Goal: Task Accomplishment & Management: Use online tool/utility

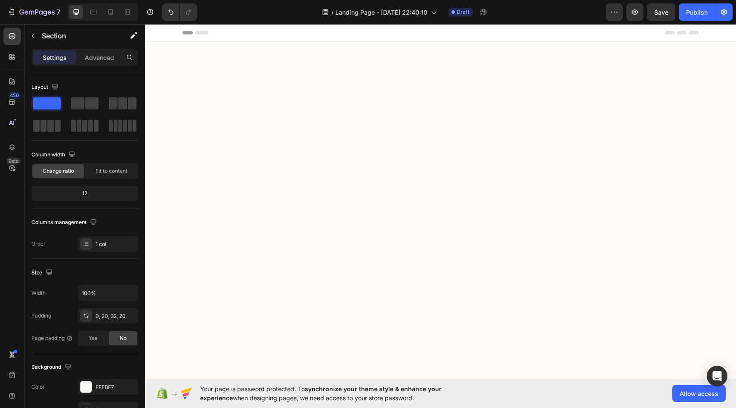
scroll to position [4197, 0]
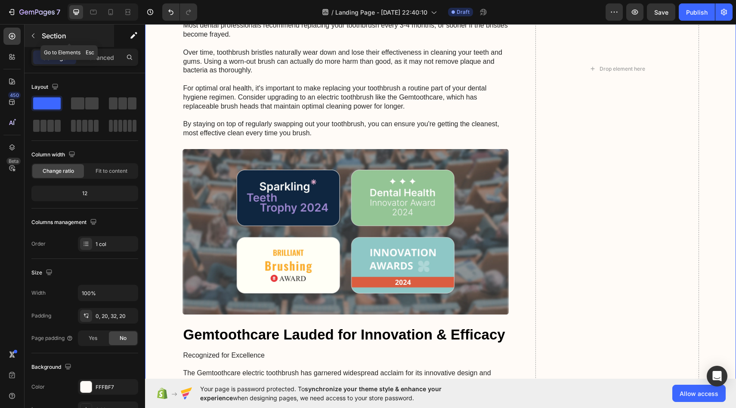
click at [67, 38] on p "Section" at bounding box center [77, 36] width 71 height 10
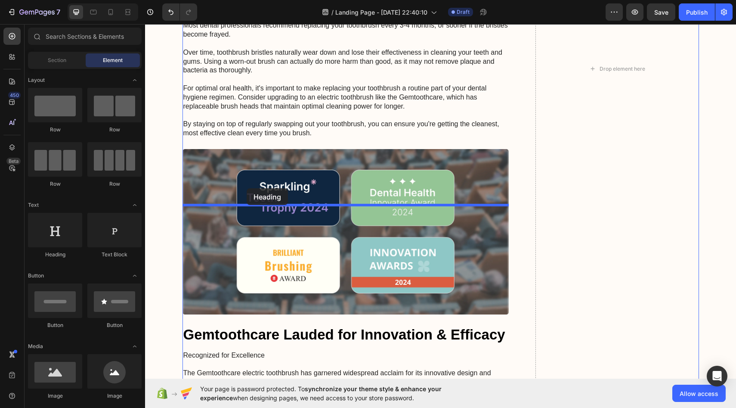
drag, startPoint x: 213, startPoint y: 205, endPoint x: 247, endPoint y: 188, distance: 38.1
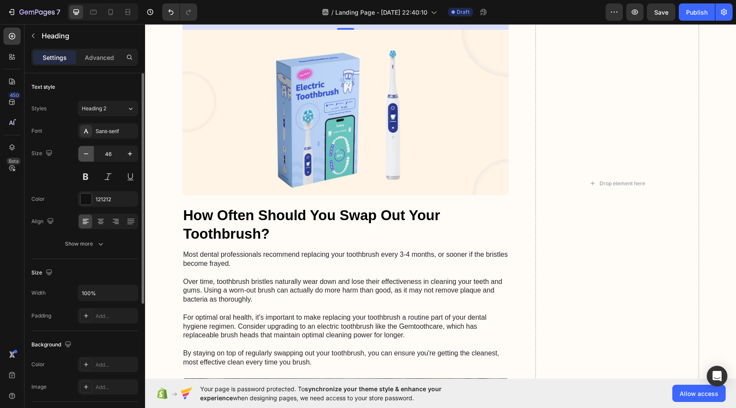
click at [89, 158] on icon "button" at bounding box center [86, 153] width 9 height 9
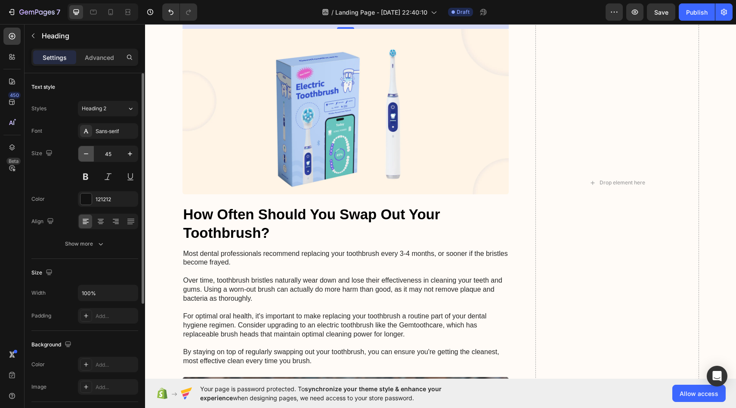
click at [89, 158] on icon "button" at bounding box center [86, 153] width 9 height 9
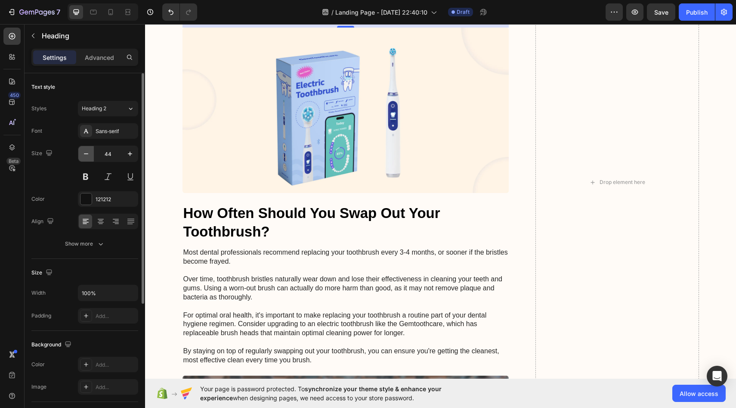
click at [89, 158] on icon "button" at bounding box center [86, 153] width 9 height 9
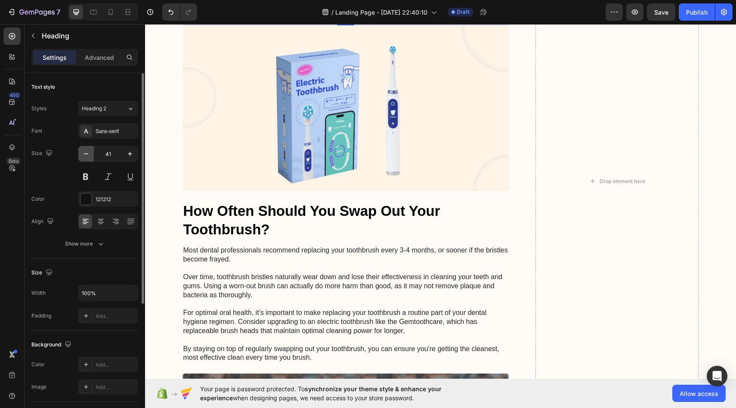
click at [89, 158] on icon "button" at bounding box center [86, 153] width 9 height 9
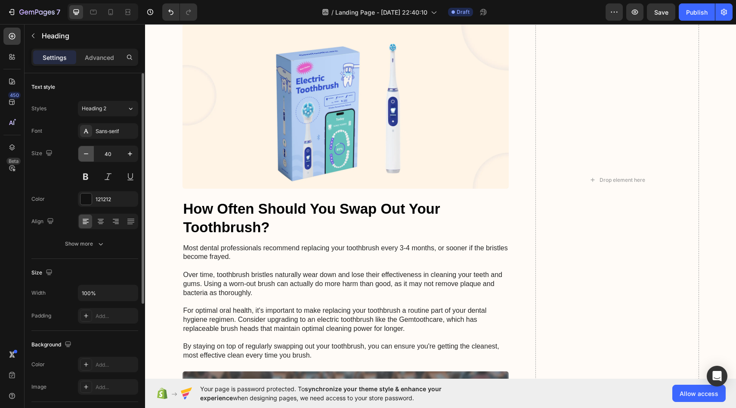
click at [89, 158] on icon "button" at bounding box center [86, 153] width 9 height 9
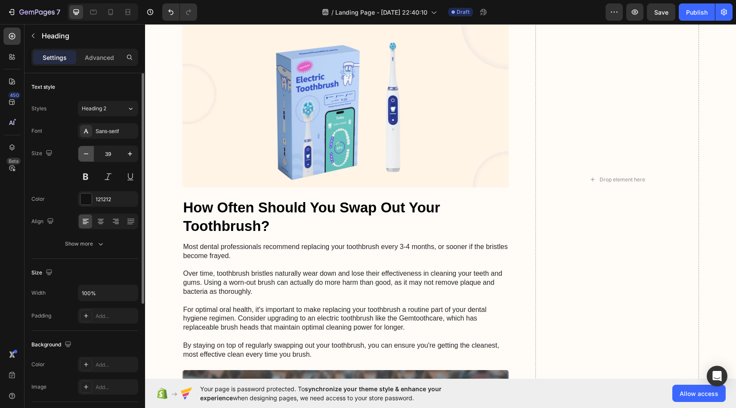
click at [89, 158] on icon "button" at bounding box center [86, 153] width 9 height 9
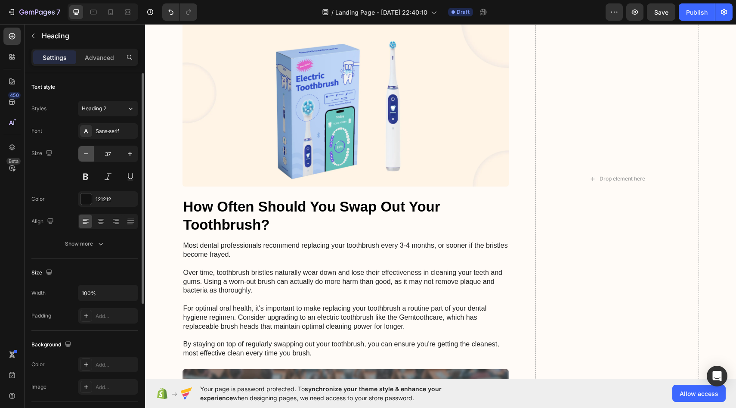
click at [89, 158] on icon "button" at bounding box center [86, 153] width 9 height 9
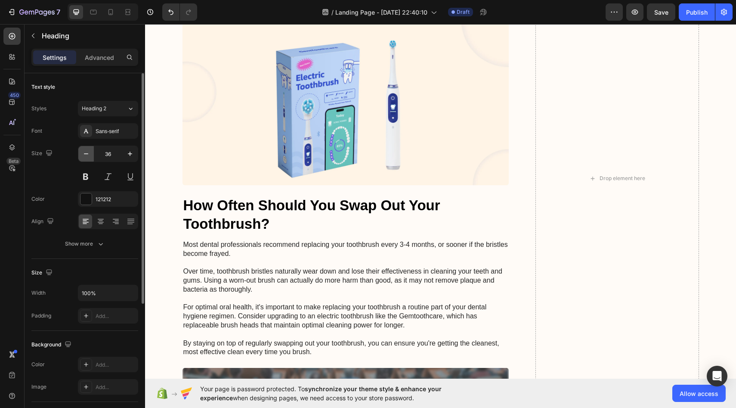
click at [89, 158] on icon "button" at bounding box center [86, 153] width 9 height 9
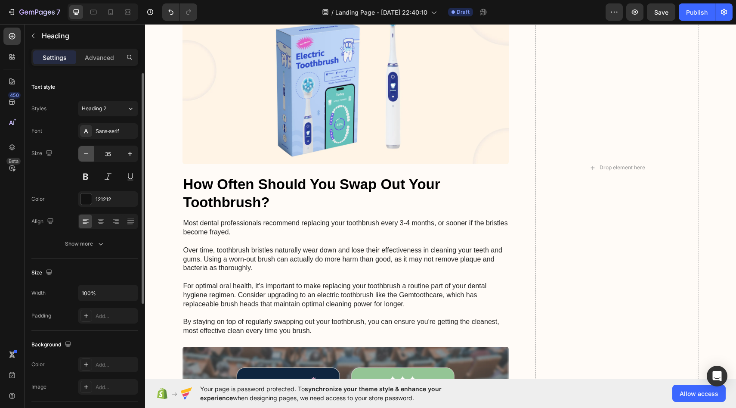
click at [89, 158] on icon "button" at bounding box center [86, 153] width 9 height 9
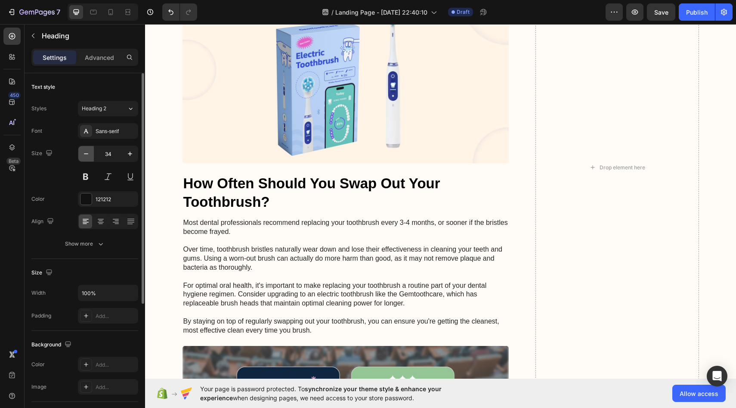
click at [89, 158] on icon "button" at bounding box center [86, 153] width 9 height 9
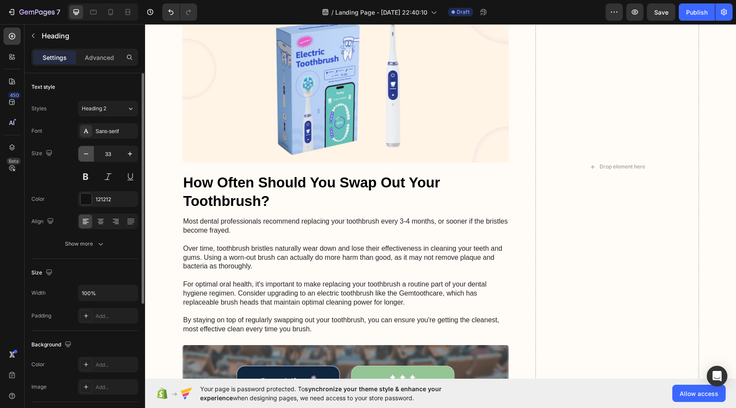
click at [89, 158] on icon "button" at bounding box center [86, 153] width 9 height 9
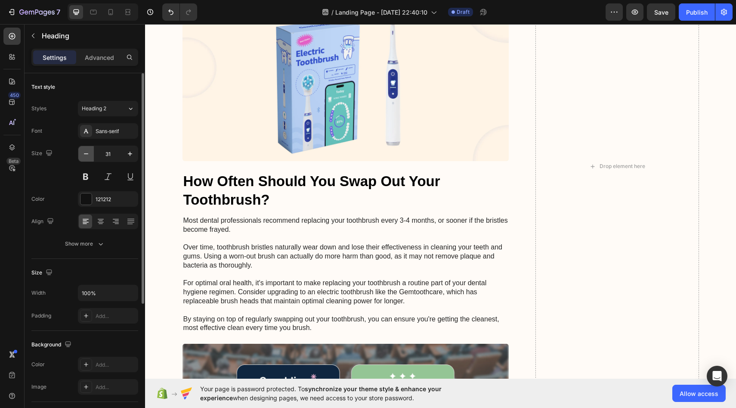
click at [90, 157] on button "button" at bounding box center [85, 153] width 15 height 15
type input "30"
click at [130, 154] on icon "button" at bounding box center [130, 154] width 4 height 4
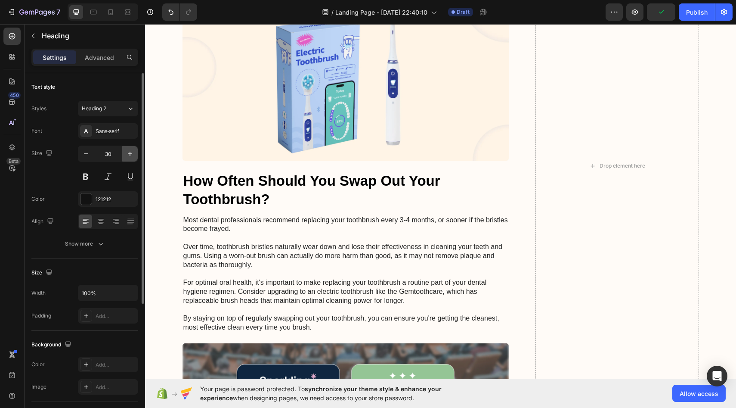
click at [130, 154] on icon "button" at bounding box center [130, 154] width 4 height 4
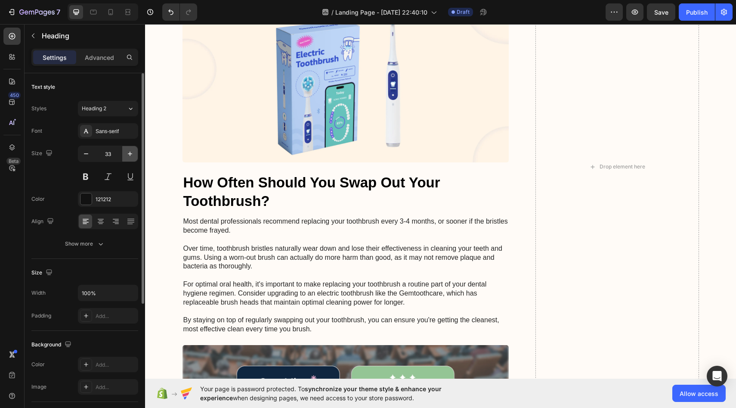
click at [130, 154] on icon "button" at bounding box center [130, 154] width 4 height 4
click at [82, 153] on icon "button" at bounding box center [86, 153] width 9 height 9
type input "33"
click at [429, 197] on div "In principle, any adult suffering from nail fungus can use the device – whether…" at bounding box center [346, 166] width 327 height 1975
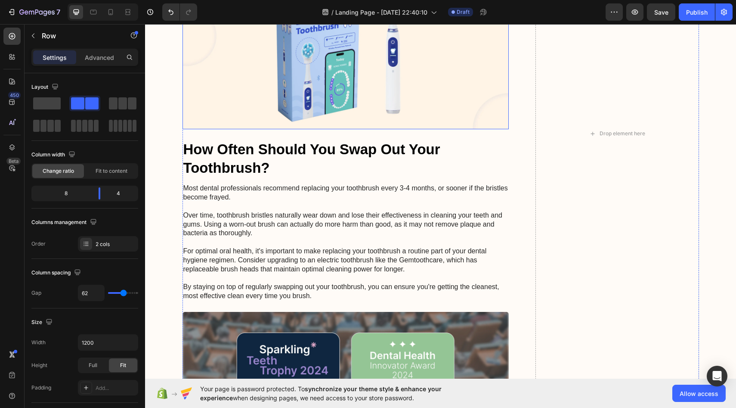
scroll to position [4231, 0]
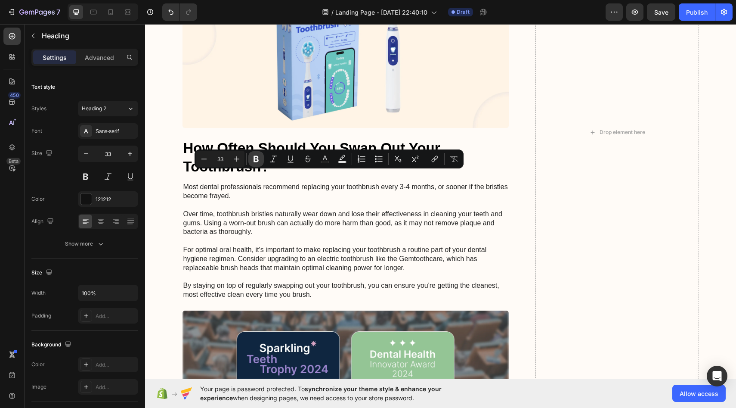
click at [256, 159] on icon "Editor contextual toolbar" at bounding box center [256, 159] width 9 height 9
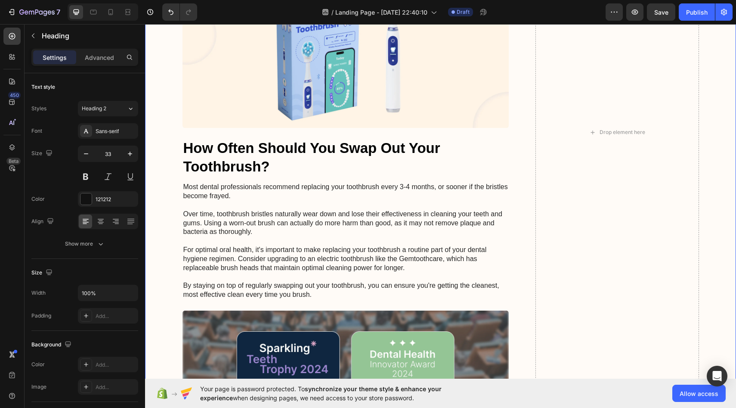
click at [170, 195] on div "In principle, any adult suffering from nail fungus can use the device – whether…" at bounding box center [441, 132] width 574 height 1975
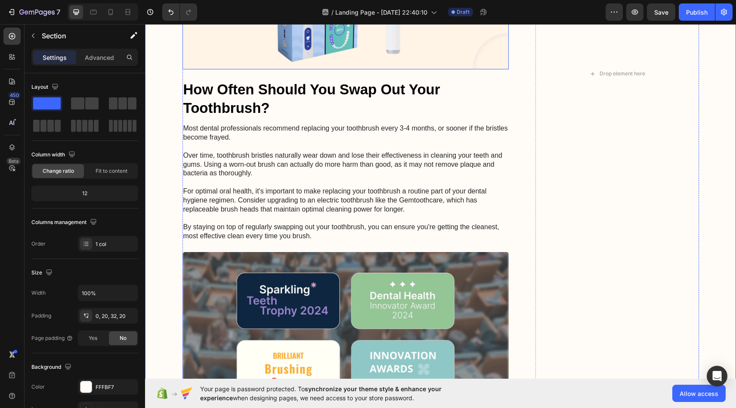
scroll to position [4290, 0]
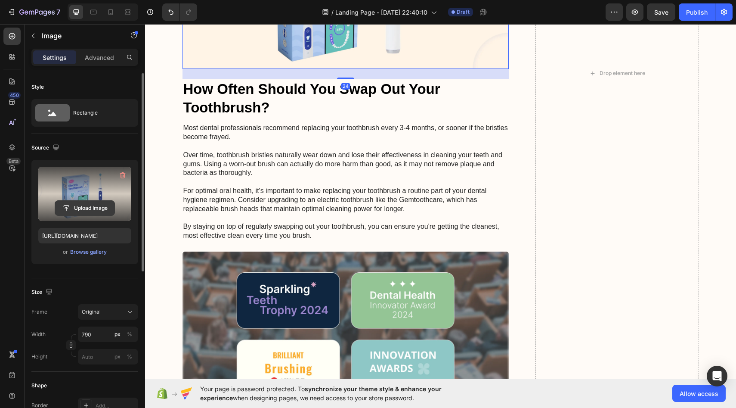
click at [59, 200] on button "Upload Image" at bounding box center [85, 207] width 60 height 15
click at [92, 212] on input "file" at bounding box center [84, 208] width 59 height 15
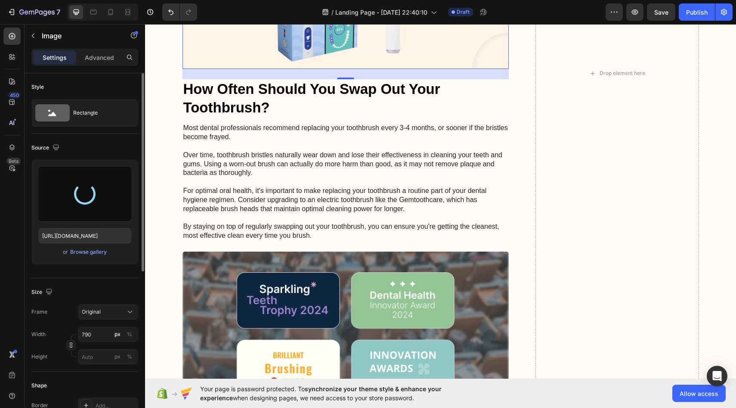
type input "https://cdn.shopify.com/s/files/1/0963/3120/2891/files/gempages_581340402406130…"
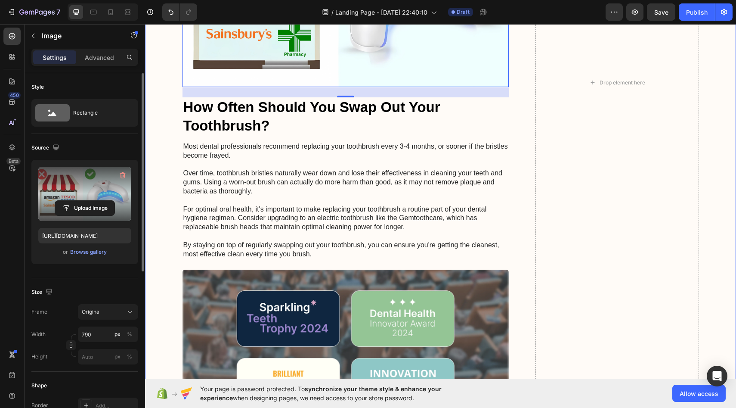
click at [161, 233] on div "In principle, any adult suffering from nail fungus can use the device – whether…" at bounding box center [441, 83] width 574 height 1994
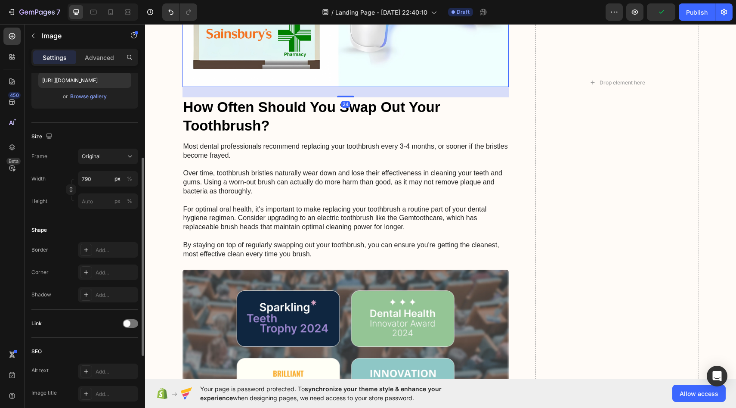
scroll to position [156, 0]
click at [114, 246] on div "Add..." at bounding box center [116, 250] width 40 height 8
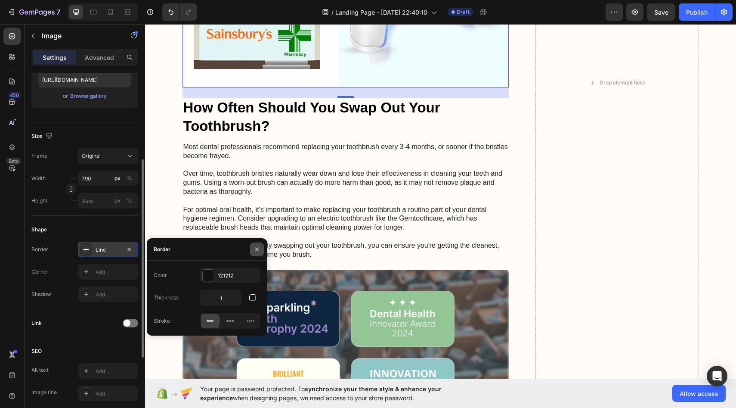
click at [258, 252] on icon "button" at bounding box center [257, 249] width 7 height 7
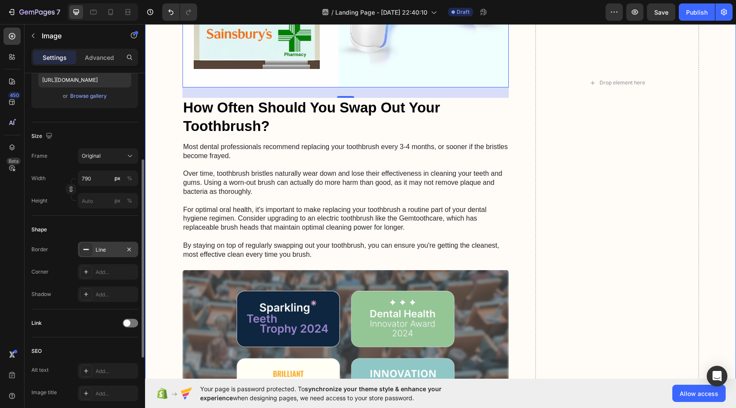
click at [161, 217] on div "In principle, any adult suffering from nail fungus can use the device – whether…" at bounding box center [441, 83] width 574 height 1994
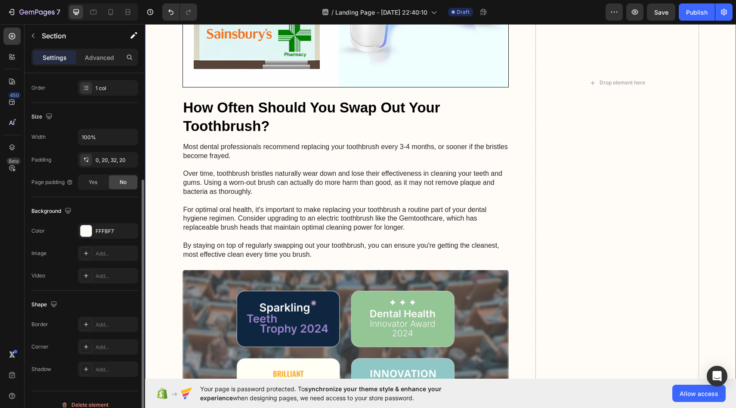
scroll to position [0, 0]
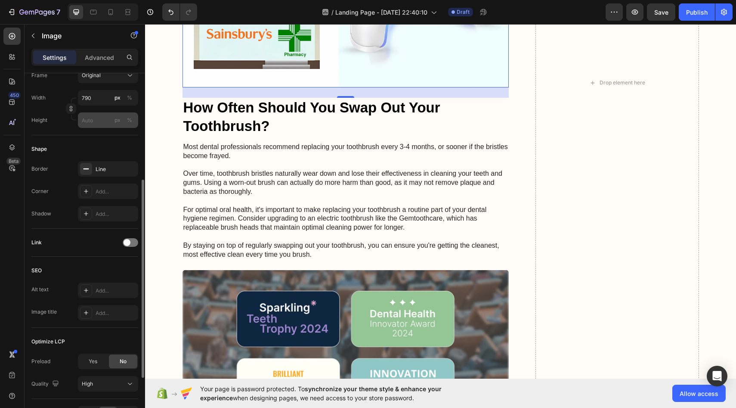
scroll to position [215, 0]
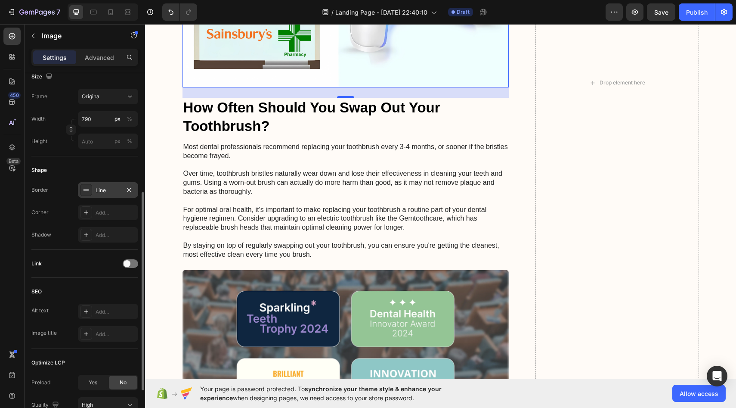
click at [106, 191] on div "Line" at bounding box center [108, 190] width 25 height 8
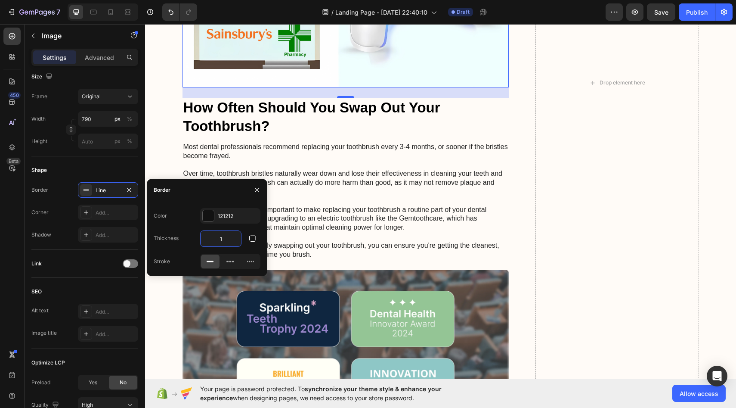
click at [232, 238] on input "1" at bounding box center [221, 238] width 40 height 15
click at [228, 242] on input "1" at bounding box center [221, 238] width 40 height 15
type input "2"
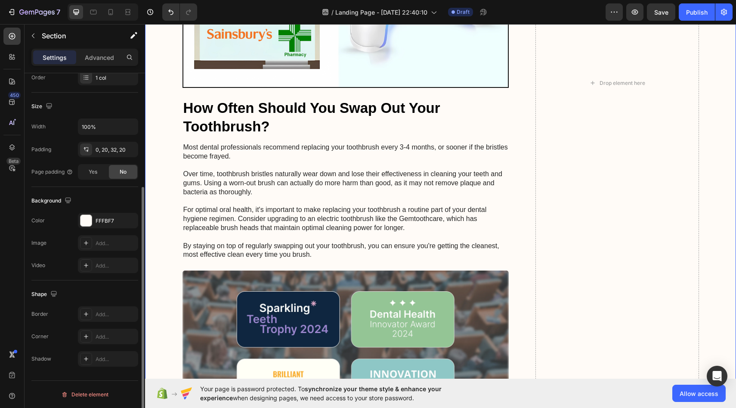
click at [169, 310] on div "In principle, any adult suffering from nail fungus can use the device – whether…" at bounding box center [441, 83] width 574 height 1994
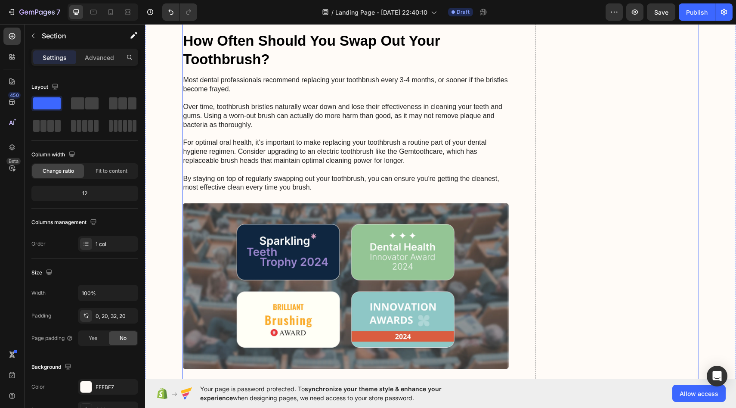
scroll to position [4368, 0]
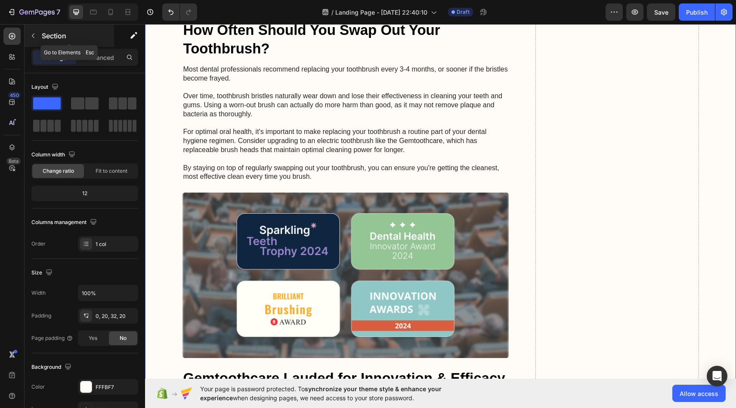
click at [105, 40] on p "Section" at bounding box center [77, 36] width 71 height 10
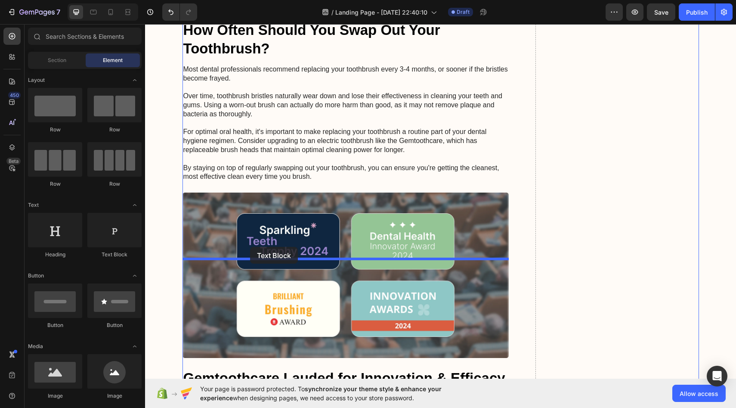
drag, startPoint x: 247, startPoint y: 210, endPoint x: 250, endPoint y: 247, distance: 37.2
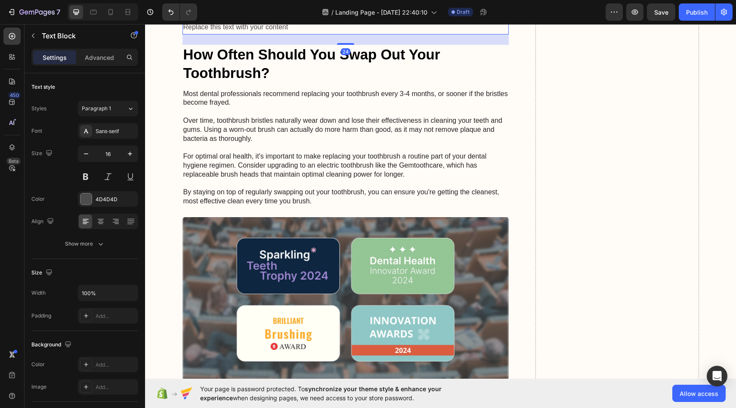
click at [259, 34] on div "Replace this text with your content" at bounding box center [346, 27] width 327 height 14
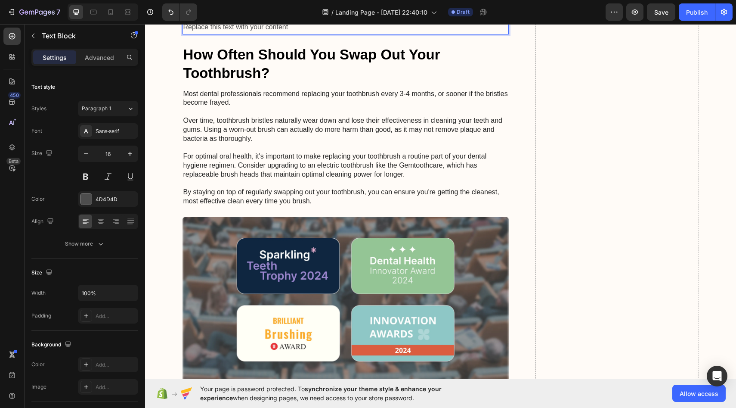
click at [283, 34] on p "Replace this text with your content" at bounding box center [345, 27] width 325 height 12
click at [288, 34] on p "Replace this text with your content" at bounding box center [345, 27] width 325 height 12
click at [220, 34] on p "PODOclear is currently—if at all—only available directly from the manufacturer:…" at bounding box center [345, 27] width 325 height 12
click at [219, 34] on p "PODOclear is currently—if at all—only available directly from the manufacturer:…" at bounding box center [345, 27] width 325 height 12
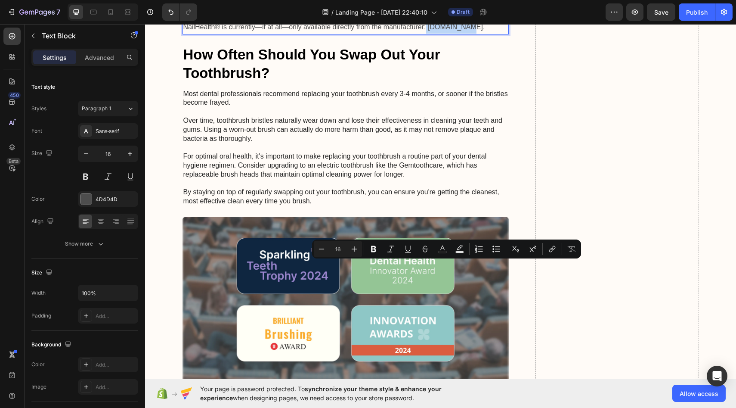
drag, startPoint x: 472, startPoint y: 266, endPoint x: 426, endPoint y: 266, distance: 45.6
click at [426, 34] on p "NailHealth® is currently—if at all—only available directly from the manufacture…" at bounding box center [345, 27] width 325 height 12
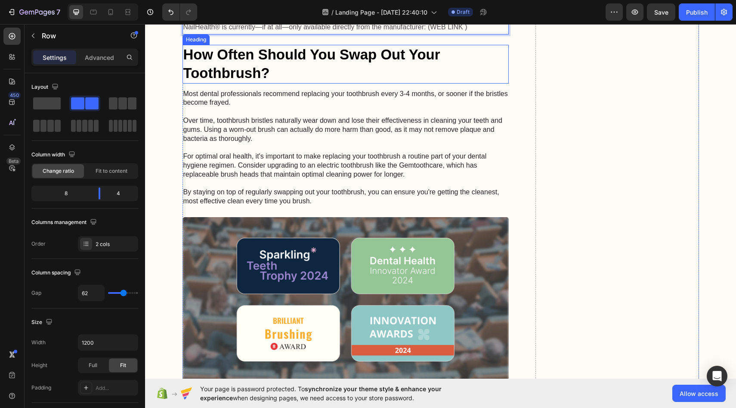
click at [510, 288] on div "In principle, any adult suffering from nail fungus can use the device – whether…" at bounding box center [441, 17] width 517 height 2019
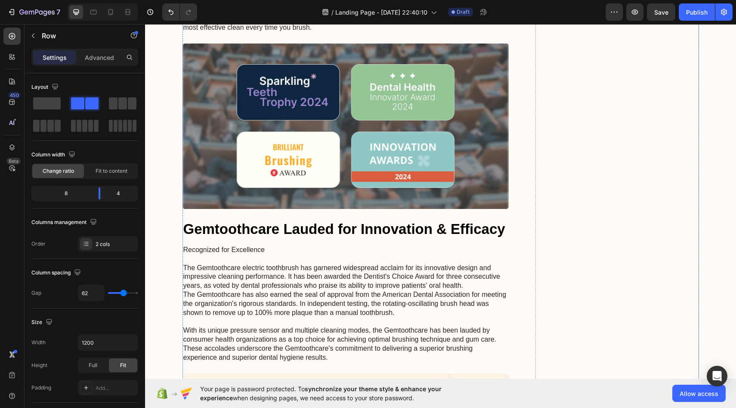
scroll to position [4545, 0]
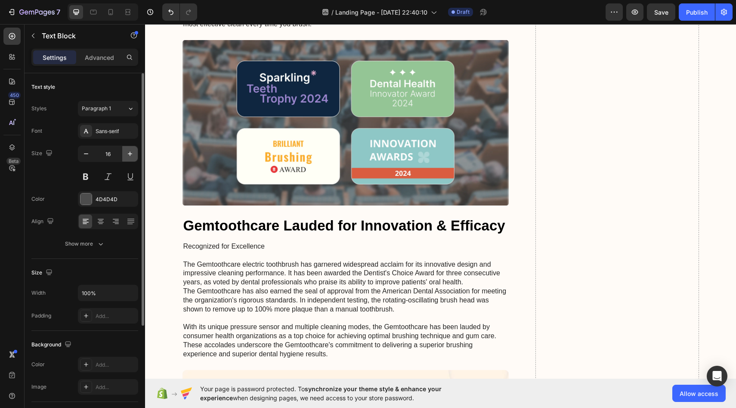
click at [127, 152] on icon "button" at bounding box center [130, 153] width 9 height 9
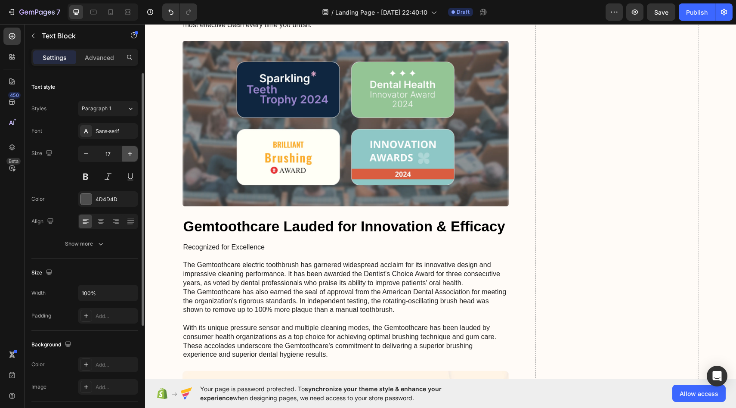
click at [127, 152] on icon "button" at bounding box center [130, 153] width 9 height 9
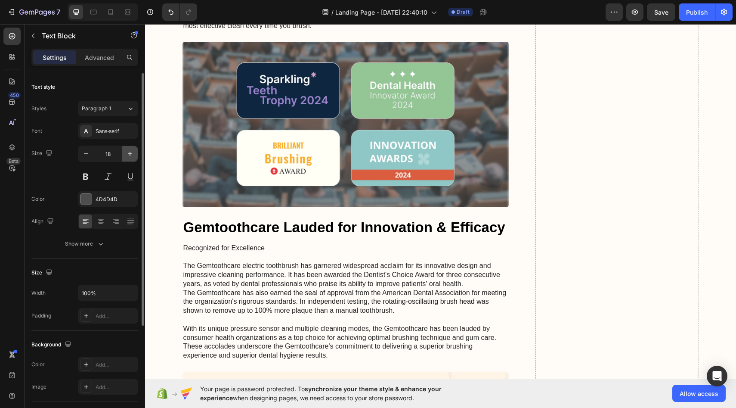
click at [127, 152] on icon "button" at bounding box center [130, 153] width 9 height 9
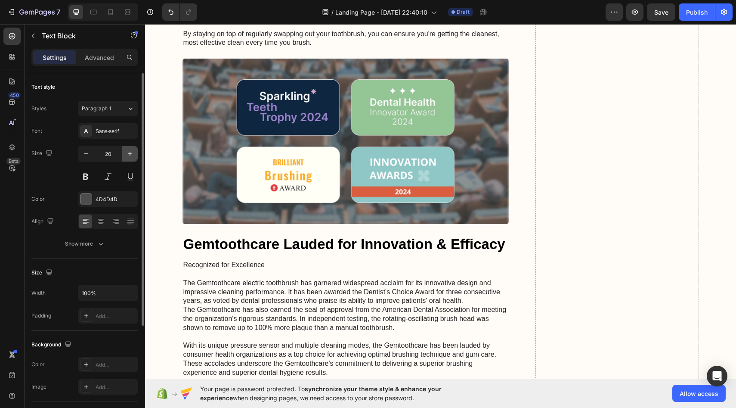
type input "21"
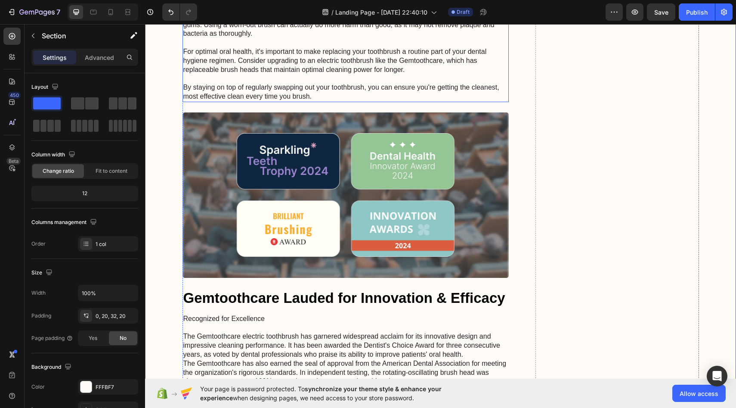
scroll to position [4492, 0]
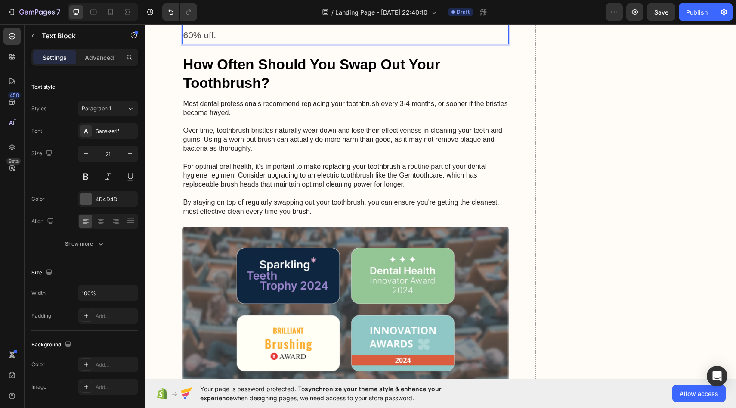
click at [320, 43] on p "The price is €199, which may seem steep at first glance. But compared to years …" at bounding box center [345, 2] width 325 height 81
click at [318, 43] on p "The price is €199, which may seem steep at first glance. But compared to years …" at bounding box center [345, 2] width 325 height 81
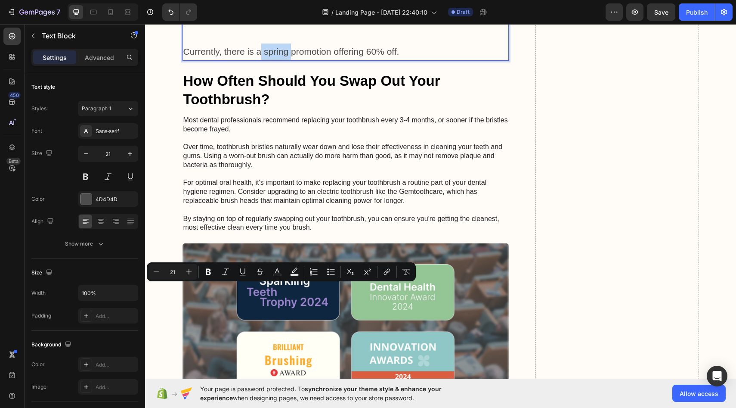
drag, startPoint x: 291, startPoint y: 289, endPoint x: 261, endPoint y: 290, distance: 29.7
click at [261, 60] on p "Currently, there is a spring promotion offering 60% off." at bounding box center [345, 51] width 325 height 16
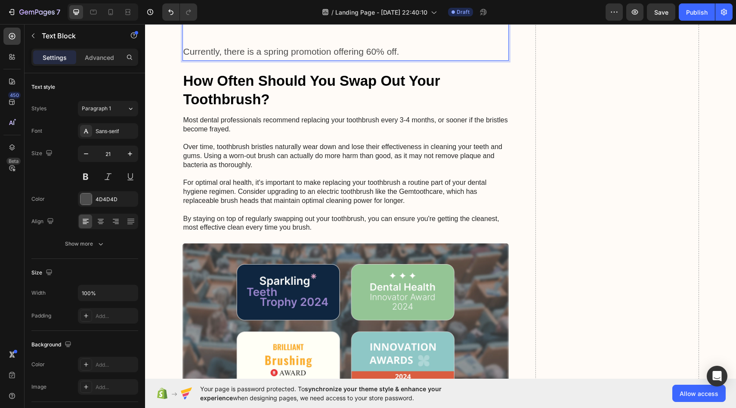
click at [323, 60] on p "Currently, there is a spring promotion offering 60% off." at bounding box center [345, 51] width 325 height 16
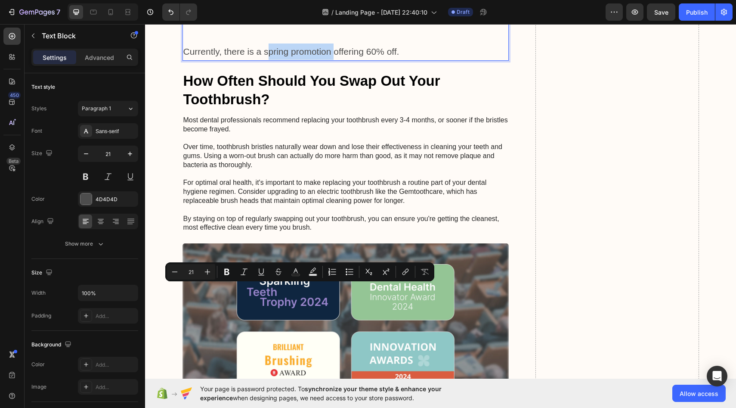
drag, startPoint x: 332, startPoint y: 290, endPoint x: 267, endPoint y: 291, distance: 65.0
click at [267, 60] on p "Currently, there is a spring promotion offering 60% off." at bounding box center [345, 51] width 325 height 16
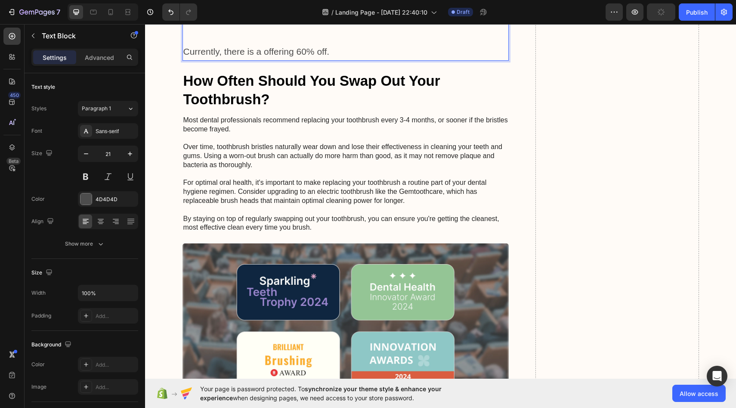
click at [355, 60] on p "Currently, there is a offering 60% off." at bounding box center [345, 51] width 325 height 16
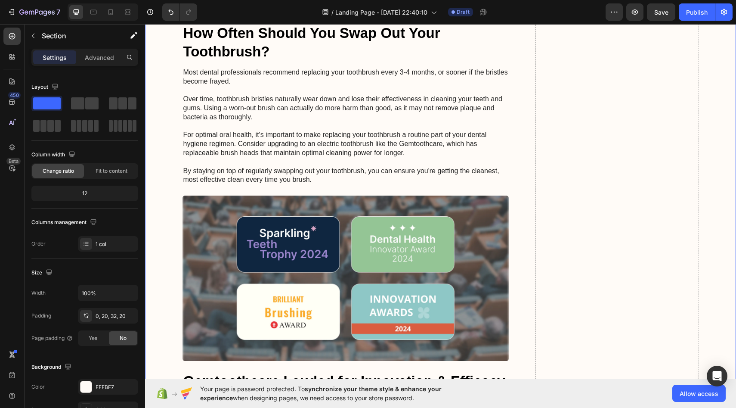
scroll to position [4546, 0]
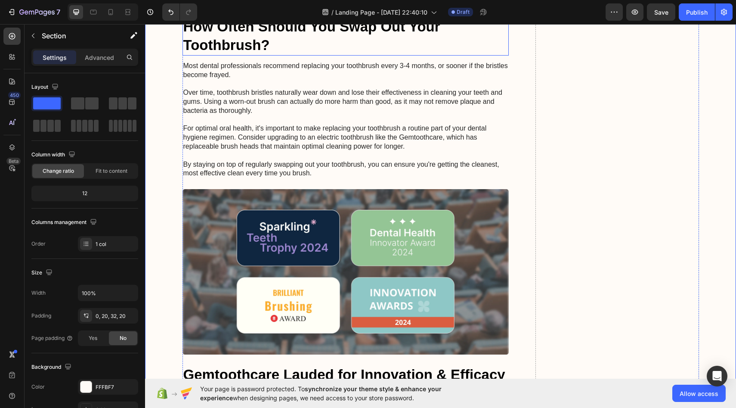
click at [223, 56] on h2 "How Often Should You Swap Out Your Toothbrush?" at bounding box center [346, 36] width 327 height 39
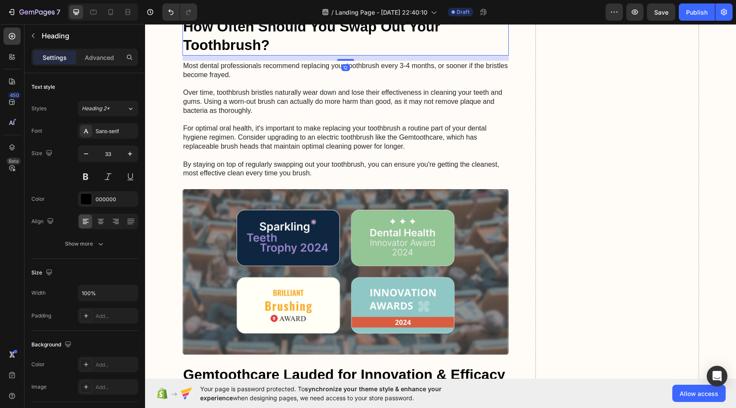
click at [223, 56] on h2 "How Often Should You Swap Out Your Toothbrush?" at bounding box center [346, 36] width 327 height 39
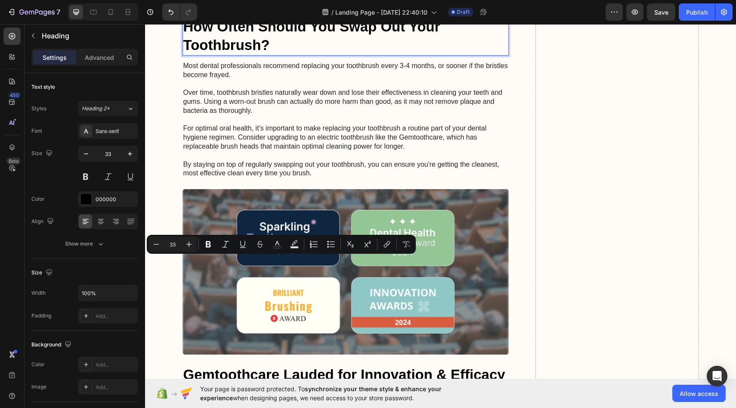
click at [255, 55] on p "How Often Should You Swap Out Your Toothbrush?" at bounding box center [345, 36] width 325 height 37
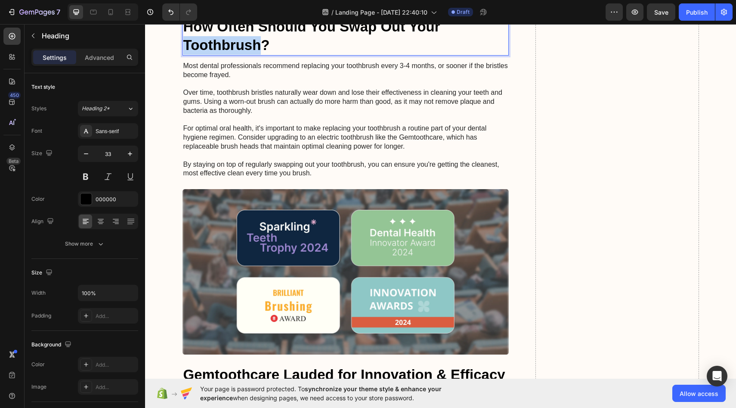
click at [255, 55] on p "How Often Should You Swap Out Your Toothbrush?" at bounding box center [345, 36] width 325 height 37
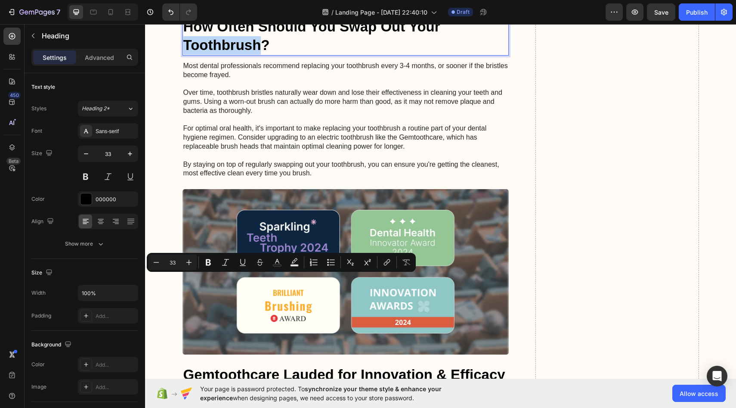
click at [255, 55] on p "How Often Should You Swap Out Your Toothbrush?" at bounding box center [345, 36] width 325 height 37
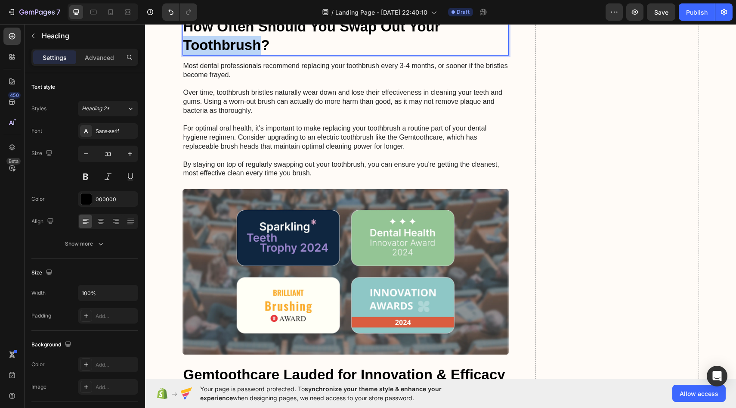
click at [255, 55] on p "How Often Should You Swap Out Your Toothbrush?" at bounding box center [345, 36] width 325 height 37
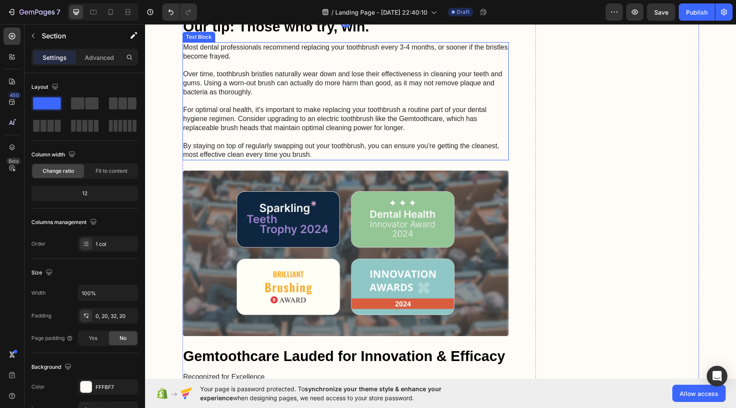
click at [288, 36] on p "Our tip: Those who try, win." at bounding box center [345, 27] width 325 height 19
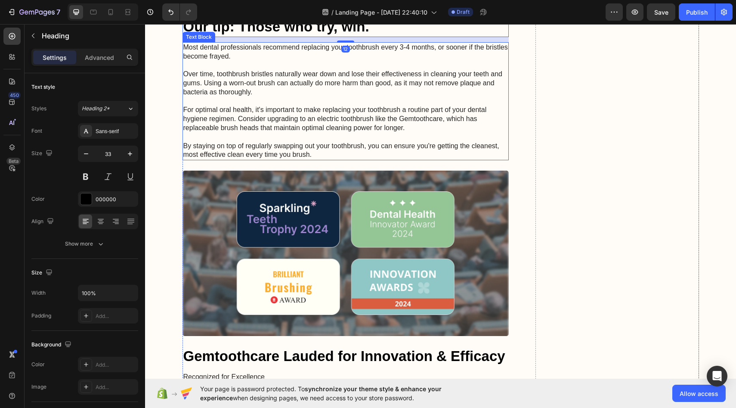
click at [267, 159] on p "Most dental professionals recommend replacing your toothbrush every 3-4 months,…" at bounding box center [345, 101] width 325 height 116
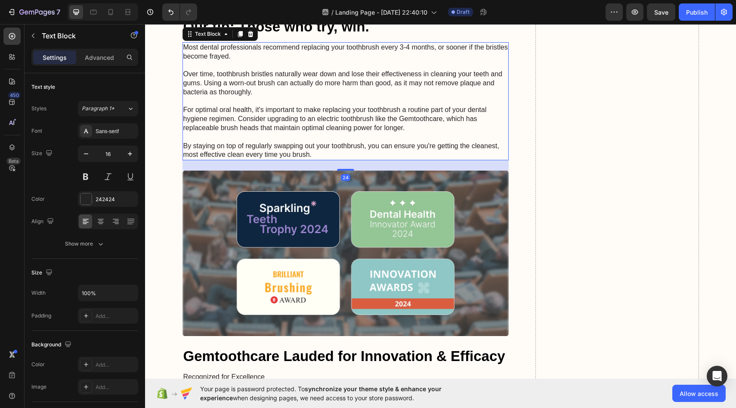
click at [282, 159] on p "Most dental professionals recommend replacing your toothbrush every 3-4 months,…" at bounding box center [345, 101] width 325 height 116
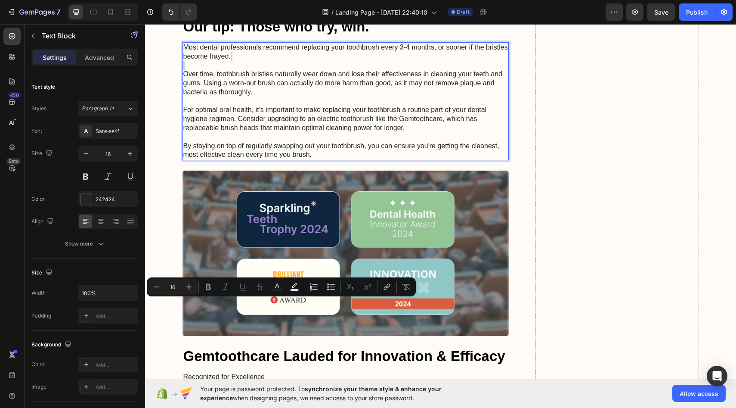
click at [282, 159] on p "Most dental professionals recommend replacing your toothbrush every 3-4 months,…" at bounding box center [345, 101] width 325 height 116
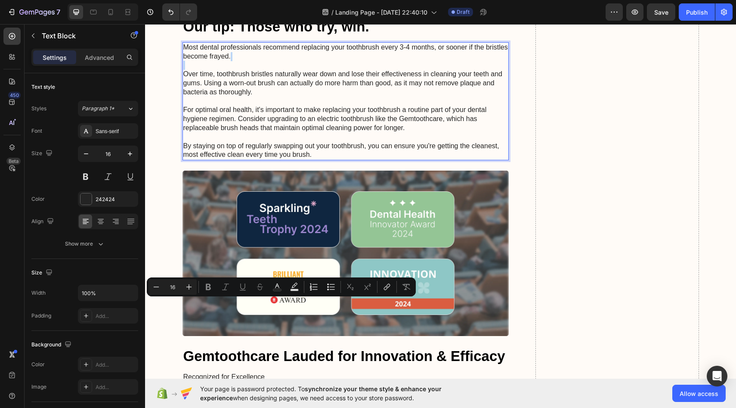
click at [282, 159] on p "Most dental professionals recommend replacing your toothbrush every 3-4 months,…" at bounding box center [345, 101] width 325 height 116
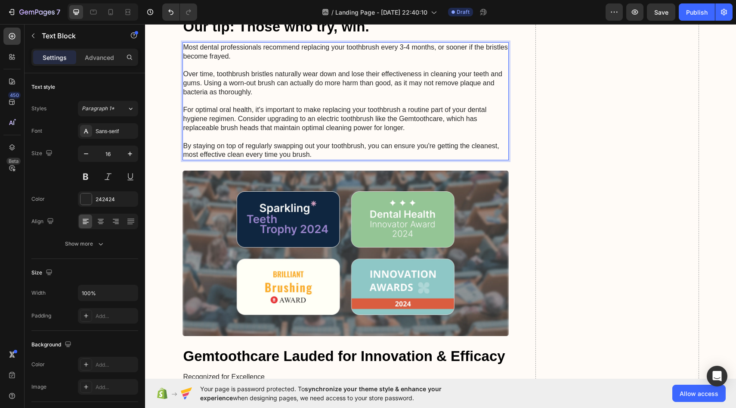
click at [282, 159] on p "Most dental professionals recommend replacing your toothbrush every 3-4 months,…" at bounding box center [345, 101] width 325 height 116
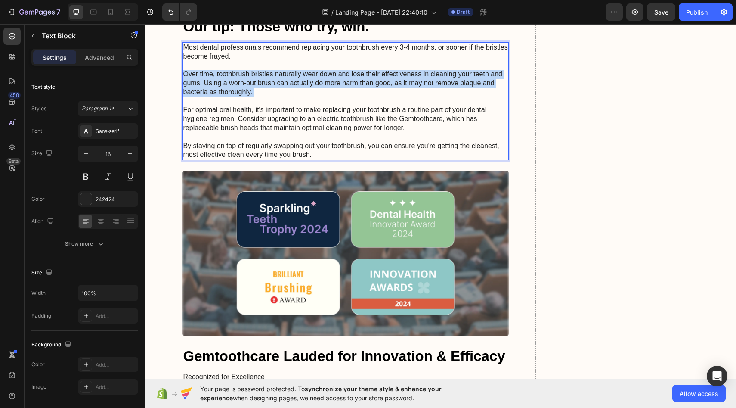
click at [282, 159] on p "Most dental professionals recommend replacing your toothbrush every 3-4 months,…" at bounding box center [345, 101] width 325 height 116
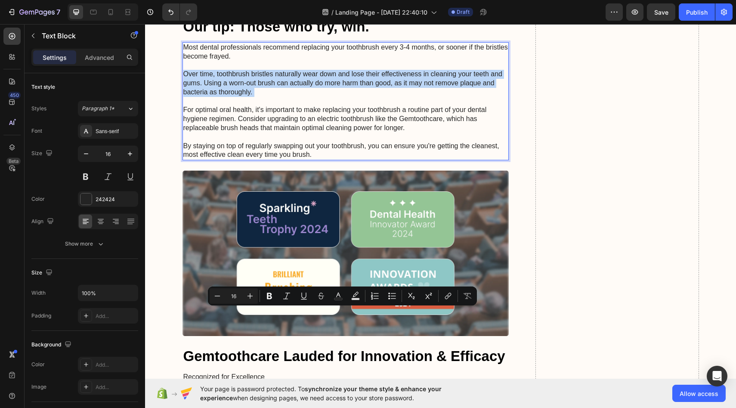
click at [283, 159] on p "Most dental professionals recommend replacing your toothbrush every 3-4 months,…" at bounding box center [345, 101] width 325 height 116
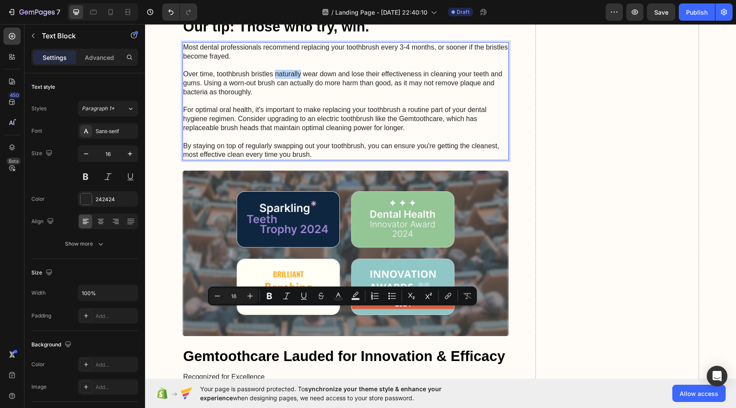
click at [283, 159] on p "Most dental professionals recommend replacing your toothbrush every 3-4 months,…" at bounding box center [345, 101] width 325 height 116
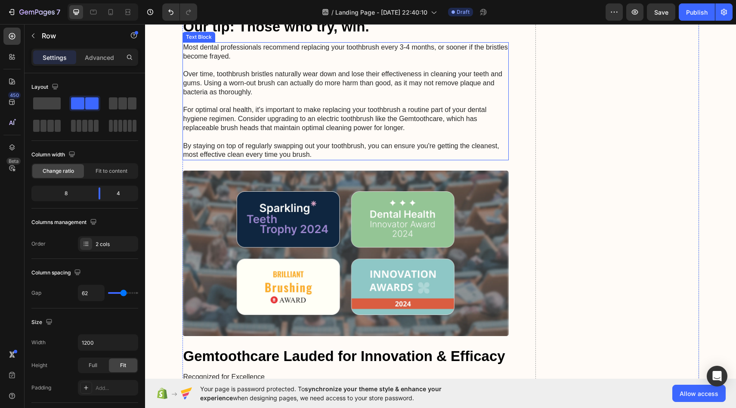
click at [190, 159] on p "Most dental professionals recommend replacing your toothbrush every 3-4 months,…" at bounding box center [345, 101] width 325 height 116
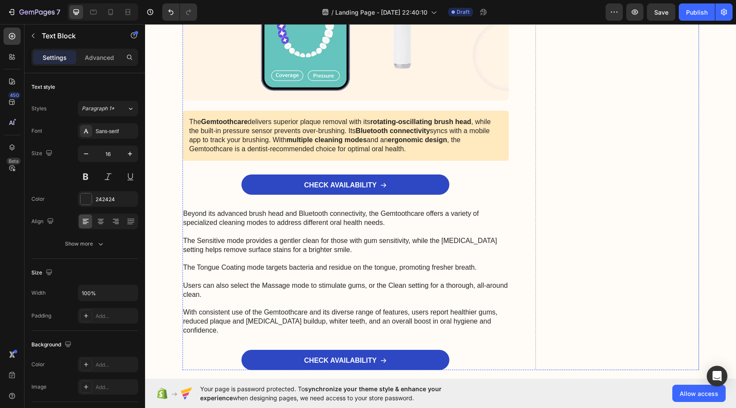
drag, startPoint x: 186, startPoint y: 286, endPoint x: 286, endPoint y: 102, distance: 208.8
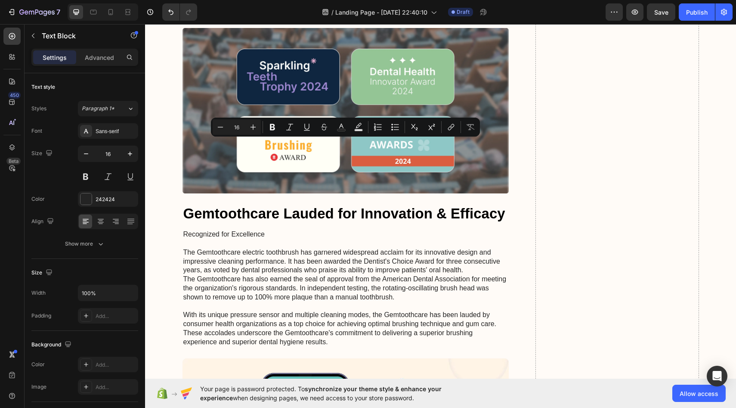
scroll to position [4688, 0]
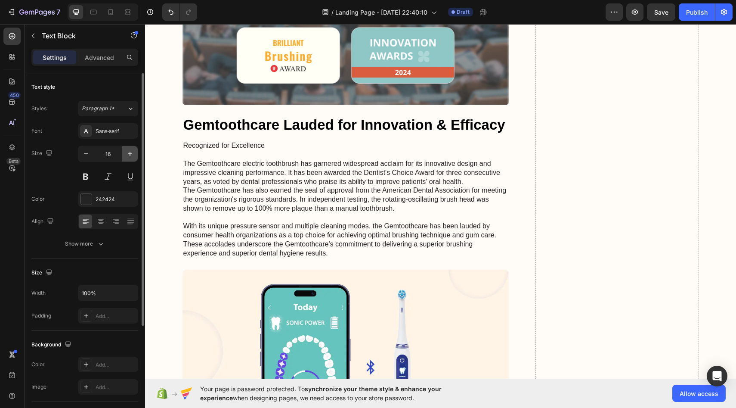
click at [131, 156] on icon "button" at bounding box center [130, 153] width 9 height 9
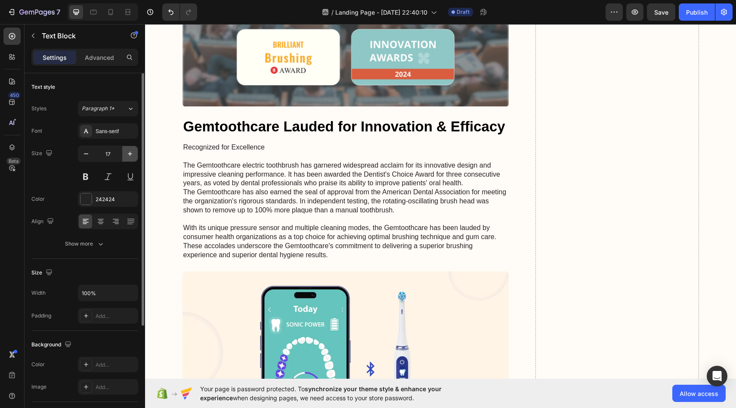
click at [131, 156] on icon "button" at bounding box center [130, 153] width 9 height 9
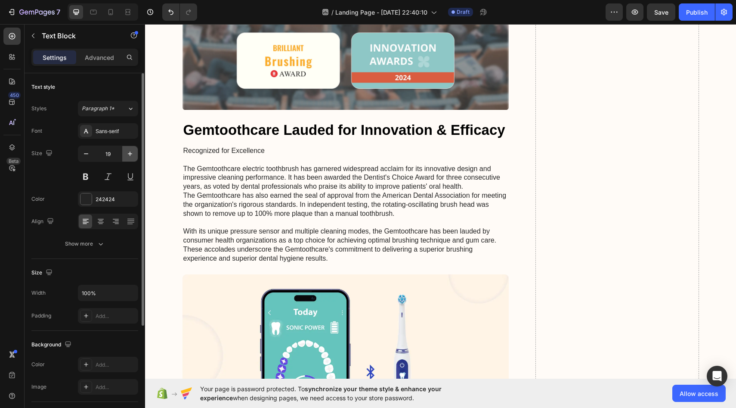
click at [131, 156] on icon "button" at bounding box center [130, 153] width 9 height 9
type input "20"
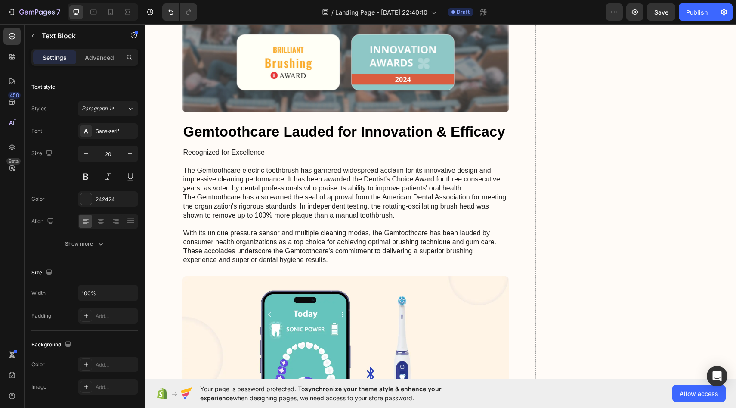
click at [68, 38] on p "Text Block" at bounding box center [78, 36] width 73 height 10
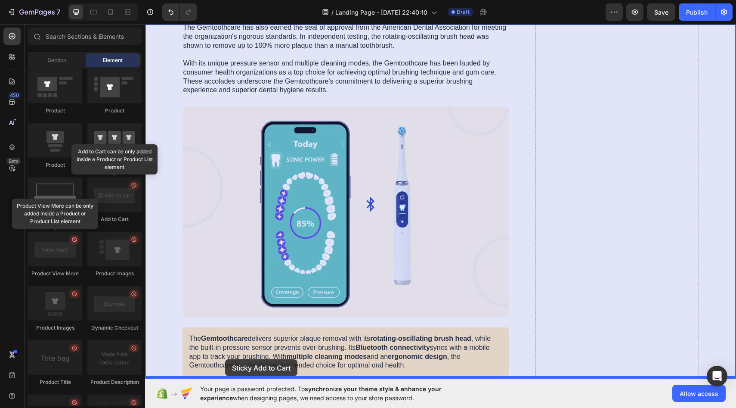
scroll to position [4877, 0]
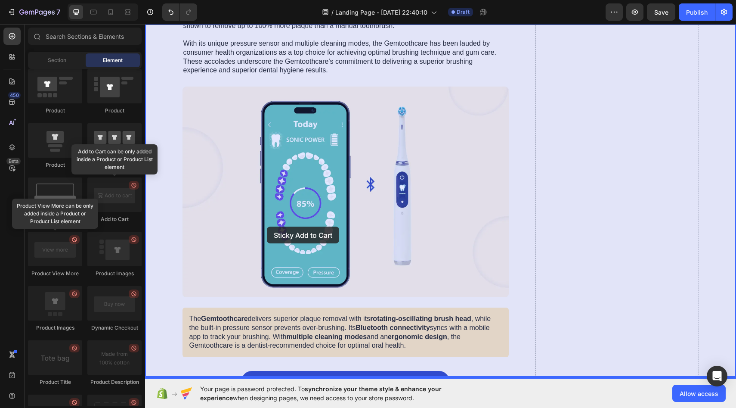
drag, startPoint x: 205, startPoint y: 223, endPoint x: 267, endPoint y: 226, distance: 62.1
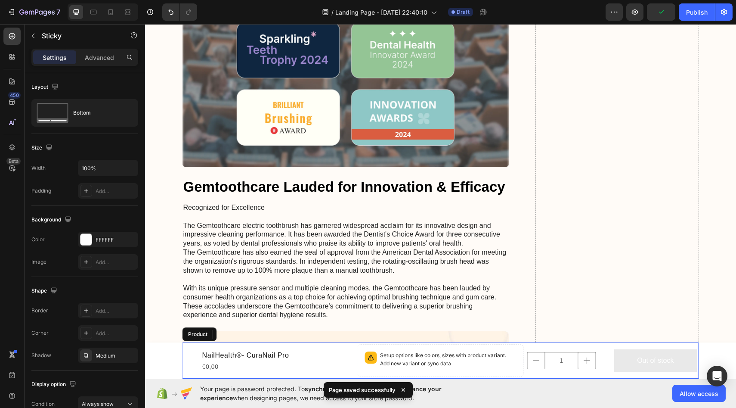
scroll to position [4622, 0]
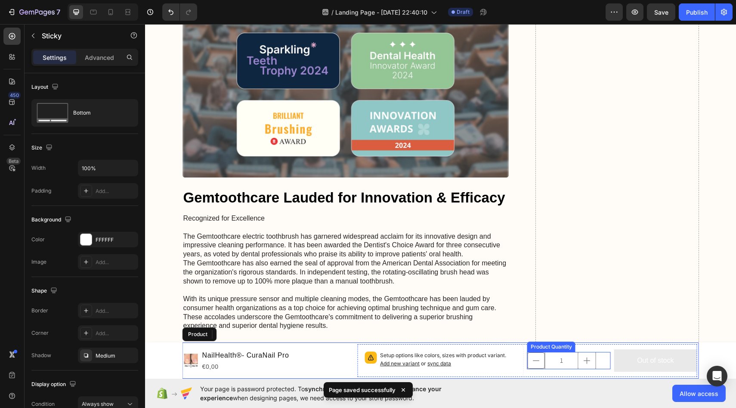
click at [542, 358] on button "decrement" at bounding box center [536, 360] width 17 height 16
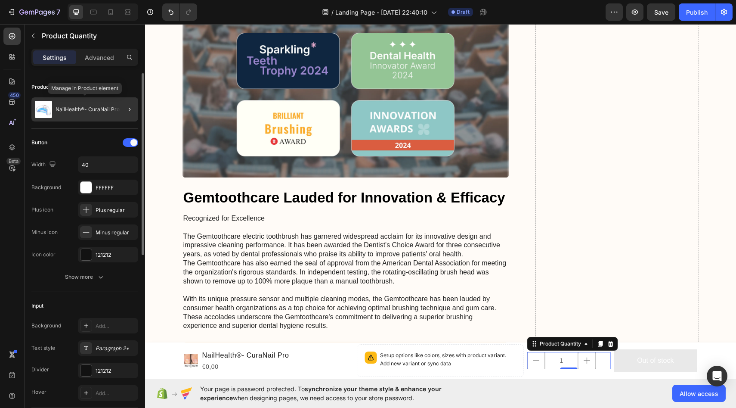
click at [106, 109] on p "NailHealth®- CuraNail Pro" at bounding box center [88, 109] width 64 height 6
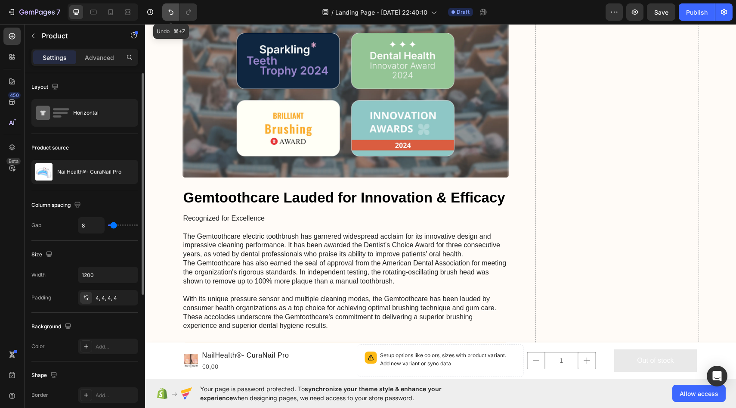
click at [170, 14] on icon "Undo/Redo" at bounding box center [171, 12] width 9 height 9
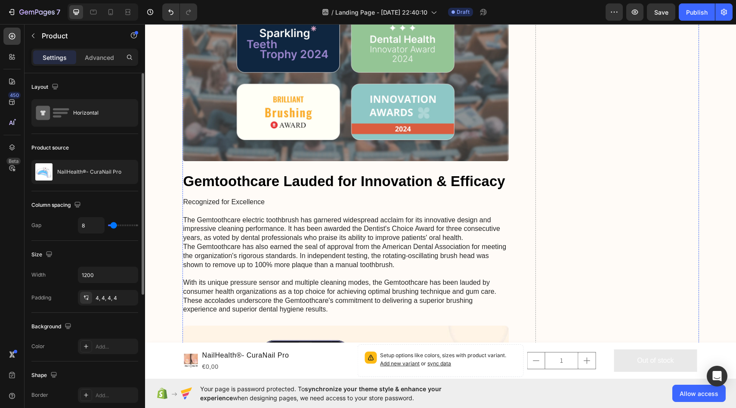
scroll to position [4641, 0]
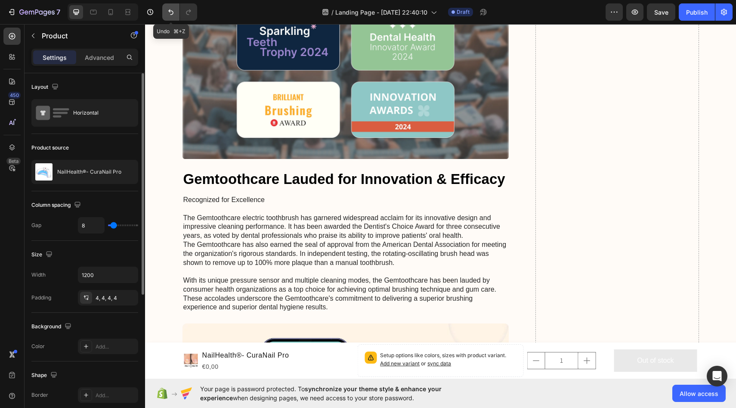
click at [170, 14] on icon "Undo/Redo" at bounding box center [171, 12] width 9 height 9
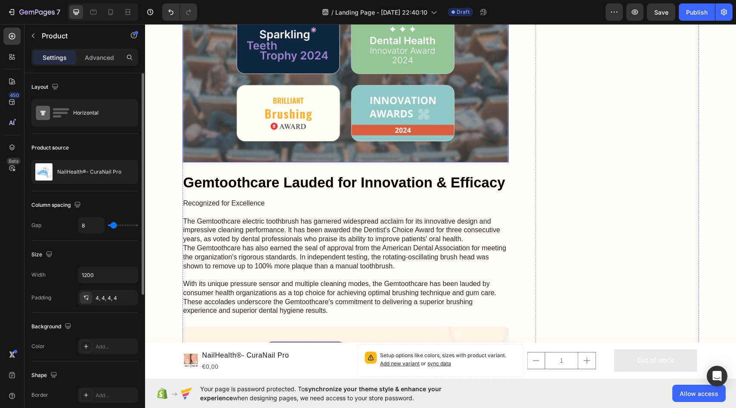
scroll to position [4635, 0]
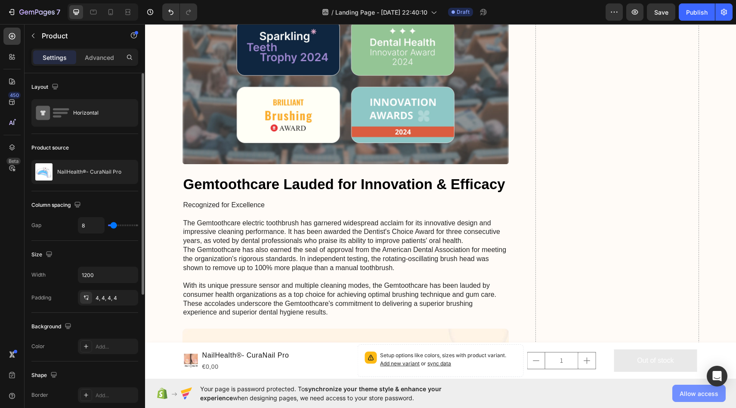
click at [693, 399] on button "Allow access" at bounding box center [698, 392] width 53 height 17
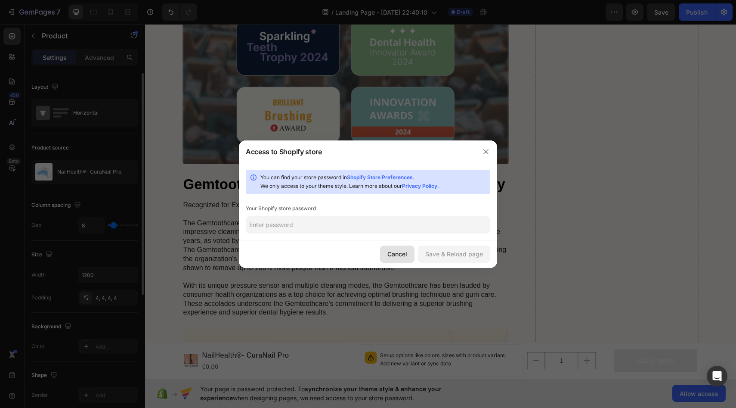
click at [409, 249] on button "Cancel" at bounding box center [397, 253] width 34 height 17
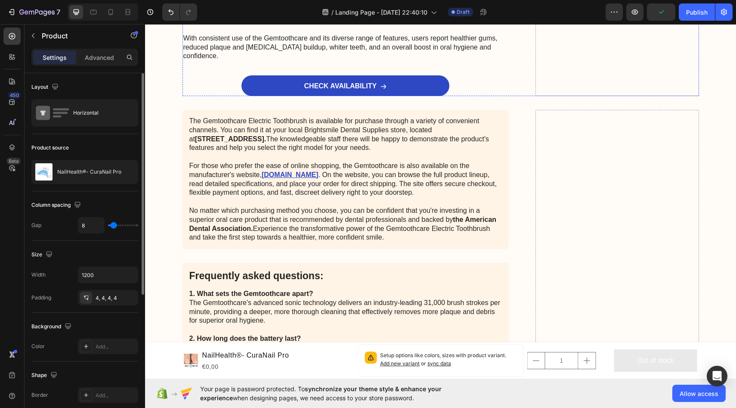
scroll to position [5302, 0]
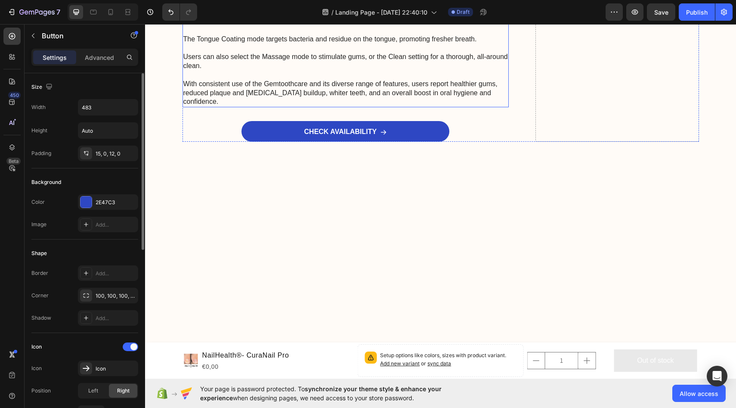
click at [328, 106] on p "Beyond its advanced brush head and Bluetooth connectivity, the Gemtoothcare off…" at bounding box center [345, 43] width 325 height 125
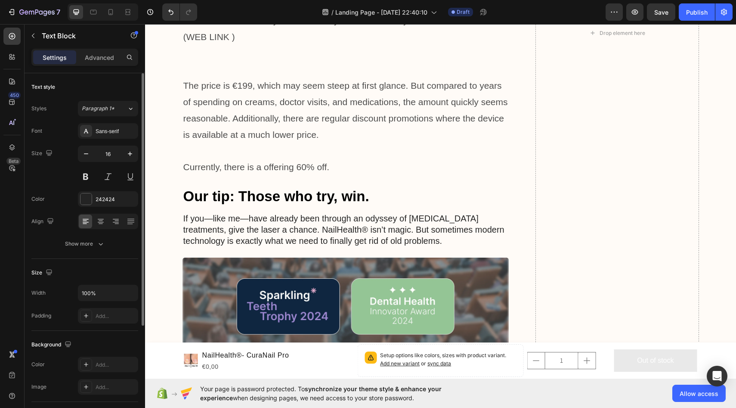
scroll to position [4308, 0]
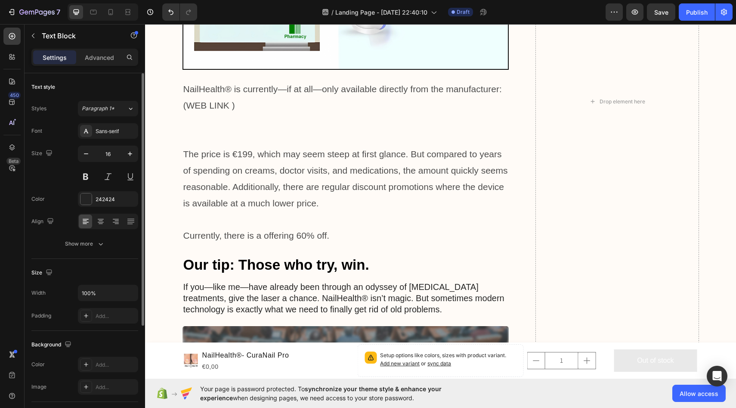
click at [101, 64] on div "Advanced" at bounding box center [99, 57] width 43 height 14
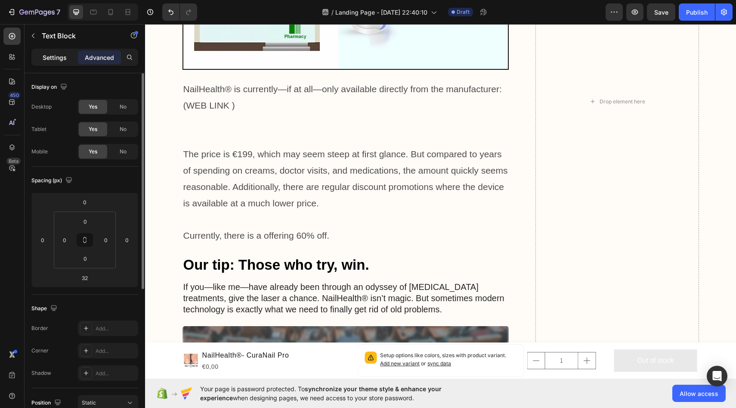
click at [65, 59] on p "Settings" at bounding box center [55, 57] width 24 height 9
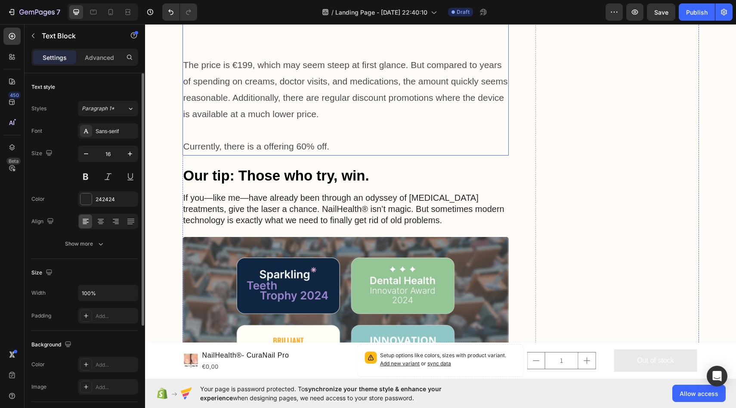
scroll to position [4399, 0]
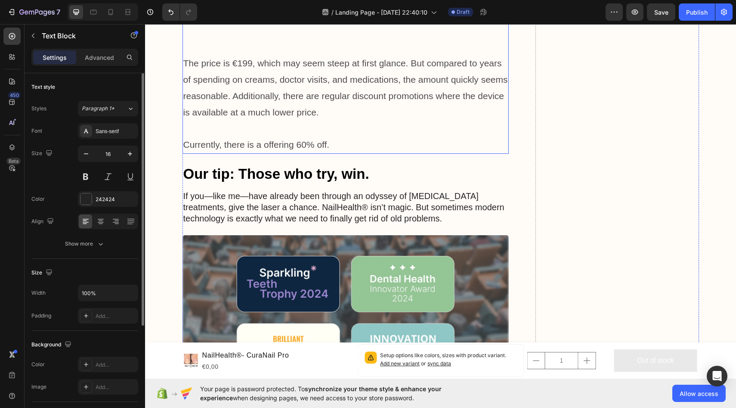
click at [279, 359] on h1 "NailHealth®- CuraNail Pro" at bounding box center [245, 355] width 89 height 12
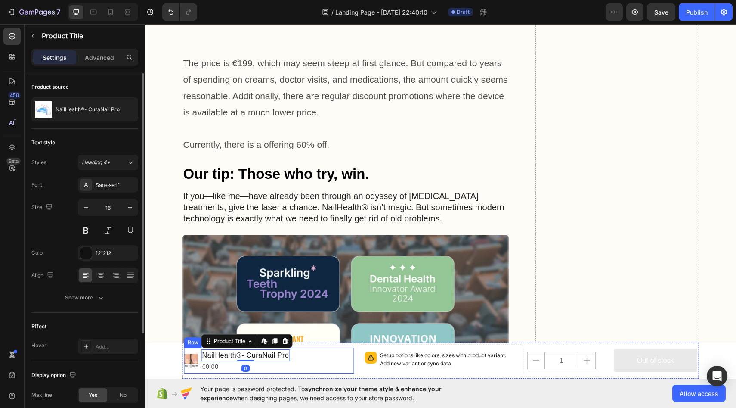
click at [303, 364] on div "Product Images NailHealth®- CuraNail Pro Product Title Edit content in Shopify …" at bounding box center [269, 360] width 170 height 26
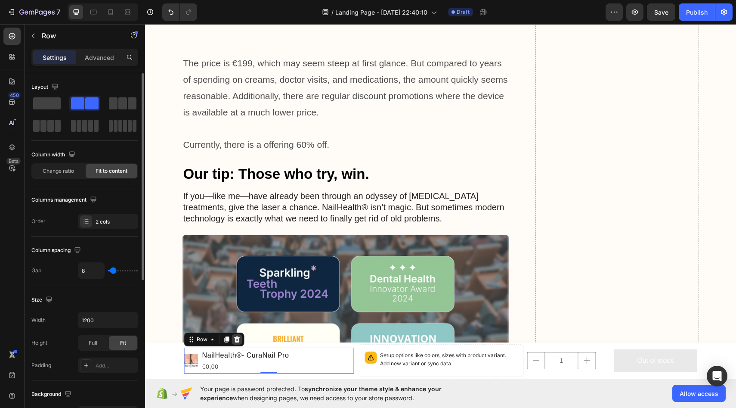
click at [239, 336] on icon at bounding box center [237, 339] width 7 height 7
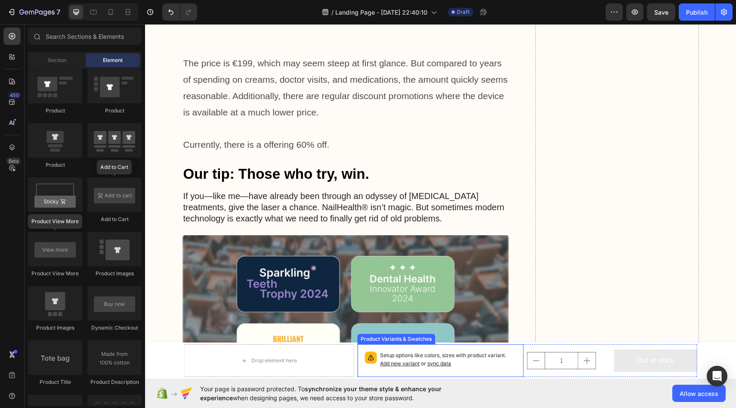
click at [431, 364] on span "sync data" at bounding box center [439, 363] width 24 height 6
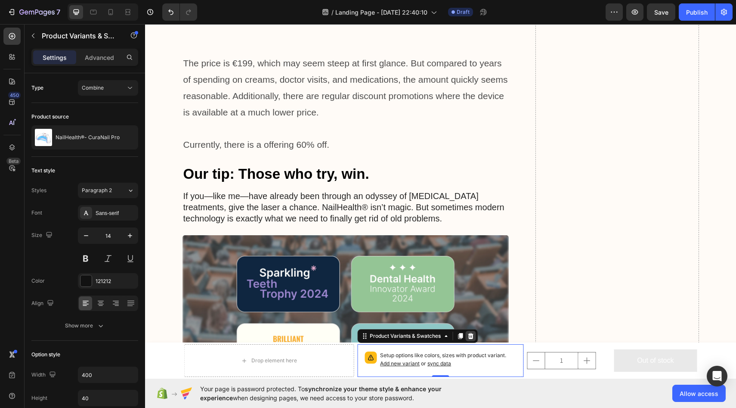
click at [471, 336] on icon at bounding box center [470, 335] width 7 height 7
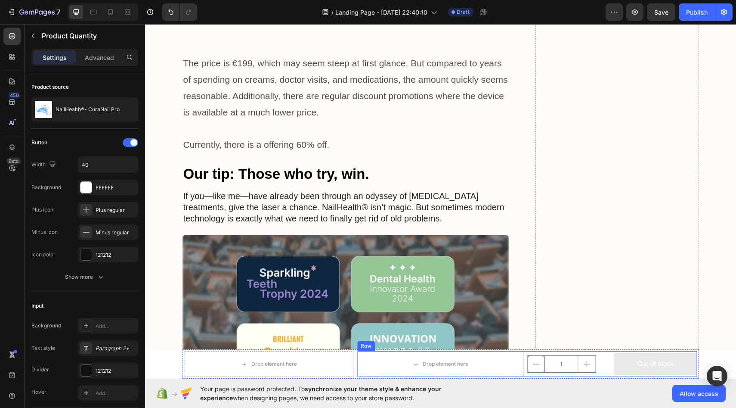
click at [542, 360] on button "decrement" at bounding box center [536, 364] width 17 height 16
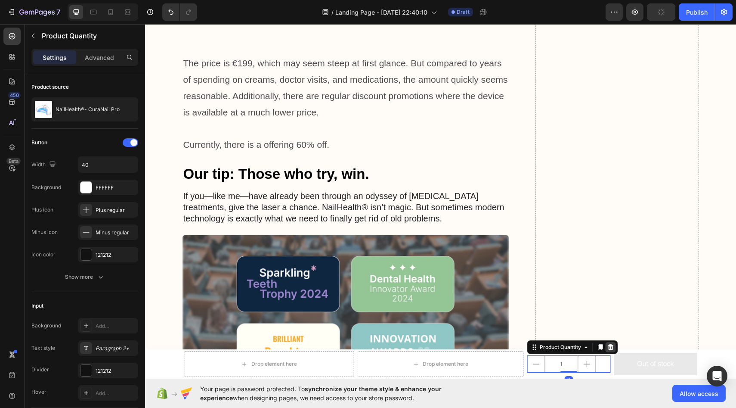
click at [610, 345] on icon at bounding box center [611, 347] width 6 height 6
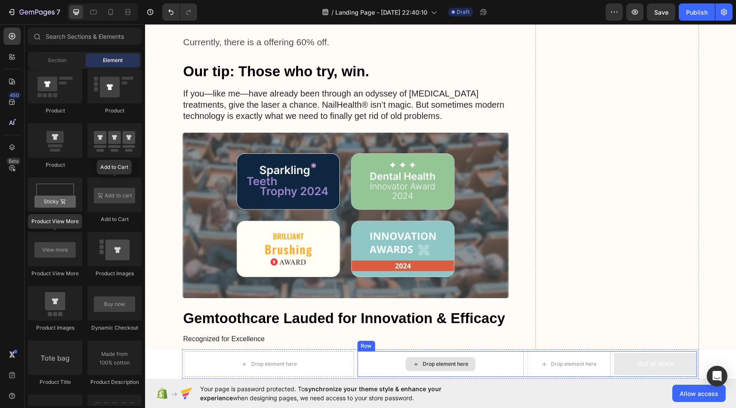
scroll to position [4513, 0]
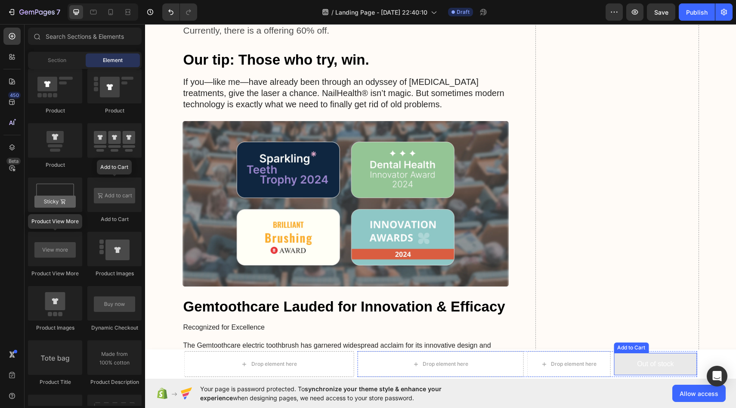
click at [629, 377] on div "Drop element here Drop element here Drop element here Out of stock Add to Cart …" at bounding box center [441, 363] width 517 height 29
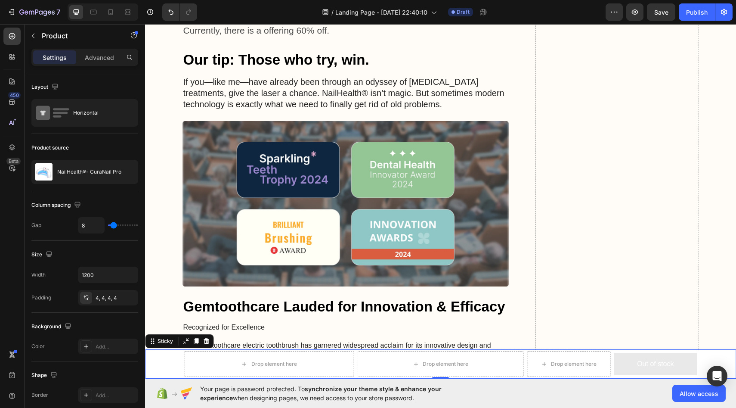
click at [708, 361] on div "Drop element here Drop element here Drop element here Out of stock Add to Cart …" at bounding box center [440, 363] width 591 height 29
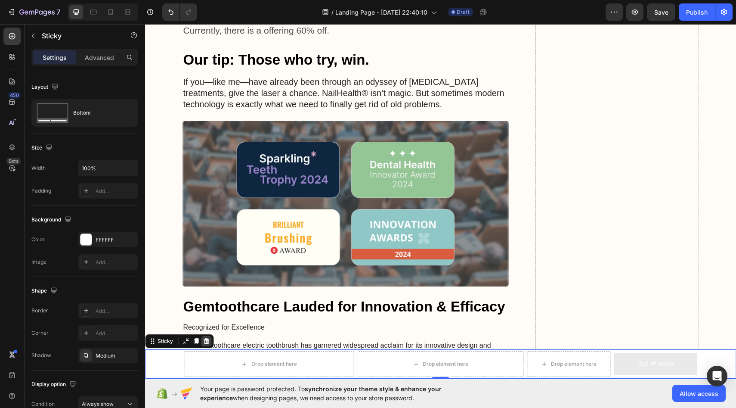
click at [205, 338] on icon at bounding box center [207, 341] width 6 height 6
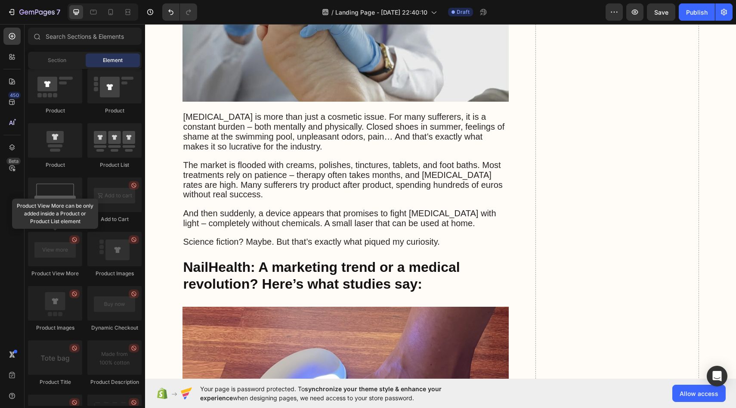
scroll to position [632, 0]
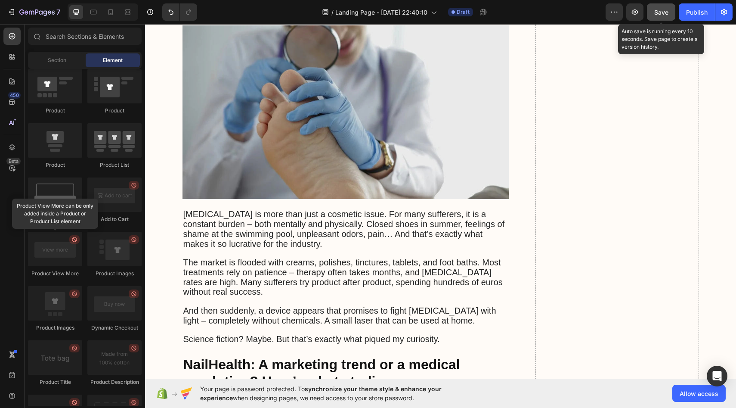
click at [657, 11] on span "Save" at bounding box center [661, 12] width 14 height 7
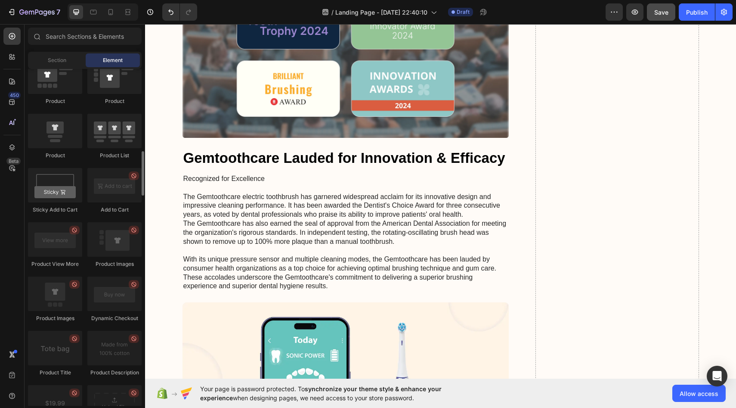
scroll to position [1021, 0]
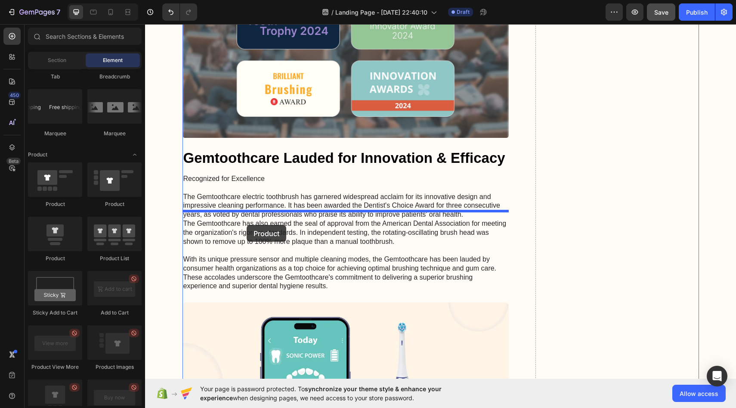
drag, startPoint x: 251, startPoint y: 216, endPoint x: 247, endPoint y: 225, distance: 9.6
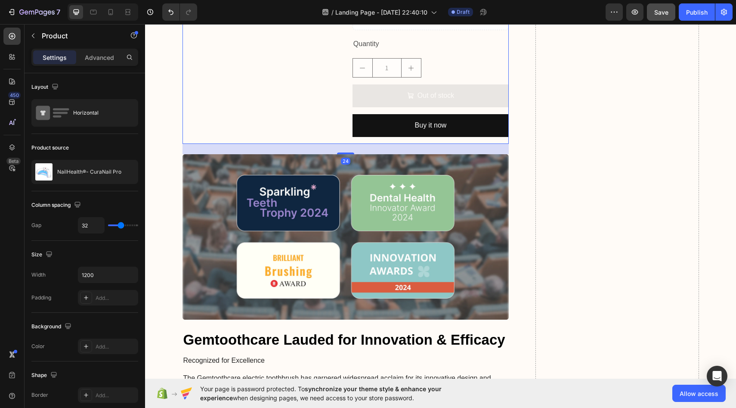
scroll to position [4753, 0]
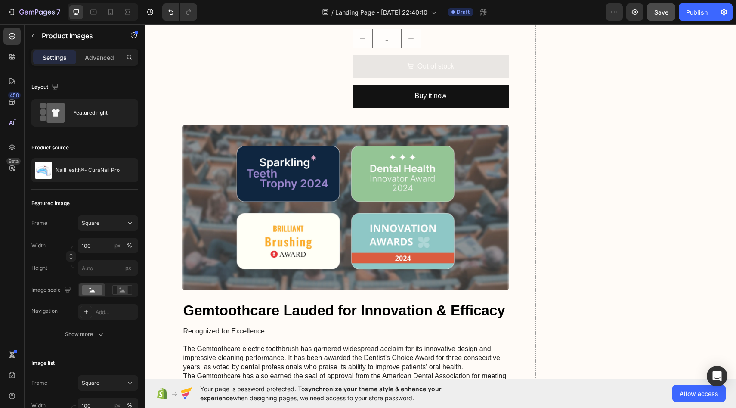
scroll to position [4789, 0]
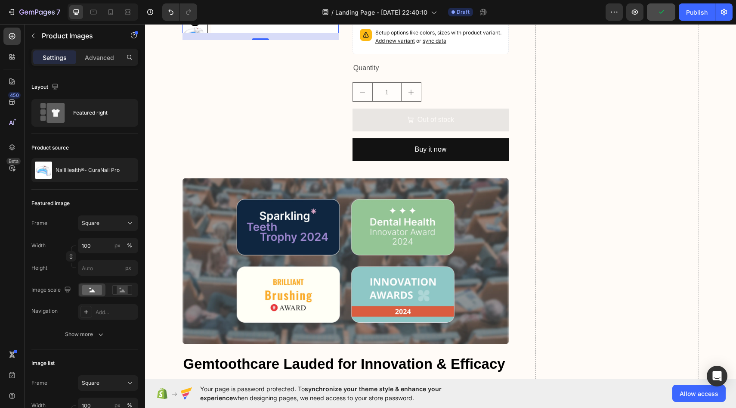
scroll to position [4727, 0]
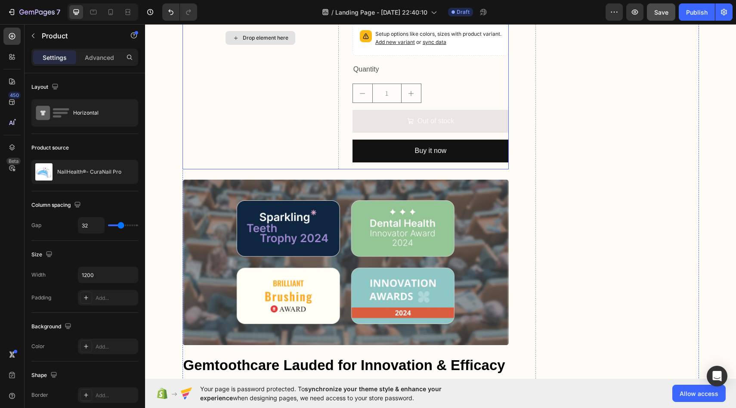
click at [300, 169] on div "Drop element here" at bounding box center [261, 38] width 156 height 262
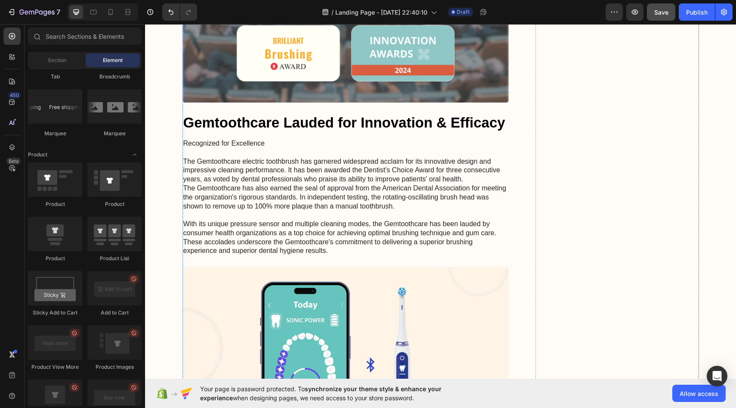
scroll to position [4702, 0]
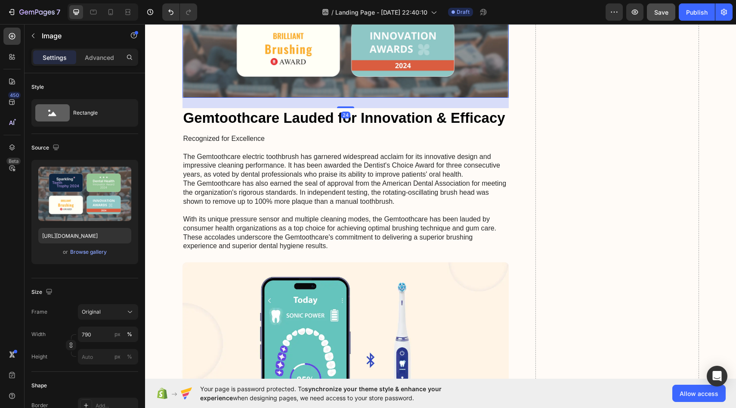
click at [264, 98] on img at bounding box center [346, 14] width 327 height 165
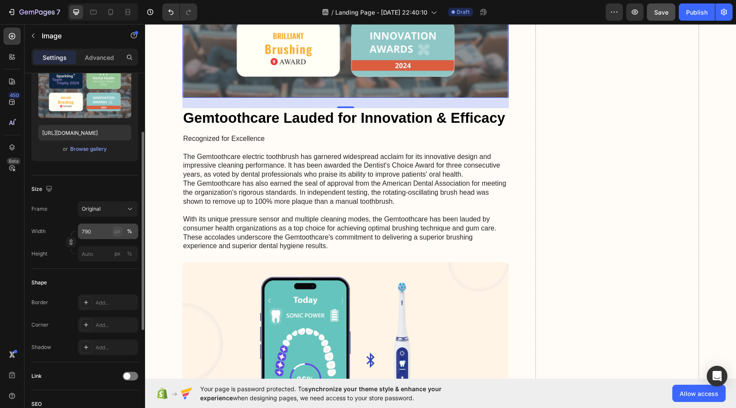
scroll to position [104, 0]
click at [108, 303] on div "Add..." at bounding box center [116, 301] width 40 height 8
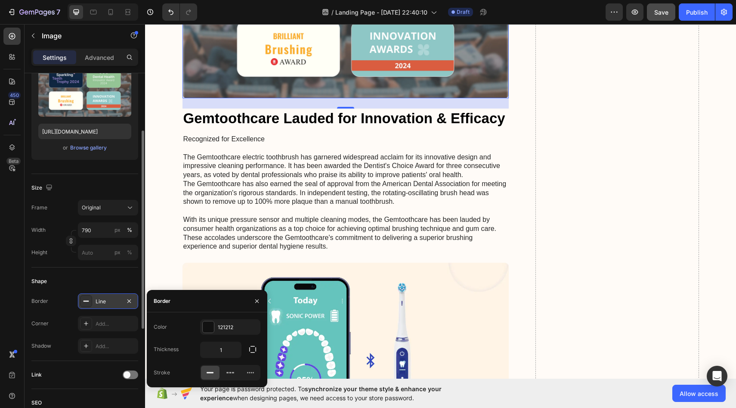
click at [232, 379] on div at bounding box center [230, 372] width 60 height 15
click at [236, 374] on div at bounding box center [230, 372] width 19 height 14
click at [207, 325] on div at bounding box center [208, 326] width 11 height 11
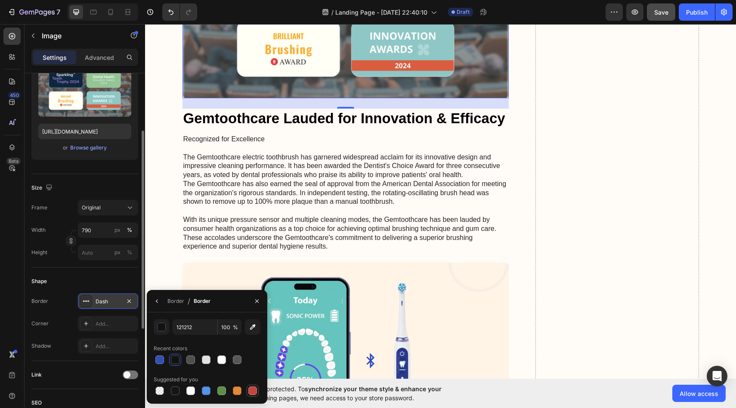
click at [255, 391] on div at bounding box center [252, 390] width 9 height 9
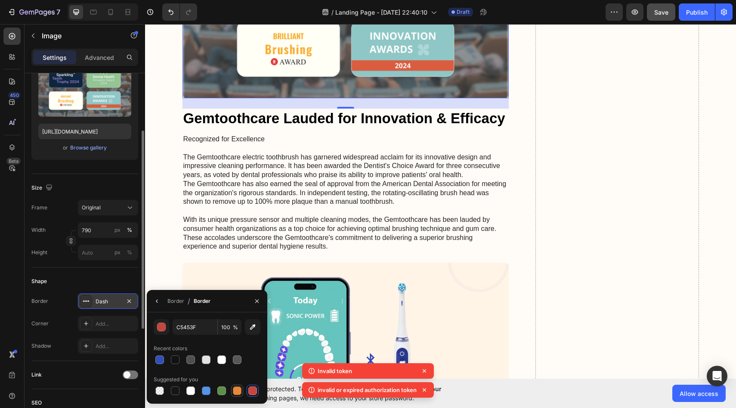
click at [238, 389] on div at bounding box center [237, 390] width 9 height 9
type input "E4893A"
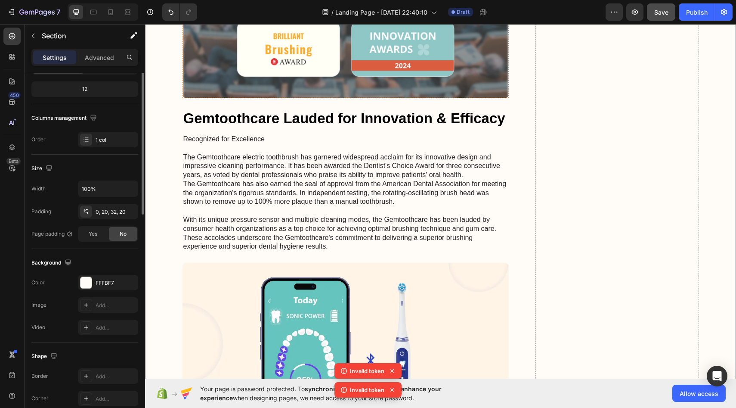
scroll to position [0, 0]
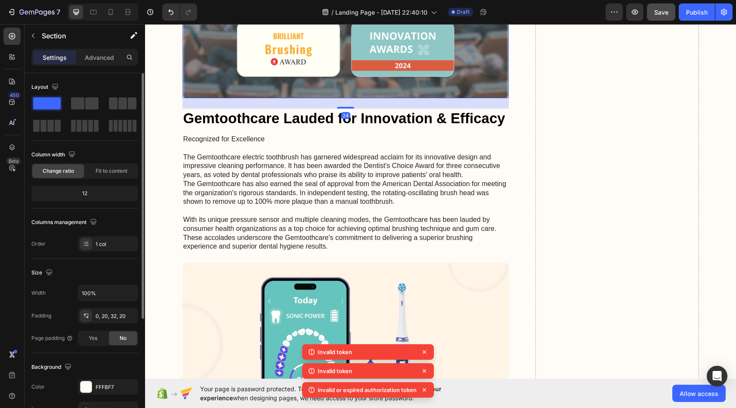
click at [217, 98] on img at bounding box center [346, 15] width 327 height 166
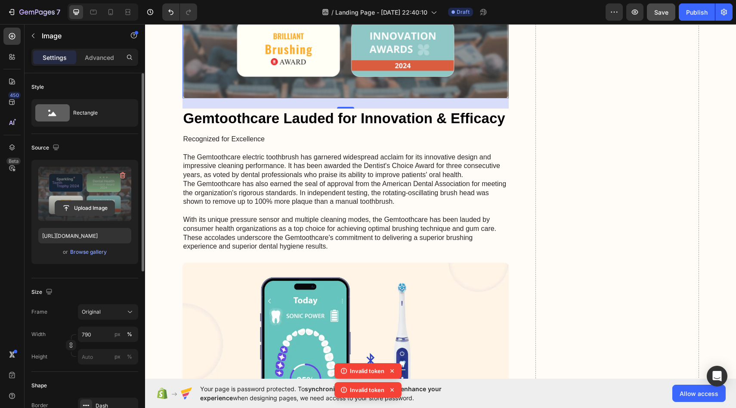
click at [87, 208] on input "file" at bounding box center [84, 208] width 59 height 15
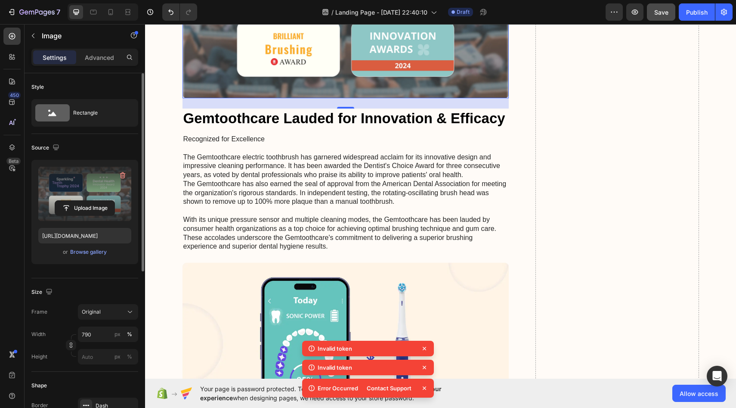
click at [426, 347] on icon at bounding box center [424, 348] width 9 height 9
click at [424, 367] on icon at bounding box center [424, 367] width 9 height 9
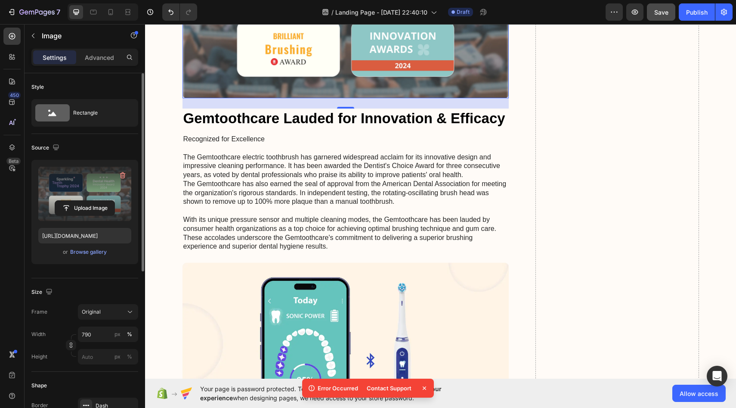
click at [424, 389] on icon at bounding box center [424, 388] width 9 height 9
click at [344, 98] on img at bounding box center [346, 15] width 327 height 166
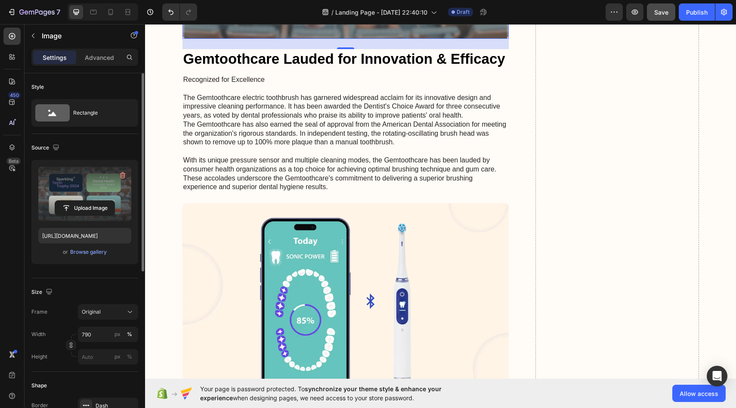
scroll to position [4761, 0]
click at [82, 210] on input "file" at bounding box center [84, 208] width 59 height 15
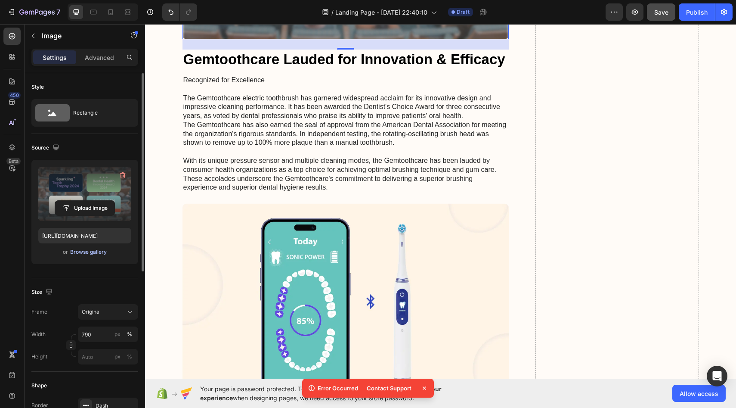
click at [89, 250] on div "Browse gallery" at bounding box center [88, 252] width 37 height 8
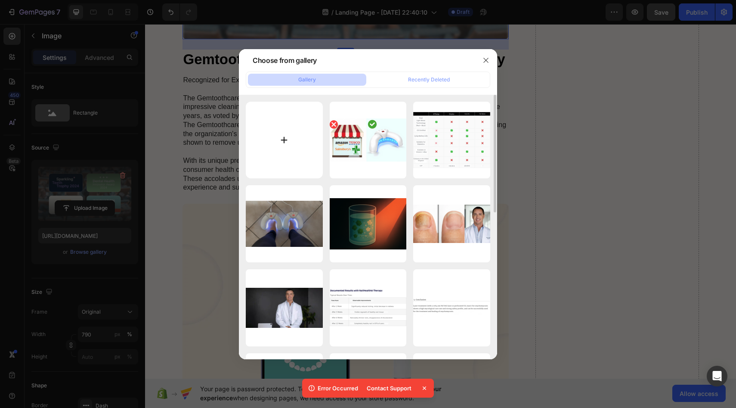
click at [296, 153] on input "file" at bounding box center [284, 140] width 77 height 77
type input "C:\fakepath\Design [PERSON_NAME] (3).png"
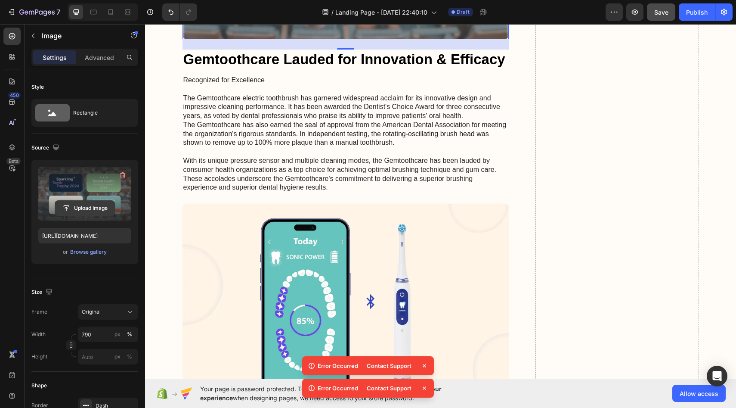
click at [78, 201] on input "file" at bounding box center [84, 208] width 59 height 15
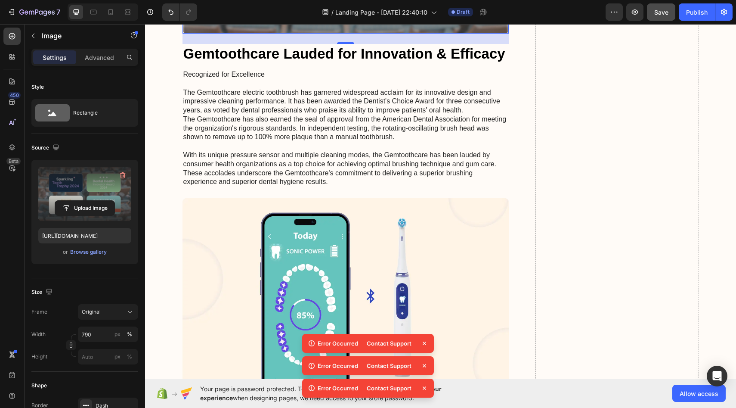
scroll to position [4752, 0]
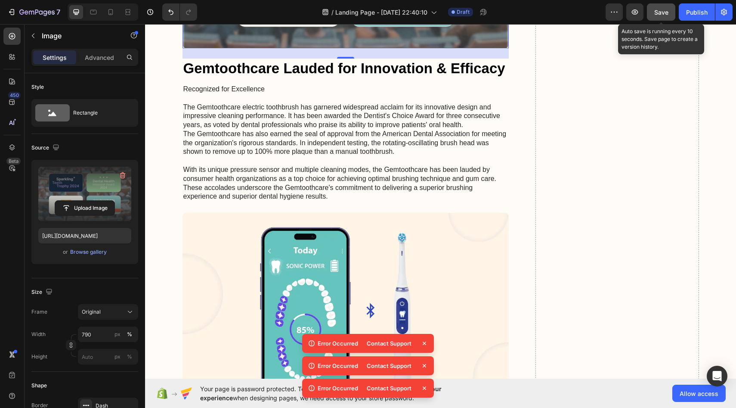
click at [662, 15] on span "Save" at bounding box center [661, 12] width 14 height 7
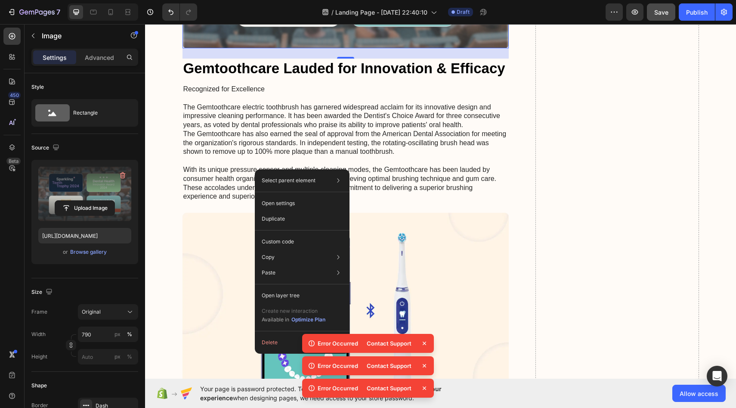
drag, startPoint x: 255, startPoint y: 169, endPoint x: 259, endPoint y: 222, distance: 53.1
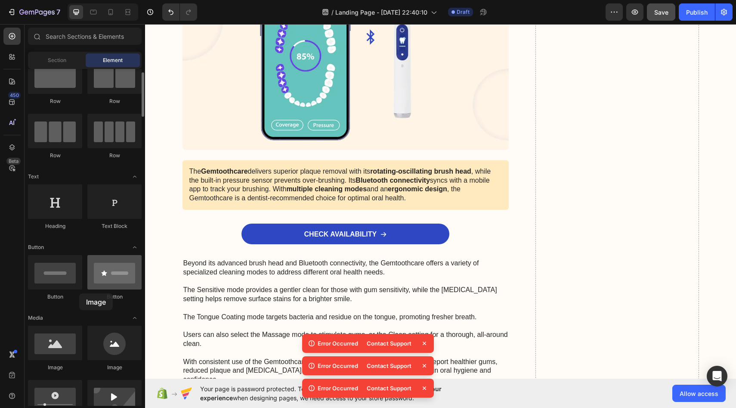
scroll to position [4851, 0]
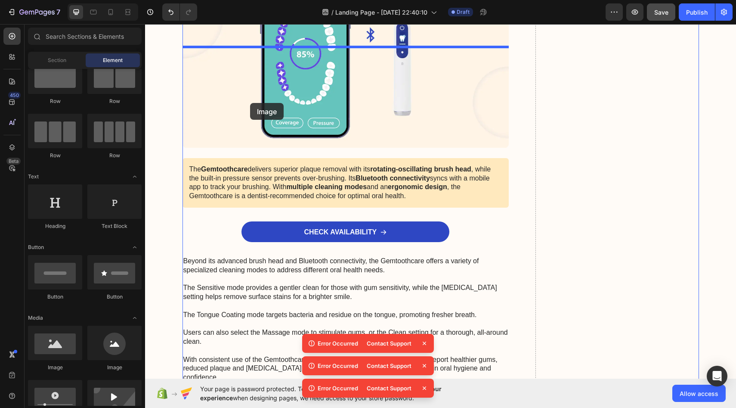
drag, startPoint x: 198, startPoint y: 371, endPoint x: 249, endPoint y: 98, distance: 277.3
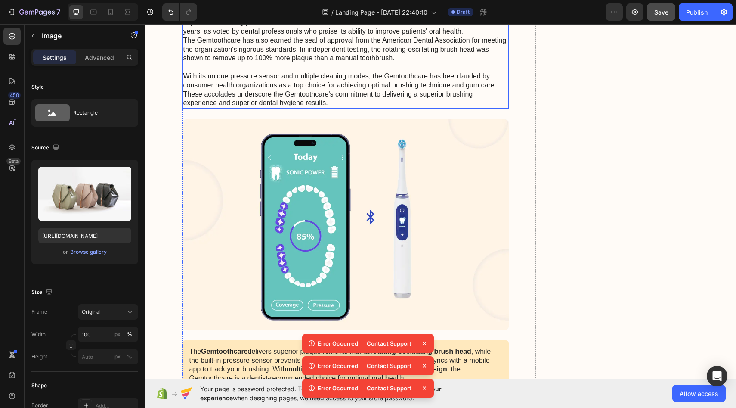
scroll to position [4672, 0]
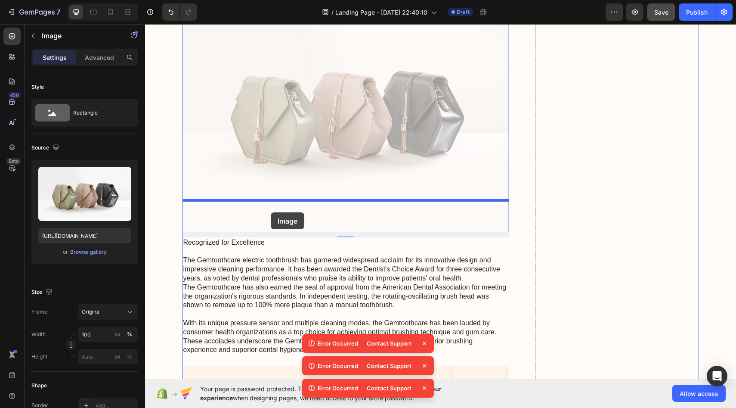
drag, startPoint x: 264, startPoint y: 247, endPoint x: 271, endPoint y: 212, distance: 35.5
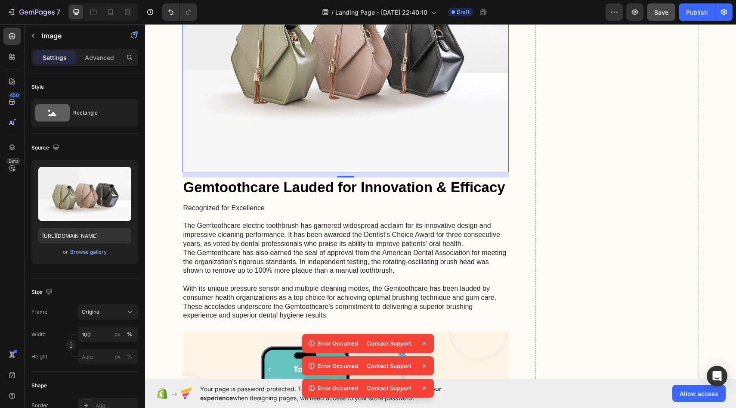
scroll to position [4713, 0]
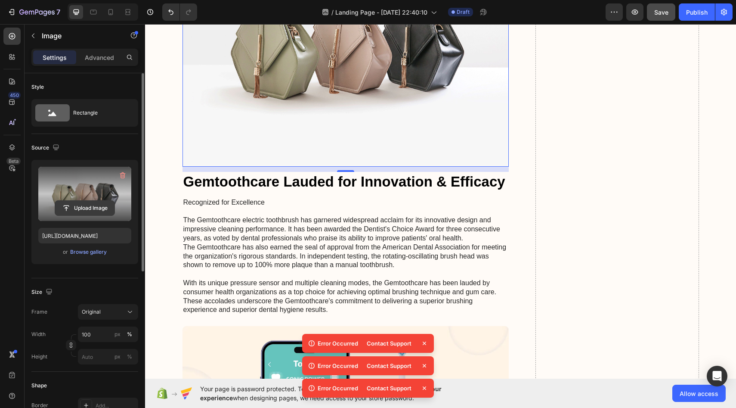
click at [92, 203] on input "file" at bounding box center [84, 208] width 59 height 15
click at [425, 343] on icon at bounding box center [424, 343] width 9 height 9
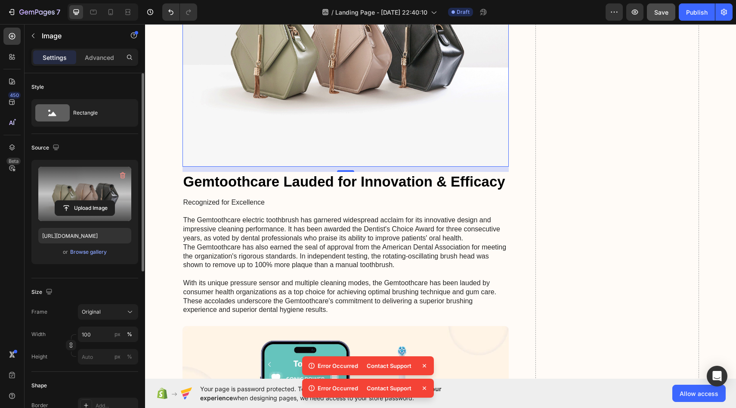
click at [426, 365] on icon at bounding box center [424, 365] width 9 height 9
click at [424, 387] on icon at bounding box center [424, 388] width 9 height 9
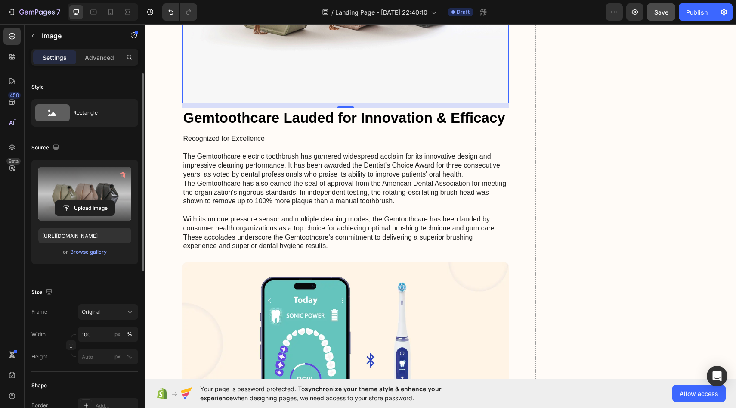
scroll to position [4777, 0]
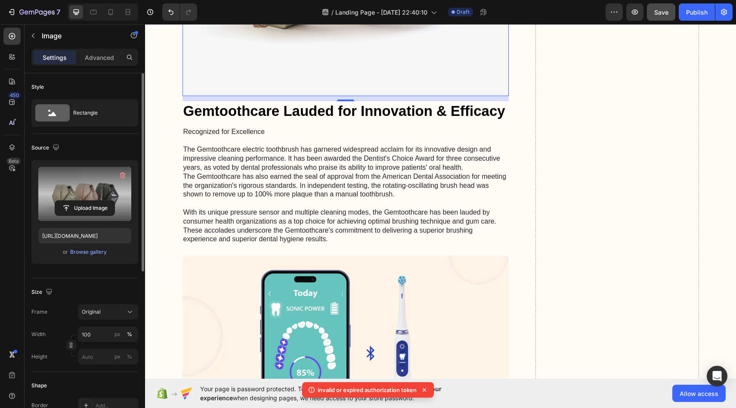
scroll to position [4784, 0]
click at [92, 199] on label at bounding box center [84, 194] width 93 height 54
click at [92, 201] on input "file" at bounding box center [84, 208] width 59 height 15
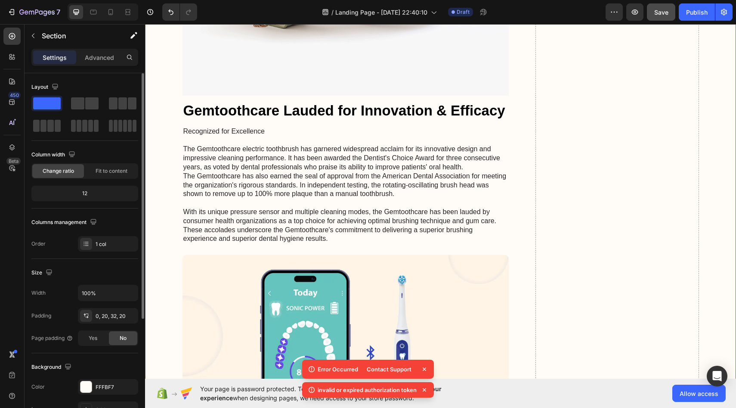
click at [425, 387] on icon at bounding box center [424, 389] width 9 height 9
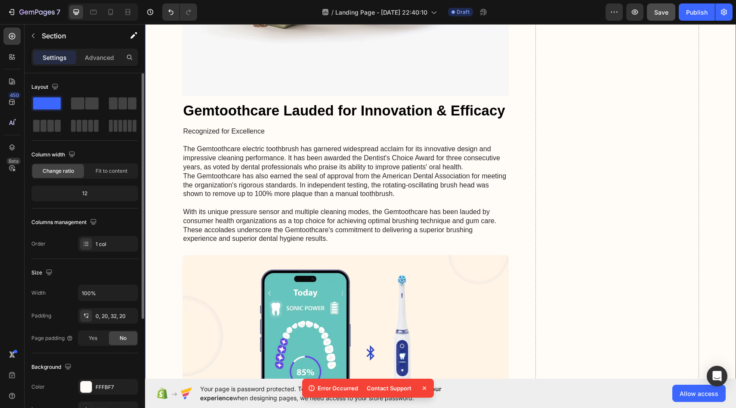
click at [426, 387] on icon at bounding box center [424, 388] width 9 height 9
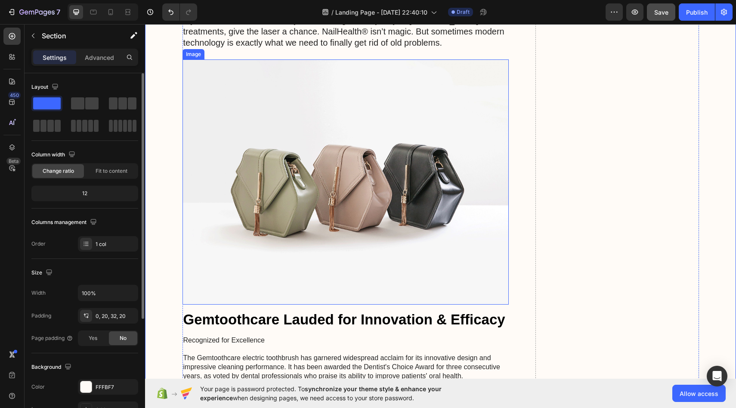
scroll to position [4574, 0]
click at [326, 305] on img at bounding box center [346, 182] width 327 height 245
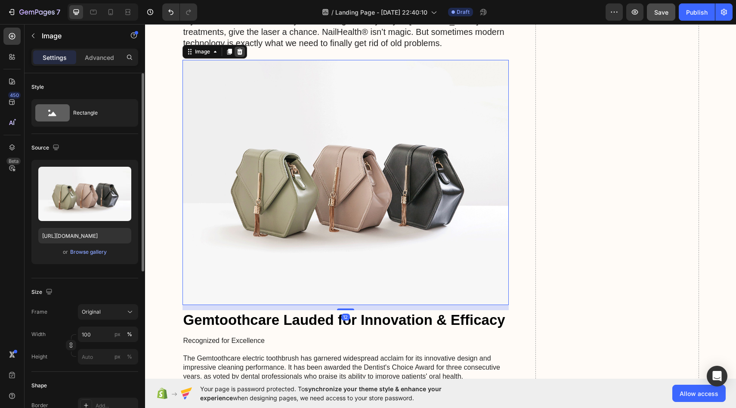
click at [241, 55] on icon at bounding box center [239, 51] width 7 height 7
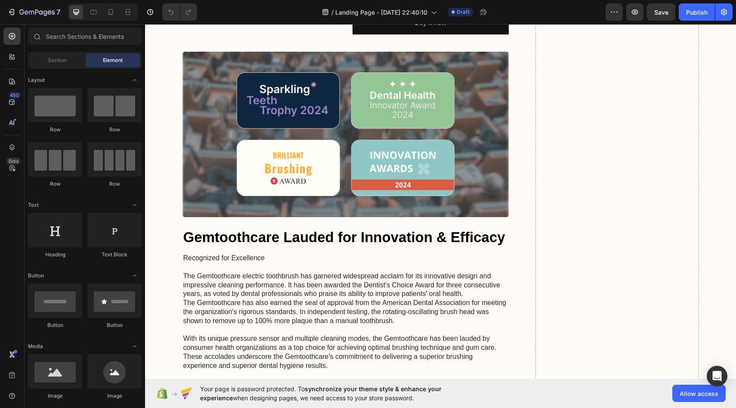
scroll to position [4700, 0]
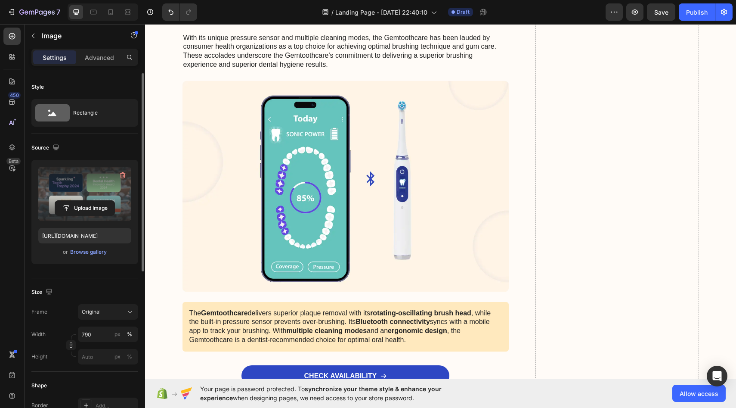
click at [96, 199] on label at bounding box center [84, 194] width 93 height 54
click at [96, 201] on input "file" at bounding box center [84, 208] width 59 height 15
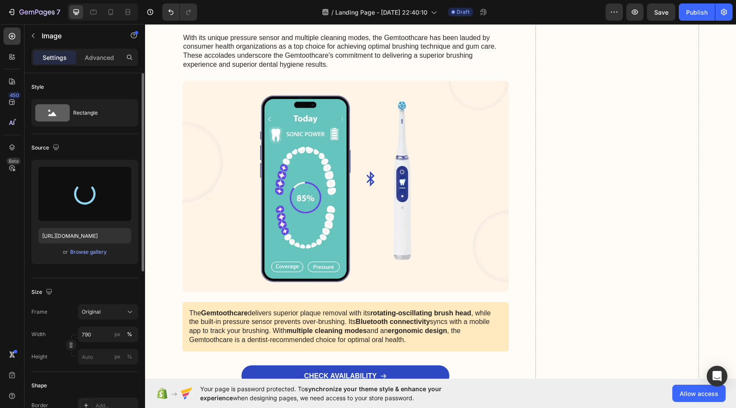
type input "[URL][DOMAIN_NAME]"
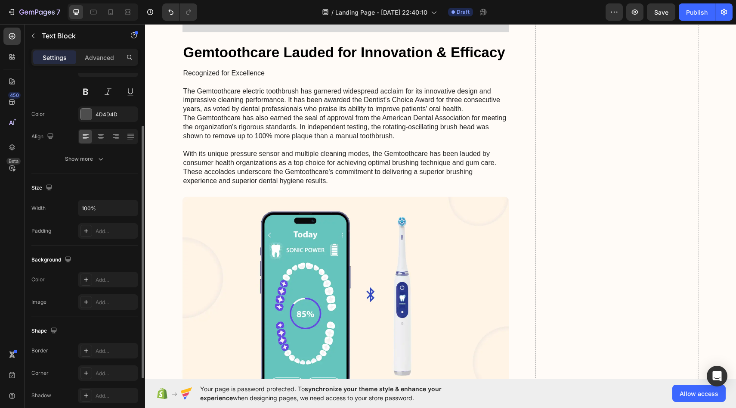
scroll to position [85, 0]
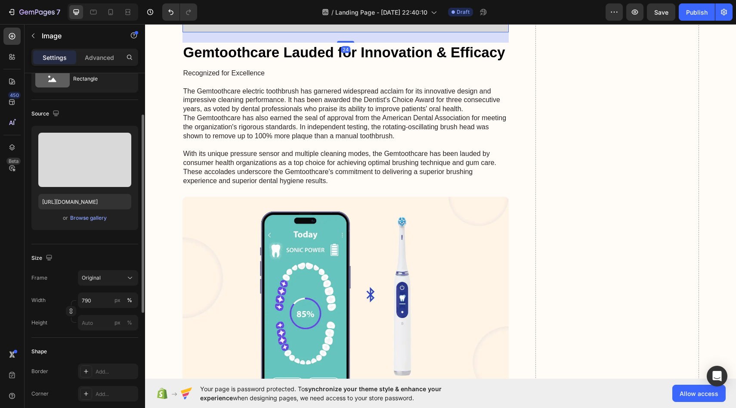
scroll to position [49, 0]
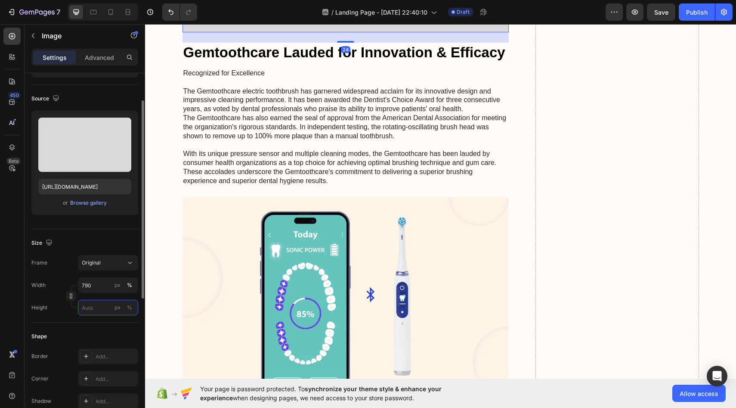
click at [100, 309] on input "px %" at bounding box center [108, 307] width 60 height 15
click at [100, 288] on input "790" at bounding box center [108, 284] width 60 height 15
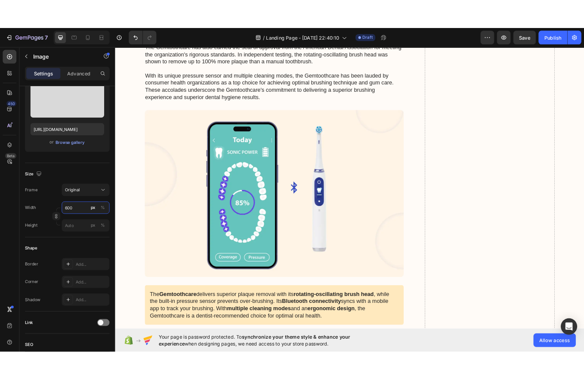
scroll to position [4774, 0]
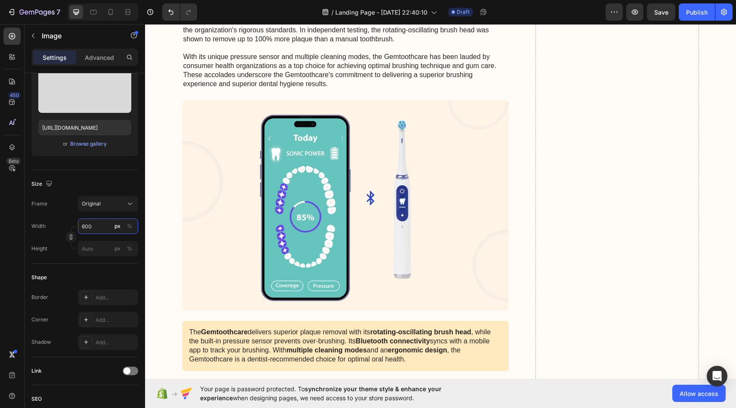
type input "600"
click at [103, 249] on input "px %" at bounding box center [108, 248] width 60 height 15
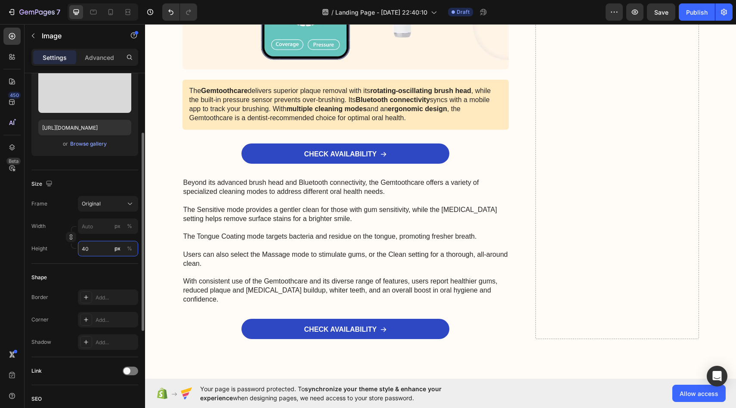
type input "4"
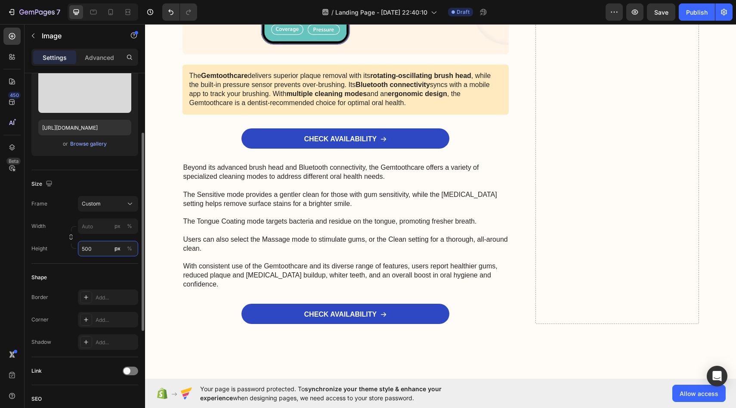
type input "4"
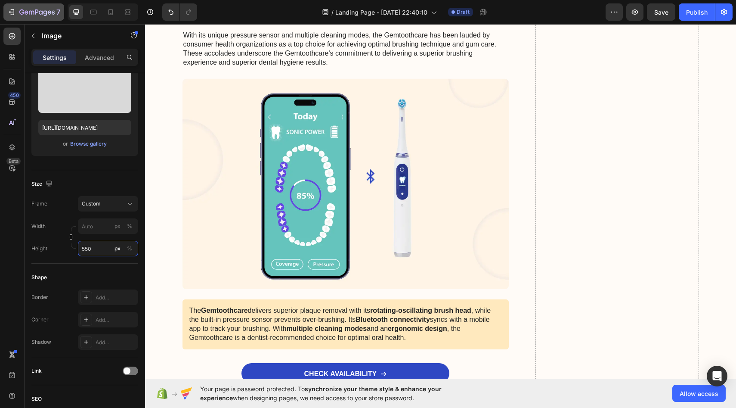
type input "550"
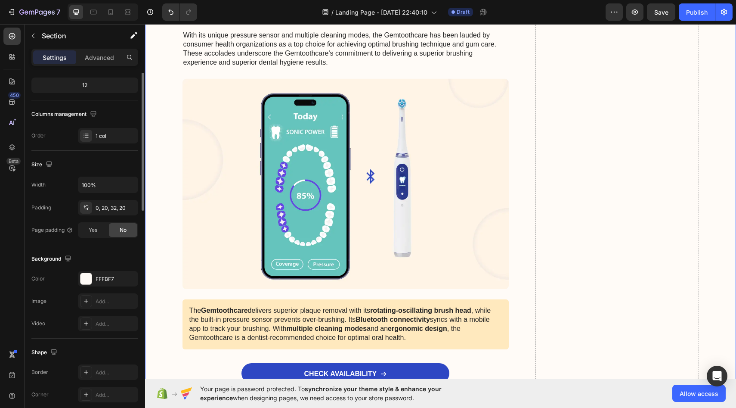
scroll to position [0, 0]
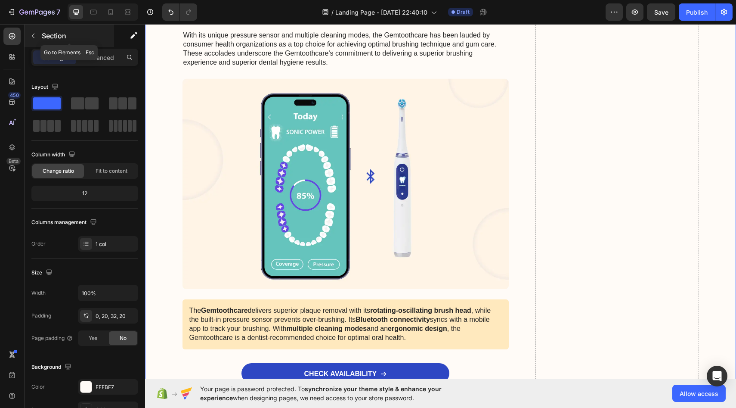
click at [50, 46] on div "Section" at bounding box center [70, 36] width 90 height 22
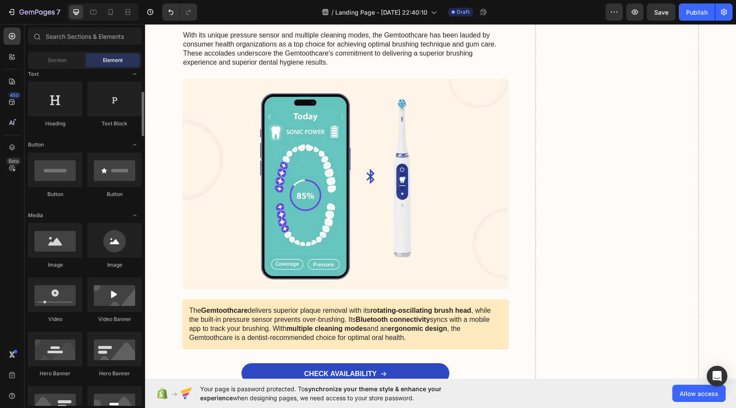
scroll to position [148, 0]
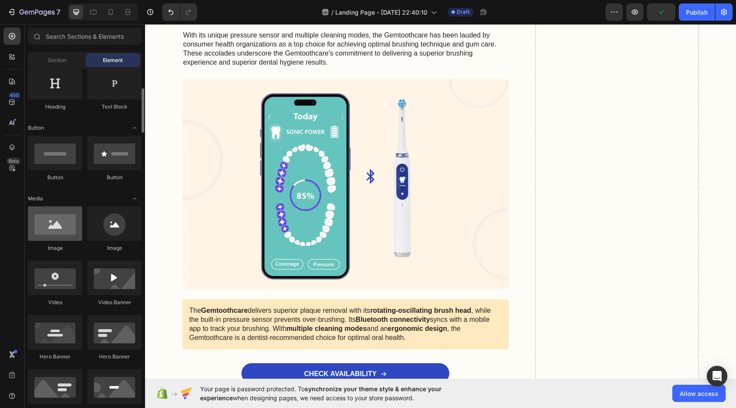
click at [53, 228] on div at bounding box center [55, 223] width 54 height 34
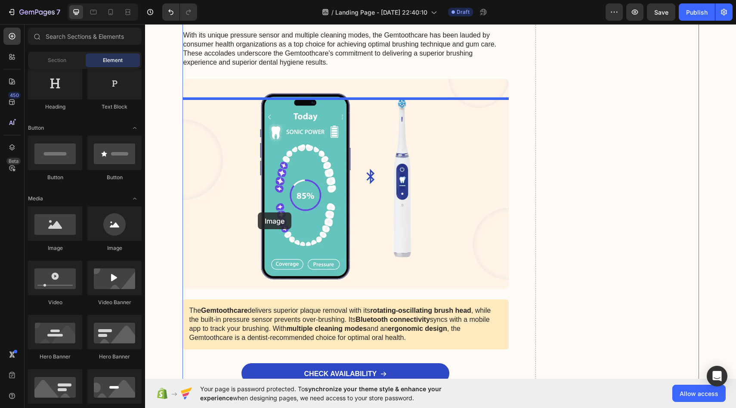
drag, startPoint x: 198, startPoint y: 252, endPoint x: 257, endPoint y: 212, distance: 71.8
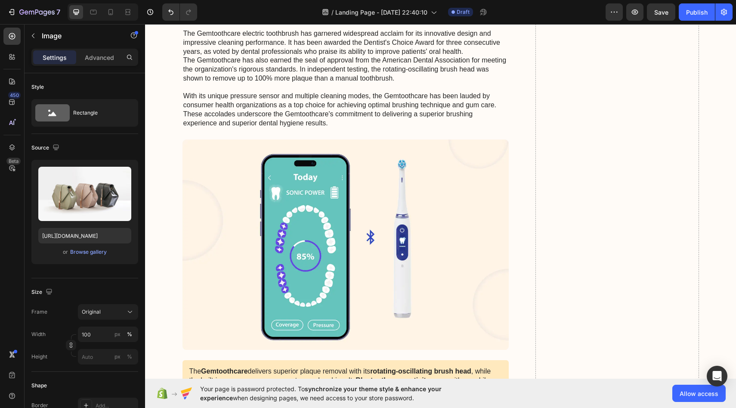
scroll to position [4714, 0]
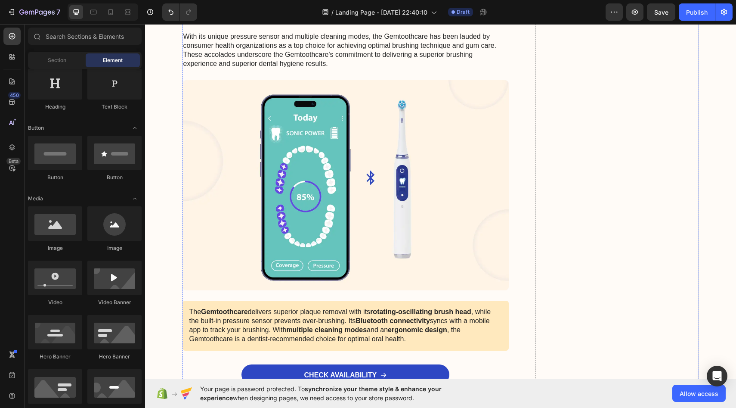
scroll to position [4773, 0]
drag, startPoint x: 108, startPoint y: 234, endPoint x: 102, endPoint y: 228, distance: 8.5
click at [102, 228] on div at bounding box center [114, 223] width 54 height 34
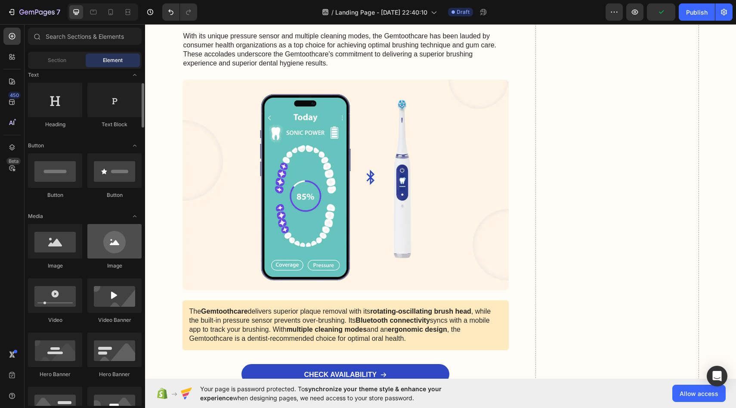
scroll to position [108, 0]
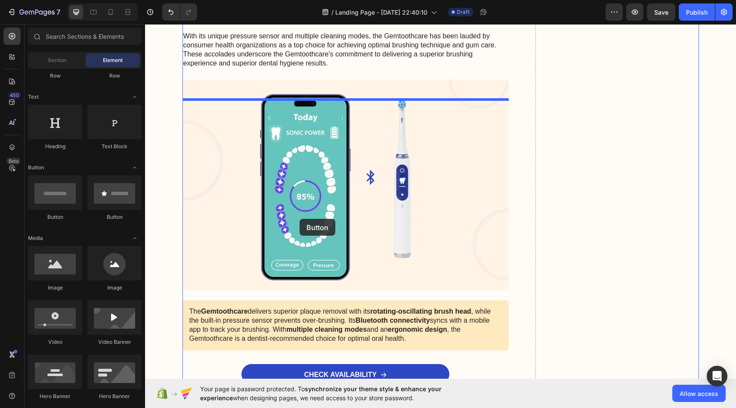
drag, startPoint x: 213, startPoint y: 220, endPoint x: 298, endPoint y: 218, distance: 85.7
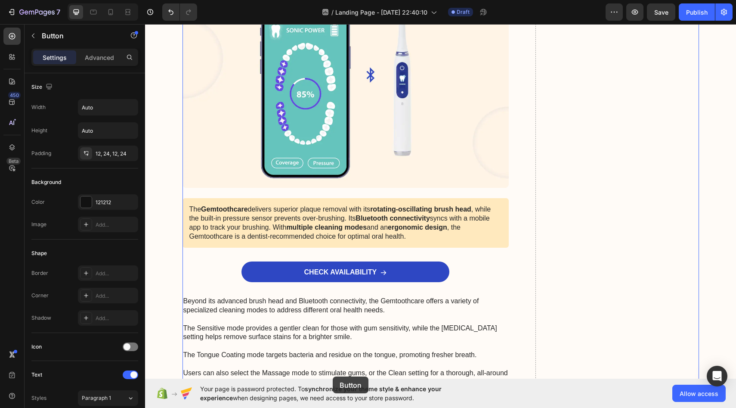
scroll to position [4942, 0]
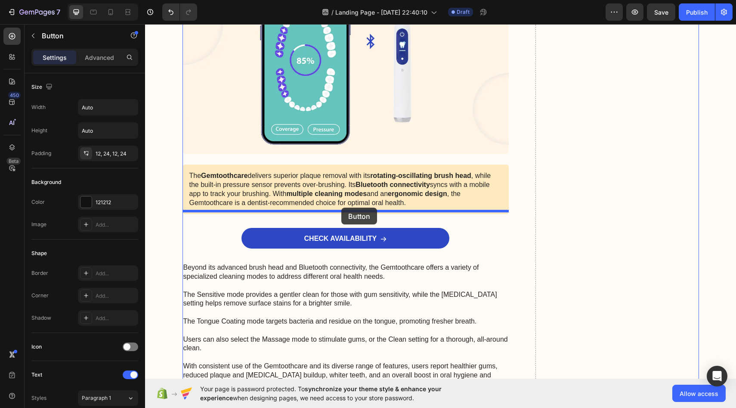
drag, startPoint x: 335, startPoint y: 108, endPoint x: 341, endPoint y: 207, distance: 99.6
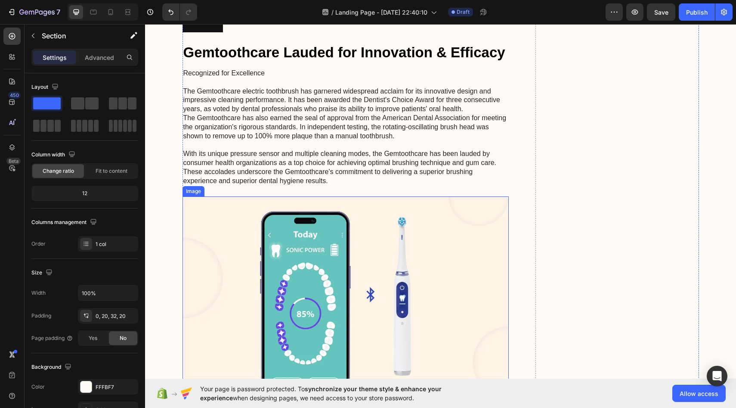
scroll to position [3476, 0]
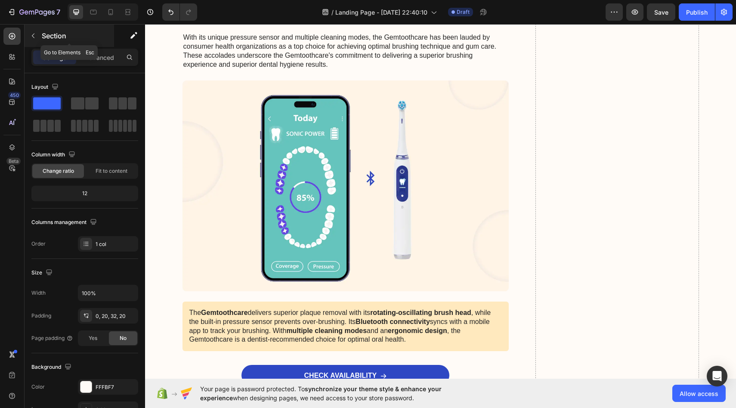
click at [71, 37] on p "Section" at bounding box center [77, 36] width 71 height 10
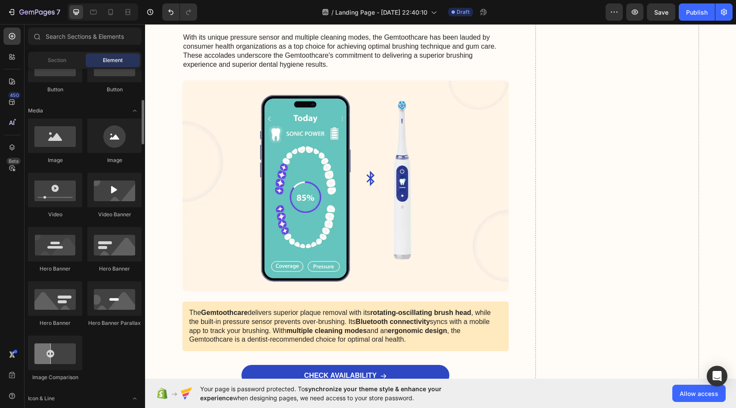
scroll to position [208, 0]
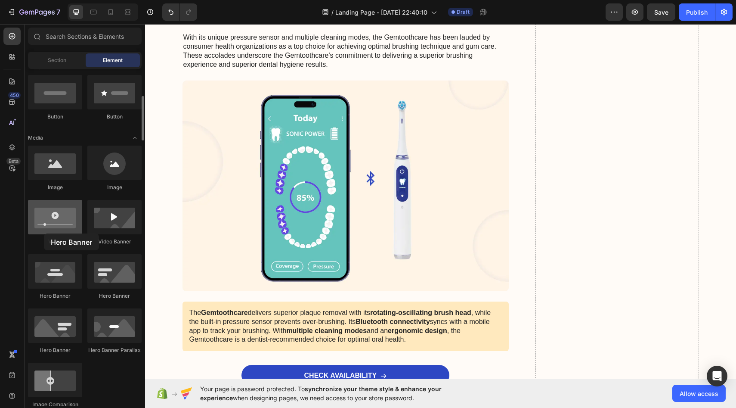
drag, startPoint x: 60, startPoint y: 282, endPoint x: 44, endPoint y: 229, distance: 55.8
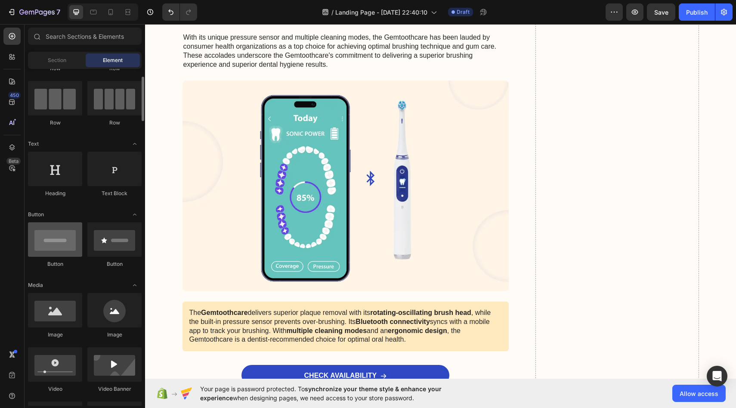
scroll to position [0, 0]
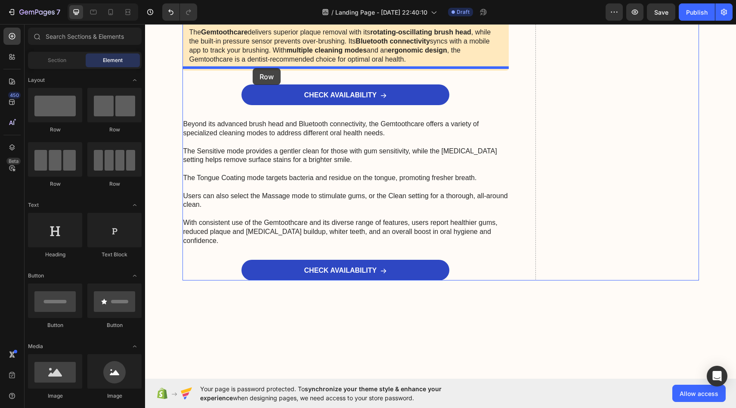
drag, startPoint x: 207, startPoint y: 145, endPoint x: 253, endPoint y: 68, distance: 89.5
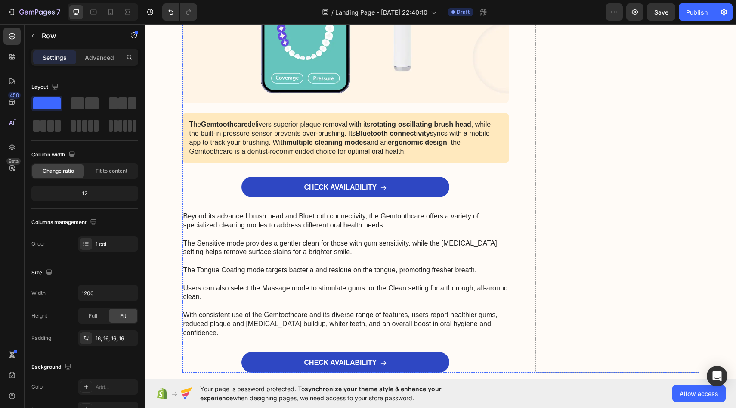
scroll to position [3416, 0]
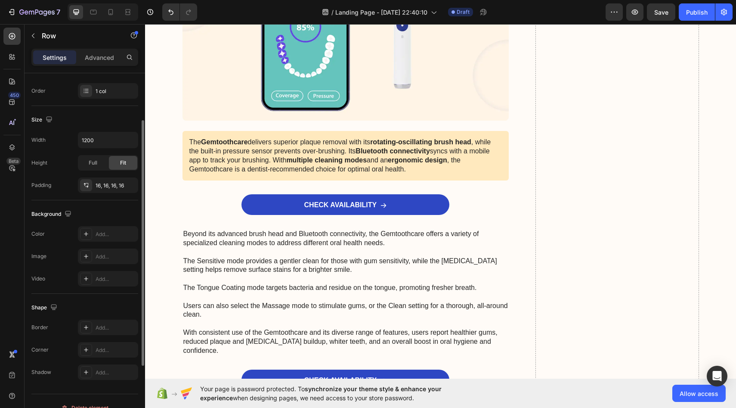
scroll to position [166, 0]
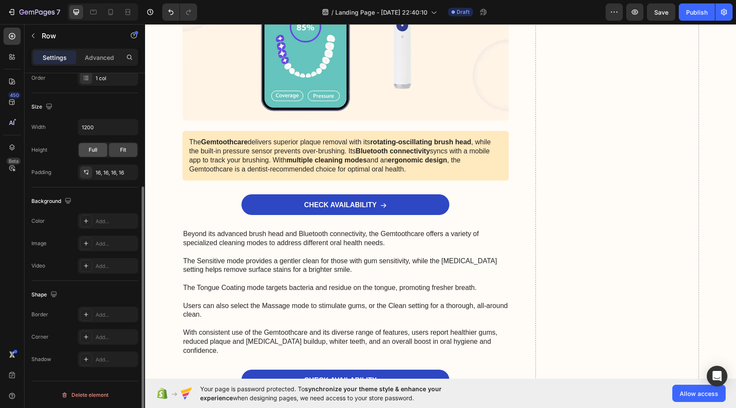
click at [90, 156] on div "Full" at bounding box center [93, 150] width 28 height 14
click at [113, 155] on div "Fit" at bounding box center [123, 150] width 28 height 14
click at [103, 63] on div "Advanced" at bounding box center [99, 57] width 43 height 14
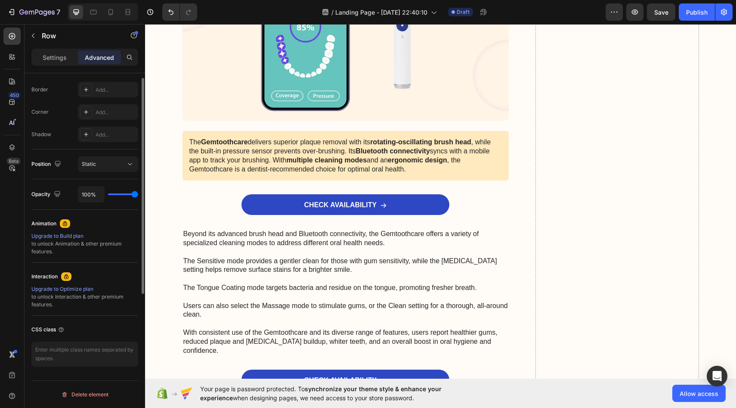
scroll to position [0, 0]
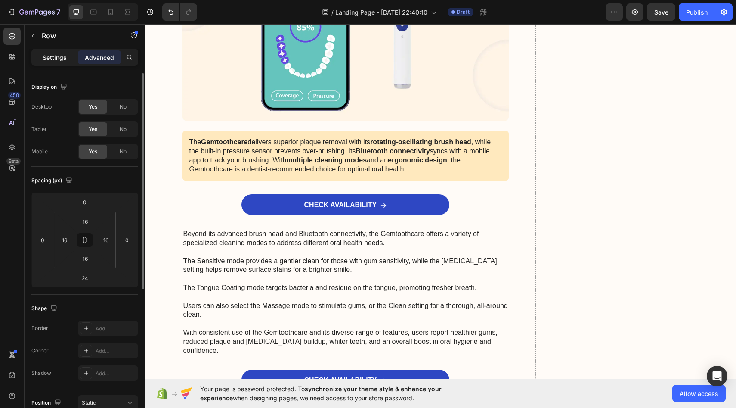
click at [56, 55] on p "Settings" at bounding box center [55, 57] width 24 height 9
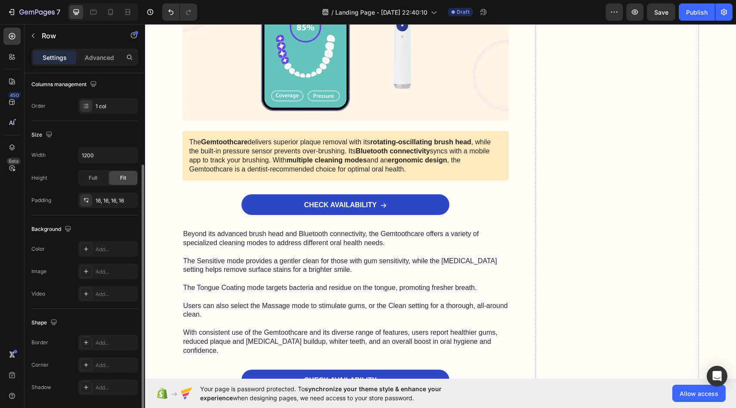
scroll to position [166, 0]
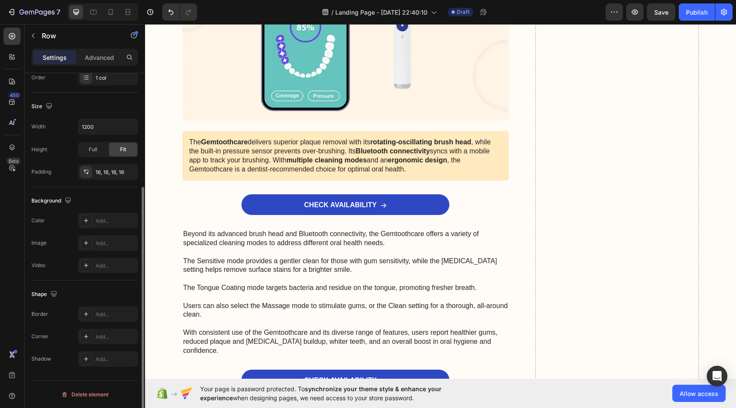
click at [121, 224] on div "Add..." at bounding box center [116, 221] width 40 height 8
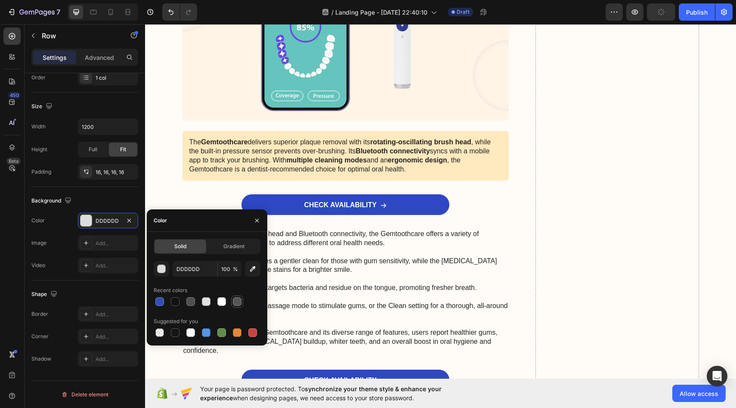
click at [234, 300] on div at bounding box center [237, 301] width 9 height 9
click at [189, 298] on div at bounding box center [190, 301] width 9 height 9
click at [257, 267] on button "button" at bounding box center [252, 268] width 15 height 15
click at [162, 270] on div "button" at bounding box center [162, 269] width 9 height 9
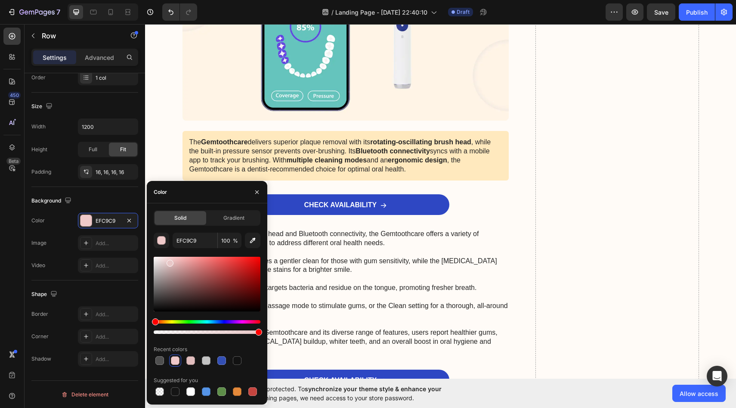
drag, startPoint x: 167, startPoint y: 263, endPoint x: 232, endPoint y: 328, distance: 91.0
click at [229, 325] on div at bounding box center [207, 295] width 107 height 80
type input "000000"
drag, startPoint x: 258, startPoint y: 331, endPoint x: 148, endPoint y: 326, distance: 110.3
click at [148, 326] on div "Solid Gradient 000000 100 % Recent colors Suggested for you" at bounding box center [207, 303] width 121 height 187
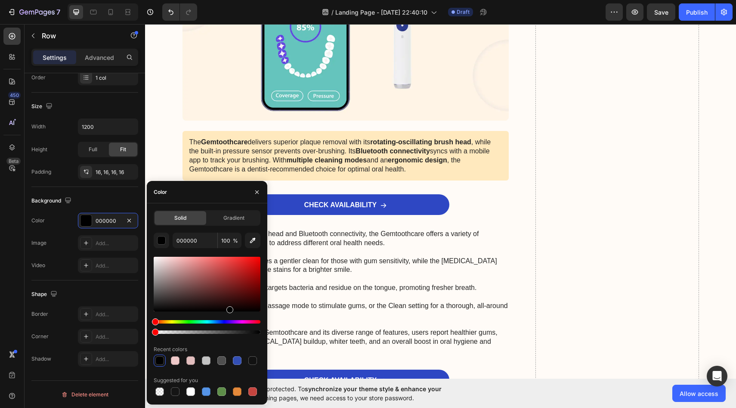
type input "0"
drag, startPoint x: 201, startPoint y: 291, endPoint x: 167, endPoint y: 258, distance: 46.9
click at [167, 257] on div at bounding box center [207, 284] width 107 height 55
click at [167, 258] on div at bounding box center [167, 258] width 7 height 7
click at [170, 275] on div at bounding box center [207, 284] width 107 height 55
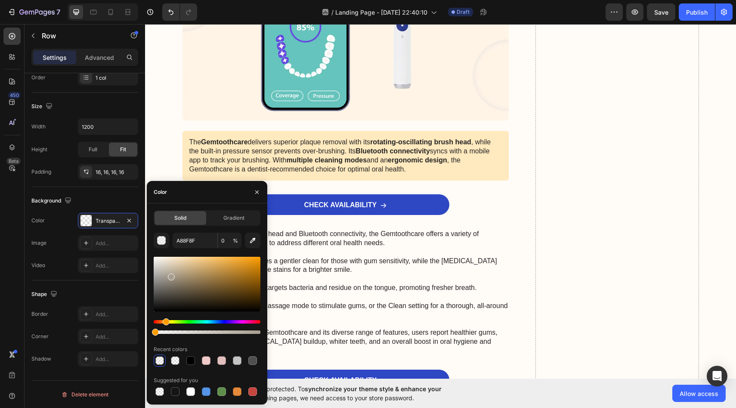
drag, startPoint x: 154, startPoint y: 322, endPoint x: 163, endPoint y: 315, distance: 11.4
click at [163, 315] on div at bounding box center [207, 295] width 107 height 80
drag, startPoint x: 173, startPoint y: 277, endPoint x: 161, endPoint y: 266, distance: 16.5
click at [161, 267] on div at bounding box center [163, 270] width 7 height 7
click at [161, 268] on div at bounding box center [161, 268] width 7 height 7
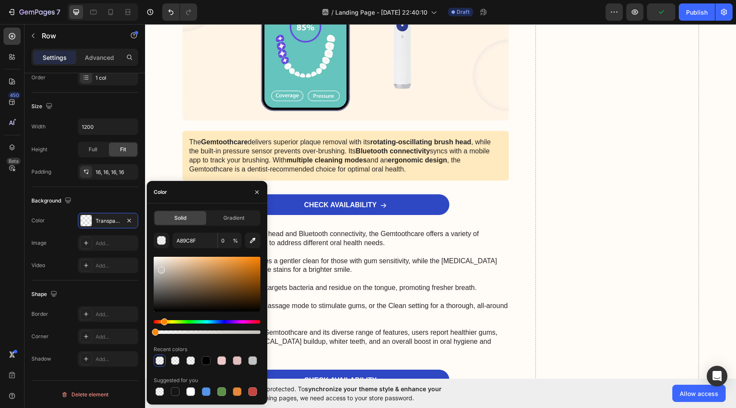
click at [161, 269] on div at bounding box center [161, 269] width 7 height 7
click at [161, 269] on div at bounding box center [161, 271] width 7 height 7
type input "C1BCB6"
drag, startPoint x: 300, startPoint y: 358, endPoint x: 269, endPoint y: 334, distance: 39.3
type input "100"
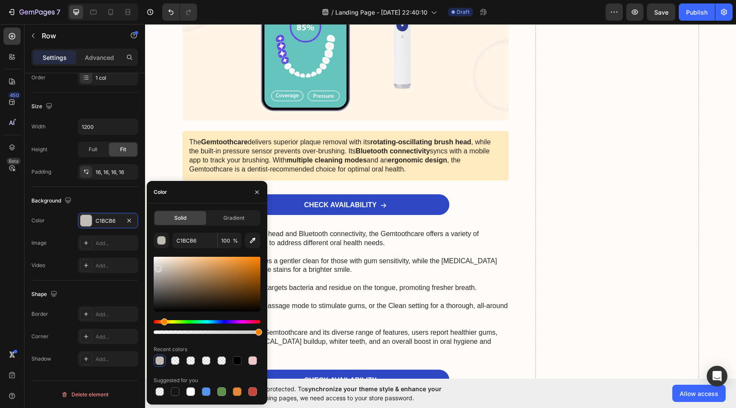
drag, startPoint x: 161, startPoint y: 272, endPoint x: 157, endPoint y: 267, distance: 6.8
click at [157, 267] on div at bounding box center [158, 268] width 7 height 7
type input "CECBC8"
click at [228, 223] on div "Gradient" at bounding box center [234, 218] width 52 height 14
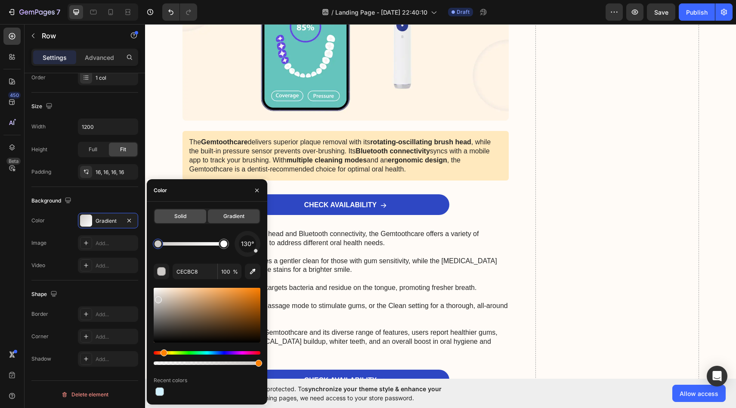
click at [186, 218] on span "Solid" at bounding box center [180, 216] width 12 height 8
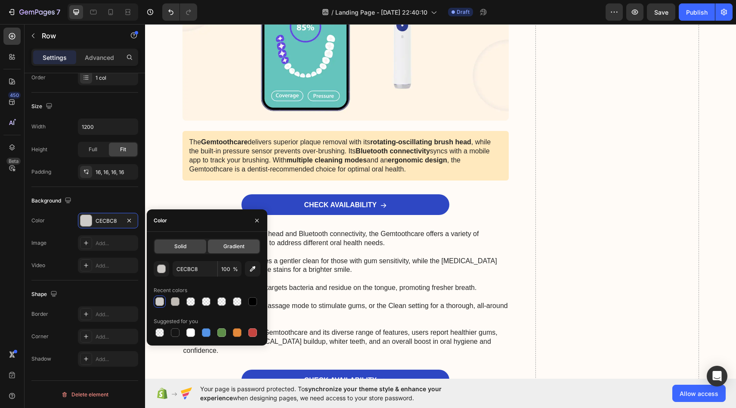
click at [238, 249] on span "Gradient" at bounding box center [233, 246] width 21 height 8
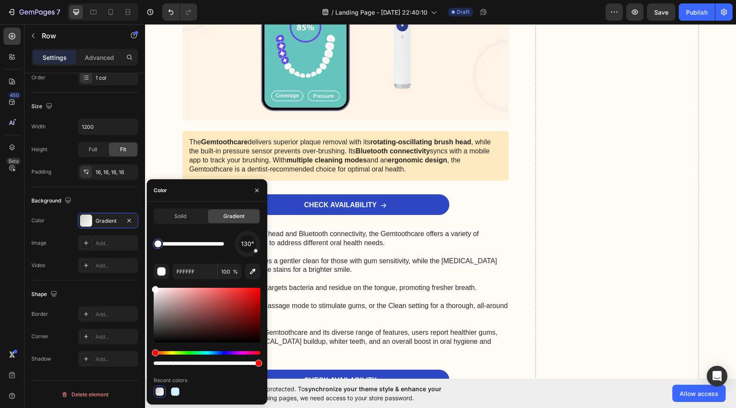
drag, startPoint x: 228, startPoint y: 248, endPoint x: 152, endPoint y: 238, distance: 76.3
click at [152, 238] on div at bounding box center [157, 243] width 15 height 15
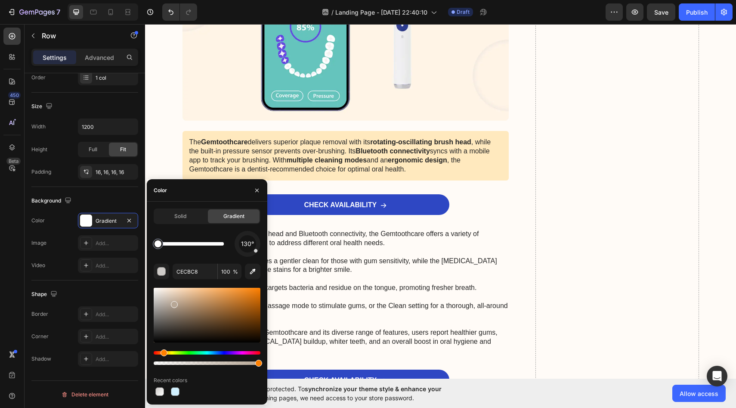
drag, startPoint x: 157, startPoint y: 301, endPoint x: 186, endPoint y: 298, distance: 29.0
click at [178, 301] on div at bounding box center [174, 304] width 7 height 7
click at [180, 311] on div at bounding box center [207, 315] width 107 height 55
type input "FFFFFF"
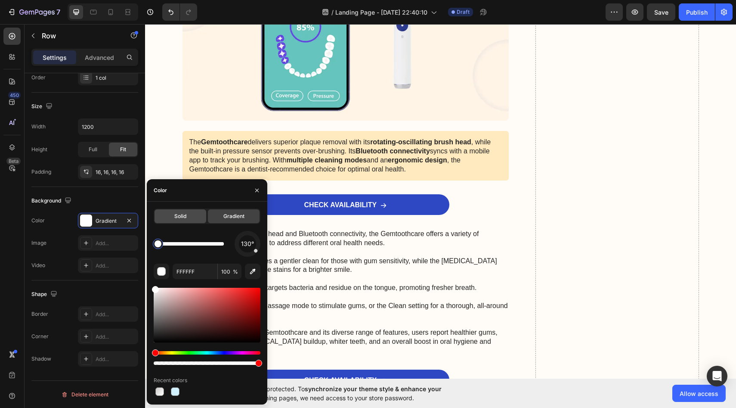
click at [179, 222] on div "Solid" at bounding box center [181, 216] width 52 height 14
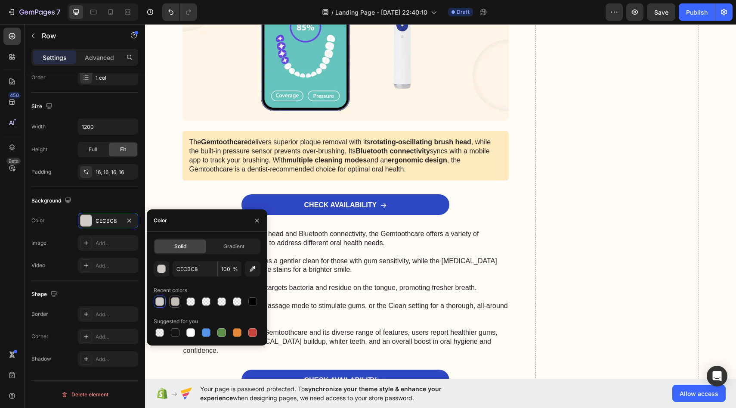
click at [176, 300] on div at bounding box center [175, 301] width 9 height 9
click at [160, 300] on div at bounding box center [159, 301] width 9 height 9
type input "CECBC8"
click at [226, 253] on div "Gradient" at bounding box center [234, 246] width 52 height 14
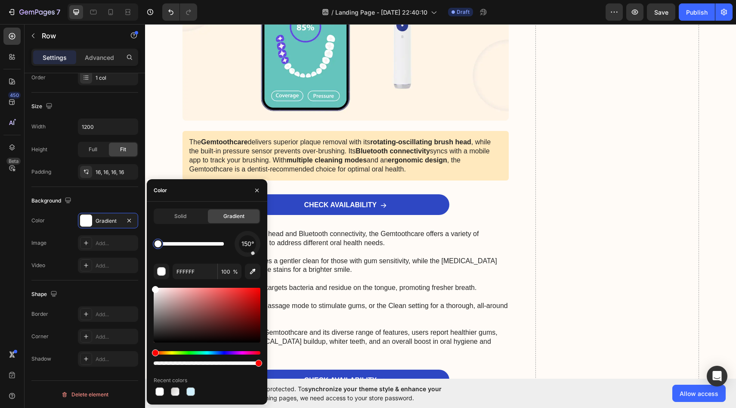
click at [252, 251] on div "150°" at bounding box center [248, 244] width 26 height 26
drag, startPoint x: 170, startPoint y: 322, endPoint x: 165, endPoint y: 300, distance: 22.1
drag, startPoint x: 248, startPoint y: 254, endPoint x: 231, endPoint y: 234, distance: 26.2
click at [231, 234] on div "286°" at bounding box center [207, 244] width 107 height 26
drag, startPoint x: 236, startPoint y: 244, endPoint x: 248, endPoint y: 235, distance: 14.7
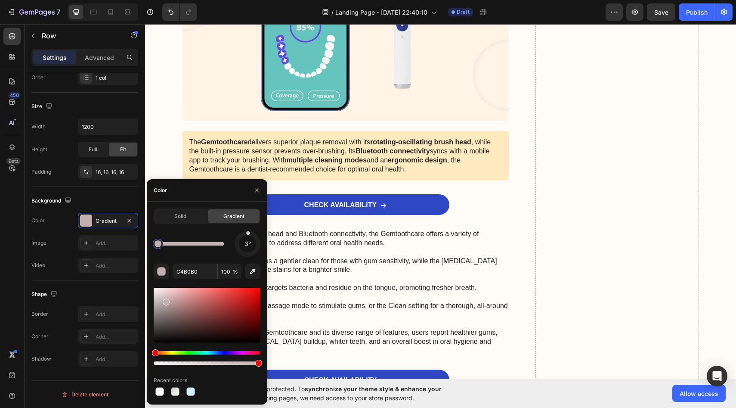
click at [248, 235] on div at bounding box center [247, 243] width 27 height 27
drag, startPoint x: 182, startPoint y: 304, endPoint x: 170, endPoint y: 297, distance: 13.9
click at [169, 297] on div at bounding box center [207, 315] width 107 height 55
click at [169, 297] on div at bounding box center [170, 298] width 7 height 7
click at [167, 297] on div at bounding box center [170, 298] width 7 height 7
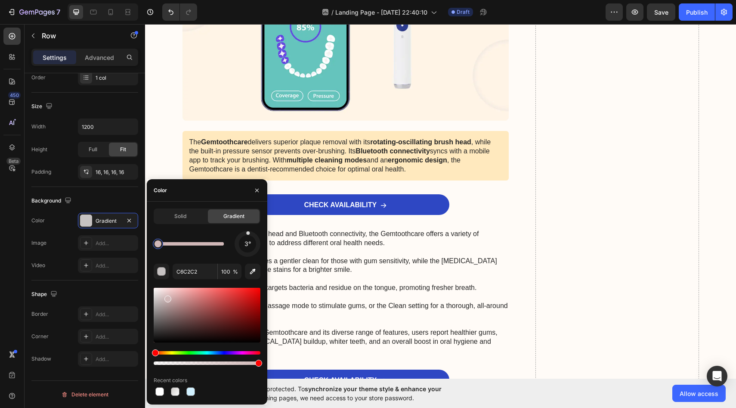
click at [164, 300] on div at bounding box center [167, 298] width 7 height 7
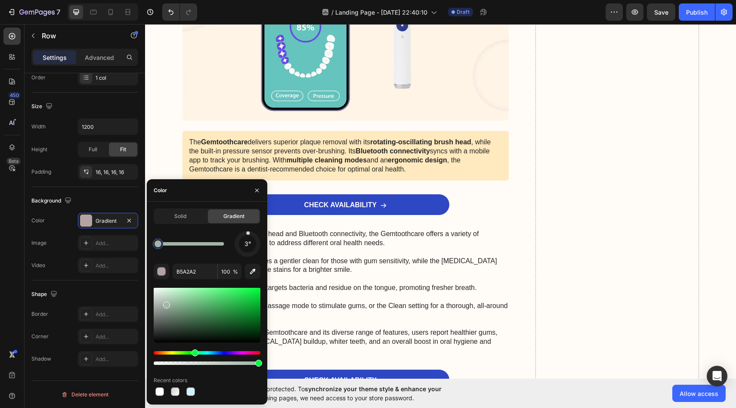
drag, startPoint x: 156, startPoint y: 352, endPoint x: 194, endPoint y: 349, distance: 38.0
click at [194, 349] on div "Hue" at bounding box center [195, 352] width 7 height 7
drag, startPoint x: 170, startPoint y: 303, endPoint x: 164, endPoint y: 296, distance: 9.1
click at [161, 294] on div at bounding box center [162, 295] width 7 height 7
type input "D0E0D3"
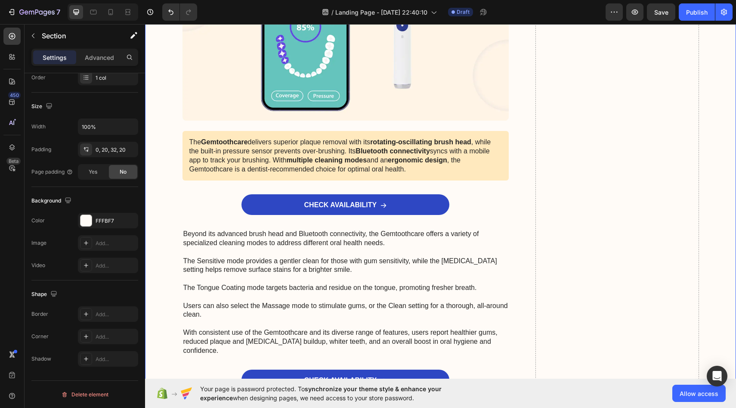
scroll to position [0, 0]
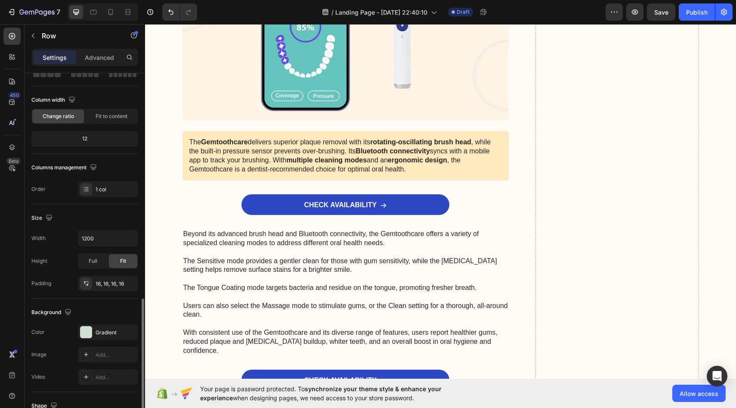
scroll to position [166, 0]
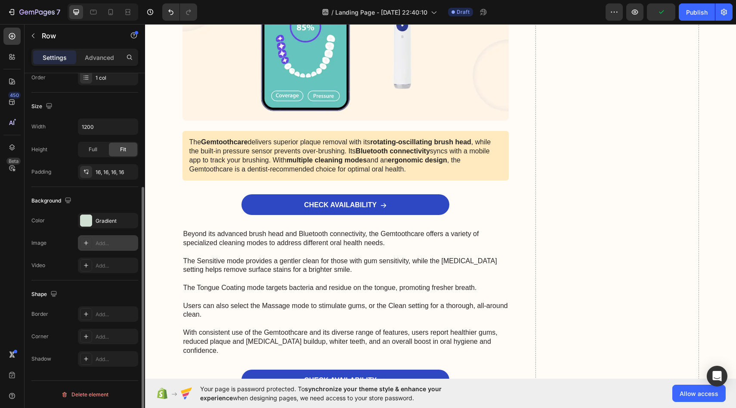
click at [108, 244] on div "Add..." at bounding box center [116, 243] width 40 height 8
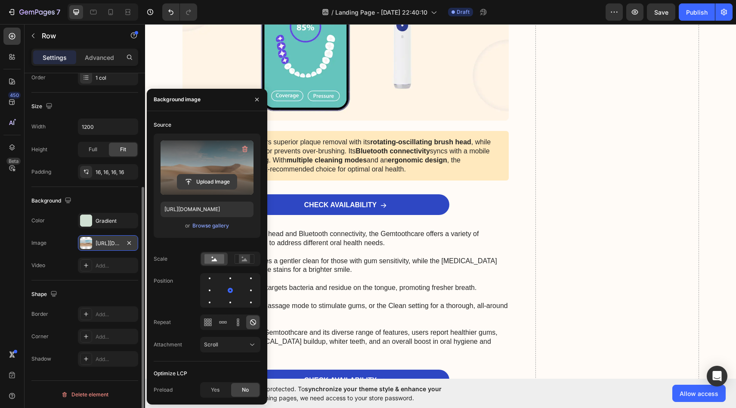
click at [211, 181] on input "file" at bounding box center [206, 181] width 59 height 15
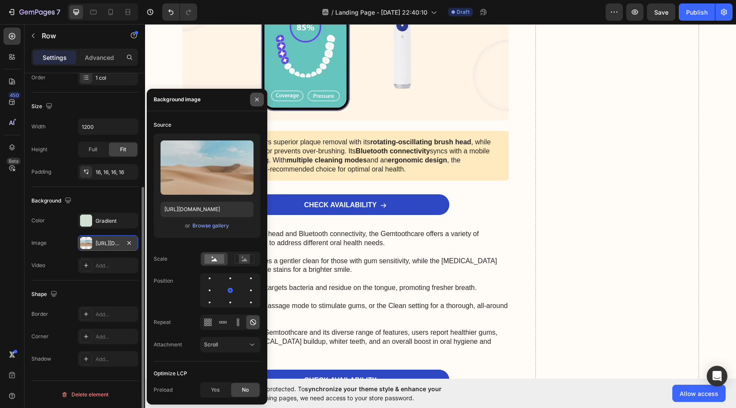
click at [259, 98] on icon "button" at bounding box center [257, 99] width 7 height 7
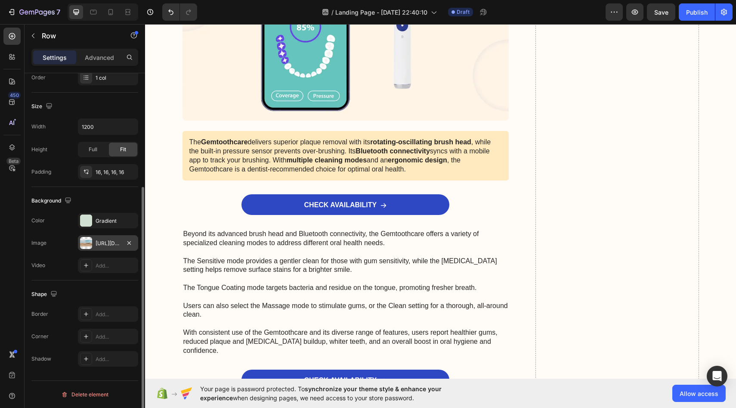
click at [113, 240] on div "[URL][DOMAIN_NAME]" at bounding box center [108, 243] width 25 height 8
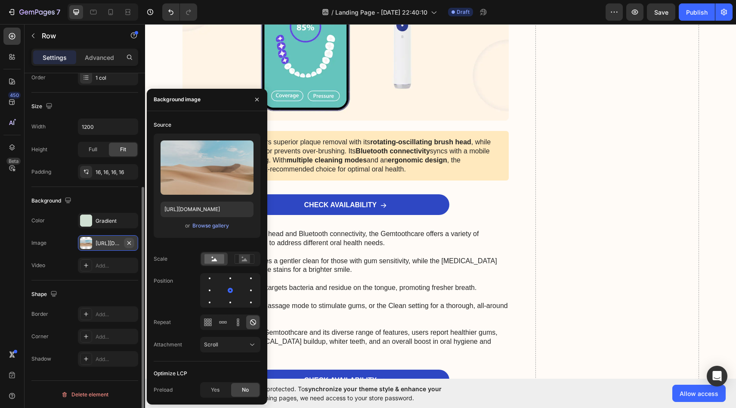
click at [132, 243] on icon "button" at bounding box center [129, 242] width 7 height 7
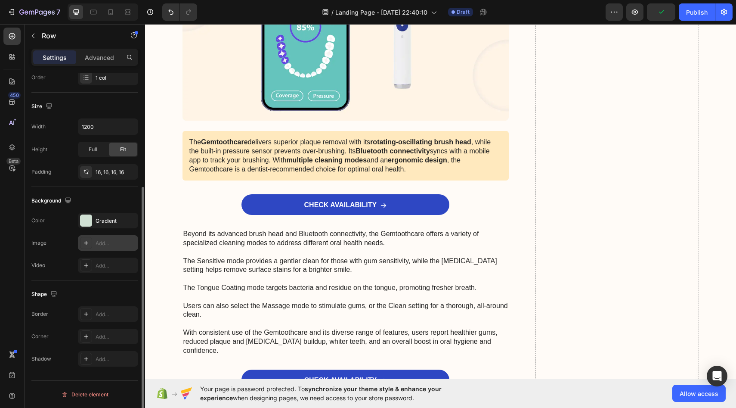
click at [105, 322] on div "Border Add... Corner Add... Shadow Add..." at bounding box center [84, 336] width 107 height 60
click at [108, 318] on div "Add..." at bounding box center [108, 313] width 60 height 15
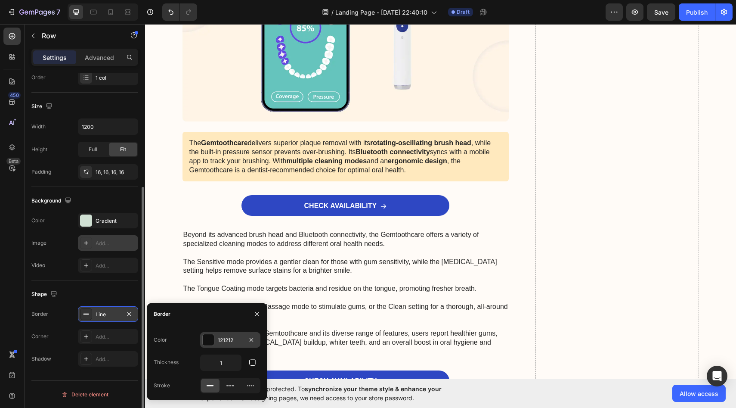
click at [210, 339] on div at bounding box center [208, 339] width 11 height 11
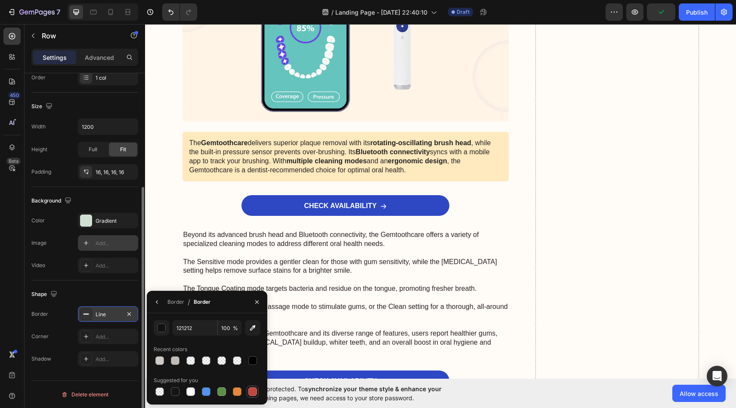
click at [252, 393] on div at bounding box center [252, 391] width 9 height 9
type input "C5453F"
click at [111, 315] on div "Line" at bounding box center [108, 314] width 25 height 8
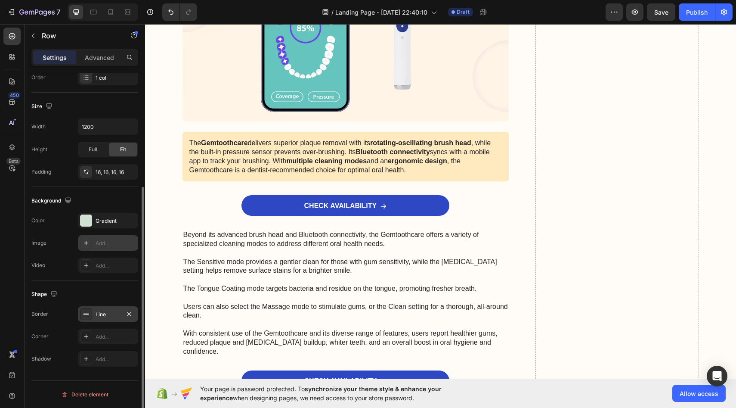
click at [111, 315] on div "Line" at bounding box center [108, 314] width 25 height 8
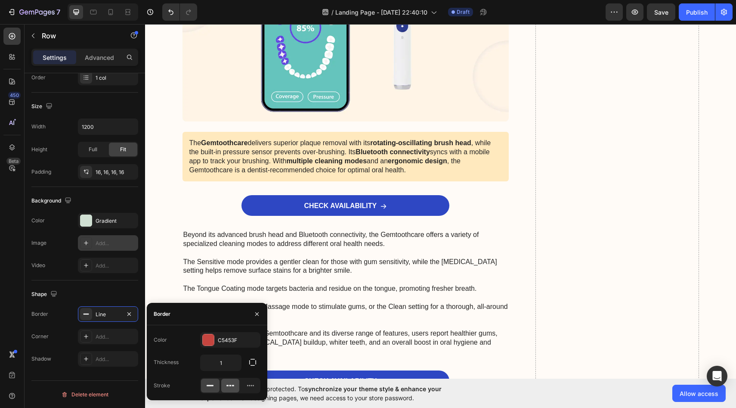
click at [229, 381] on icon at bounding box center [230, 385] width 9 height 9
click at [229, 362] on input "1" at bounding box center [221, 362] width 40 height 15
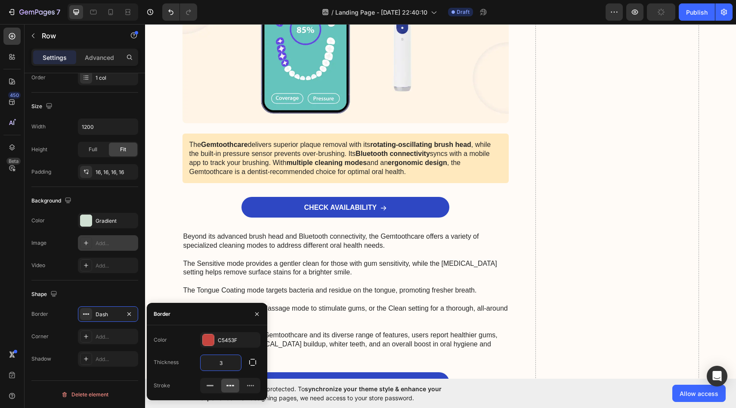
type input "3"
type input "4"
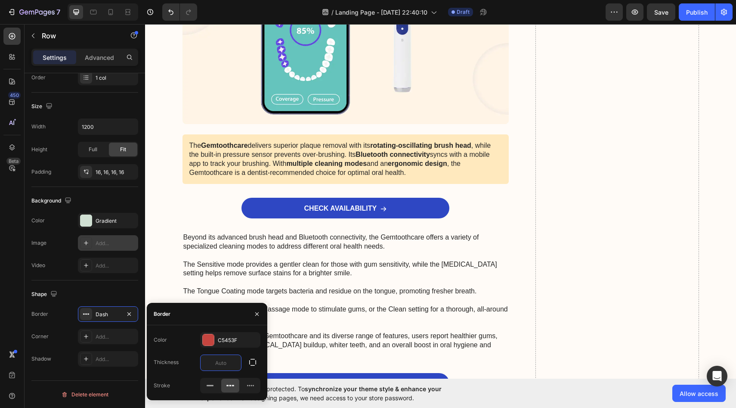
type input "2"
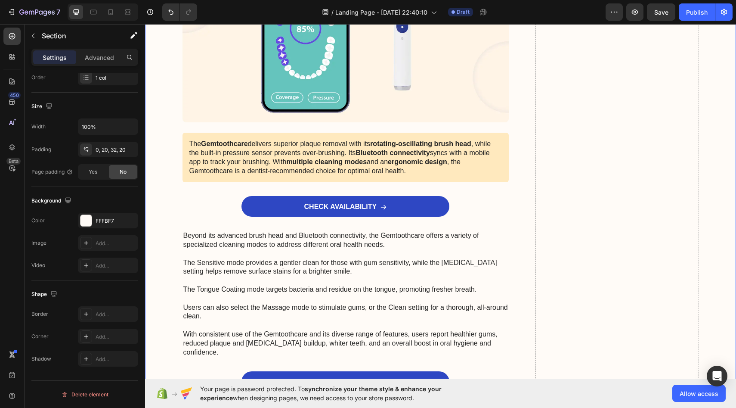
scroll to position [0, 0]
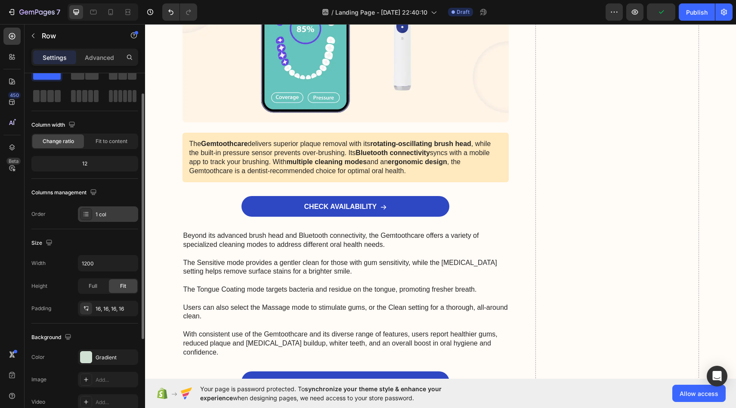
scroll to position [30, 0]
click at [102, 145] on div "Fit to content" at bounding box center [112, 141] width 52 height 14
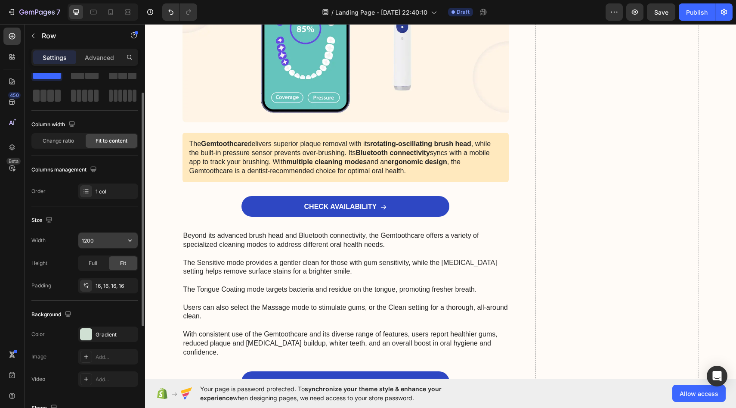
click at [112, 238] on input "1200" at bounding box center [107, 239] width 59 height 15
type input "1"
type input "5"
type input "1200"
click at [94, 263] on span "Full" at bounding box center [93, 263] width 9 height 8
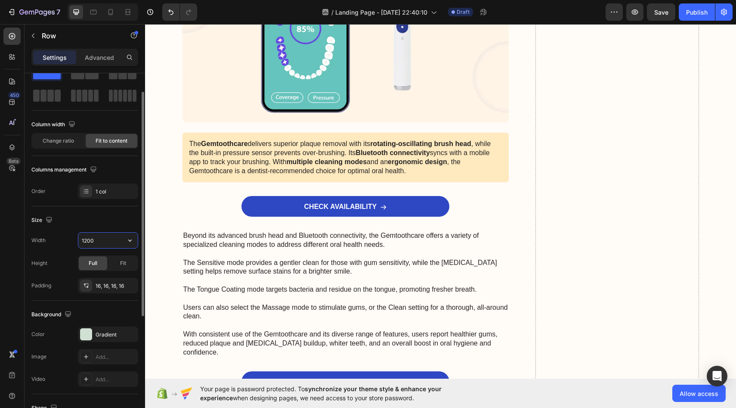
click at [121, 243] on input "1200" at bounding box center [107, 239] width 59 height 15
type input "5"
type input "900"
click at [114, 263] on div "Fit" at bounding box center [123, 263] width 28 height 14
click at [98, 239] on input "900" at bounding box center [107, 239] width 59 height 15
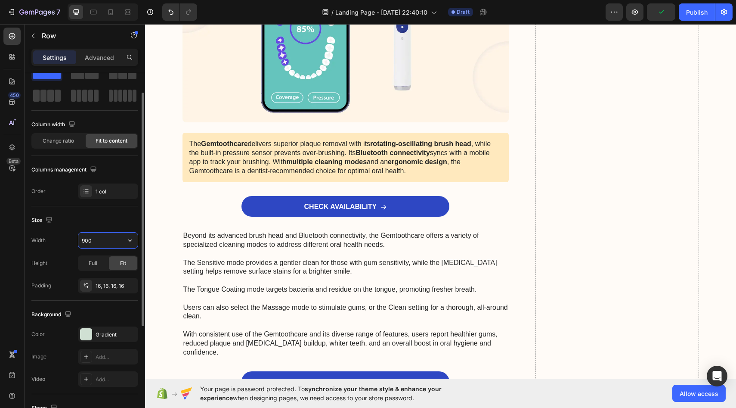
click at [99, 241] on input "900" at bounding box center [107, 239] width 59 height 15
click at [95, 267] on div "Full" at bounding box center [93, 263] width 28 height 14
click at [98, 288] on div "16, 16, 16, 16" at bounding box center [108, 286] width 25 height 8
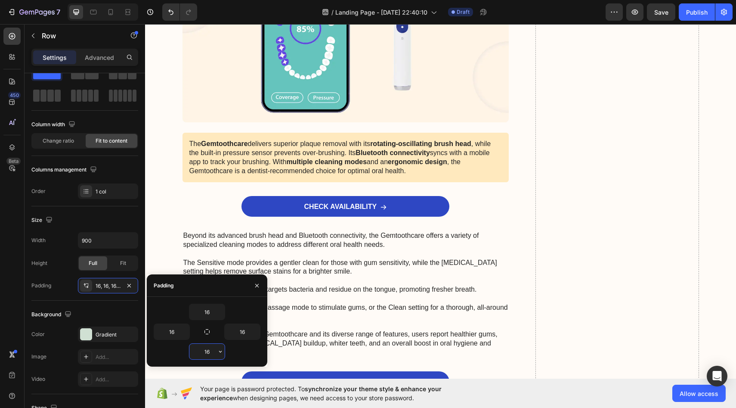
click at [206, 349] on input "16" at bounding box center [206, 350] width 35 height 15
click at [208, 330] on icon "button" at bounding box center [207, 331] width 7 height 7
click at [210, 353] on input "16" at bounding box center [206, 350] width 35 height 15
click at [185, 339] on button "button" at bounding box center [185, 331] width 9 height 15
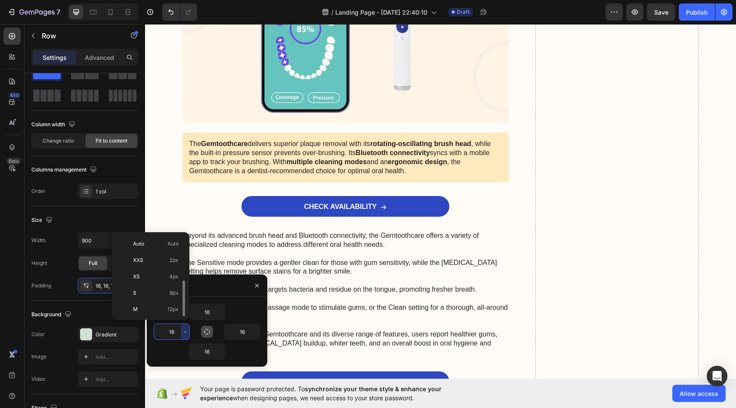
scroll to position [31, 0]
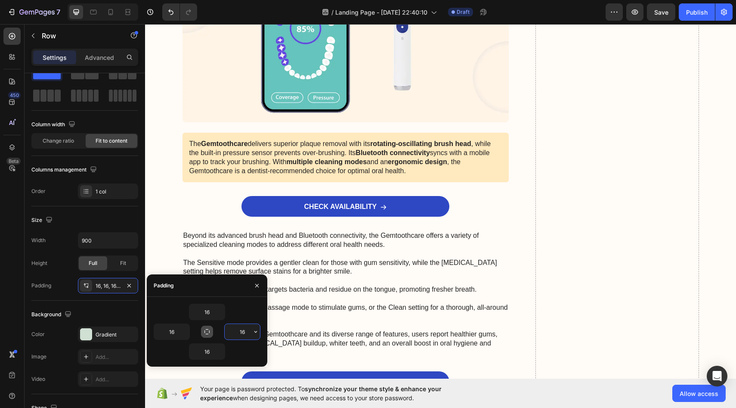
click at [235, 326] on input "16" at bounding box center [242, 331] width 35 height 15
click at [209, 314] on input "16" at bounding box center [206, 311] width 35 height 15
click at [179, 325] on input "16" at bounding box center [171, 331] width 35 height 15
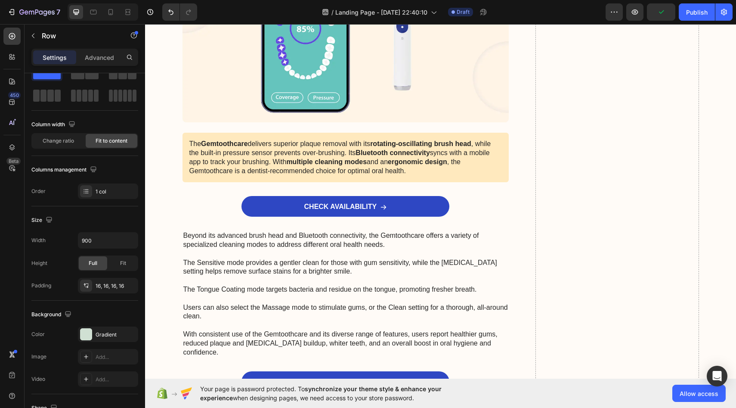
click at [117, 309] on div "Background" at bounding box center [84, 314] width 107 height 14
click at [83, 286] on icon at bounding box center [86, 285] width 7 height 7
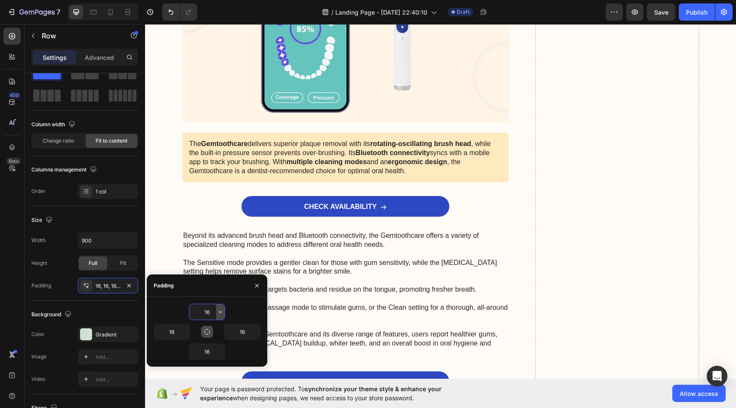
click at [218, 312] on icon "button" at bounding box center [220, 311] width 7 height 7
click at [232, 311] on div "16" at bounding box center [207, 311] width 107 height 16
click at [259, 284] on icon "button" at bounding box center [257, 285] width 7 height 7
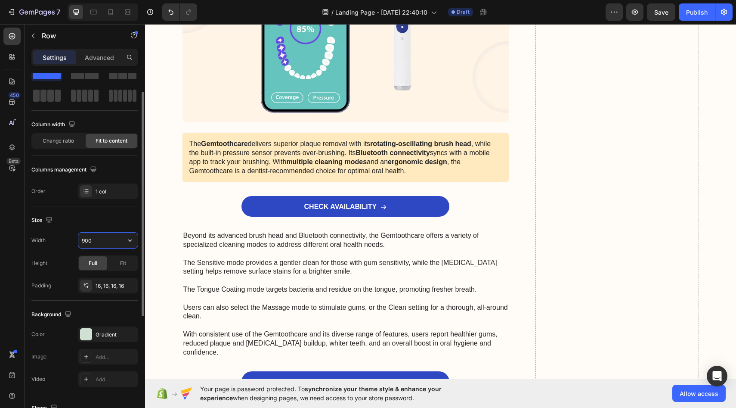
click at [107, 244] on input "900" at bounding box center [107, 239] width 59 height 15
click at [120, 266] on span "Fit" at bounding box center [123, 263] width 6 height 8
click at [103, 236] on input "900" at bounding box center [107, 239] width 59 height 15
type input "90"
click at [96, 266] on span "Full" at bounding box center [93, 263] width 9 height 8
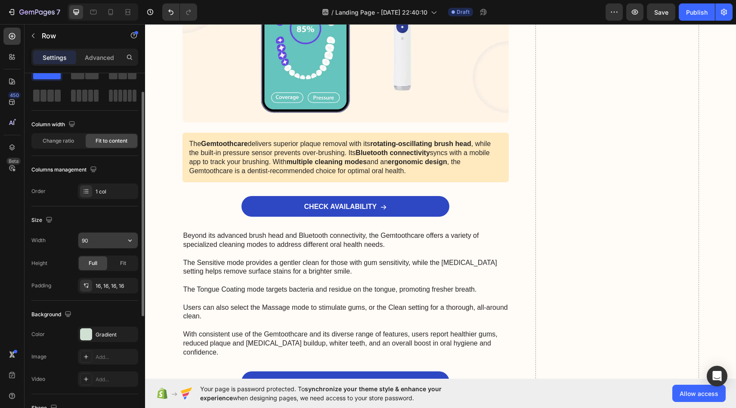
click at [113, 246] on input "90" at bounding box center [107, 239] width 59 height 15
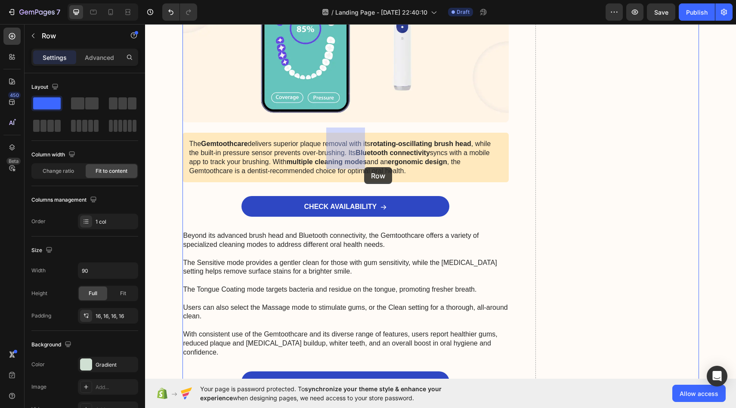
drag, startPoint x: 365, startPoint y: 166, endPoint x: 359, endPoint y: 162, distance: 6.8
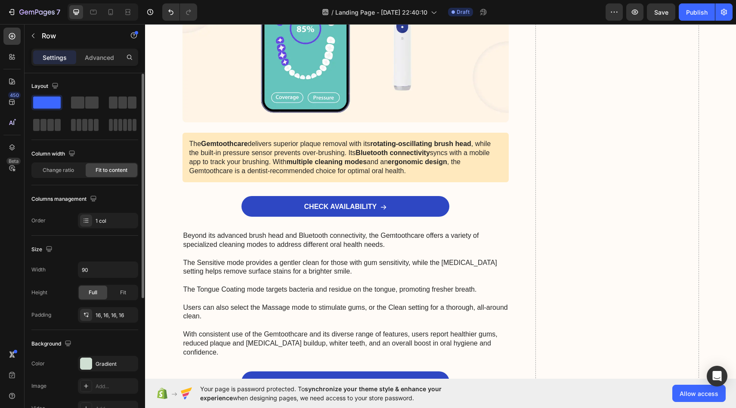
scroll to position [0, 0]
click at [89, 108] on span at bounding box center [91, 103] width 13 height 12
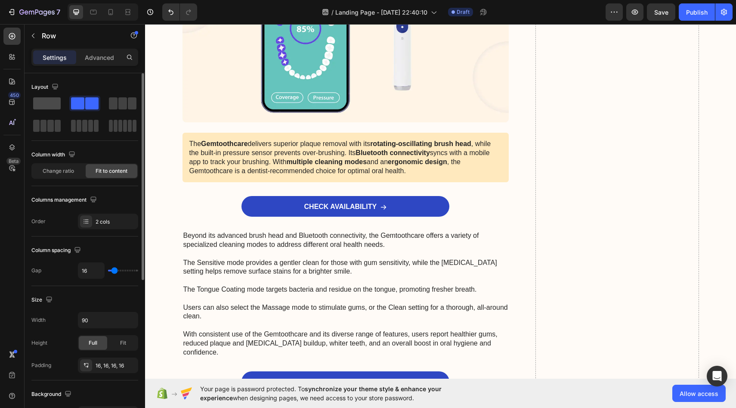
click at [50, 103] on span at bounding box center [47, 103] width 28 height 12
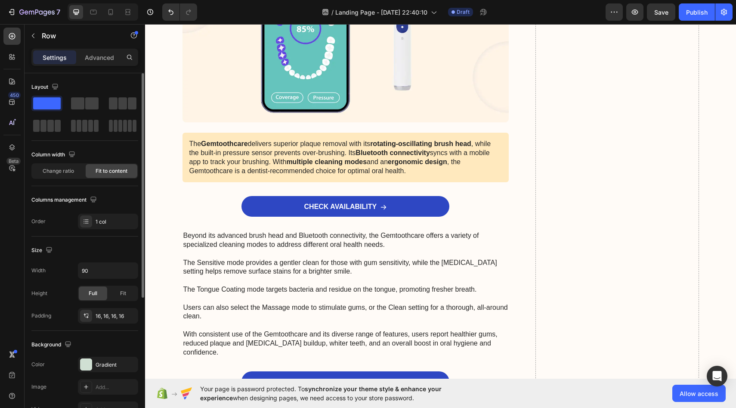
click at [67, 181] on div "Column width Change ratio Fit to content" at bounding box center [84, 167] width 107 height 38
click at [68, 176] on div "Change ratio" at bounding box center [58, 171] width 52 height 14
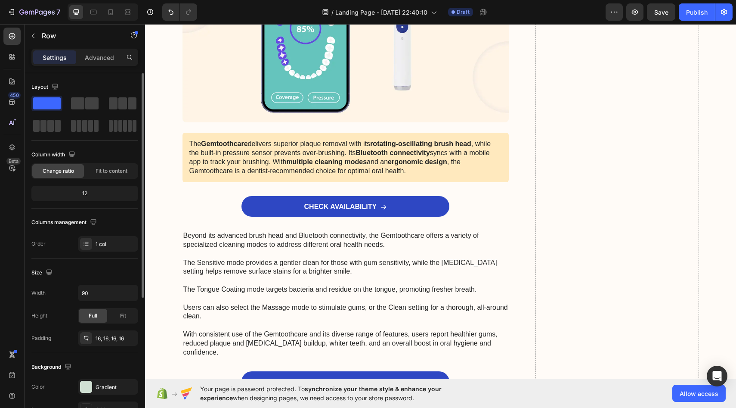
click at [86, 194] on div "12" at bounding box center [84, 193] width 103 height 12
click at [92, 194] on div "12" at bounding box center [84, 193] width 103 height 12
click at [87, 194] on div "12" at bounding box center [84, 193] width 103 height 12
click at [84, 199] on div "12" at bounding box center [84, 193] width 107 height 15
click at [108, 291] on input "90" at bounding box center [107, 292] width 59 height 15
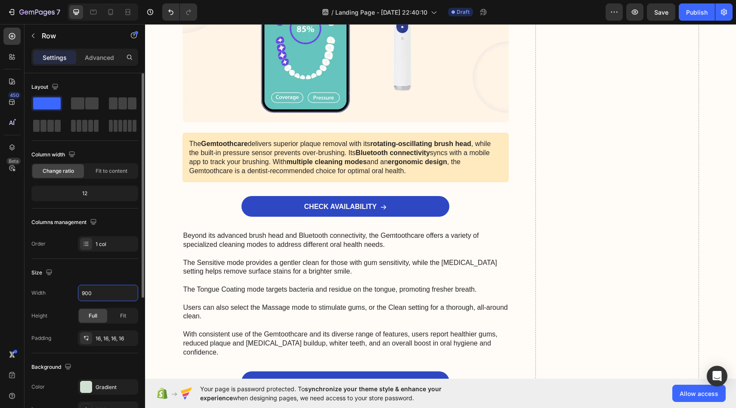
type input "900"
click at [113, 272] on div "Size" at bounding box center [84, 273] width 107 height 14
click at [113, 298] on input "900" at bounding box center [107, 292] width 59 height 15
type input "1000"
click at [93, 58] on p "Advanced" at bounding box center [99, 57] width 29 height 9
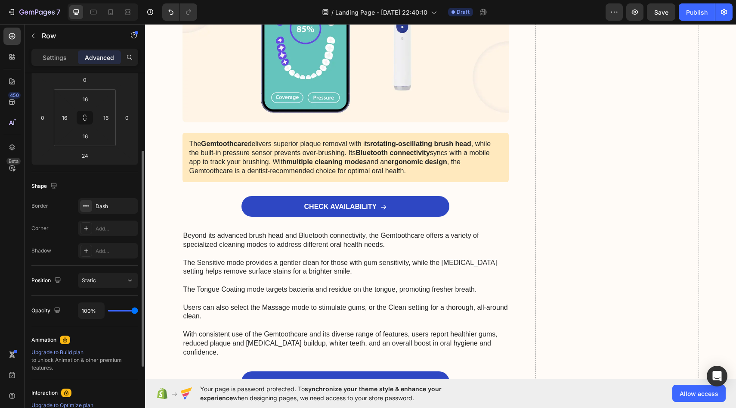
scroll to position [125, 0]
click at [120, 271] on button "Static" at bounding box center [108, 277] width 60 height 15
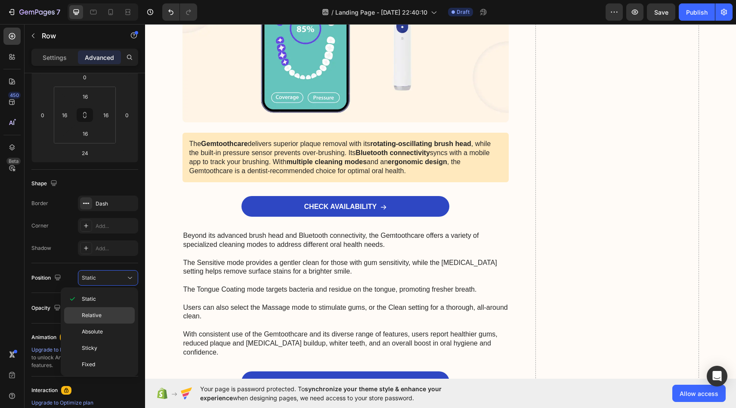
click at [105, 323] on div "Relative" at bounding box center [99, 331] width 71 height 16
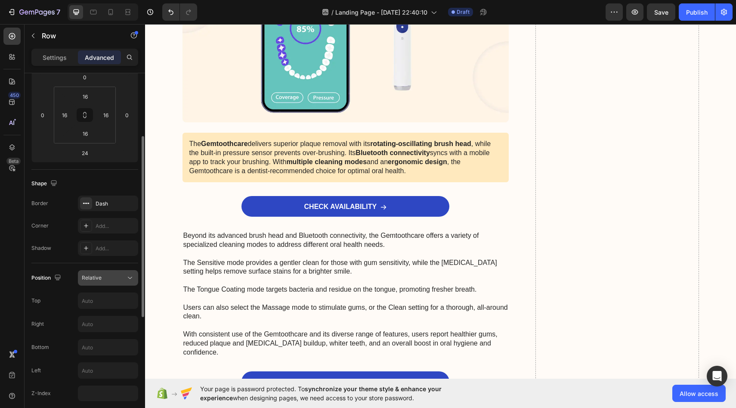
click at [109, 280] on div "Relative" at bounding box center [104, 278] width 44 height 8
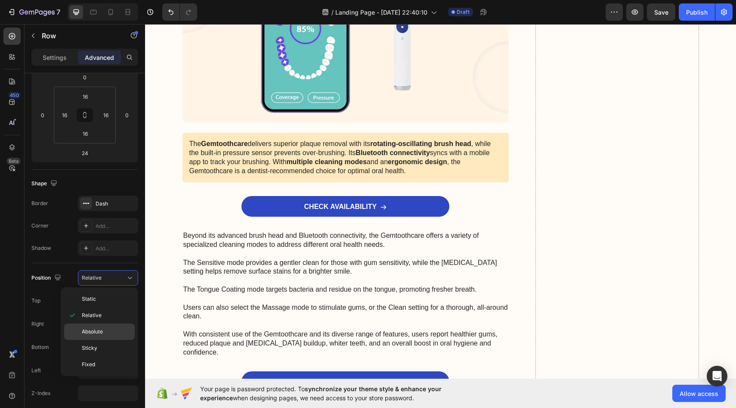
click at [101, 340] on div "Absolute" at bounding box center [99, 348] width 71 height 16
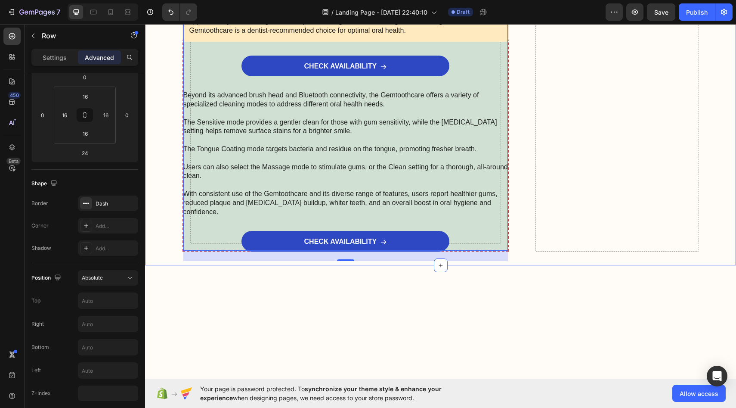
scroll to position [3559, 0]
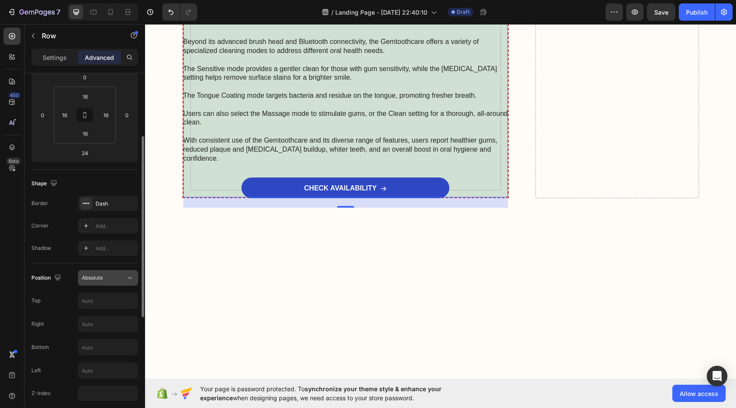
click at [107, 276] on div "Absolute" at bounding box center [104, 278] width 44 height 8
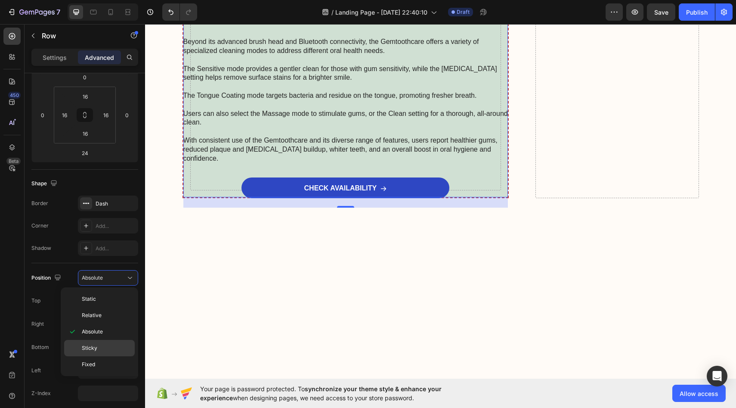
click at [99, 346] on p "Sticky" at bounding box center [106, 348] width 49 height 8
type input "0"
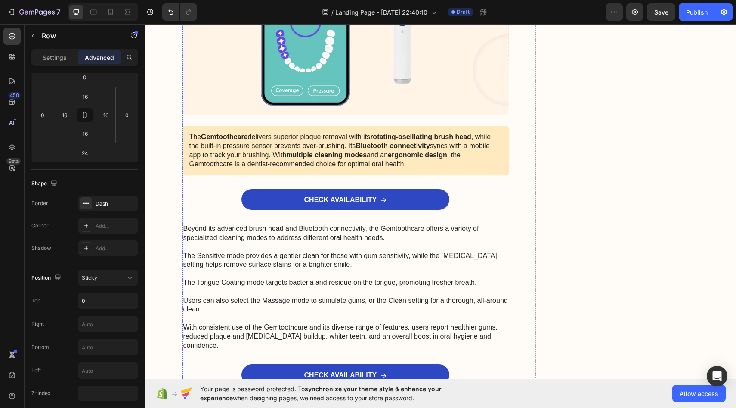
scroll to position [3422, 0]
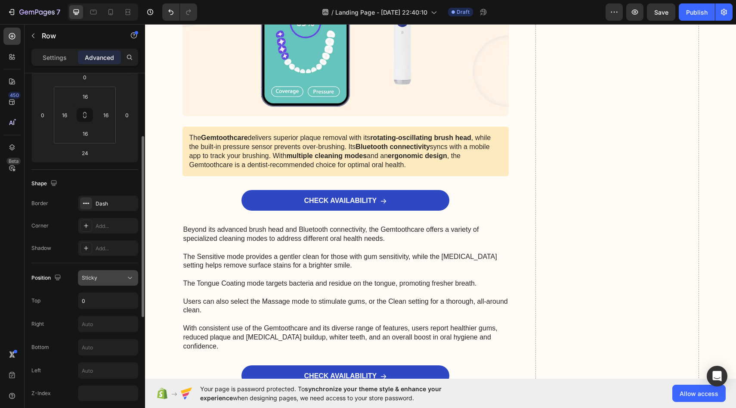
click at [121, 281] on div "Sticky" at bounding box center [104, 278] width 44 height 8
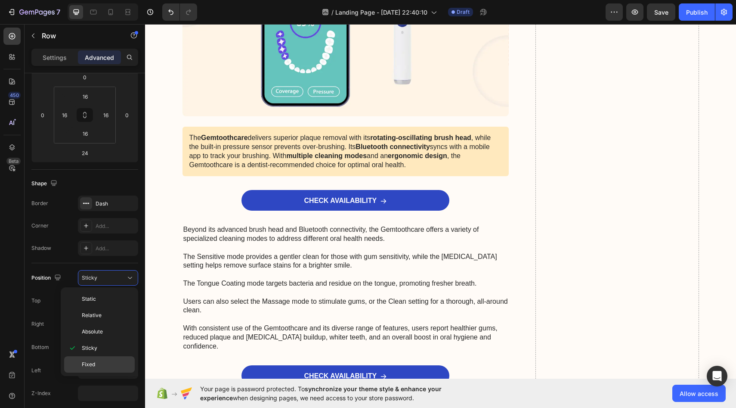
click at [106, 361] on p "Fixed" at bounding box center [106, 364] width 49 height 8
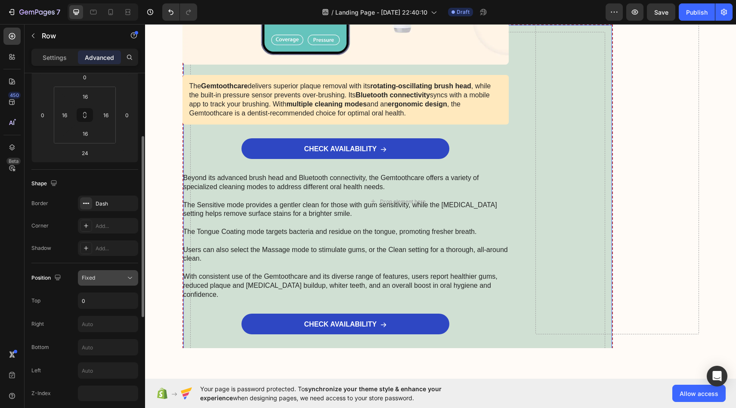
click at [109, 272] on button "Fixed" at bounding box center [108, 277] width 60 height 15
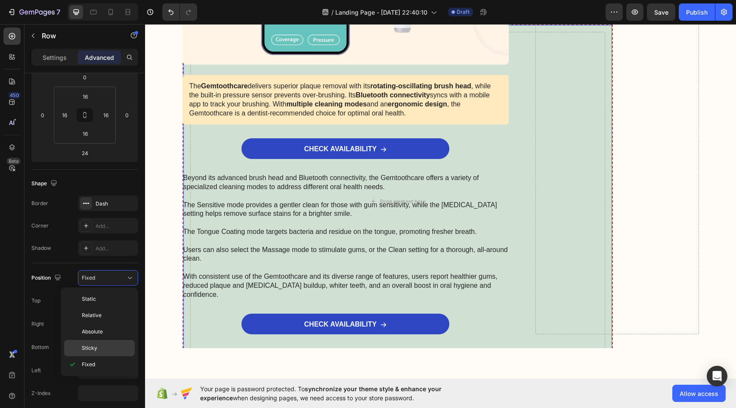
click at [101, 347] on p "Sticky" at bounding box center [106, 348] width 49 height 8
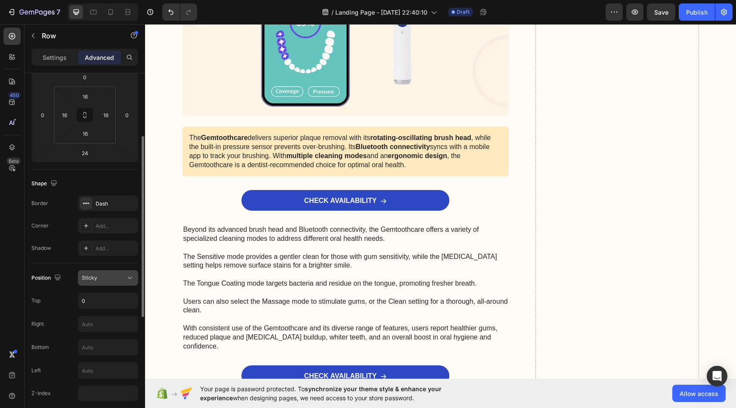
click at [111, 272] on button "Sticky" at bounding box center [108, 277] width 60 height 15
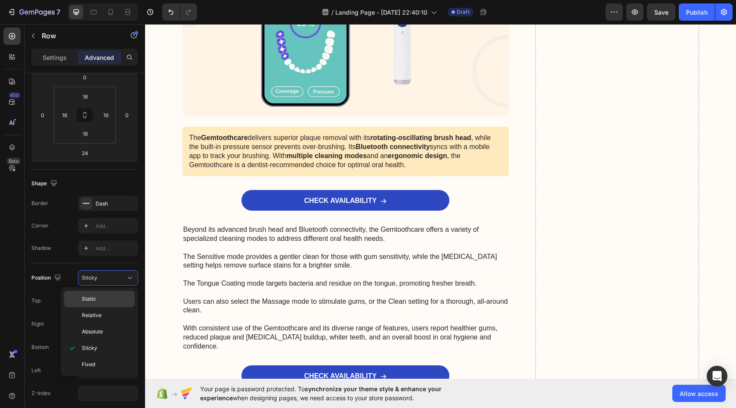
click at [105, 300] on p "Static" at bounding box center [106, 299] width 49 height 8
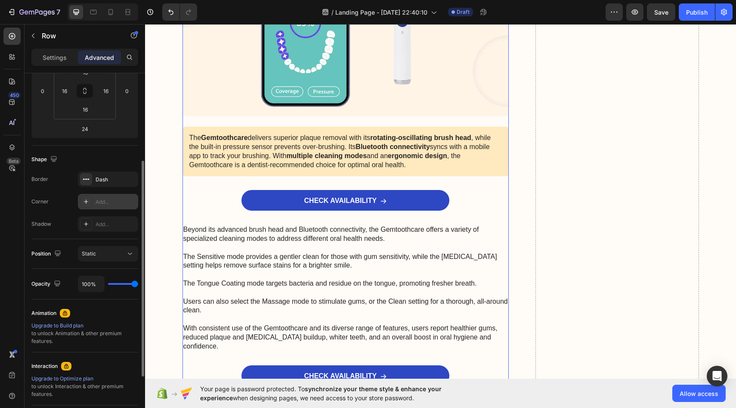
scroll to position [148, 0]
click at [55, 54] on p "Settings" at bounding box center [55, 57] width 24 height 9
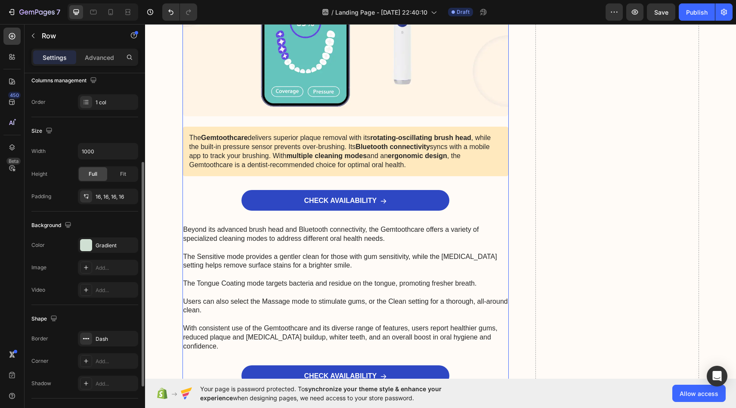
scroll to position [0, 0]
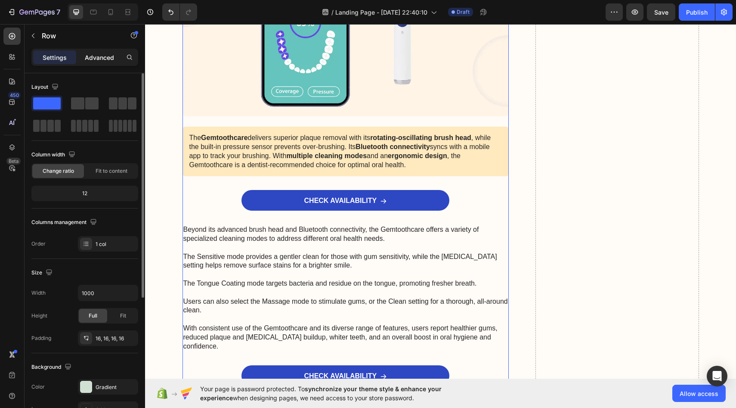
click at [100, 56] on p "Advanced" at bounding box center [99, 57] width 29 height 9
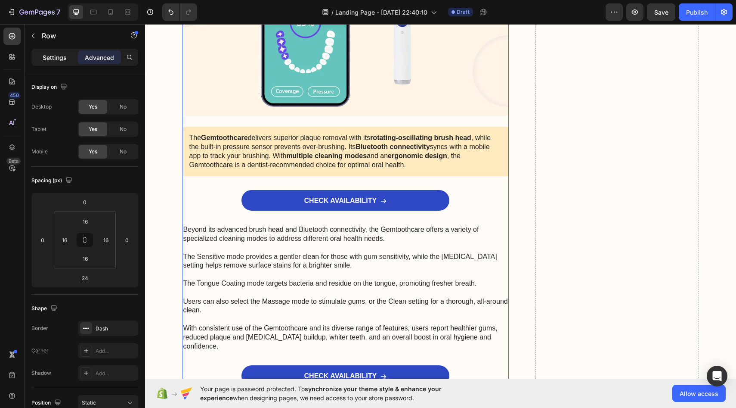
click at [65, 62] on div "Settings" at bounding box center [54, 57] width 43 height 14
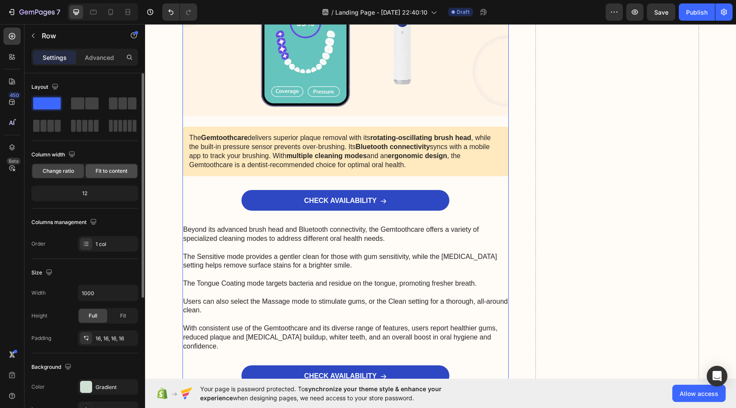
click at [110, 164] on div "Fit to content" at bounding box center [112, 171] width 52 height 14
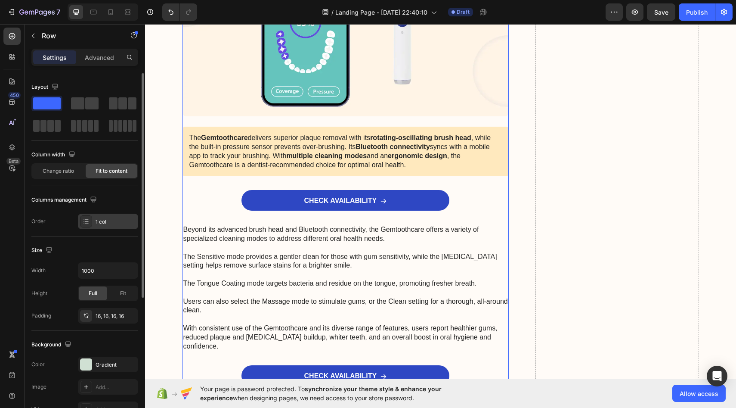
click at [115, 220] on div "1 col" at bounding box center [116, 222] width 40 height 8
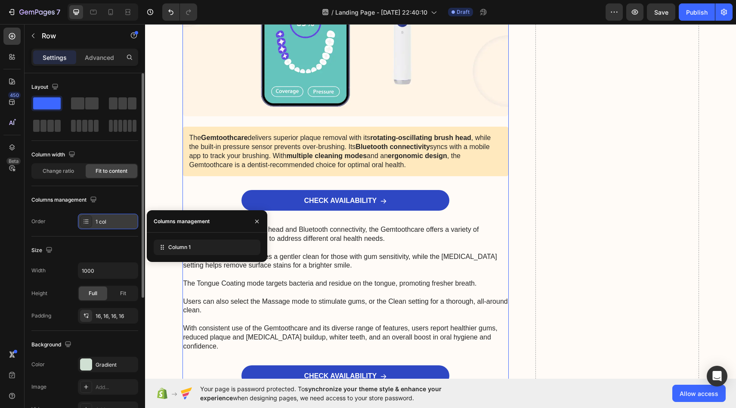
click at [115, 220] on div "1 col" at bounding box center [116, 222] width 40 height 8
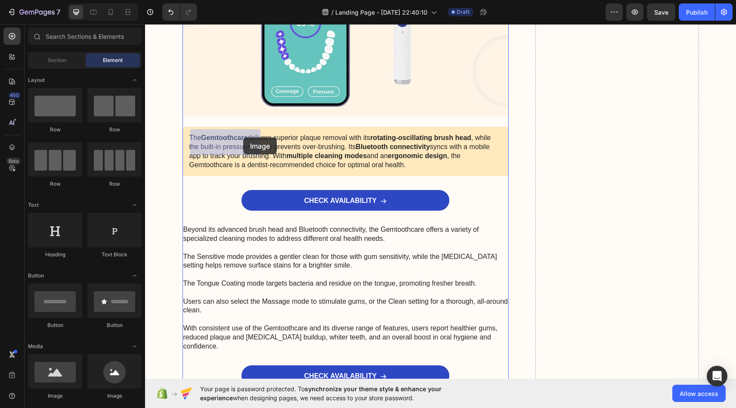
drag, startPoint x: 209, startPoint y: 396, endPoint x: 238, endPoint y: 138, distance: 259.5
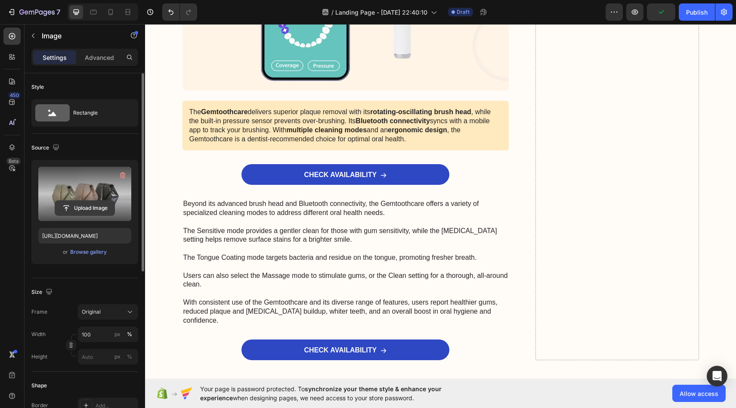
click at [94, 204] on input "file" at bounding box center [84, 208] width 59 height 15
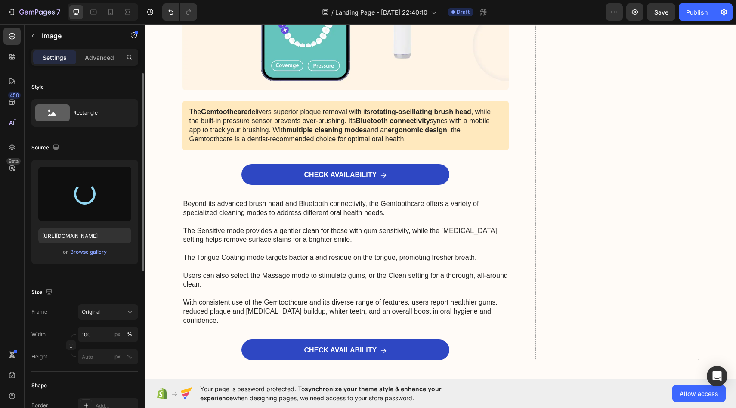
type input "[URL][DOMAIN_NAME]"
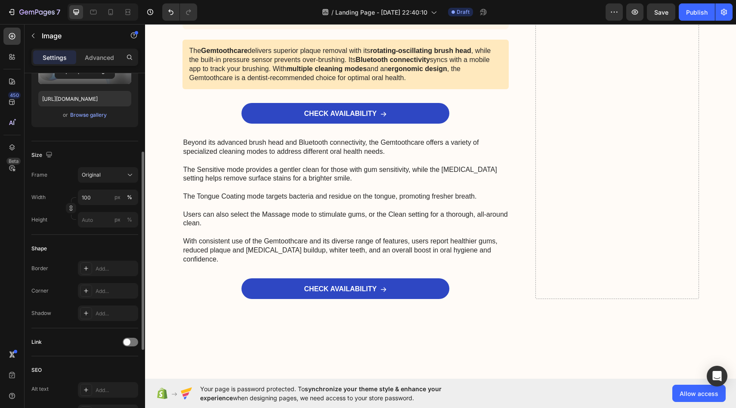
scroll to position [139, 0]
click at [98, 201] on input "100" at bounding box center [108, 195] width 60 height 15
type input "3"
type input "330"
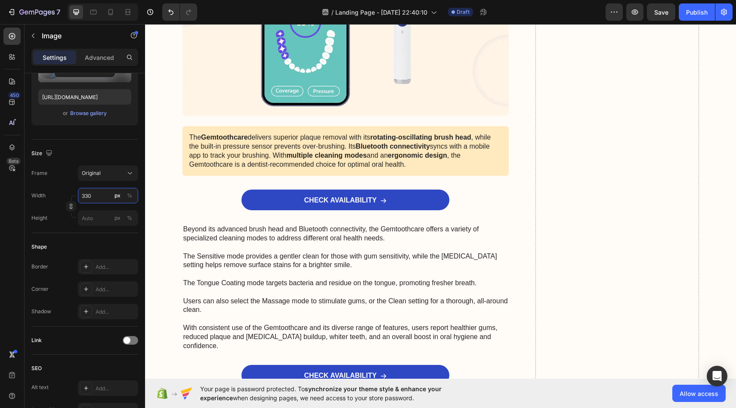
scroll to position [3373, 0]
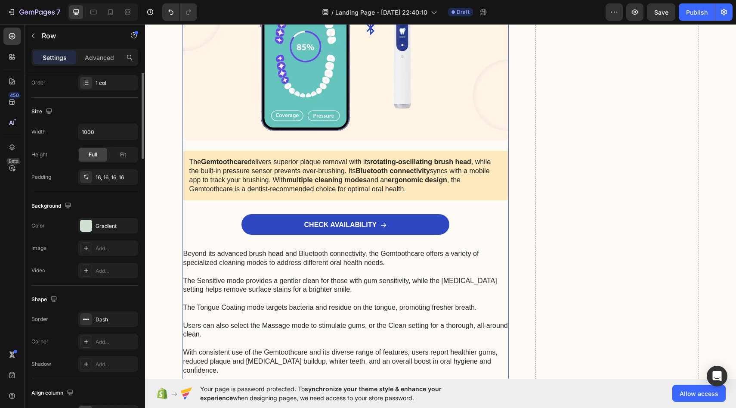
scroll to position [0, 0]
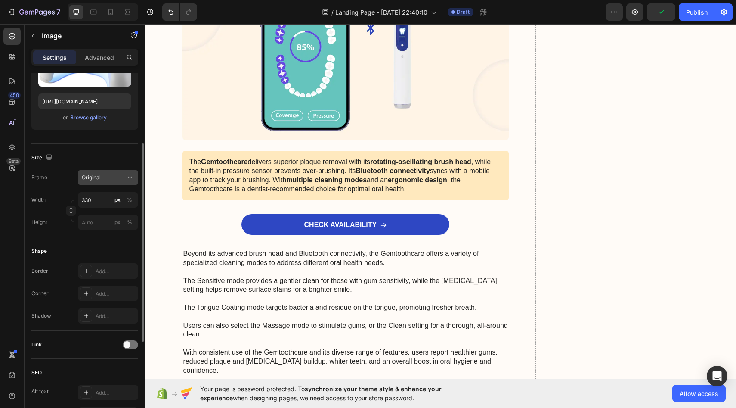
scroll to position [135, 0]
click at [96, 225] on input "px %" at bounding box center [108, 221] width 60 height 15
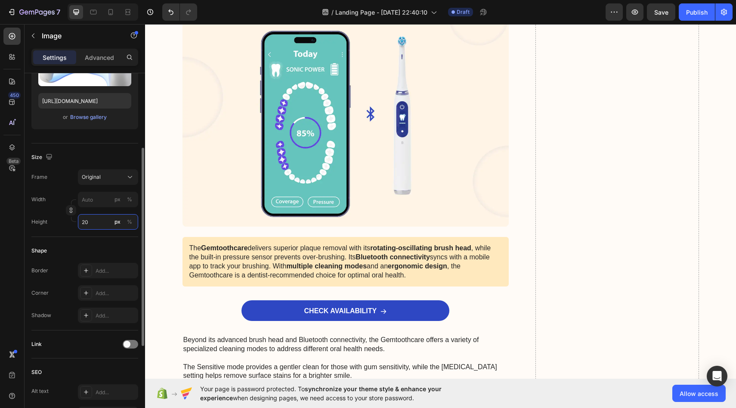
type input "2"
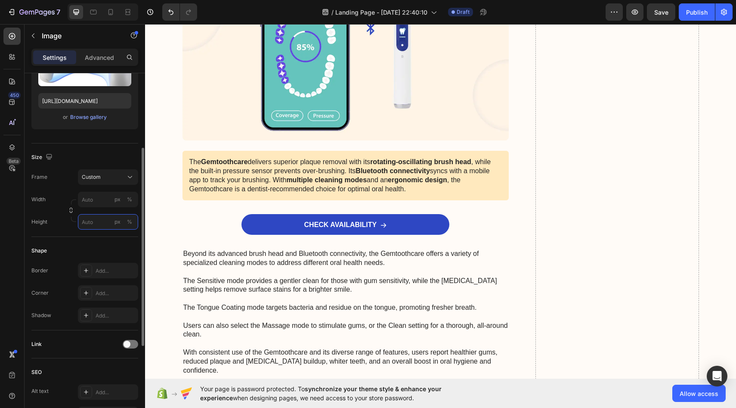
type input "2"
click at [88, 200] on input "px %" at bounding box center [108, 199] width 60 height 15
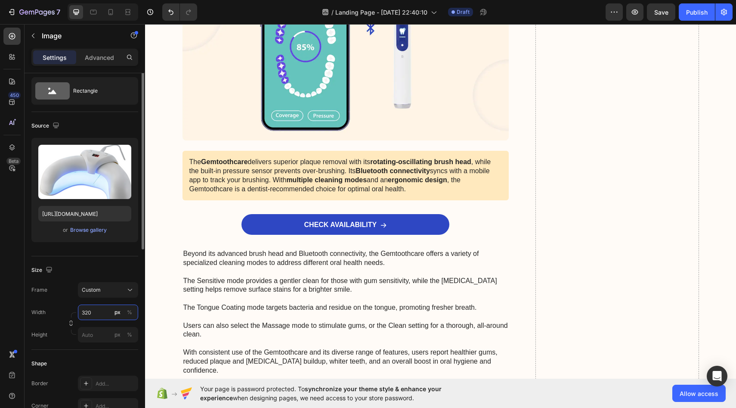
scroll to position [0, 0]
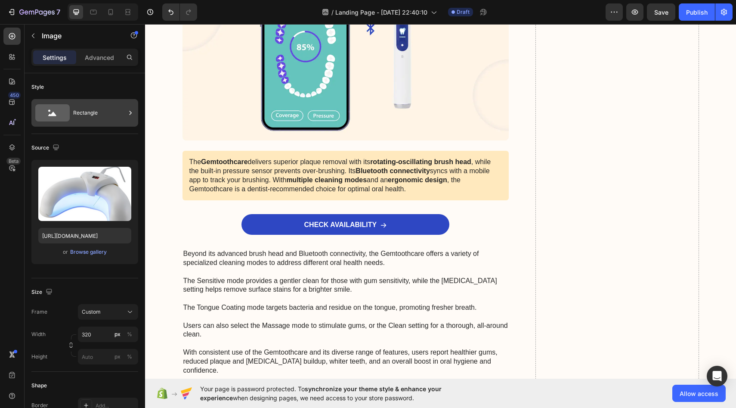
click at [99, 110] on div "Rectangle" at bounding box center [99, 113] width 53 height 20
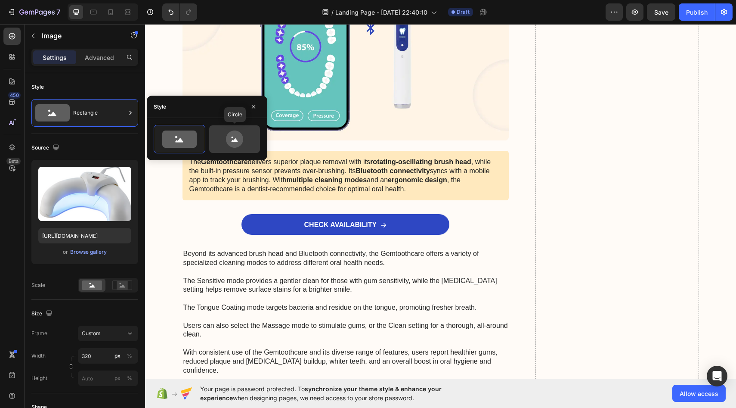
click at [224, 139] on icon at bounding box center [234, 138] width 40 height 17
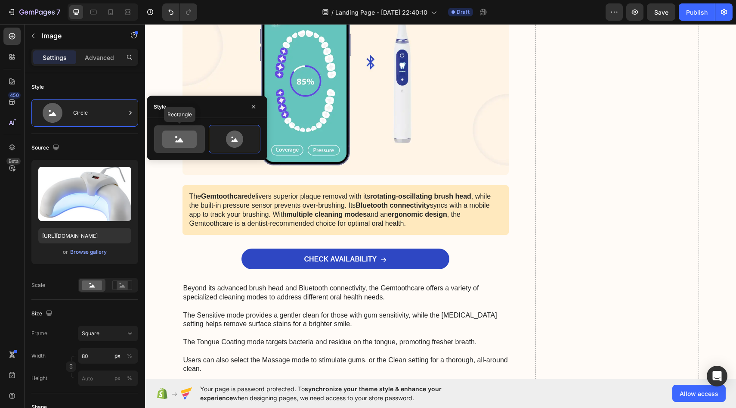
click at [188, 137] on icon at bounding box center [179, 138] width 34 height 17
type input "100"
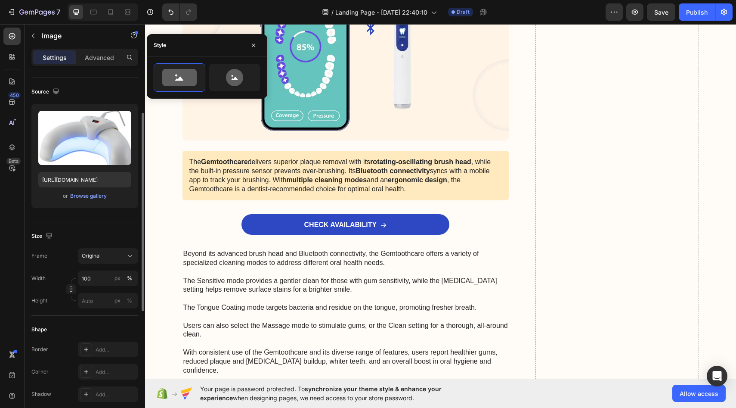
scroll to position [69, 0]
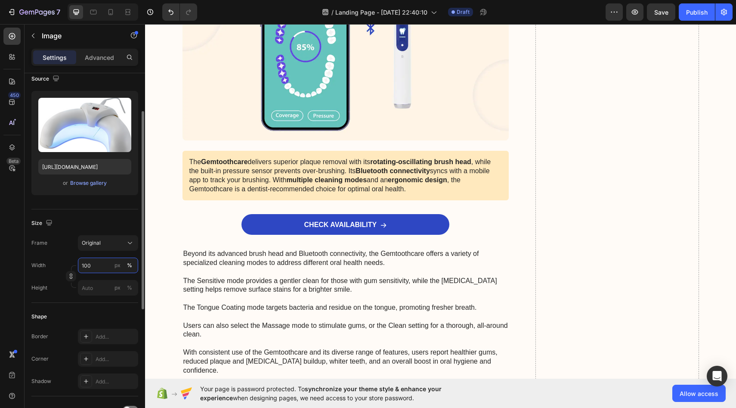
click at [103, 269] on input "100" at bounding box center [108, 264] width 60 height 15
type input "300"
click at [96, 226] on div "Size" at bounding box center [84, 223] width 107 height 14
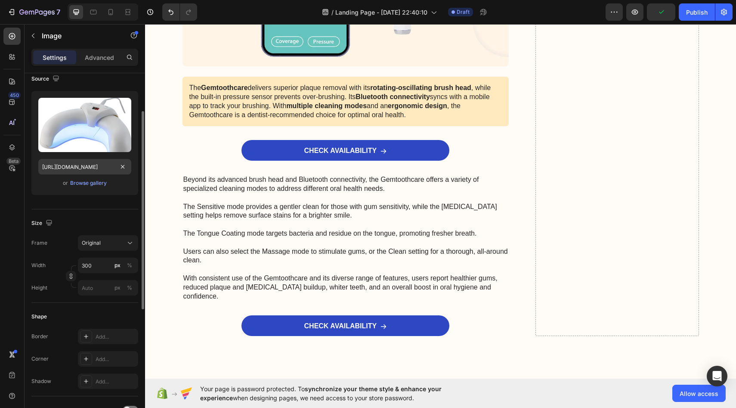
scroll to position [0, 0]
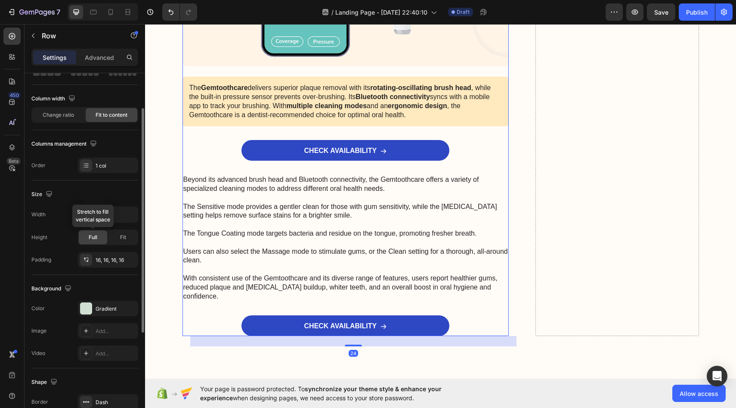
scroll to position [70, 0]
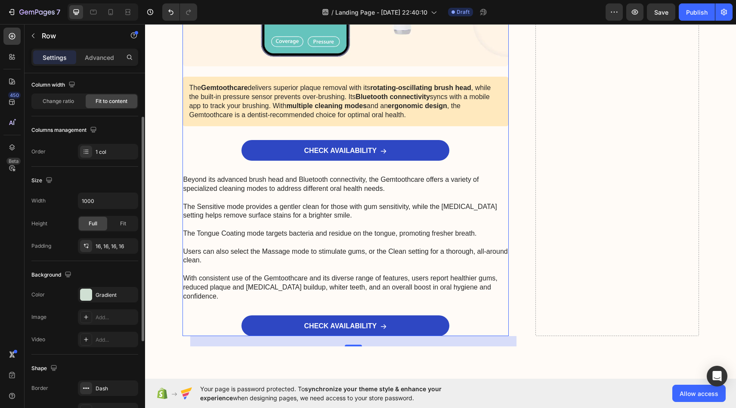
click at [102, 139] on div "Columns management Order 1 col" at bounding box center [84, 141] width 107 height 36
click at [102, 145] on div "1 col" at bounding box center [108, 151] width 60 height 15
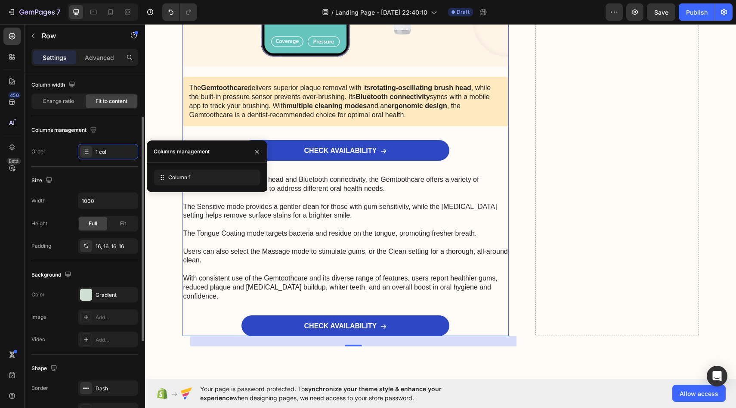
click at [99, 177] on div "Size" at bounding box center [84, 180] width 107 height 14
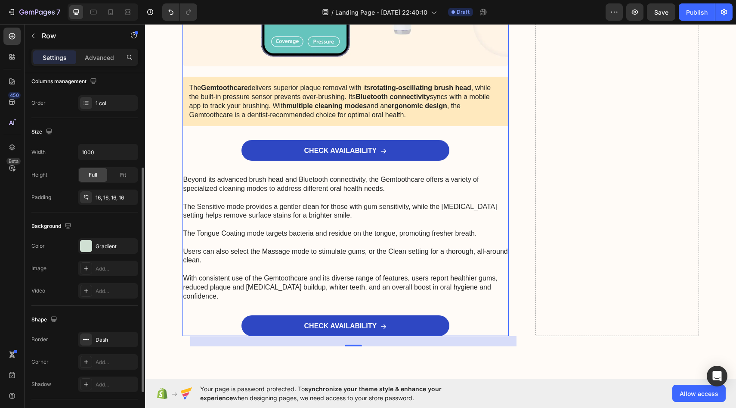
scroll to position [215, 0]
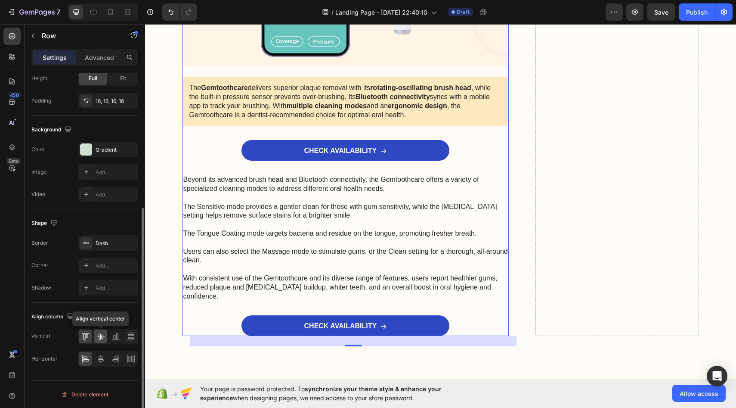
click at [102, 331] on div at bounding box center [100, 336] width 13 height 14
click at [82, 334] on icon at bounding box center [85, 336] width 9 height 9
click at [104, 362] on icon at bounding box center [100, 358] width 9 height 9
click at [109, 358] on div at bounding box center [115, 359] width 13 height 14
click at [99, 358] on icon at bounding box center [101, 359] width 6 height 8
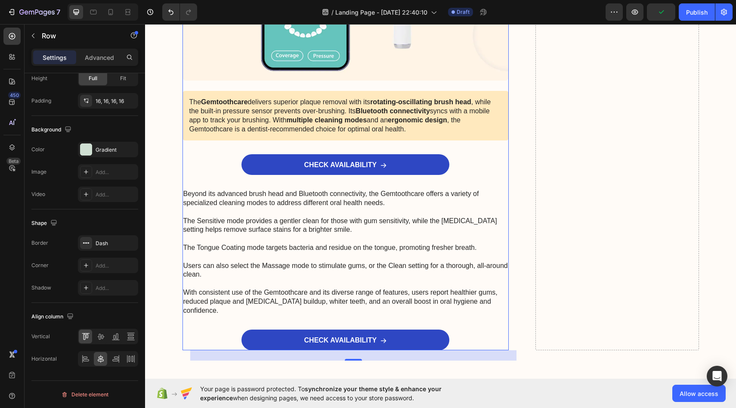
scroll to position [3391, 0]
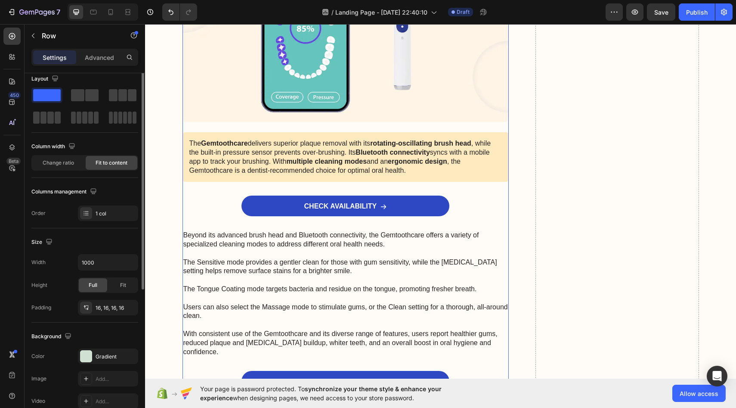
scroll to position [0, 0]
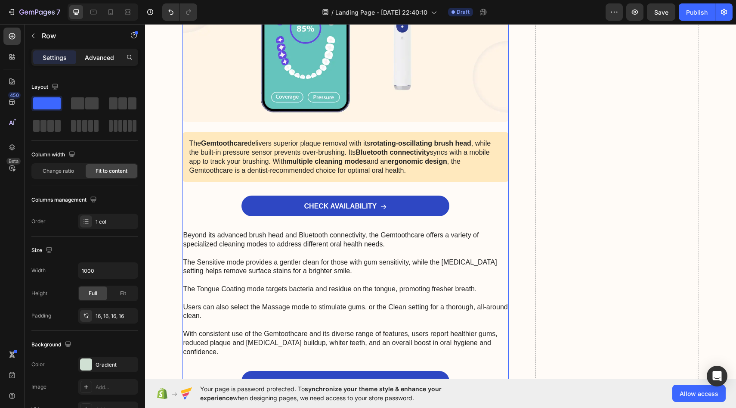
click at [91, 55] on p "Advanced" at bounding box center [99, 57] width 29 height 9
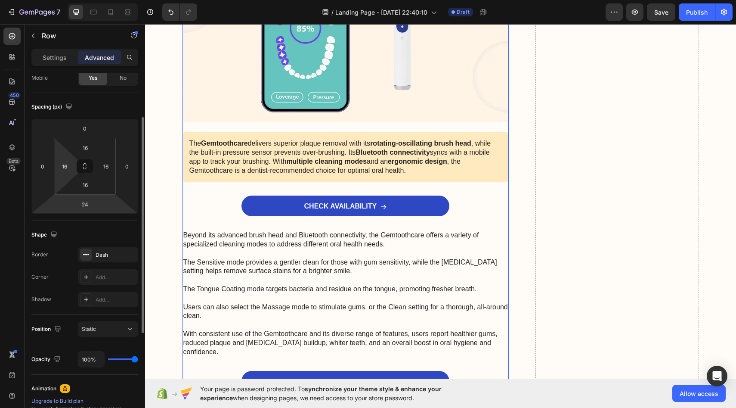
scroll to position [238, 0]
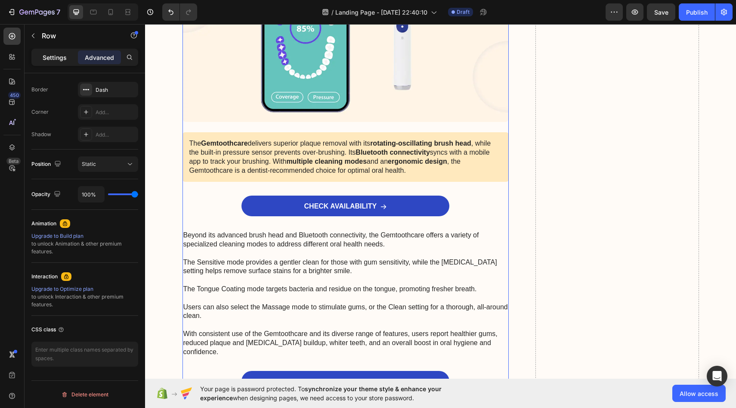
click at [56, 54] on p "Settings" at bounding box center [55, 57] width 24 height 9
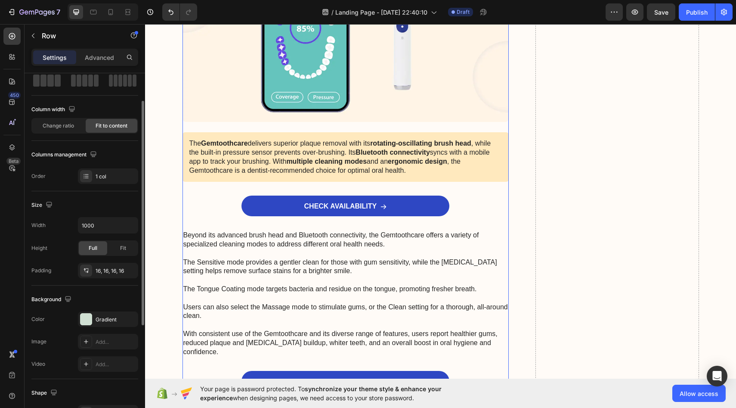
scroll to position [28, 0]
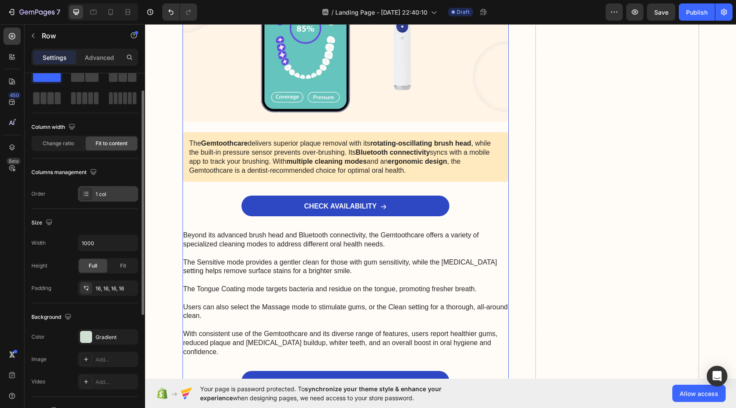
click at [111, 192] on div "1 col" at bounding box center [116, 194] width 40 height 8
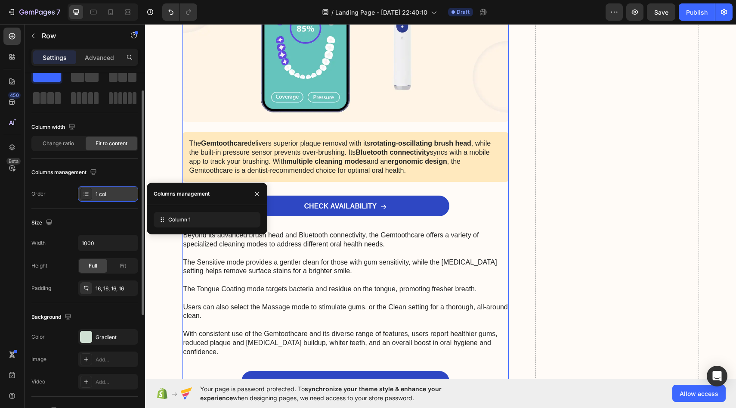
click at [111, 192] on div "1 col" at bounding box center [116, 194] width 40 height 8
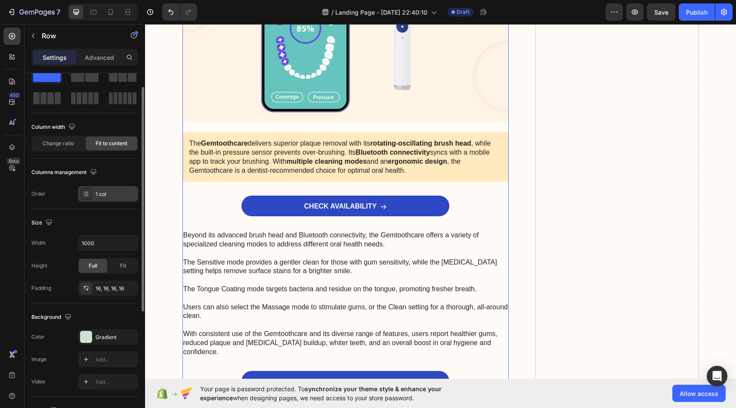
scroll to position [0, 0]
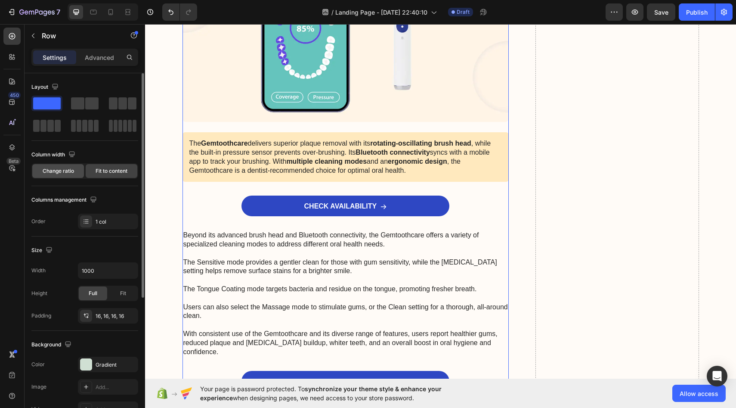
click at [66, 167] on span "Change ratio" at bounding box center [58, 171] width 31 height 8
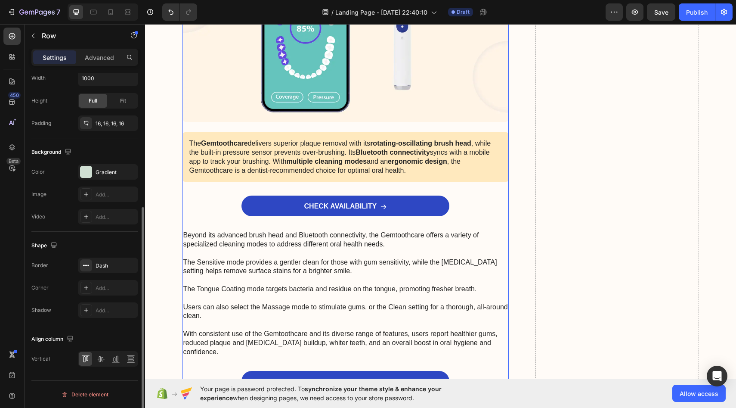
scroll to position [214, 0]
click at [90, 58] on p "Advanced" at bounding box center [99, 57] width 29 height 9
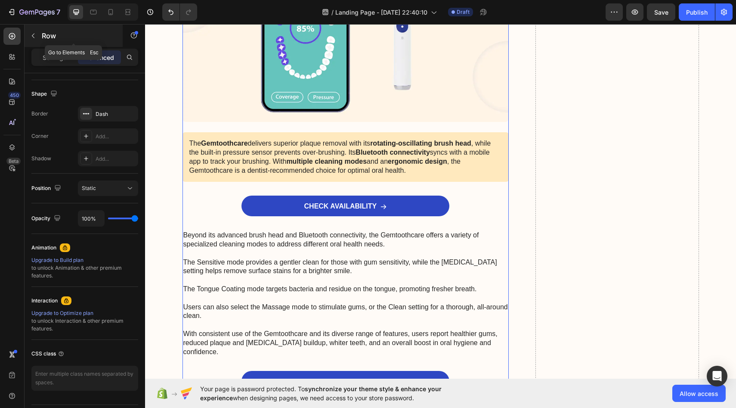
click at [40, 37] on button "button" at bounding box center [33, 36] width 14 height 14
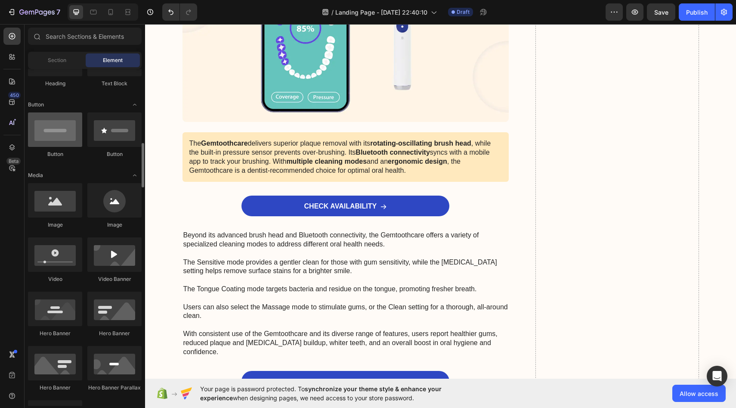
scroll to position [131, 0]
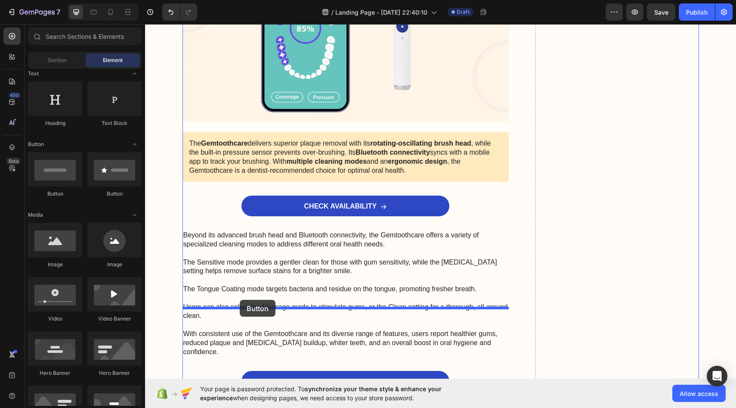
drag, startPoint x: 203, startPoint y: 197, endPoint x: 240, endPoint y: 300, distance: 108.8
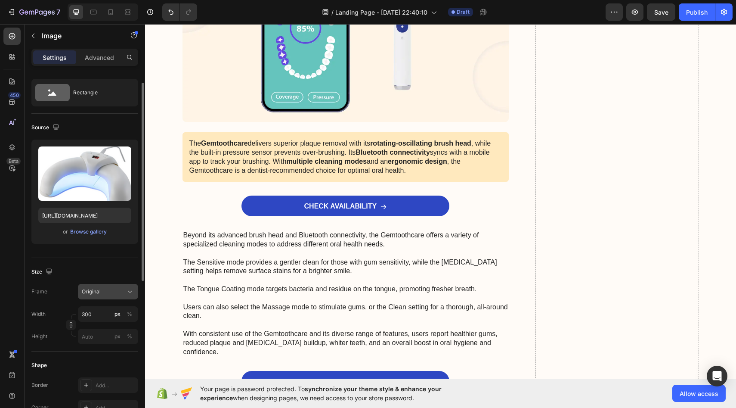
scroll to position [21, 0]
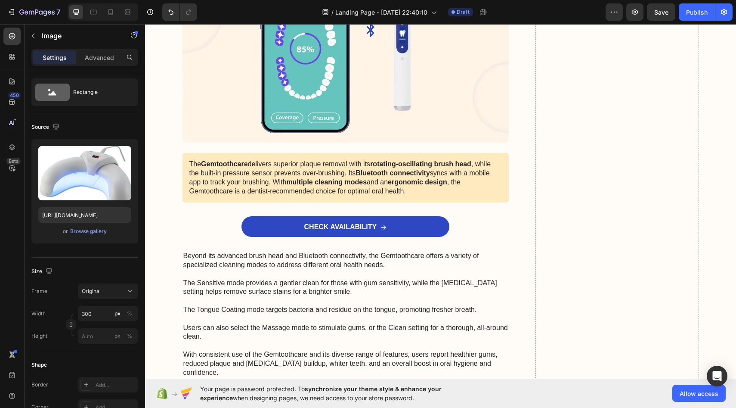
drag, startPoint x: 341, startPoint y: 289, endPoint x: 341, endPoint y: 309, distance: 20.7
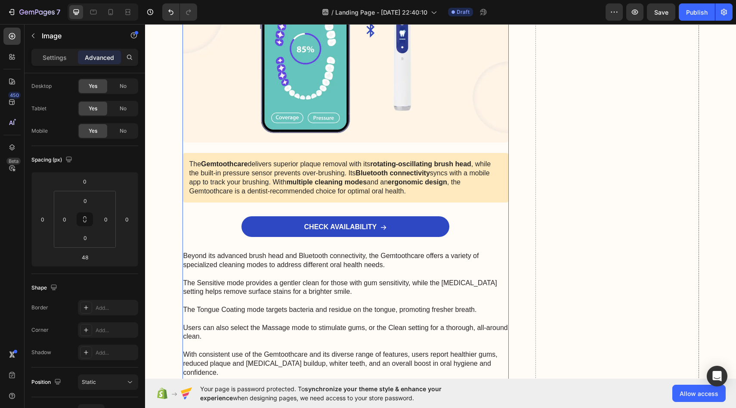
drag, startPoint x: 346, startPoint y: 307, endPoint x: 346, endPoint y: 317, distance: 10.3
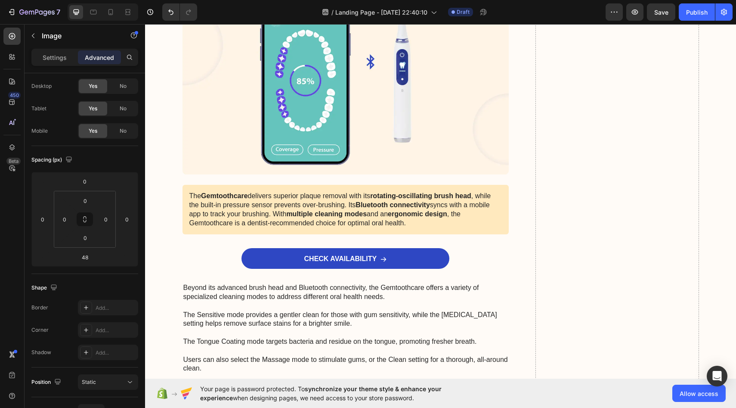
drag, startPoint x: 343, startPoint y: 309, endPoint x: 347, endPoint y: 341, distance: 32.9
type input "124"
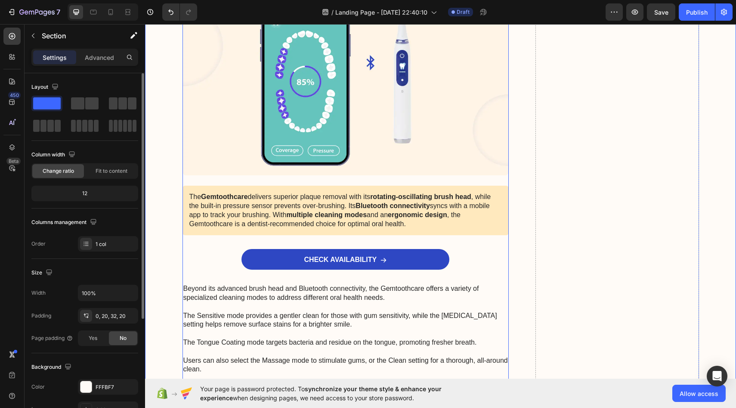
scroll to position [3445, 0]
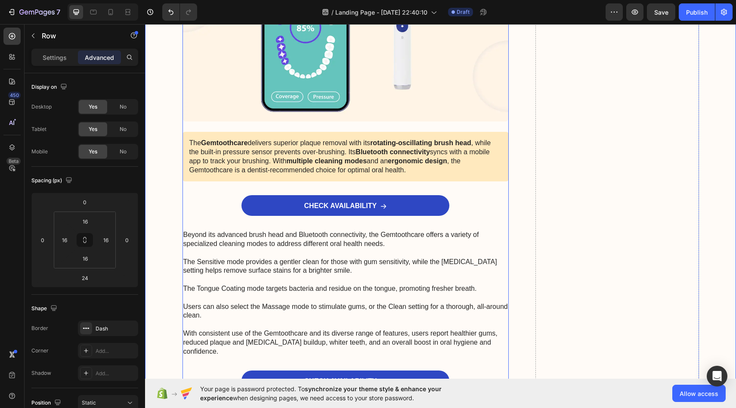
drag, startPoint x: 346, startPoint y: 287, endPoint x: 346, endPoint y: 294, distance: 7.3
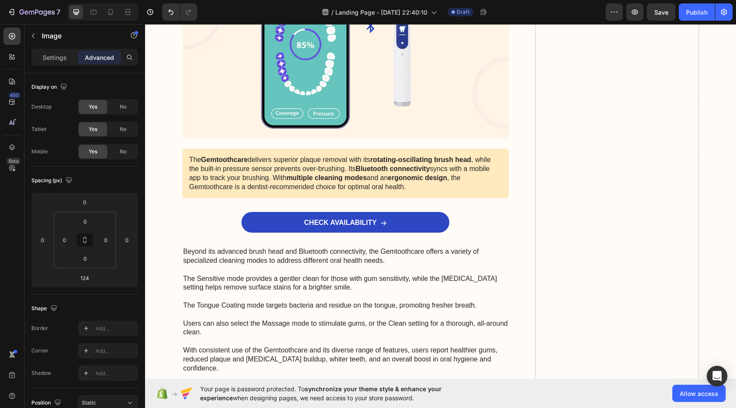
drag, startPoint x: 347, startPoint y: 288, endPoint x: 347, endPoint y: 304, distance: 16.8
type input "163"
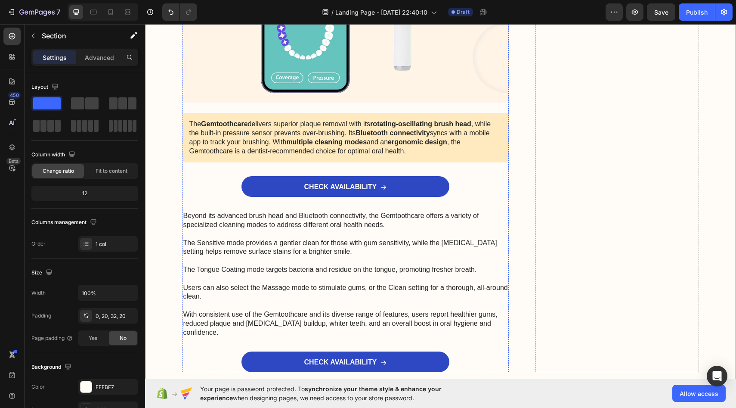
scroll to position [3484, 0]
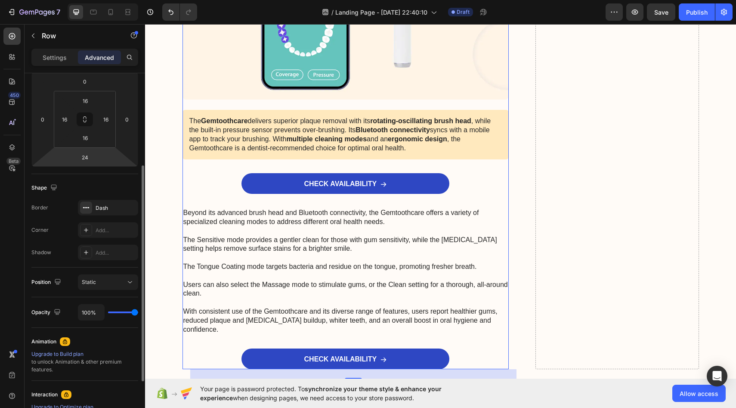
scroll to position [133, 0]
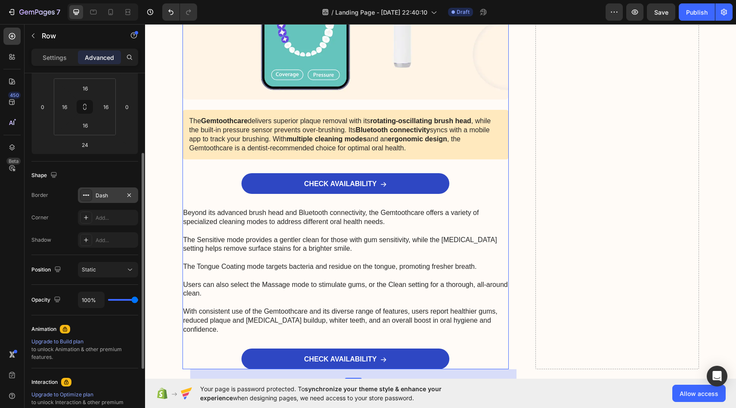
click at [108, 189] on div "Dash" at bounding box center [108, 194] width 60 height 15
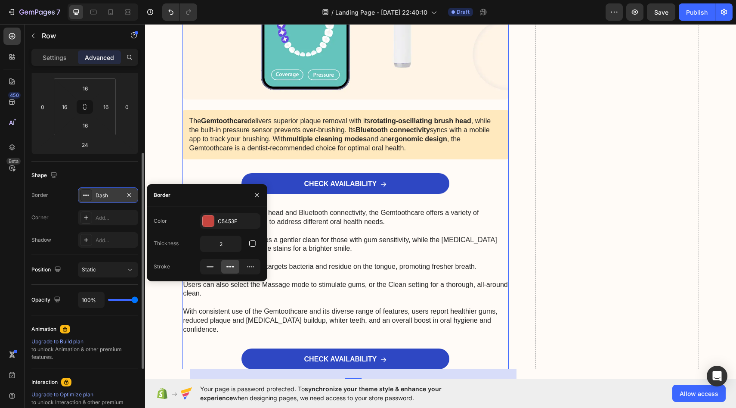
click at [110, 197] on div "Dash" at bounding box center [108, 196] width 25 height 8
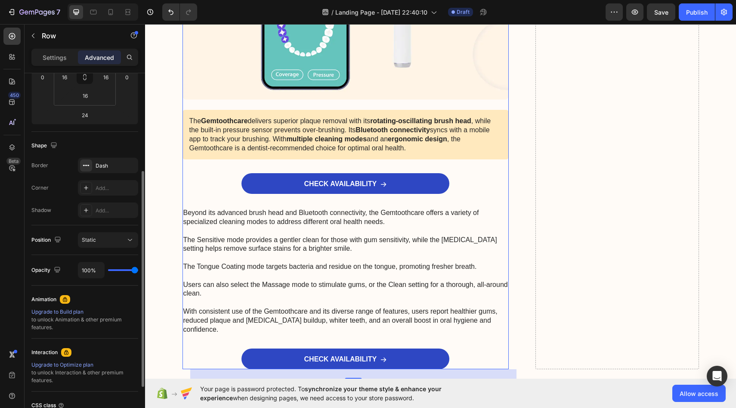
scroll to position [28, 0]
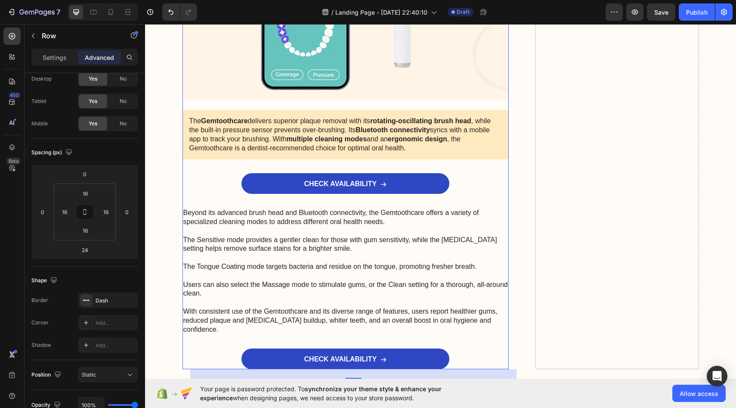
click at [64, 64] on div "Settings Advanced" at bounding box center [84, 57] width 107 height 17
click at [64, 60] on p "Settings" at bounding box center [55, 57] width 24 height 9
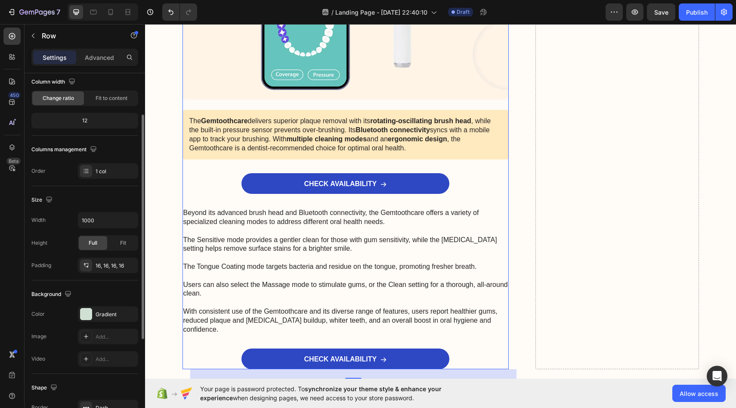
scroll to position [0, 0]
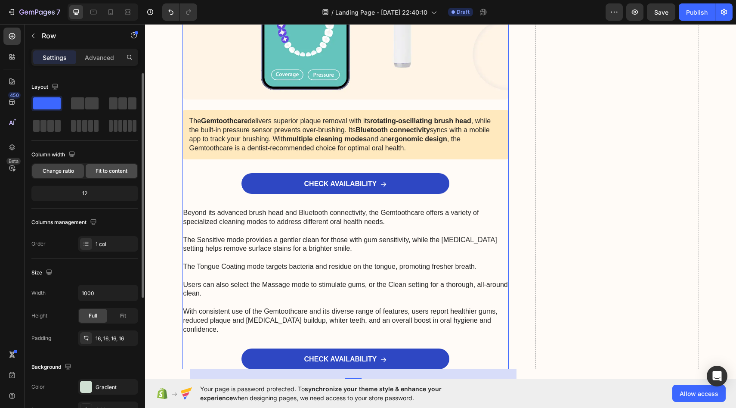
click at [114, 176] on div "Fit to content" at bounding box center [112, 171] width 52 height 14
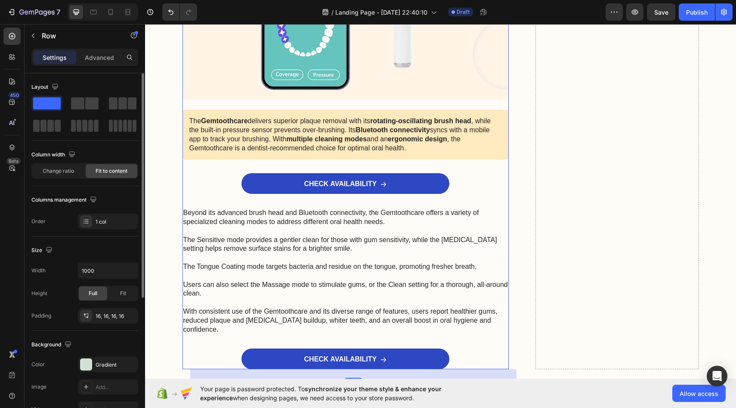
click at [107, 53] on p "Advanced" at bounding box center [99, 57] width 29 height 9
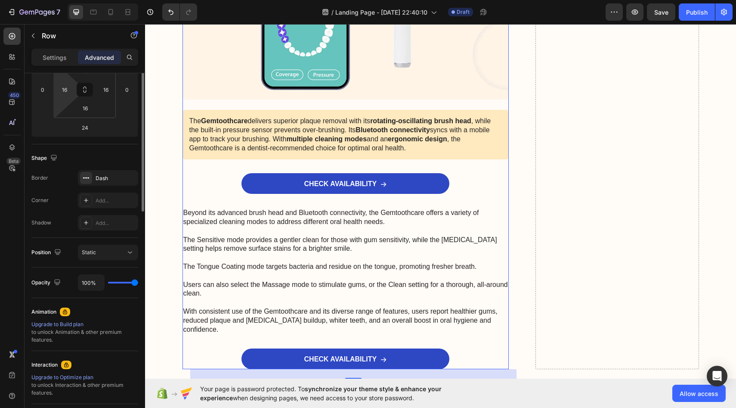
scroll to position [179, 0]
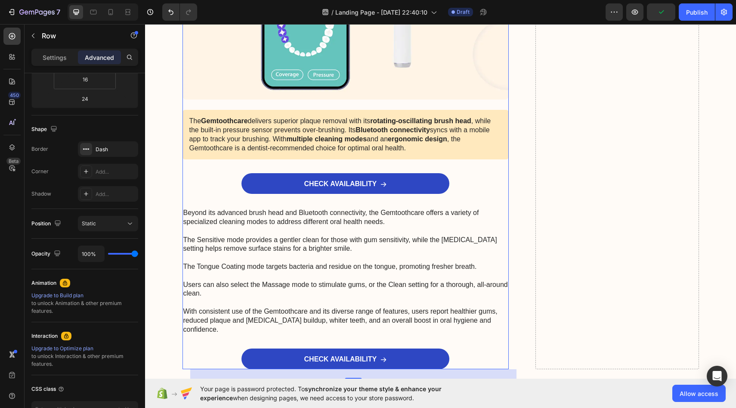
click at [113, 19] on div at bounding box center [103, 11] width 71 height 17
click at [112, 8] on icon at bounding box center [110, 12] width 9 height 9
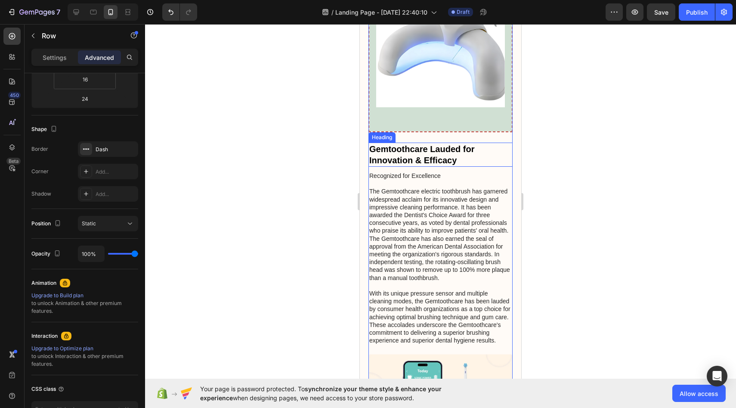
scroll to position [3187, 0]
click at [91, 9] on icon at bounding box center [93, 12] width 9 height 9
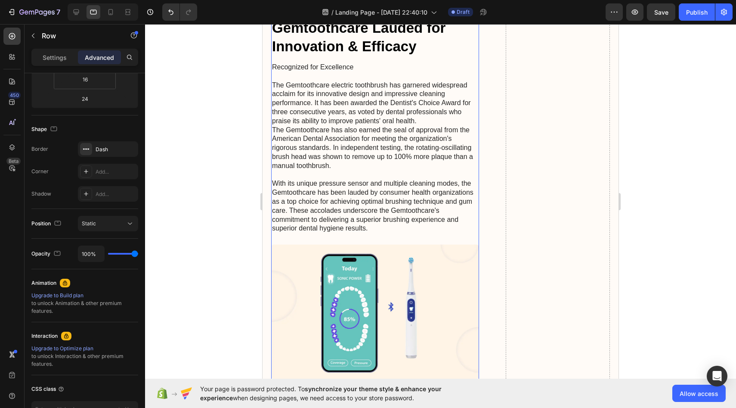
scroll to position [3399, 0]
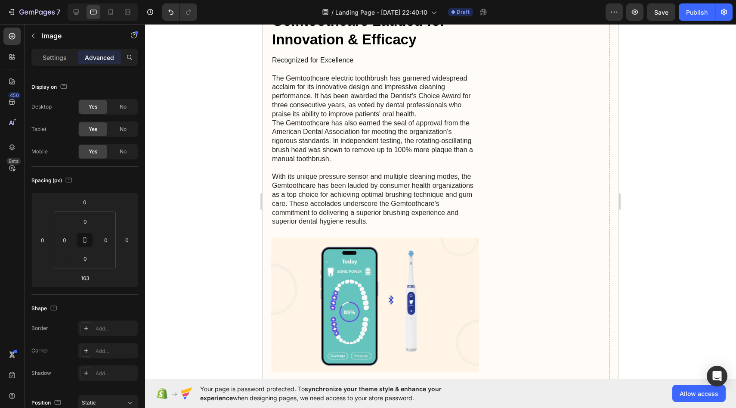
click at [58, 57] on p "Settings" at bounding box center [55, 57] width 24 height 9
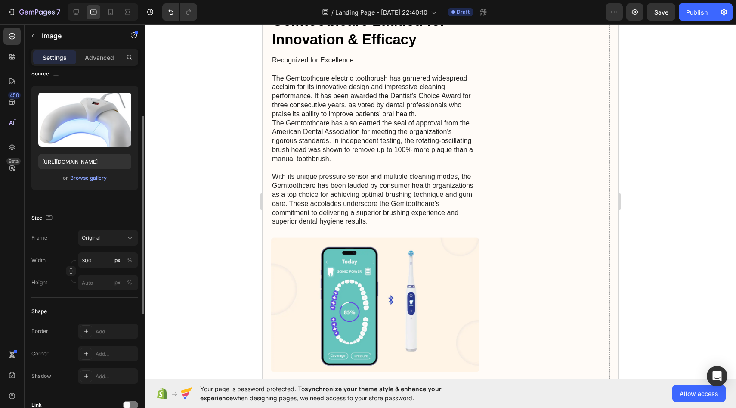
scroll to position [75, 0]
click at [104, 260] on input "300" at bounding box center [108, 258] width 60 height 15
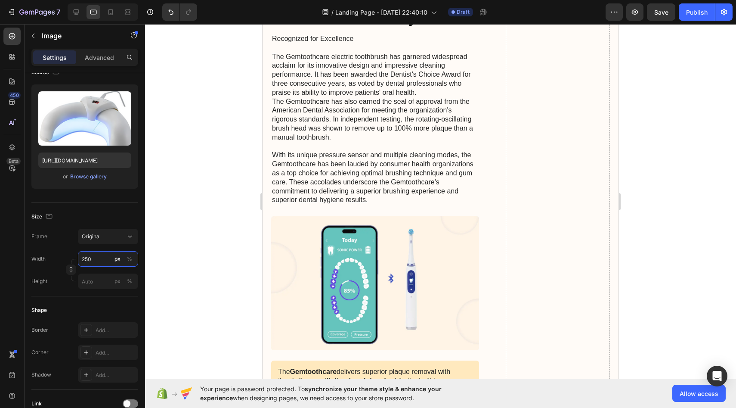
type input "250"
click at [200, 241] on div at bounding box center [440, 216] width 591 height 384
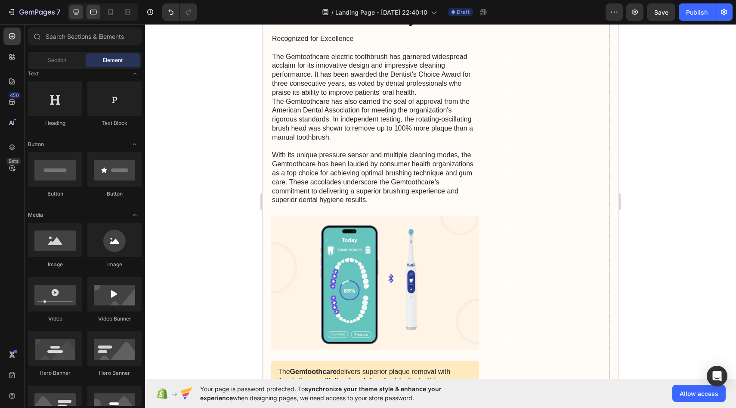
click at [79, 18] on div at bounding box center [76, 12] width 14 height 14
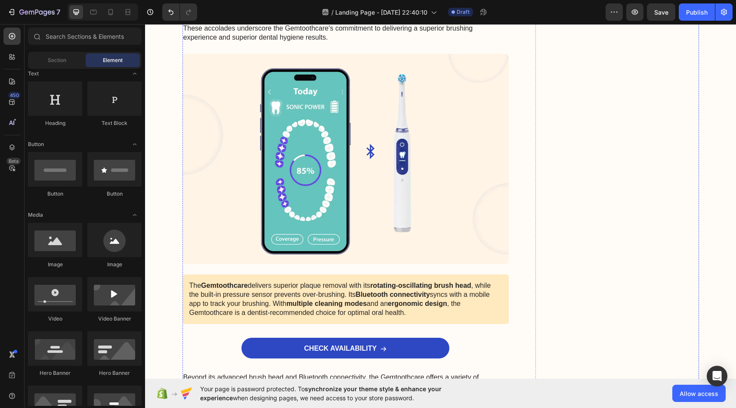
scroll to position [3443, 0]
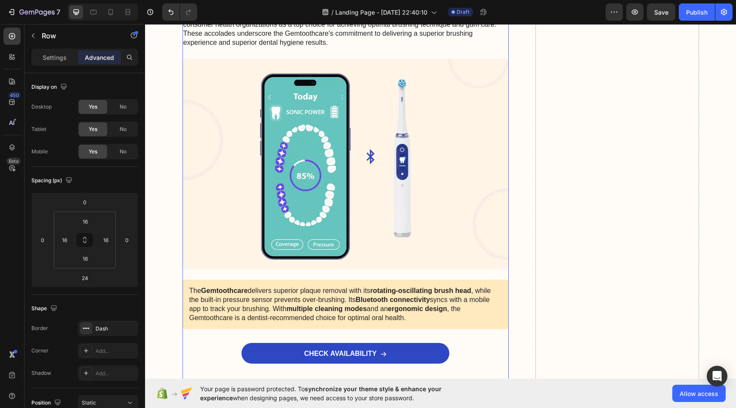
click at [46, 38] on p "Row" at bounding box center [78, 36] width 73 height 10
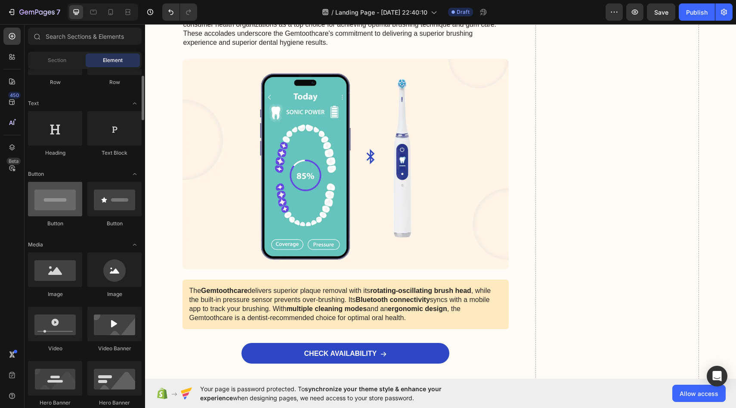
scroll to position [94, 0]
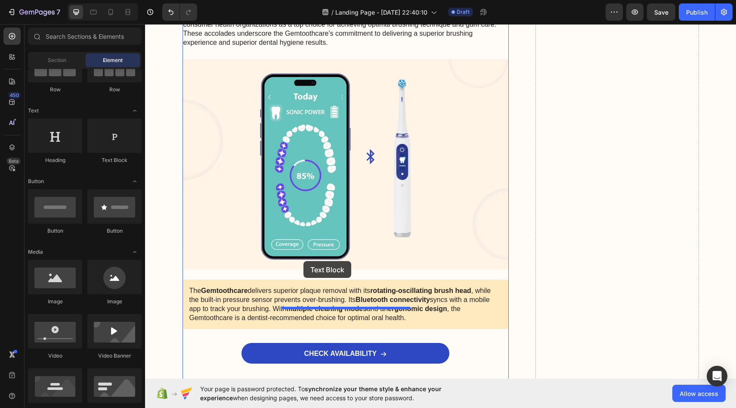
drag, startPoint x: 257, startPoint y: 164, endPoint x: 301, endPoint y: 269, distance: 114.0
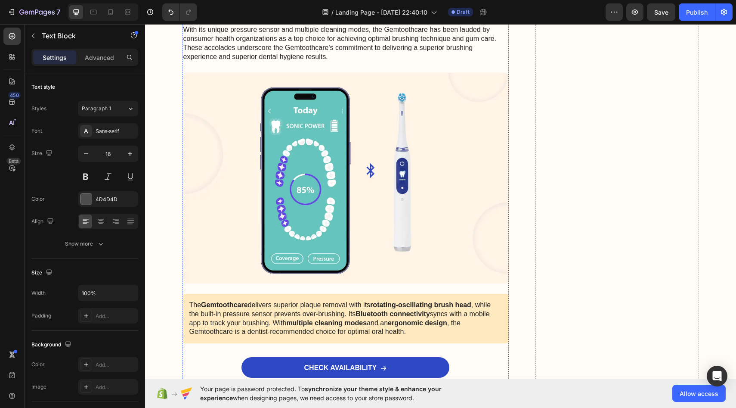
drag, startPoint x: 316, startPoint y: 313, endPoint x: 306, endPoint y: 310, distance: 10.2
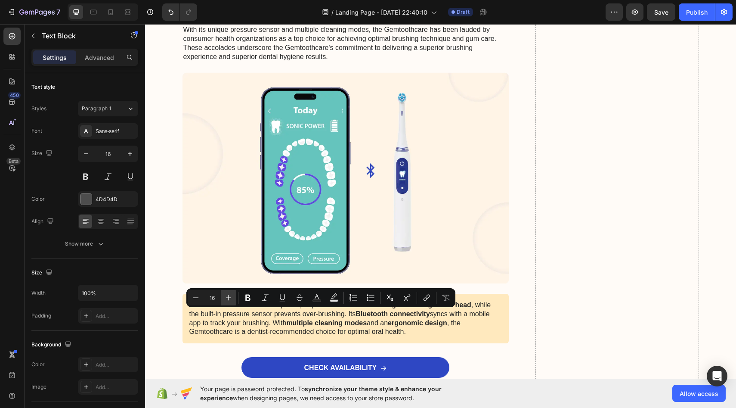
click at [230, 298] on icon "Editor contextual toolbar" at bounding box center [228, 297] width 9 height 9
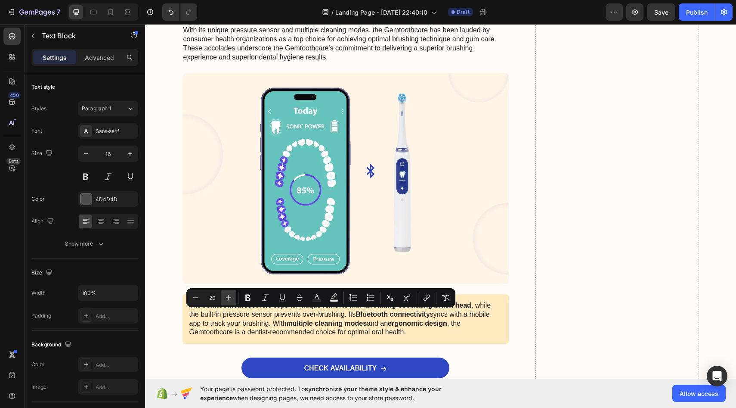
type input "21"
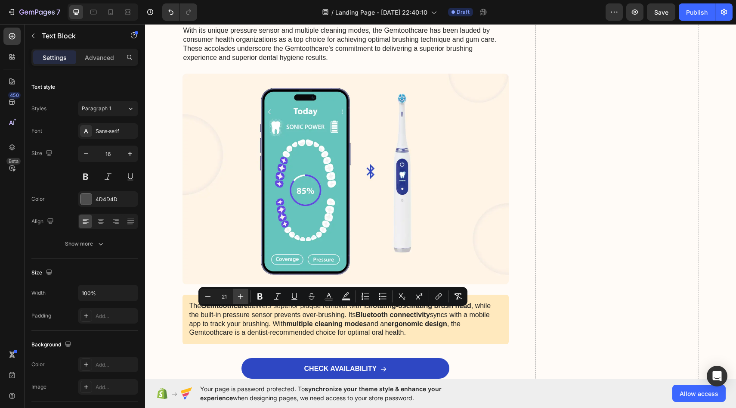
click at [240, 299] on icon "Editor contextual toolbar" at bounding box center [240, 296] width 9 height 9
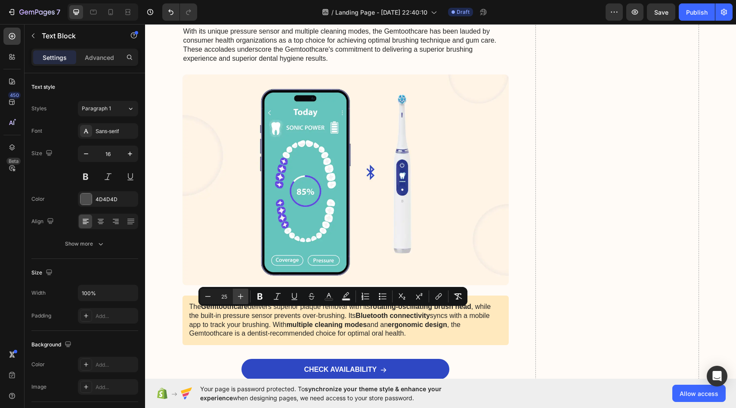
type input "26"
click at [112, 129] on div "Sans-serif" at bounding box center [116, 131] width 40 height 8
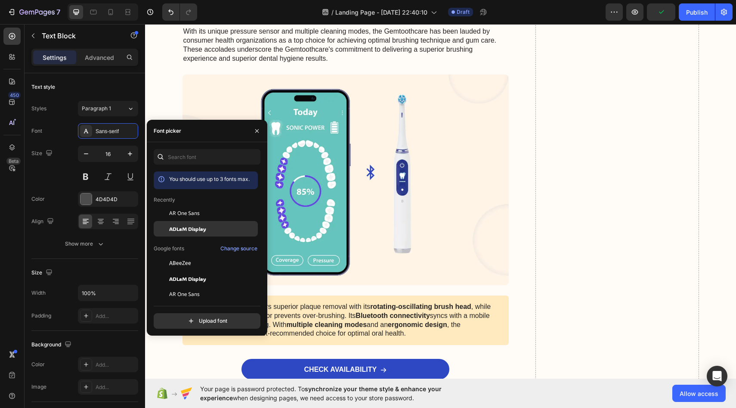
click at [199, 232] on span "ADLaM Display" at bounding box center [187, 229] width 37 height 8
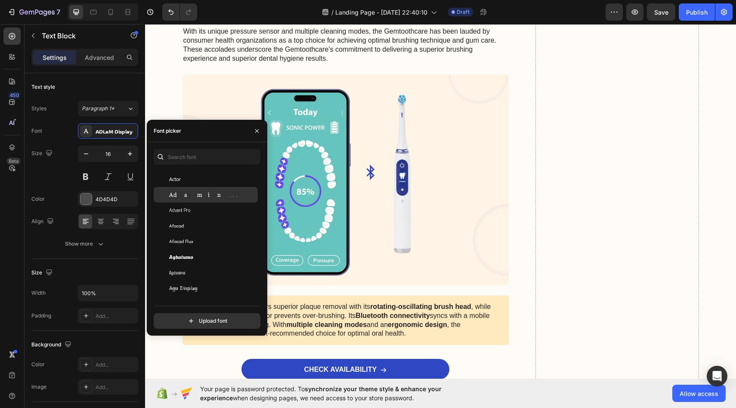
scroll to position [222, 0]
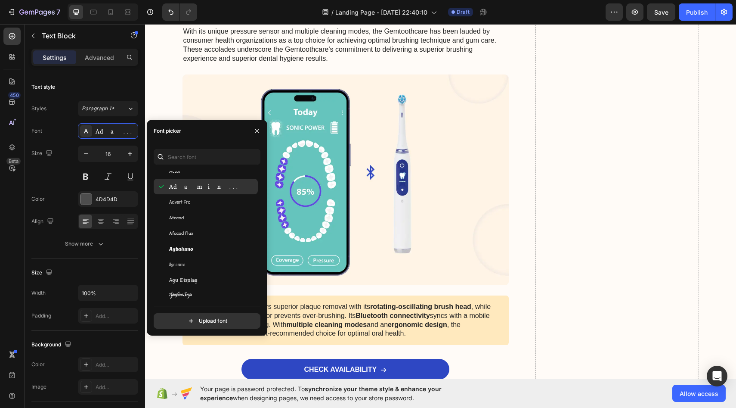
scroll to position [259, 0]
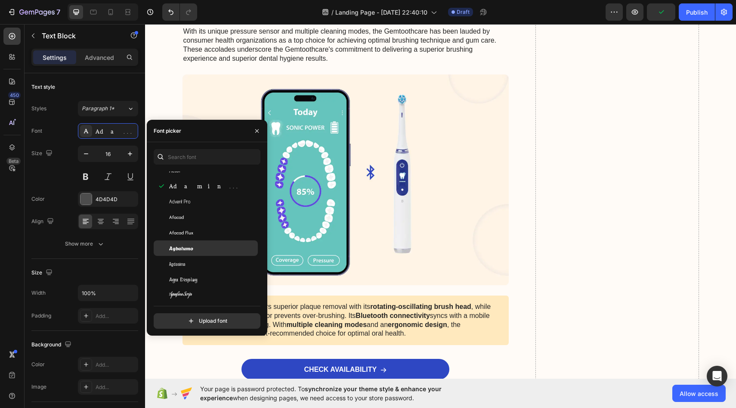
click at [199, 249] on div "Agbalumo" at bounding box center [212, 248] width 87 height 8
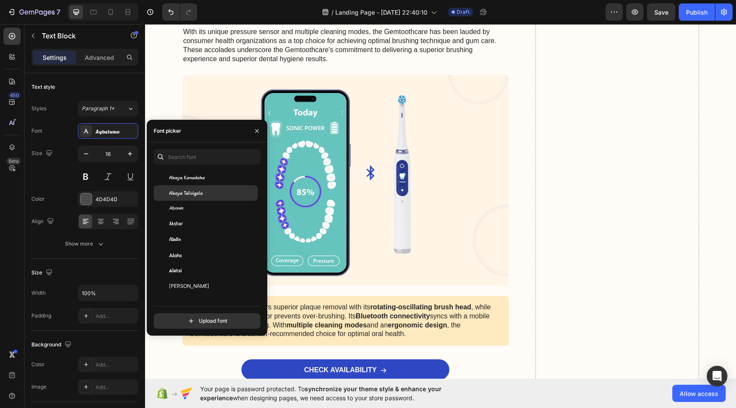
scroll to position [415, 0]
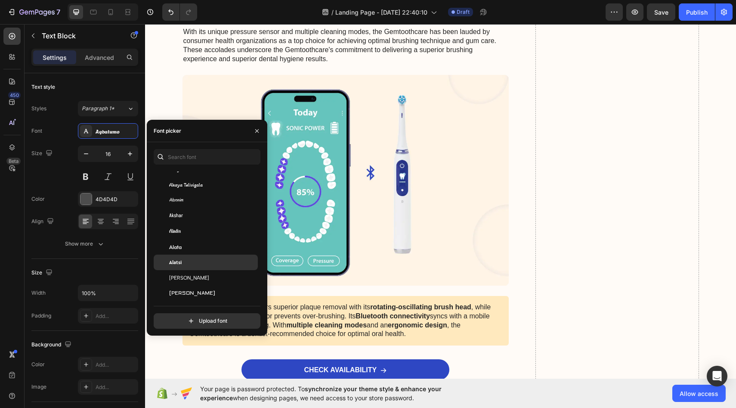
click at [197, 266] on div "Alatsi" at bounding box center [212, 262] width 87 height 8
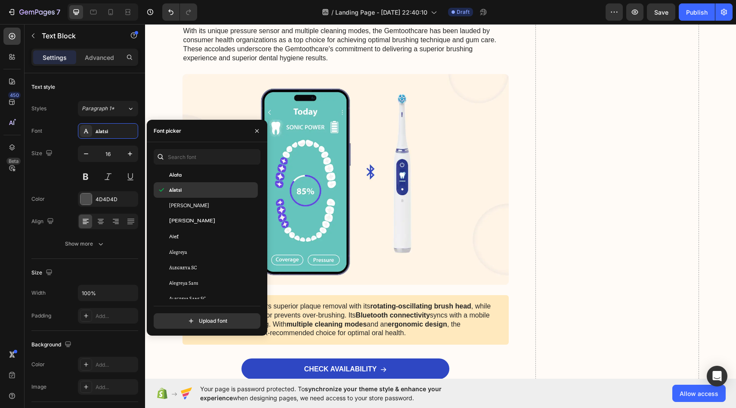
scroll to position [577, 0]
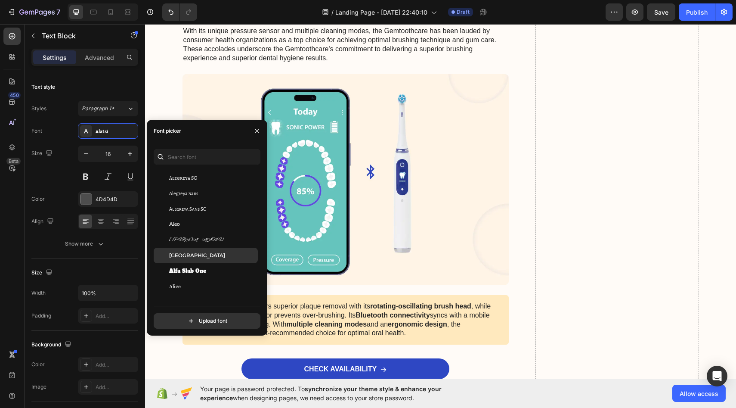
click at [198, 252] on div "[GEOGRAPHIC_DATA]" at bounding box center [212, 255] width 87 height 8
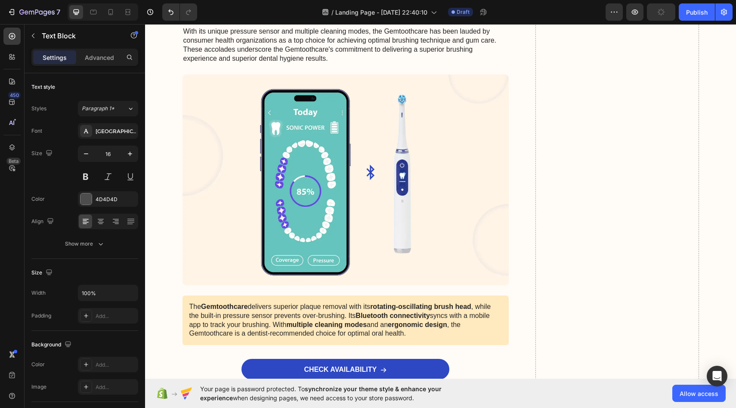
drag, startPoint x: 279, startPoint y: 311, endPoint x: 411, endPoint y: 314, distance: 131.3
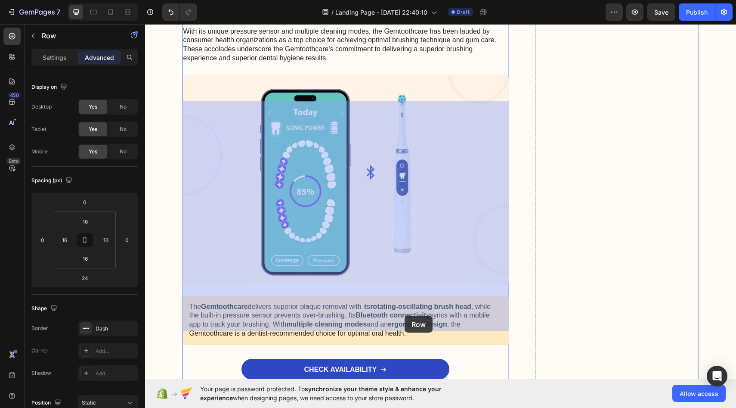
drag, startPoint x: 416, startPoint y: 316, endPoint x: 405, endPoint y: 316, distance: 11.7
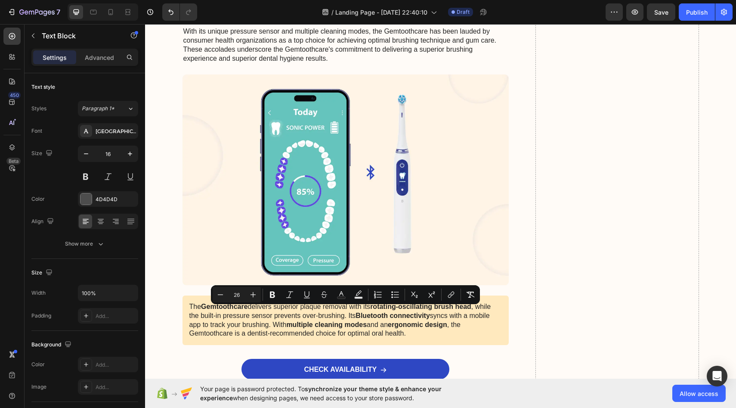
click at [273, 292] on icon "Editor contextual toolbar" at bounding box center [272, 294] width 5 height 6
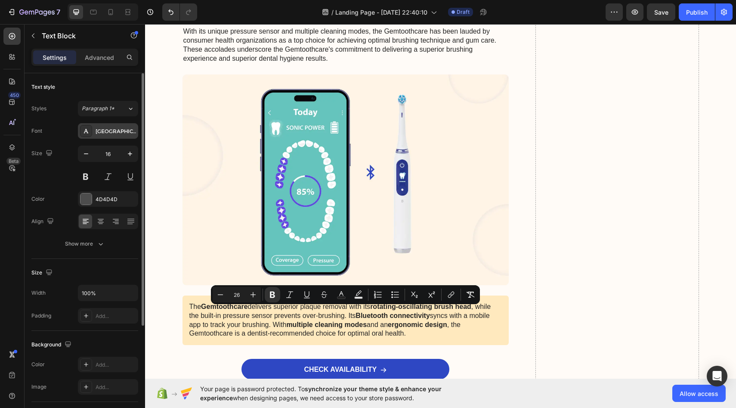
click at [106, 130] on div "[GEOGRAPHIC_DATA]" at bounding box center [116, 131] width 40 height 8
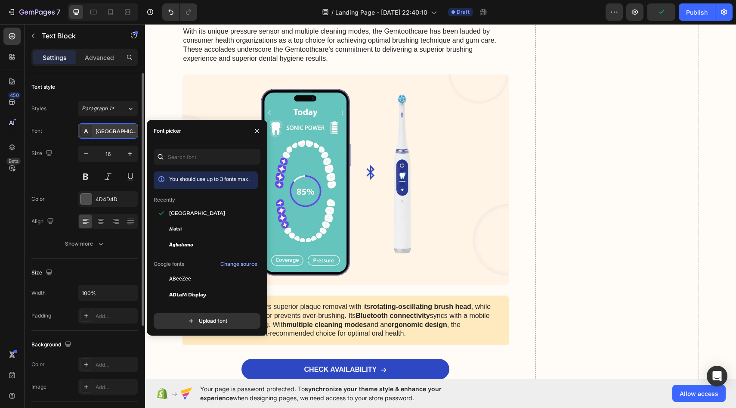
click at [98, 127] on div "[GEOGRAPHIC_DATA]" at bounding box center [116, 131] width 40 height 8
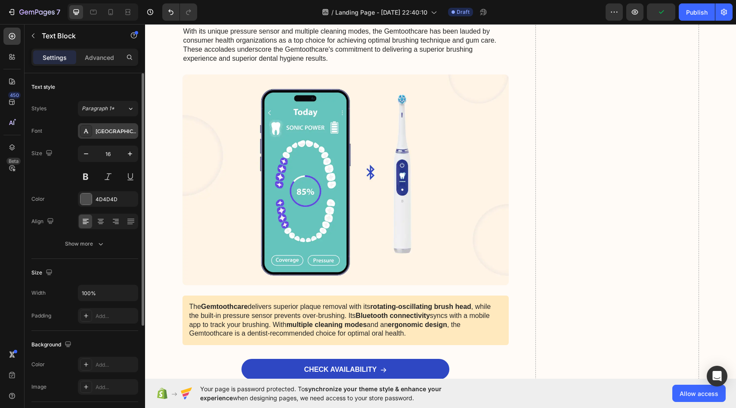
click at [98, 127] on div "[GEOGRAPHIC_DATA]" at bounding box center [116, 131] width 40 height 8
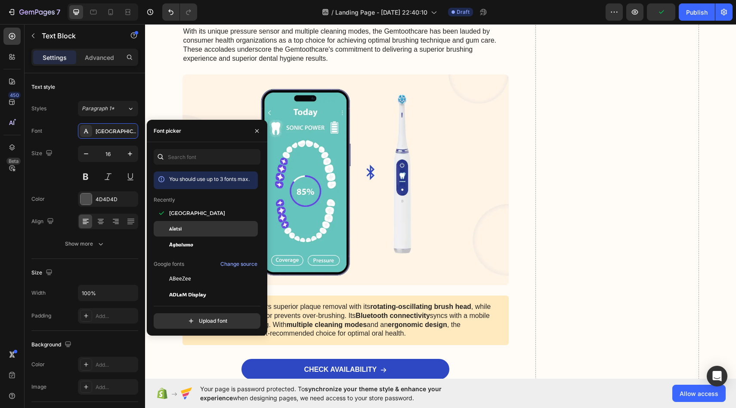
scroll to position [31, 0]
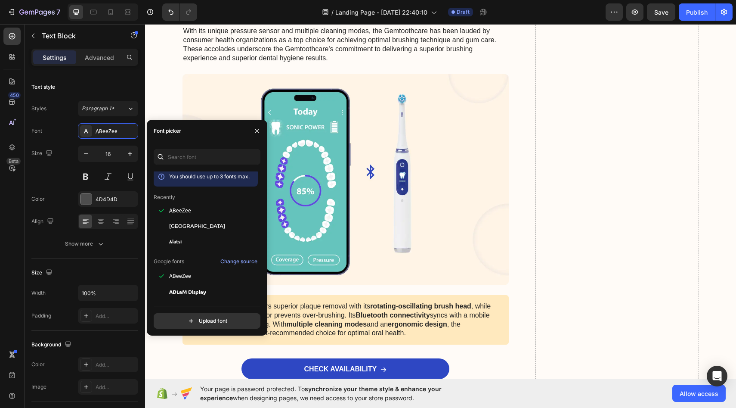
scroll to position [0, 0]
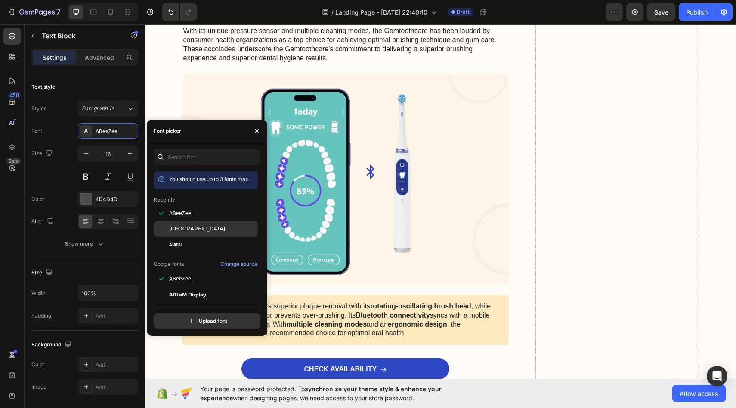
click at [200, 231] on div "[GEOGRAPHIC_DATA]" at bounding box center [212, 229] width 87 height 8
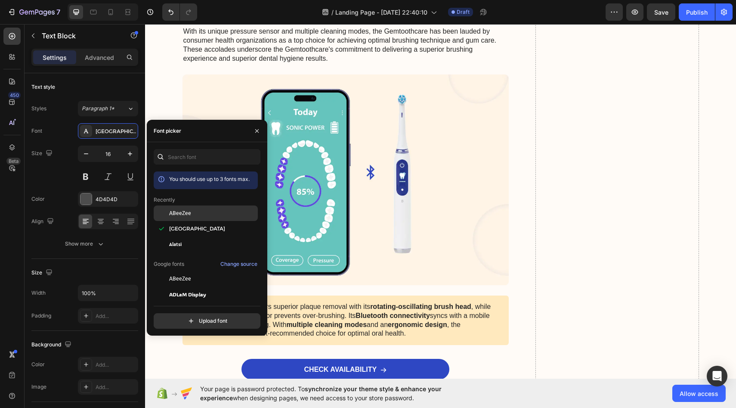
click at [204, 213] on div "ABeeZee" at bounding box center [212, 213] width 87 height 8
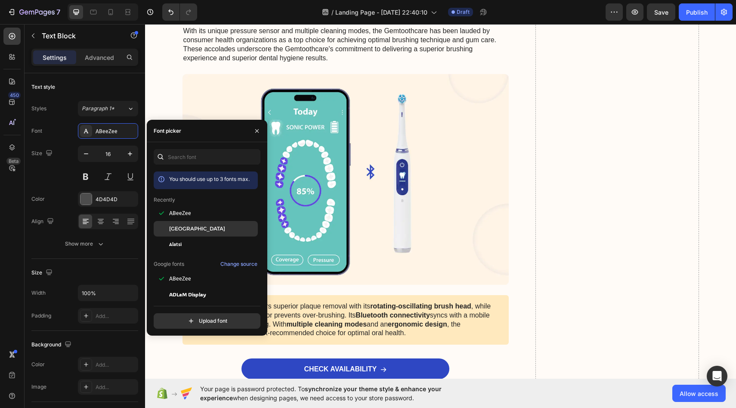
click at [197, 229] on div "[GEOGRAPHIC_DATA]" at bounding box center [212, 229] width 87 height 8
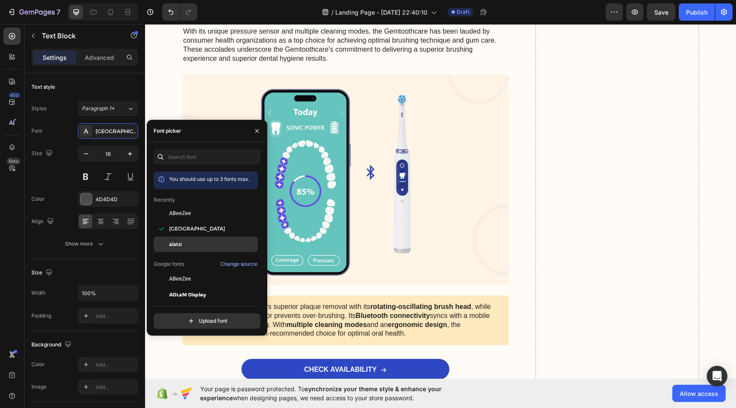
click at [194, 244] on div "Alatsi" at bounding box center [212, 244] width 87 height 8
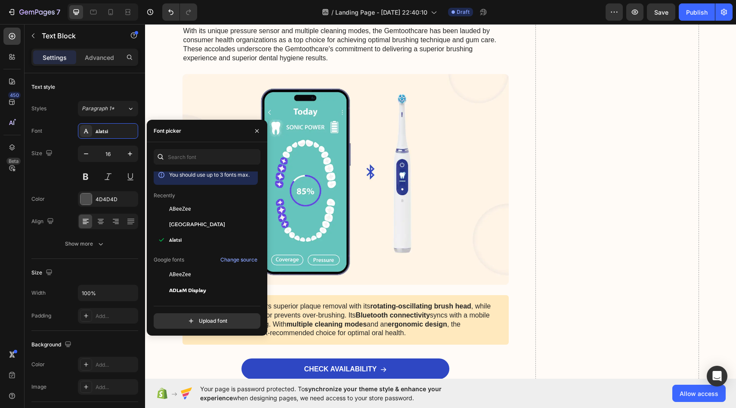
click at [214, 177] on span "You should use up to 3 fonts max." at bounding box center [209, 174] width 80 height 6
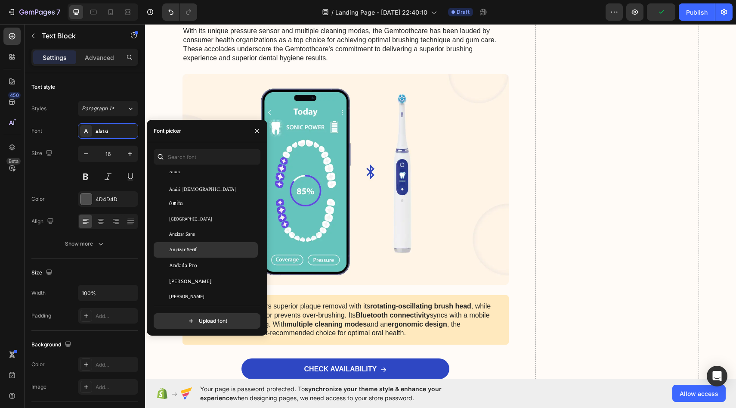
click at [194, 245] on div "Ancizar Serif" at bounding box center [206, 249] width 104 height 15
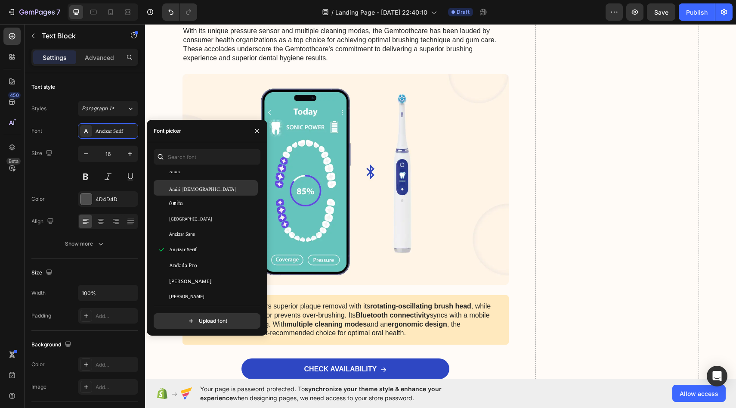
click at [206, 188] on div "Amiri [DEMOGRAPHIC_DATA]" at bounding box center [212, 188] width 87 height 8
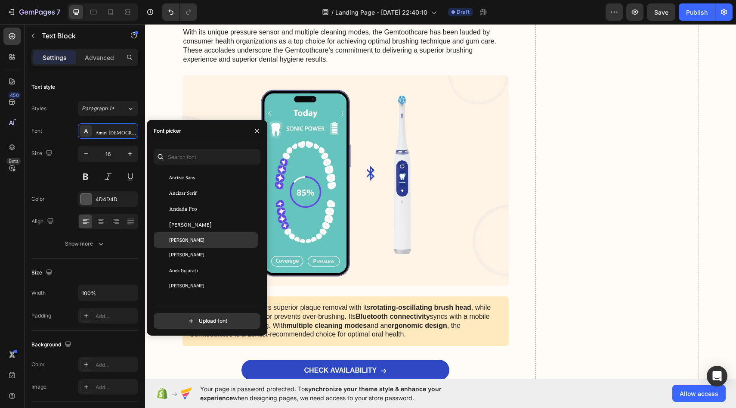
click at [189, 245] on div "[PERSON_NAME]" at bounding box center [206, 239] width 104 height 15
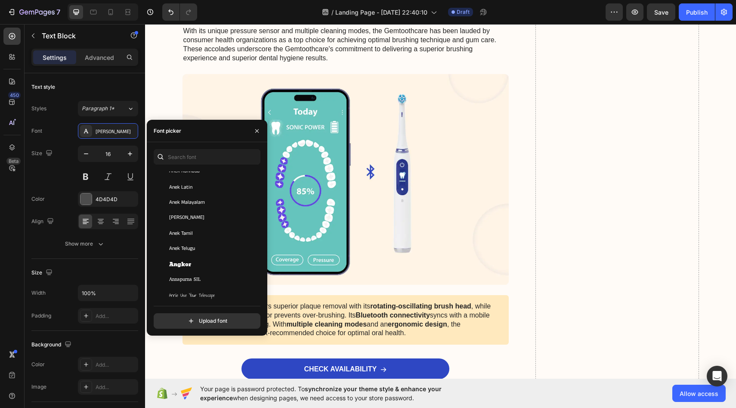
scroll to position [1284, 0]
click at [189, 245] on span "Annapurna SIL" at bounding box center [184, 245] width 31 height 8
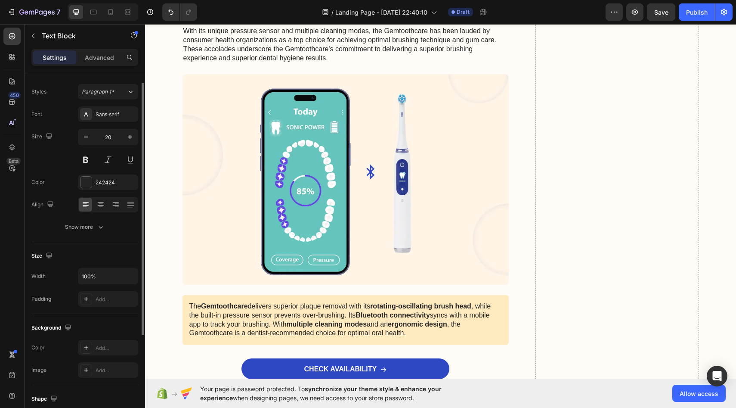
scroll to position [14, 0]
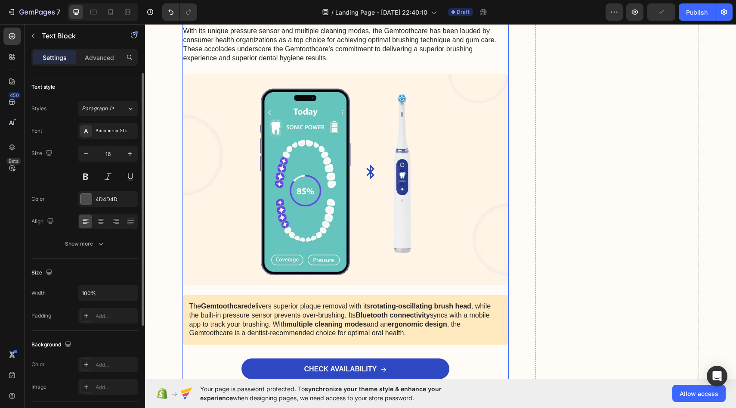
click at [119, 133] on div "Annapurna SIL" at bounding box center [116, 131] width 40 height 8
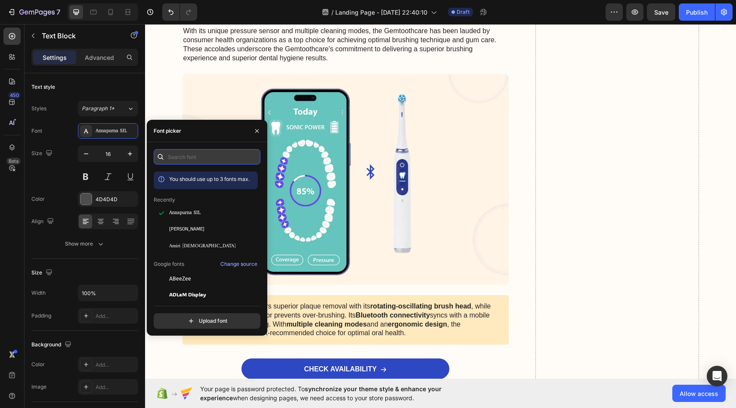
click at [184, 155] on input "text" at bounding box center [207, 156] width 107 height 15
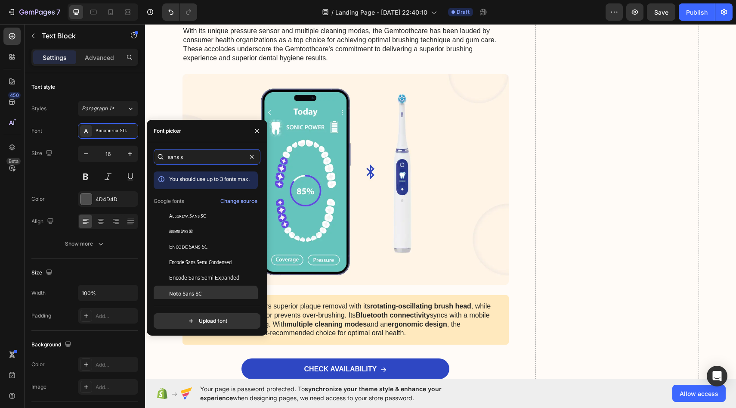
type input "sans s"
click at [181, 292] on span "Noto Sans SC" at bounding box center [185, 293] width 33 height 8
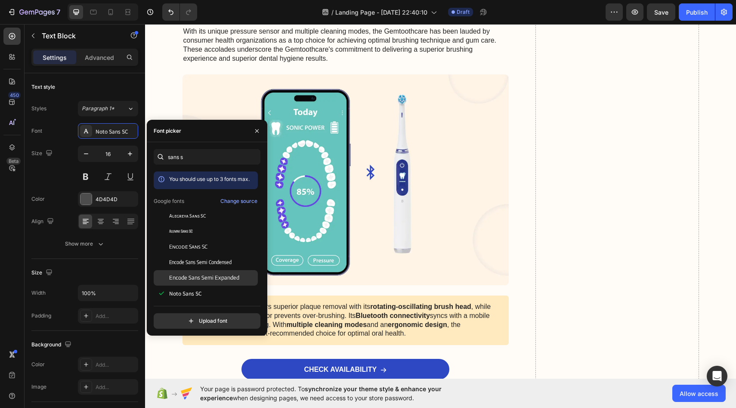
click at [221, 281] on span "Encode Sans Semi Expanded" at bounding box center [204, 278] width 70 height 8
click at [210, 292] on div "Noto Sans SC" at bounding box center [212, 293] width 87 height 8
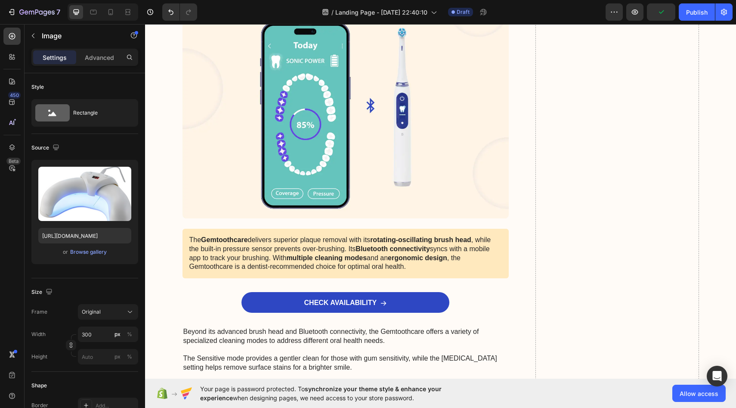
drag, startPoint x: 347, startPoint y: 307, endPoint x: 352, endPoint y: 240, distance: 66.9
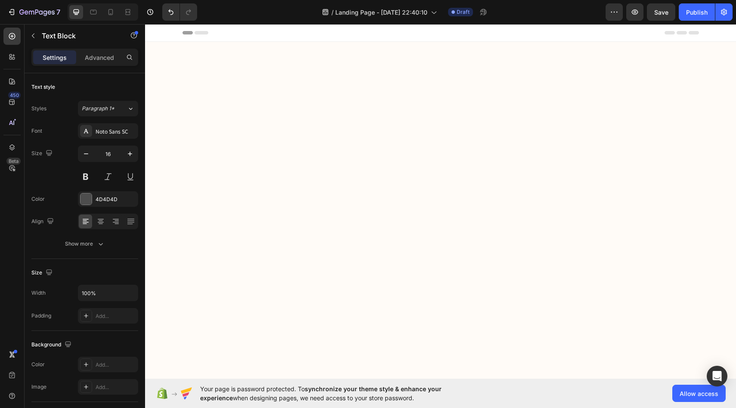
scroll to position [3443, 0]
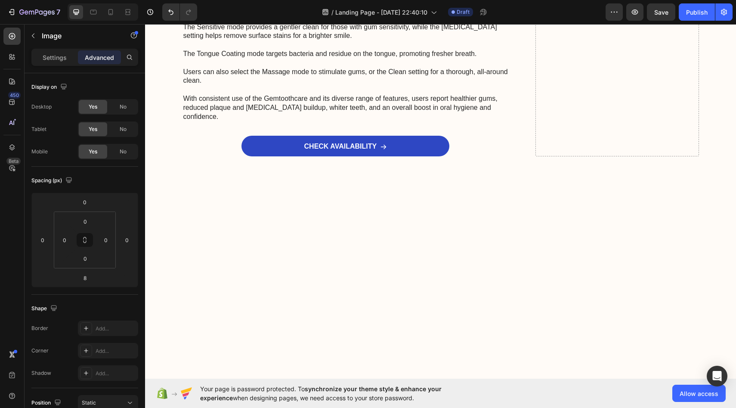
drag, startPoint x: 346, startPoint y: 240, endPoint x: 346, endPoint y: 247, distance: 6.9
type input "24"
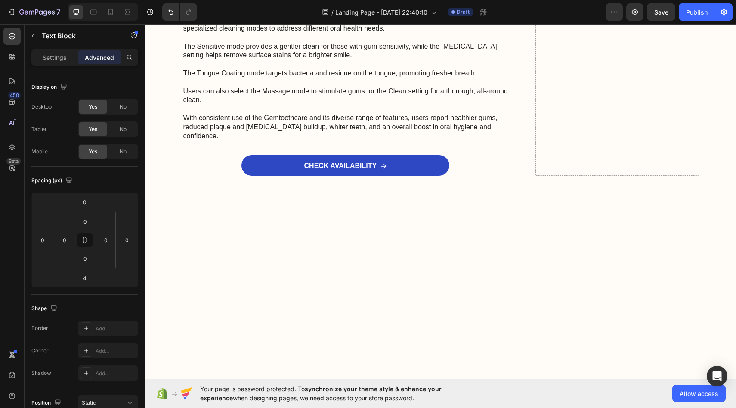
drag, startPoint x: 348, startPoint y: 263, endPoint x: 350, endPoint y: 287, distance: 23.8
type input "59"
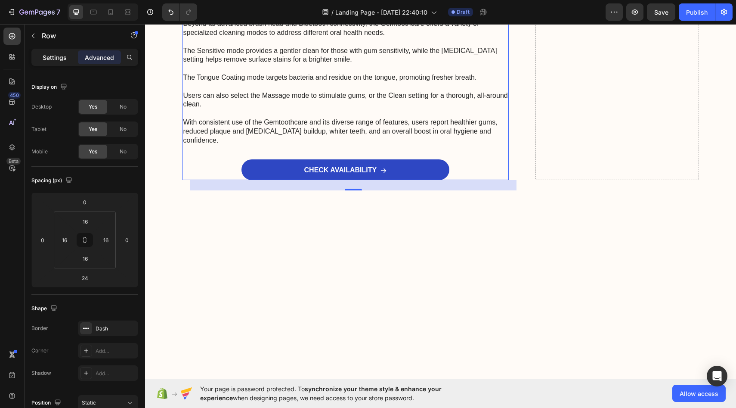
click at [59, 55] on p "Settings" at bounding box center [55, 57] width 24 height 9
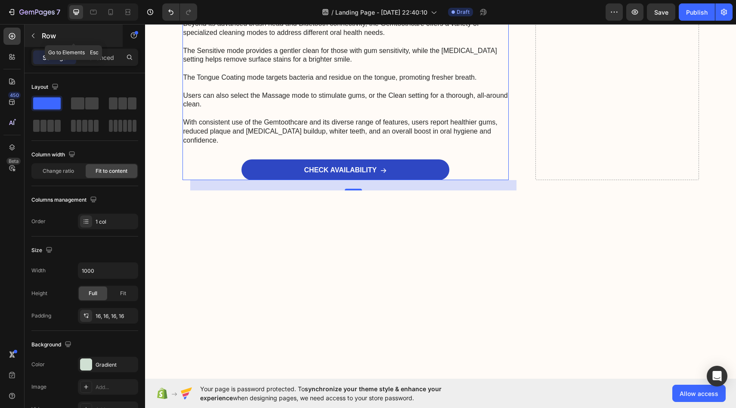
click at [40, 31] on div "Row" at bounding box center [74, 36] width 98 height 22
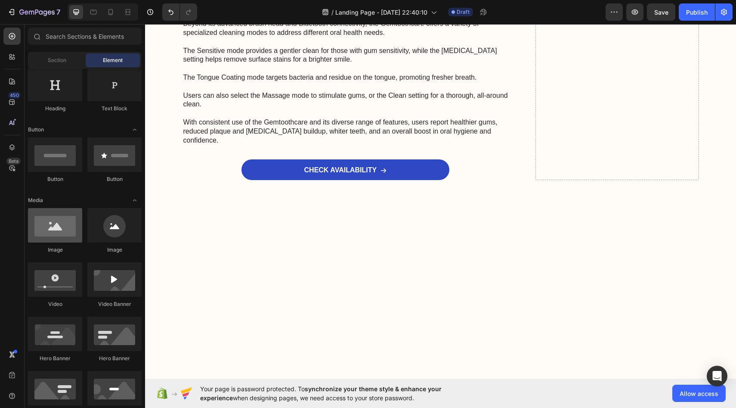
scroll to position [0, 0]
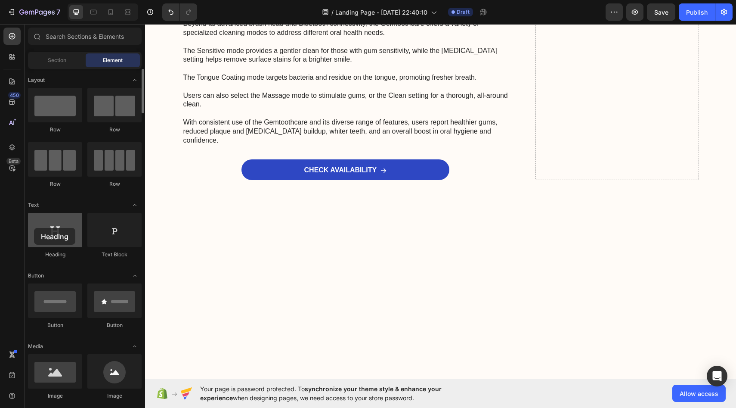
drag, startPoint x: 56, startPoint y: 233, endPoint x: 34, endPoint y: 228, distance: 22.7
click at [34, 228] on div at bounding box center [55, 230] width 54 height 34
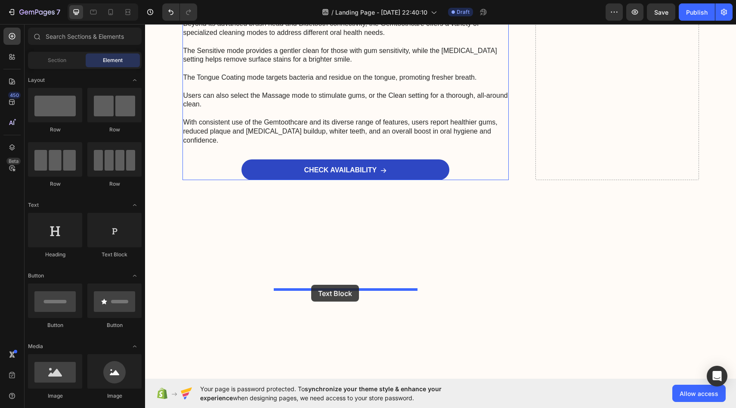
drag, startPoint x: 261, startPoint y: 266, endPoint x: 311, endPoint y: 285, distance: 53.4
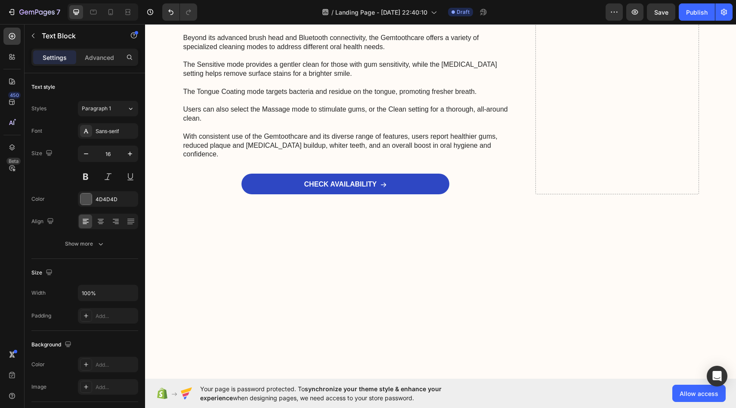
drag, startPoint x: 302, startPoint y: 296, endPoint x: 276, endPoint y: 297, distance: 25.4
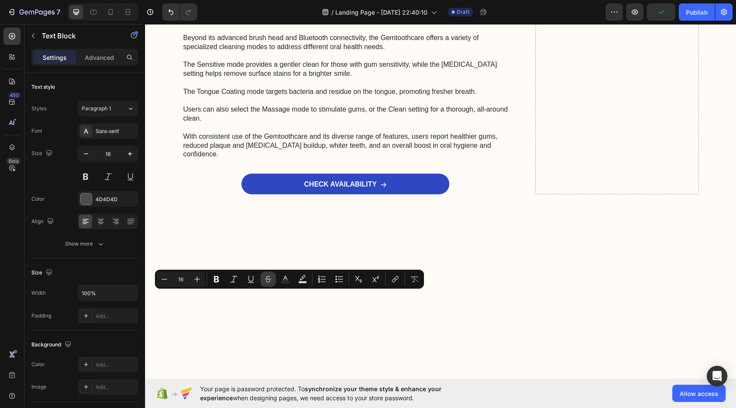
click at [269, 275] on icon "Editor contextual toolbar" at bounding box center [268, 279] width 9 height 9
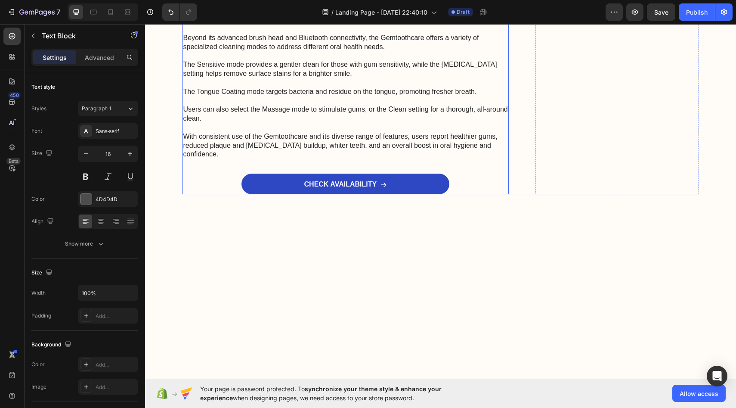
drag, startPoint x: 330, startPoint y: 296, endPoint x: 274, endPoint y: 292, distance: 56.5
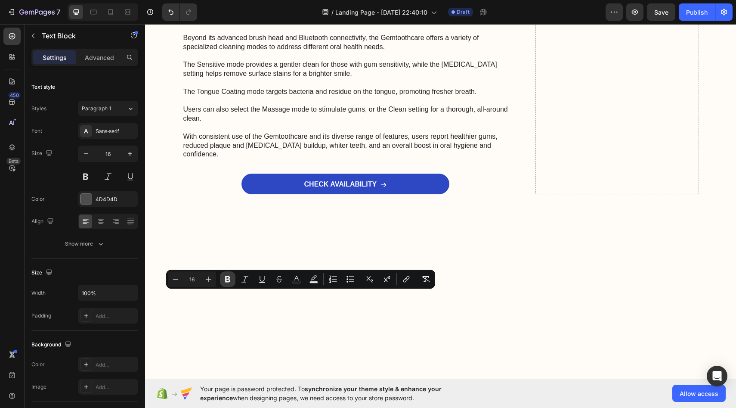
click at [233, 275] on button "Bold" at bounding box center [227, 278] width 15 height 15
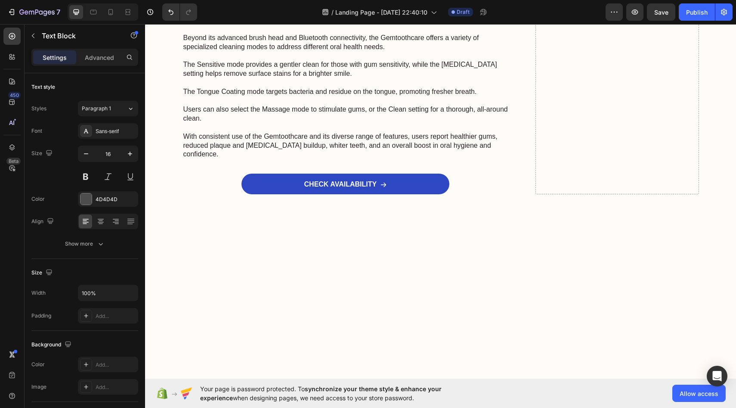
drag, startPoint x: 330, startPoint y: 290, endPoint x: 275, endPoint y: 290, distance: 54.7
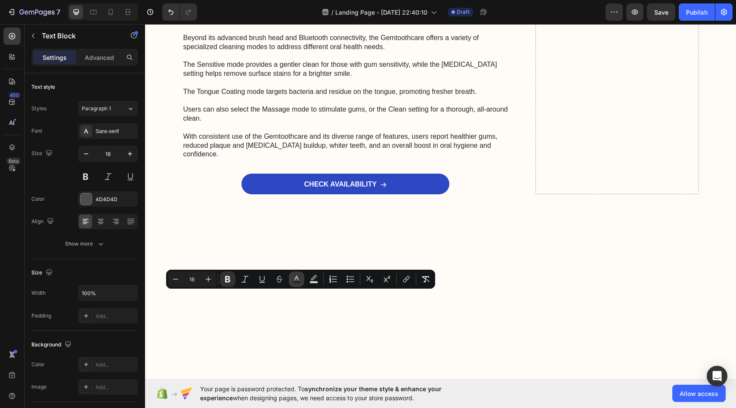
click at [298, 278] on icon "Editor contextual toolbar" at bounding box center [296, 279] width 9 height 9
type input "4D4D4D"
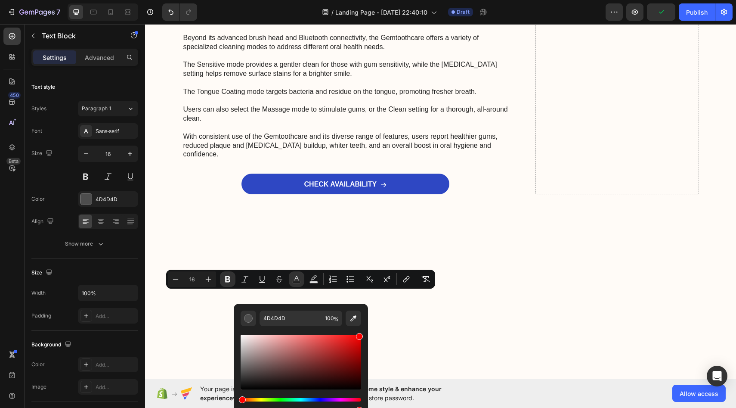
drag, startPoint x: 311, startPoint y: 360, endPoint x: 362, endPoint y: 331, distance: 58.4
click at [362, 330] on div "4D4D4D 100 %" at bounding box center [301, 358] width 134 height 110
type input "FF0000"
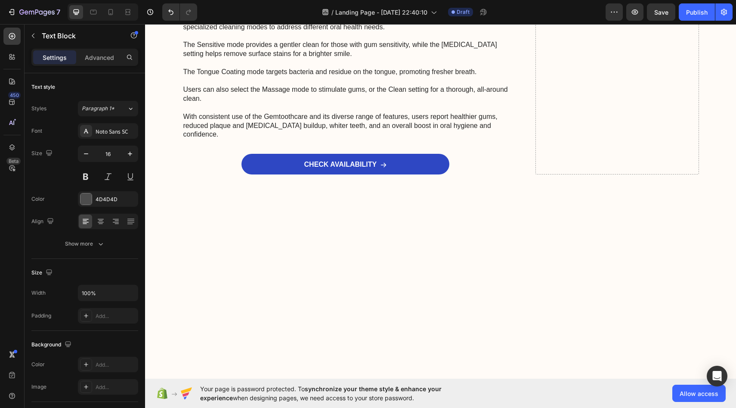
drag, startPoint x: 347, startPoint y: 288, endPoint x: 349, endPoint y: 268, distance: 19.9
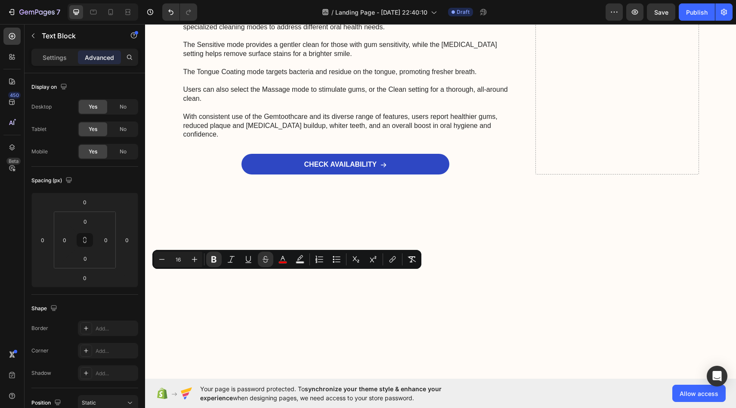
click at [276, 267] on div "Minus 16 Plus Bold Italic Underline Strikethrough color Text Background Color N…" at bounding box center [286, 259] width 269 height 19
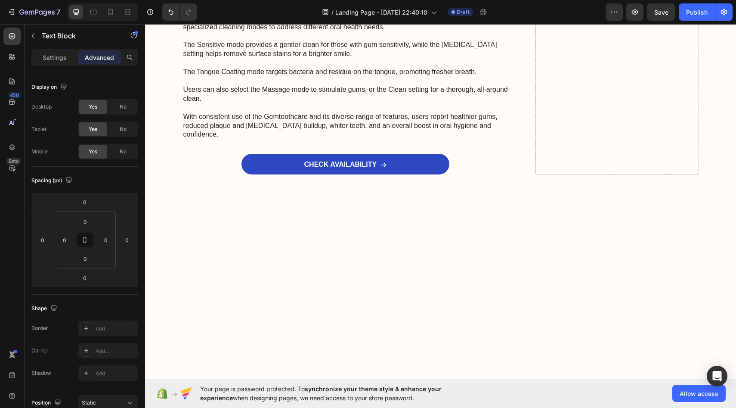
drag, startPoint x: 370, startPoint y: 274, endPoint x: 318, endPoint y: 271, distance: 51.7
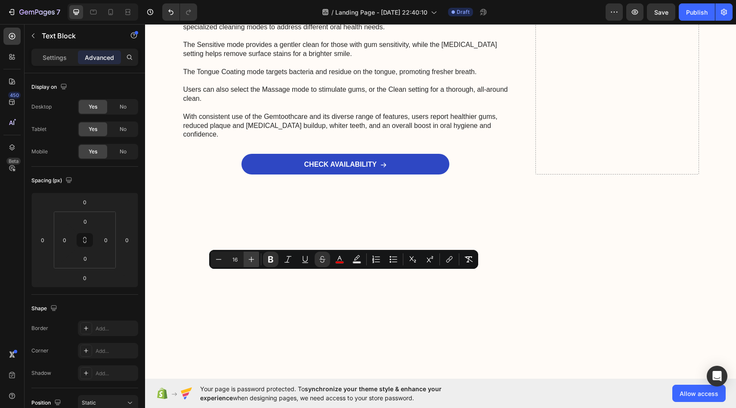
click at [252, 256] on icon "Editor contextual toolbar" at bounding box center [251, 259] width 9 height 9
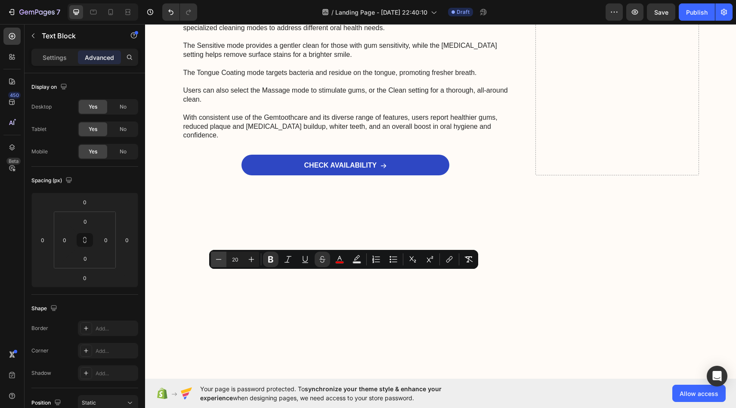
click at [221, 257] on icon "Editor contextual toolbar" at bounding box center [218, 259] width 9 height 9
type input "19"
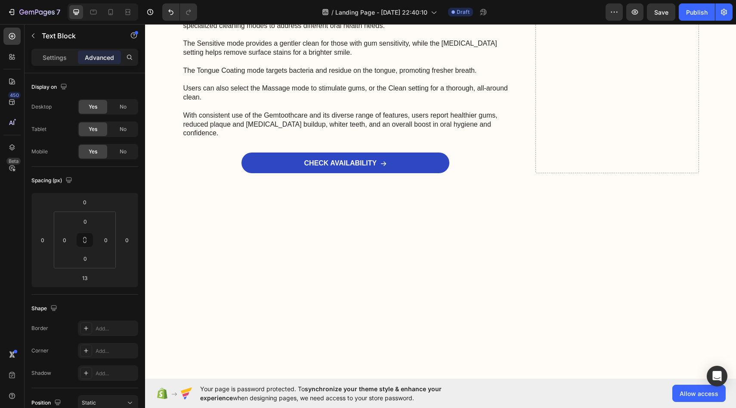
type input "9"
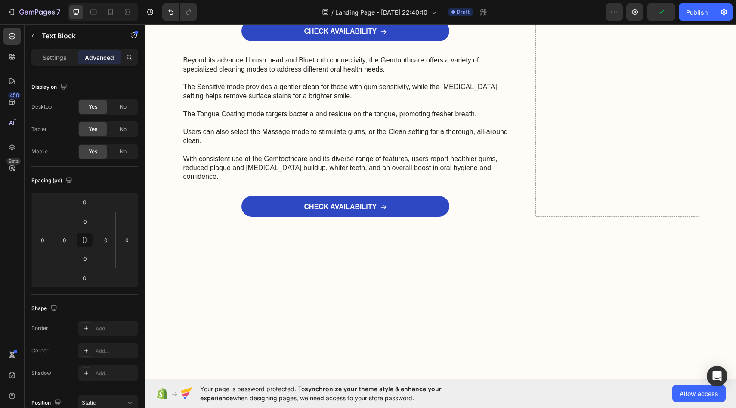
drag, startPoint x: 345, startPoint y: 282, endPoint x: 343, endPoint y: 325, distance: 43.5
type input "101"
click at [56, 56] on p "Settings" at bounding box center [55, 57] width 24 height 9
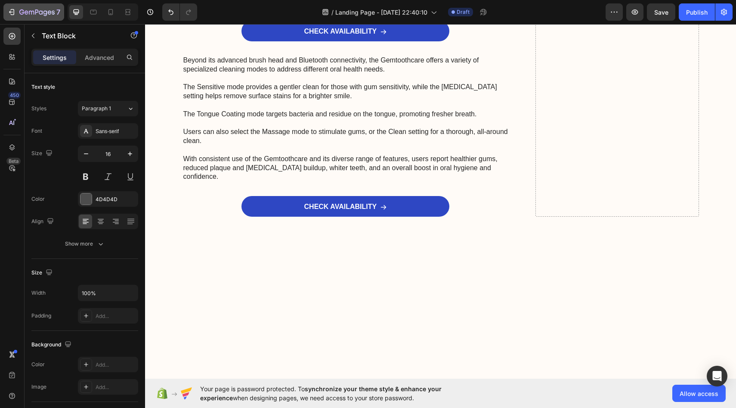
click at [44, 20] on button "7" at bounding box center [33, 11] width 61 height 17
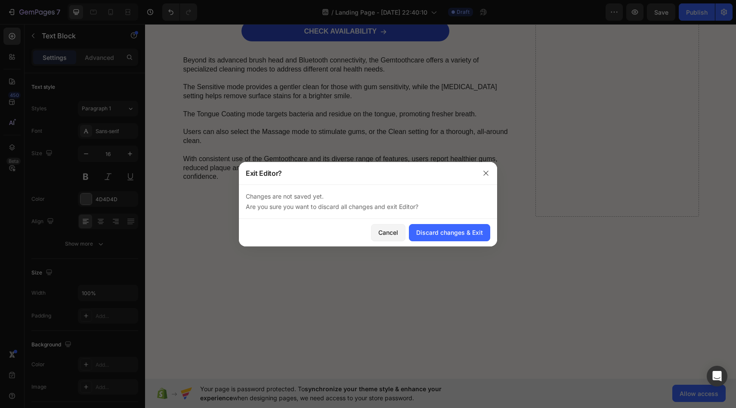
click at [46, 37] on div at bounding box center [368, 204] width 736 height 408
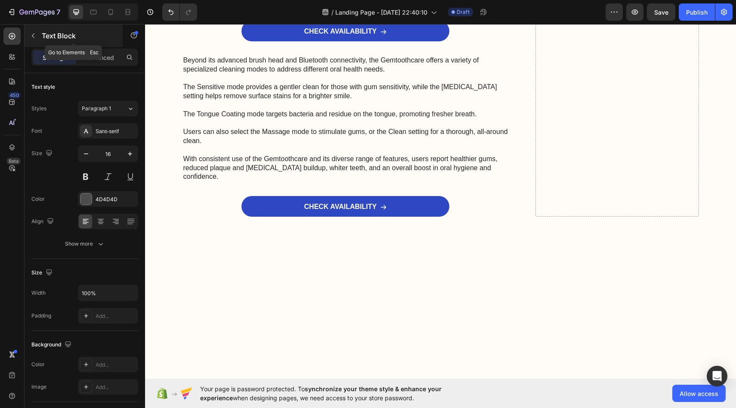
click at [47, 39] on p "Text Block" at bounding box center [78, 36] width 73 height 10
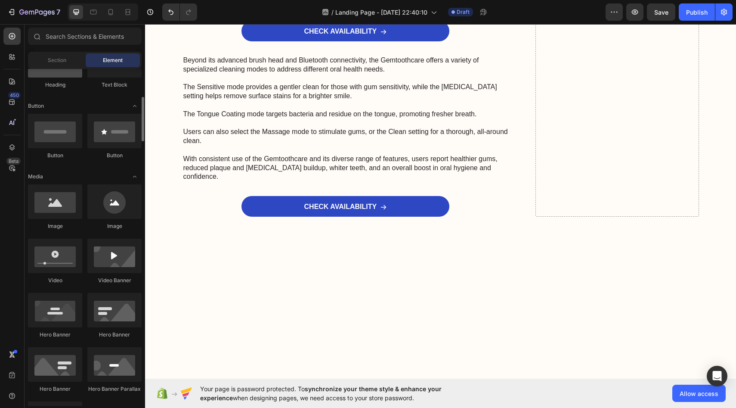
scroll to position [145, 0]
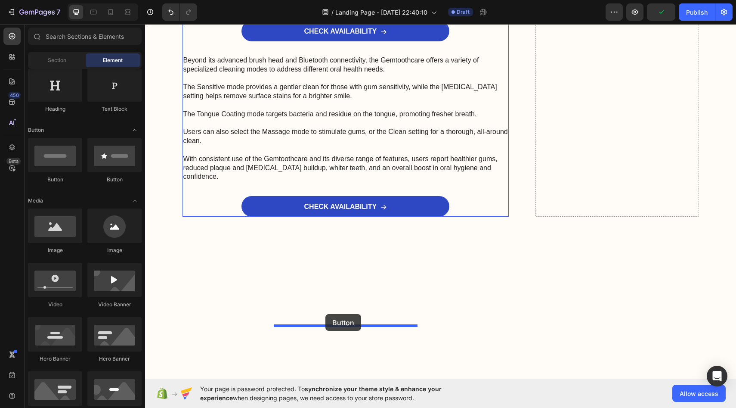
drag, startPoint x: 210, startPoint y: 175, endPoint x: 325, endPoint y: 314, distance: 180.6
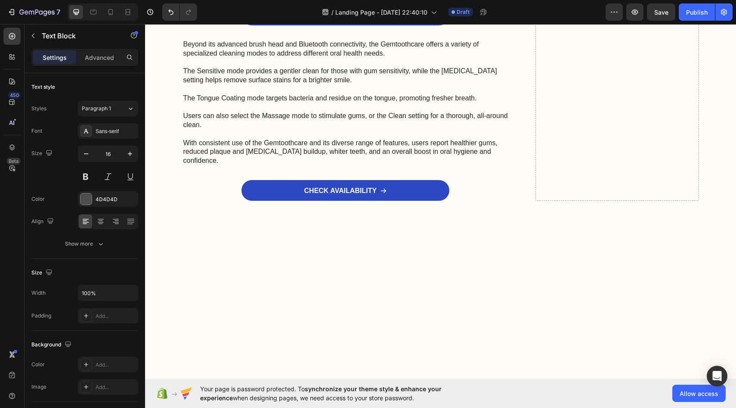
drag, startPoint x: 346, startPoint y: 325, endPoint x: 353, endPoint y: 286, distance: 39.4
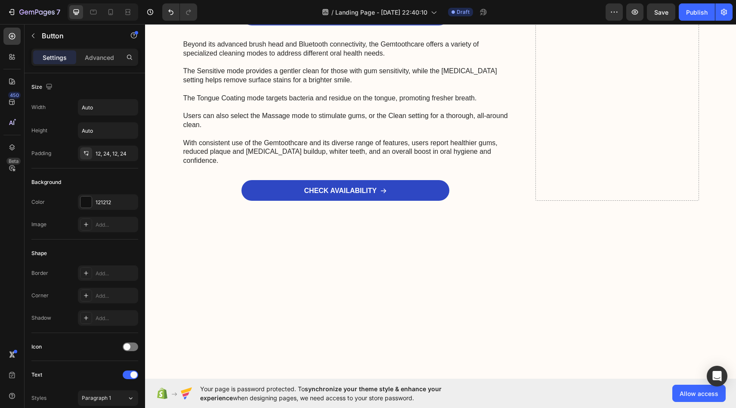
click at [84, 199] on div at bounding box center [85, 201] width 11 height 11
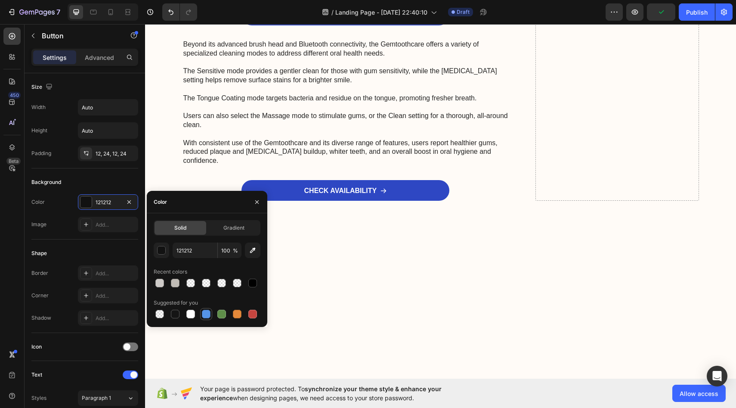
click at [204, 313] on div at bounding box center [206, 313] width 9 height 9
type input "5594E7"
click at [256, 203] on icon "button" at bounding box center [257, 201] width 7 height 7
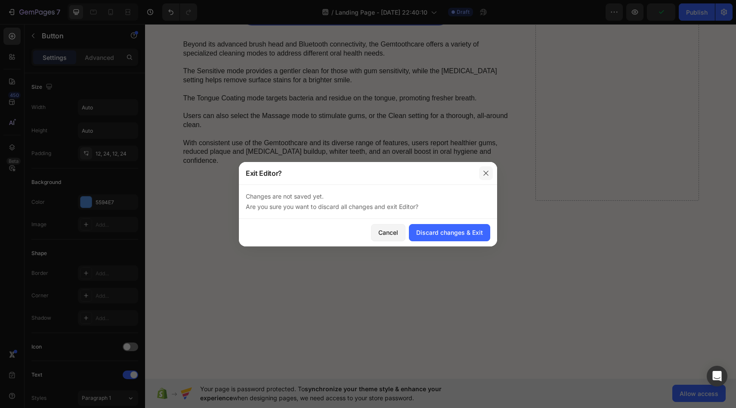
click at [486, 171] on icon "button" at bounding box center [486, 173] width 7 height 7
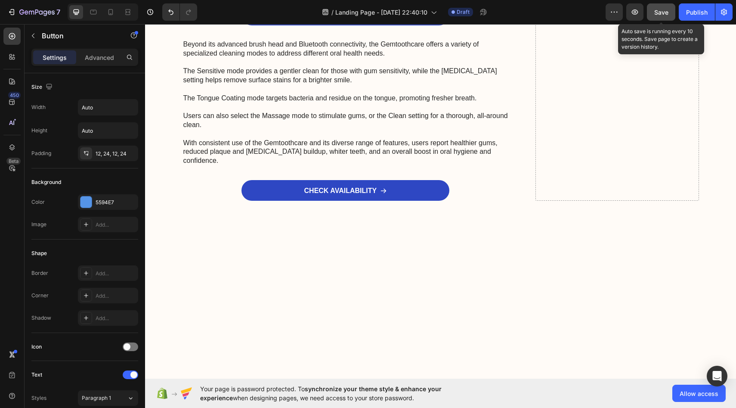
click at [661, 17] on button "Save" at bounding box center [661, 11] width 28 height 17
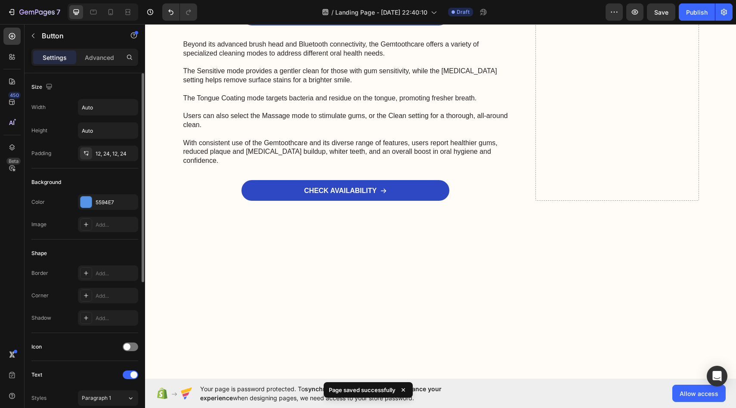
click at [115, 179] on div "Background" at bounding box center [84, 182] width 107 height 14
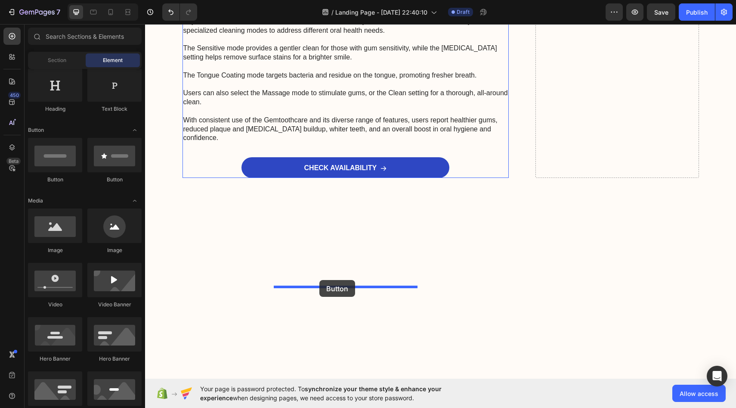
drag, startPoint x: 195, startPoint y: 189, endPoint x: 319, endPoint y: 280, distance: 153.4
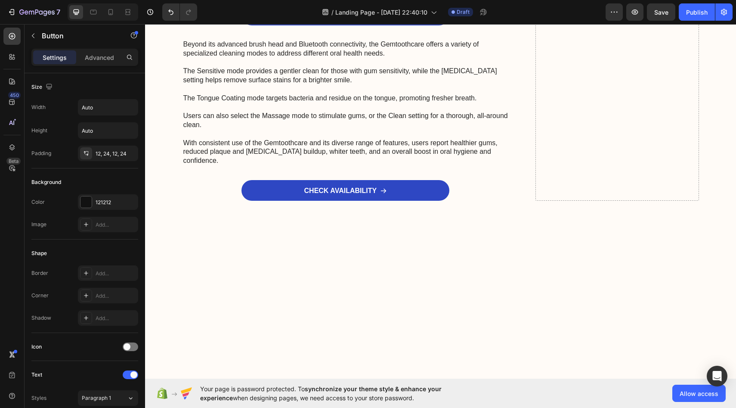
click at [87, 202] on div at bounding box center [85, 201] width 11 height 11
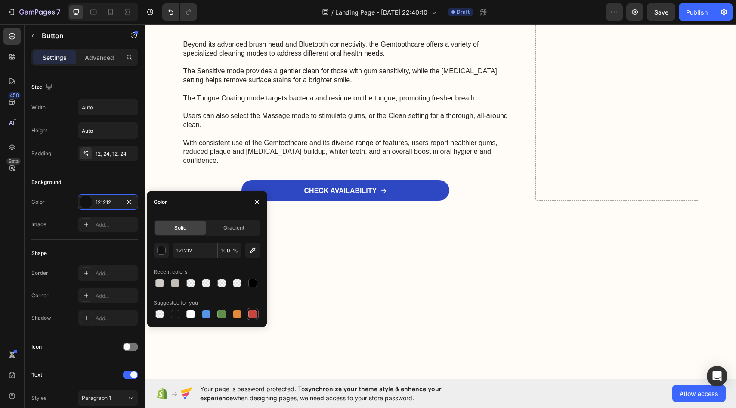
click at [252, 315] on div at bounding box center [252, 313] width 9 height 9
click at [207, 313] on div at bounding box center [206, 313] width 9 height 9
type input "5594E7"
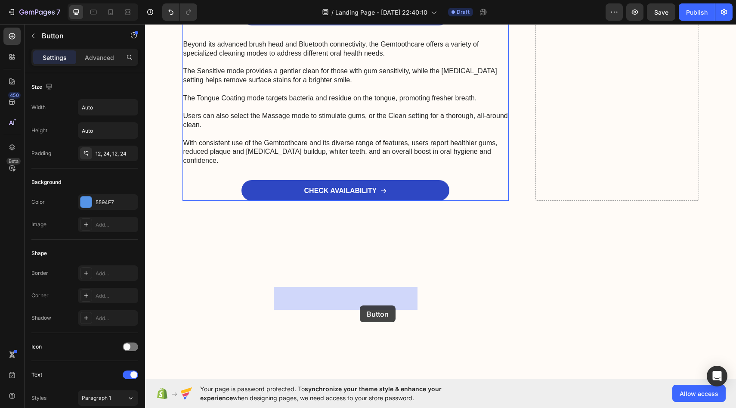
drag, startPoint x: 348, startPoint y: 305, endPoint x: 359, endPoint y: 304, distance: 10.8
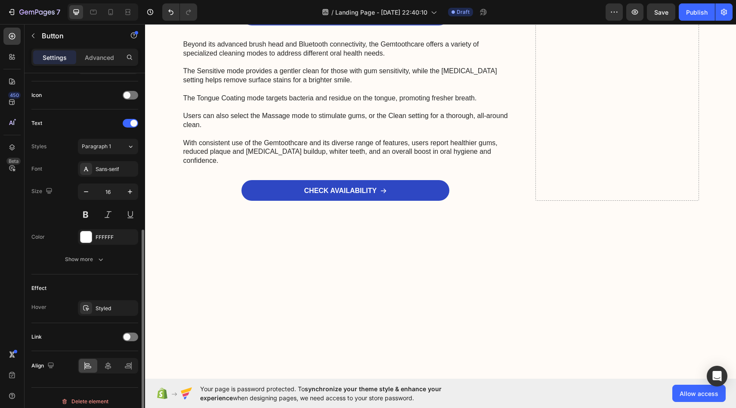
scroll to position [251, 0]
click at [136, 190] on button "button" at bounding box center [129, 192] width 15 height 15
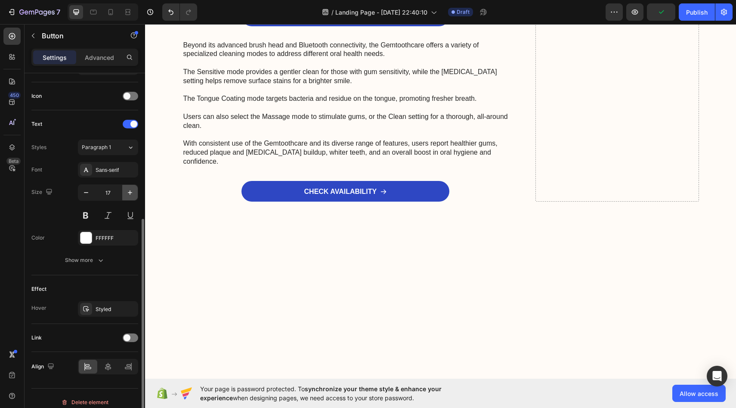
click at [135, 190] on button "button" at bounding box center [129, 192] width 15 height 15
click at [90, 196] on icon "button" at bounding box center [86, 192] width 9 height 9
type input "16"
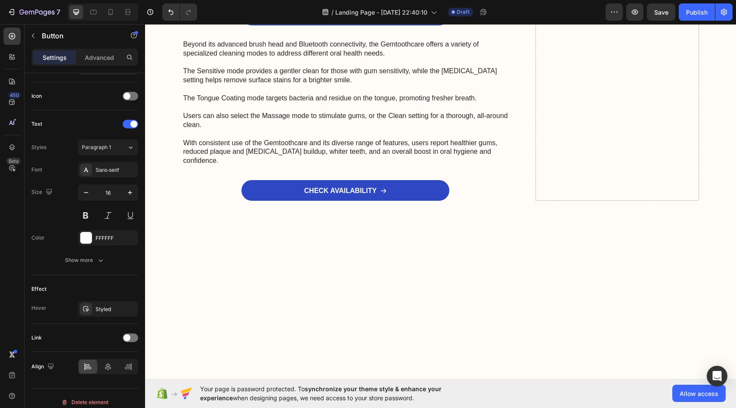
drag, startPoint x: 336, startPoint y: 302, endPoint x: 285, endPoint y: 298, distance: 51.8
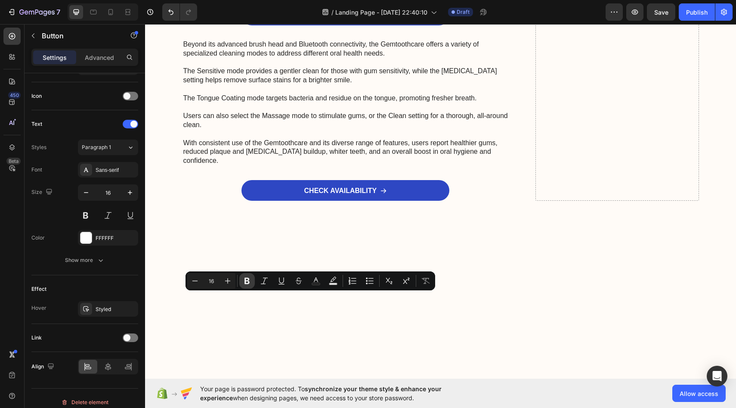
click at [251, 280] on icon "Editor contextual toolbar" at bounding box center [247, 280] width 9 height 9
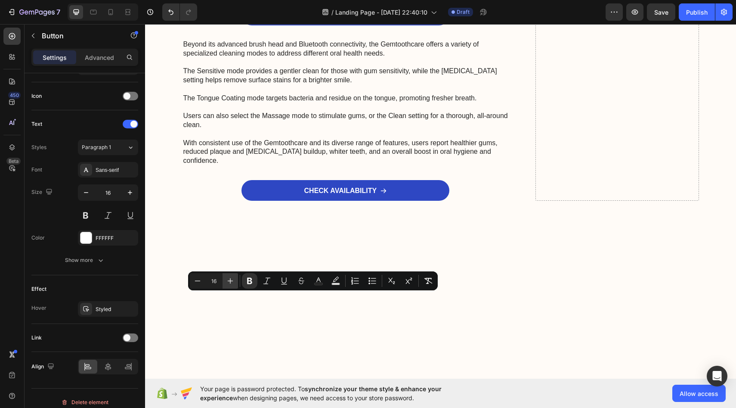
click at [227, 283] on icon "Editor contextual toolbar" at bounding box center [230, 280] width 9 height 9
type input "18"
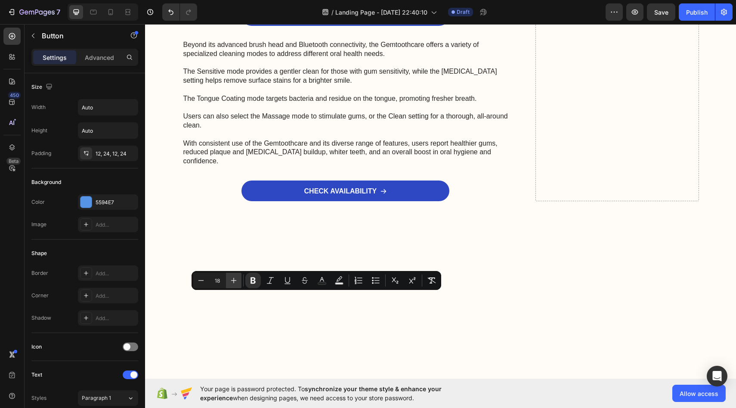
click at [237, 278] on icon "Editor contextual toolbar" at bounding box center [233, 280] width 9 height 9
type input "20"
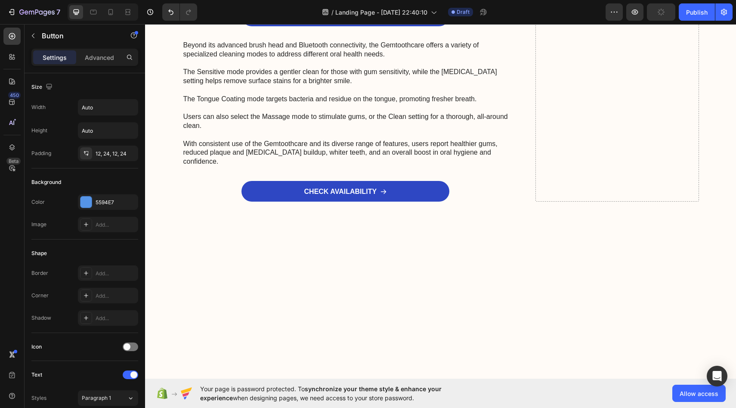
click at [92, 50] on div "Settings Advanced" at bounding box center [84, 57] width 107 height 17
click at [102, 54] on p "Advanced" at bounding box center [99, 57] width 29 height 9
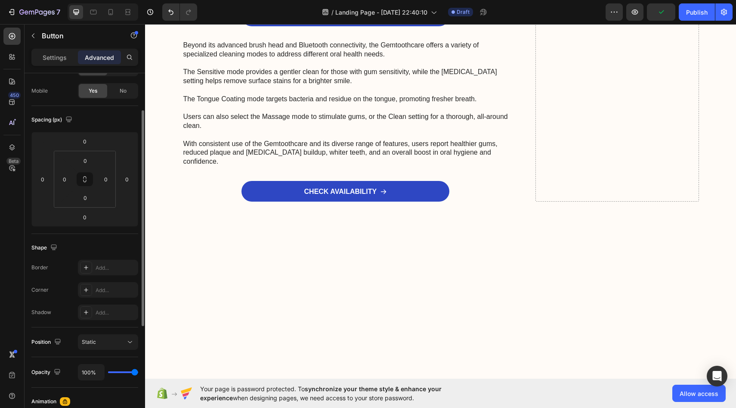
scroll to position [62, 0]
drag, startPoint x: 94, startPoint y: 180, endPoint x: 112, endPoint y: 180, distance: 18.1
click at [112, 0] on html "7 / Landing Page - Aug 24, 22:40:10 Draft Preview Save Publish 450 Beta Section…" at bounding box center [368, 0] width 736 height 0
click at [109, 180] on input "0" at bounding box center [105, 178] width 13 height 13
type input "1"
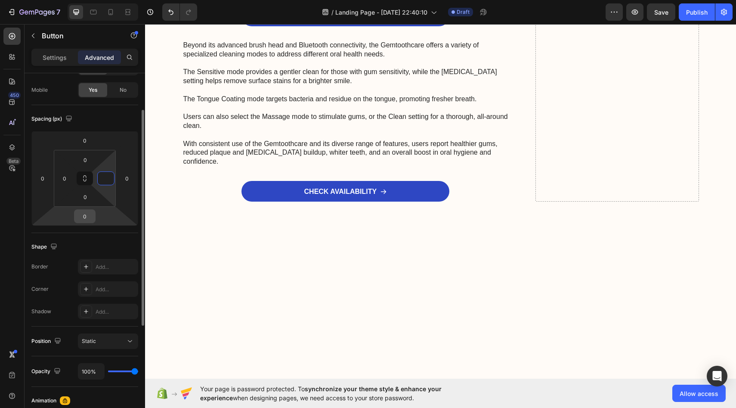
type input "0"
click at [88, 219] on input "0" at bounding box center [84, 216] width 17 height 13
click at [106, 0] on html "7 / Landing Page - Aug 24, 22:40:10 Draft Preview Save Publish 450 Beta Section…" at bounding box center [368, 0] width 736 height 0
click at [93, 248] on div "Shape" at bounding box center [84, 247] width 107 height 14
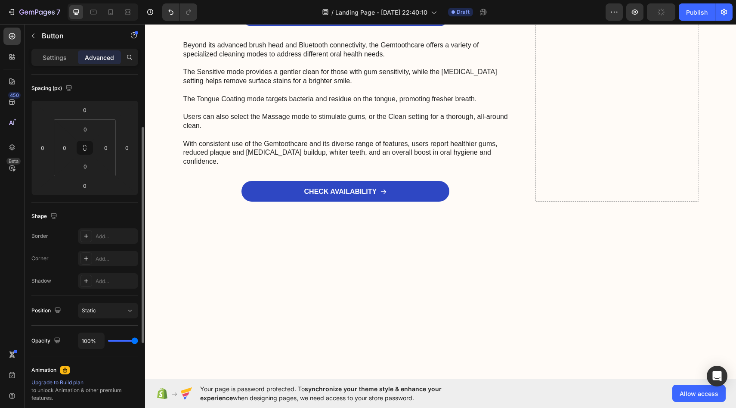
scroll to position [93, 0]
click at [120, 232] on div "Add..." at bounding box center [116, 236] width 40 height 8
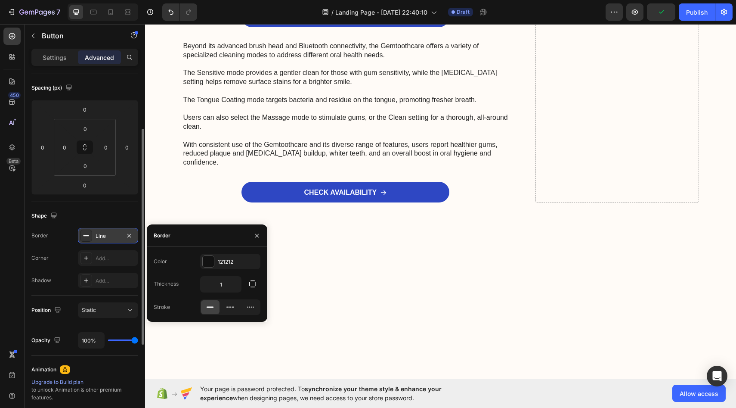
click at [113, 221] on div "Shape" at bounding box center [84, 216] width 107 height 14
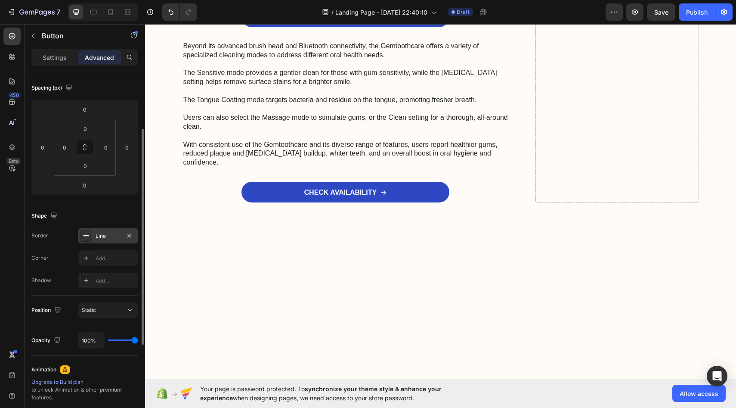
click at [113, 221] on div "Shape" at bounding box center [84, 216] width 107 height 14
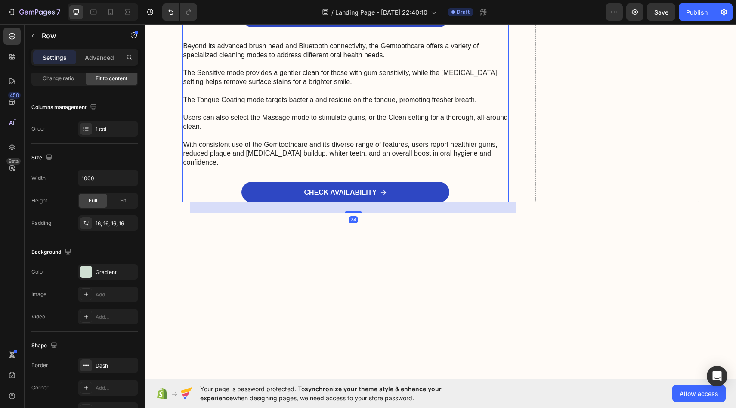
scroll to position [0, 0]
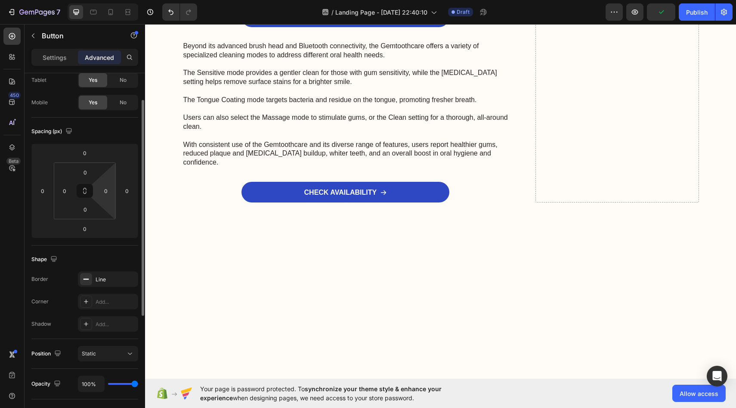
scroll to position [50, 0]
click at [108, 282] on div "Line" at bounding box center [108, 278] width 60 height 15
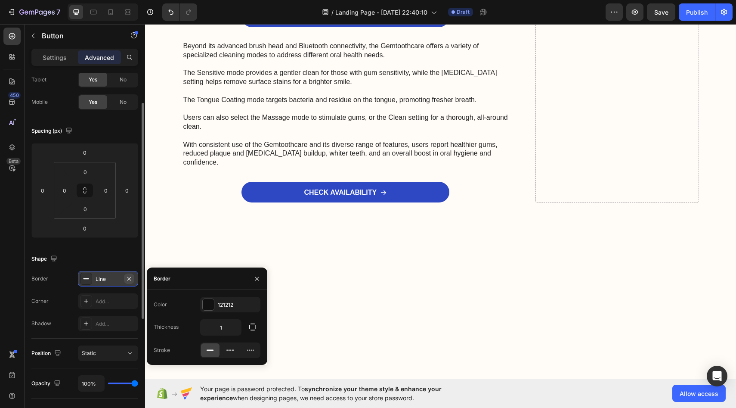
click at [132, 277] on icon "button" at bounding box center [129, 278] width 7 height 7
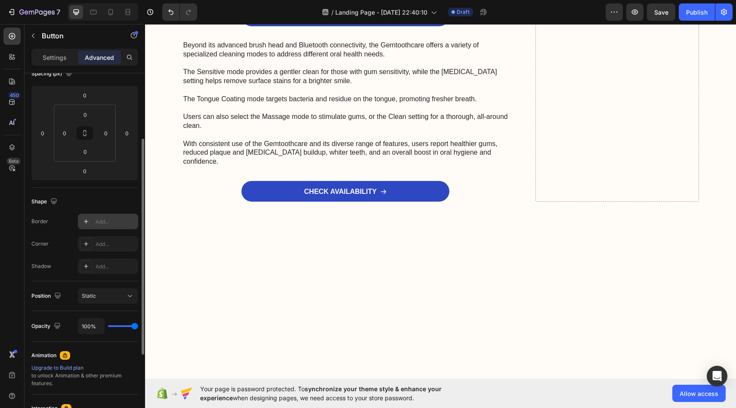
scroll to position [108, 0]
click at [108, 297] on div "Static" at bounding box center [104, 295] width 44 height 8
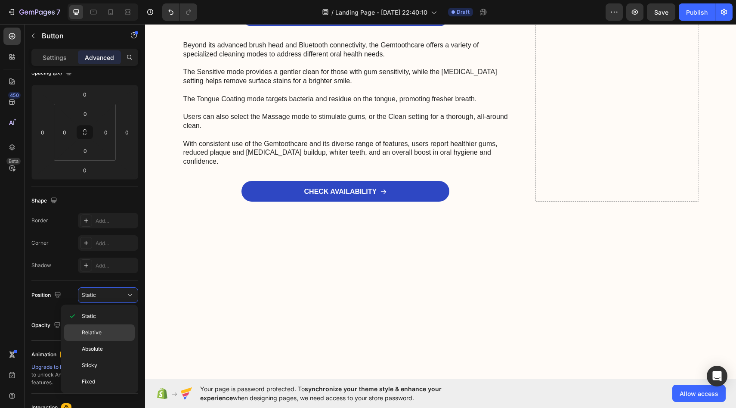
click at [97, 331] on span "Relative" at bounding box center [92, 332] width 20 height 8
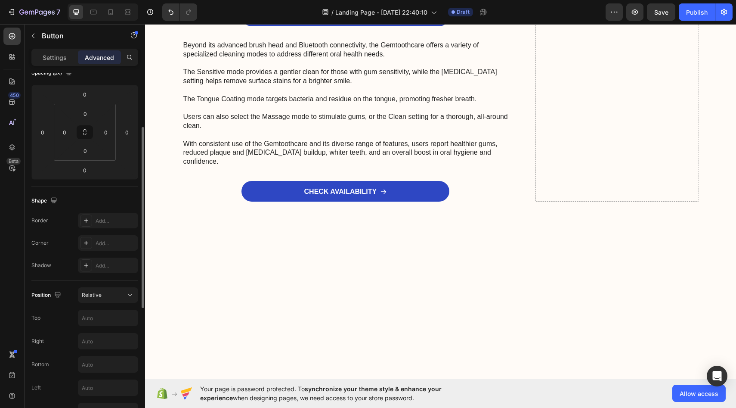
click at [102, 304] on div "Position Relative Top Right Bottom Left Z-Index" at bounding box center [84, 352] width 107 height 131
click at [102, 299] on div "Relative" at bounding box center [108, 295] width 53 height 9
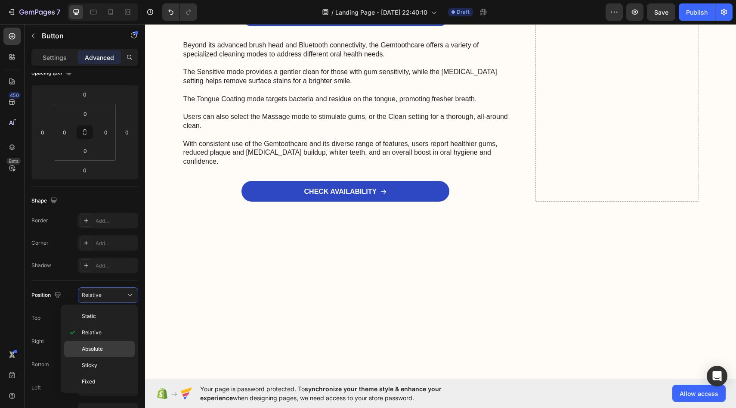
click at [99, 357] on div "Absolute" at bounding box center [99, 365] width 71 height 16
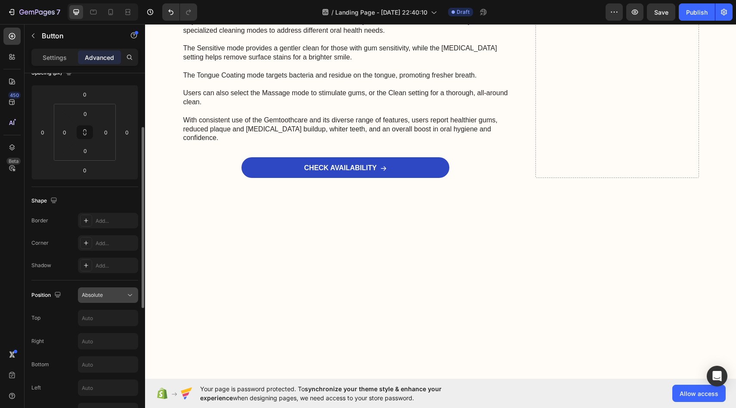
click at [105, 299] on div "Absolute" at bounding box center [108, 295] width 53 height 9
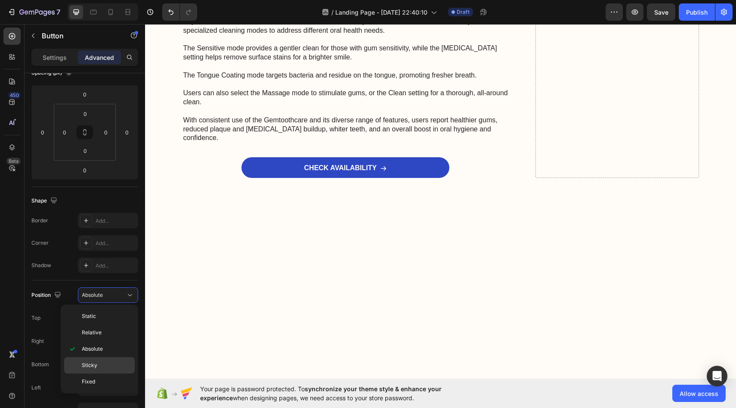
click at [104, 367] on p "Sticky" at bounding box center [106, 365] width 49 height 8
type input "0"
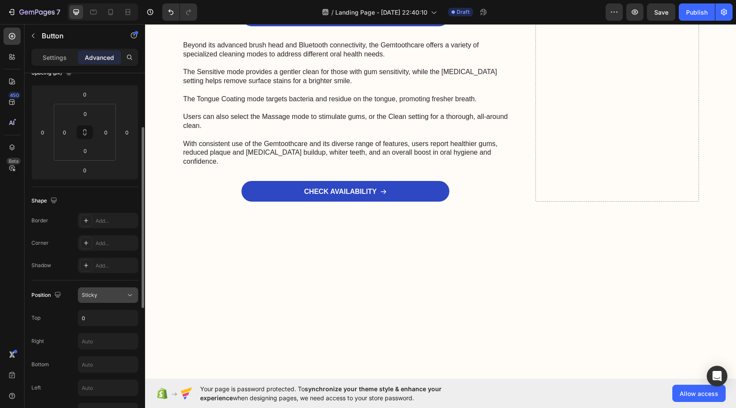
click at [115, 298] on div "Sticky" at bounding box center [104, 295] width 44 height 8
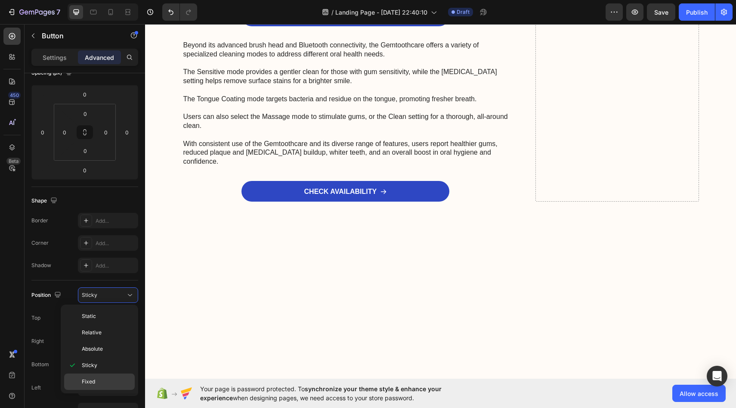
click at [103, 378] on p "Fixed" at bounding box center [106, 382] width 49 height 8
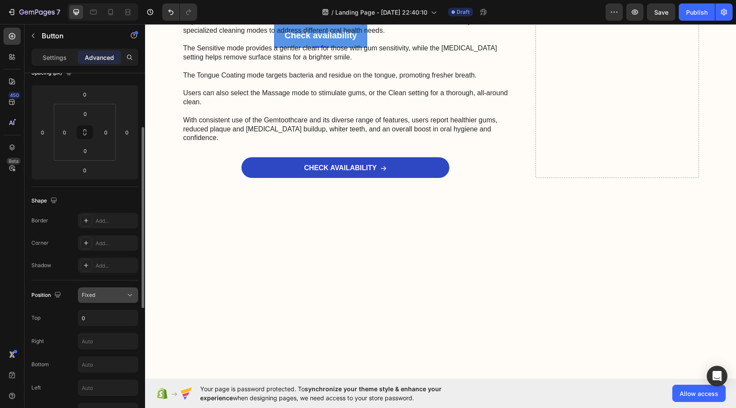
click at [113, 293] on div "Fixed" at bounding box center [104, 295] width 44 height 8
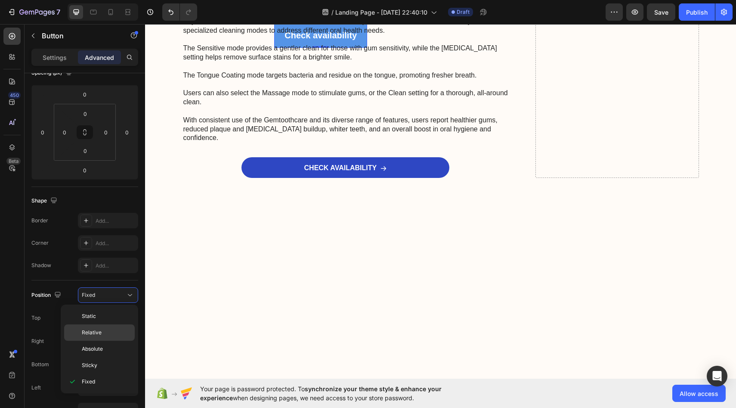
click at [108, 330] on p "Relative" at bounding box center [106, 332] width 49 height 8
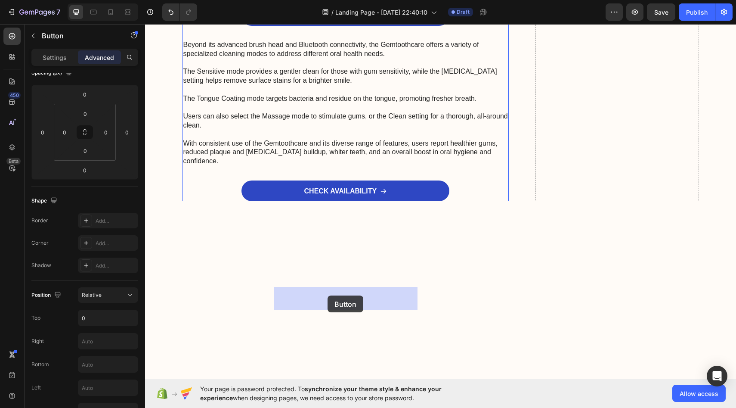
drag, startPoint x: 306, startPoint y: 307, endPoint x: 328, endPoint y: 296, distance: 24.4
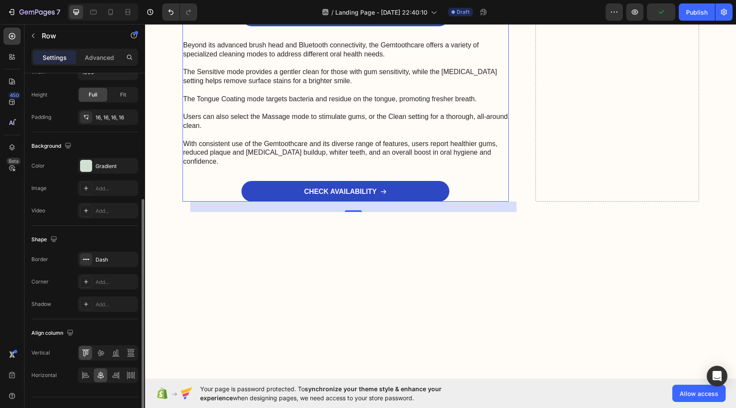
scroll to position [199, 0]
click at [113, 377] on icon at bounding box center [115, 374] width 9 height 9
click at [100, 376] on icon at bounding box center [101, 374] width 6 height 8
click at [102, 353] on icon at bounding box center [100, 352] width 7 height 6
click at [118, 353] on icon at bounding box center [115, 351] width 9 height 9
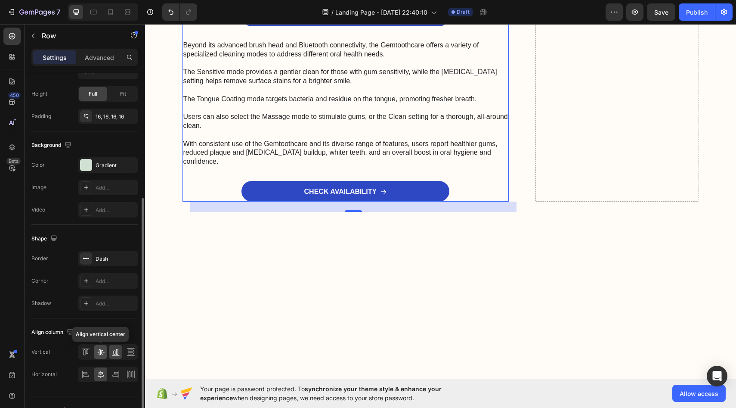
click at [96, 352] on div at bounding box center [100, 352] width 13 height 14
click at [93, 352] on div at bounding box center [108, 351] width 60 height 15
click at [86, 352] on icon at bounding box center [87, 351] width 2 height 4
click at [134, 351] on icon at bounding box center [131, 351] width 9 height 9
click at [81, 349] on icon at bounding box center [85, 351] width 9 height 9
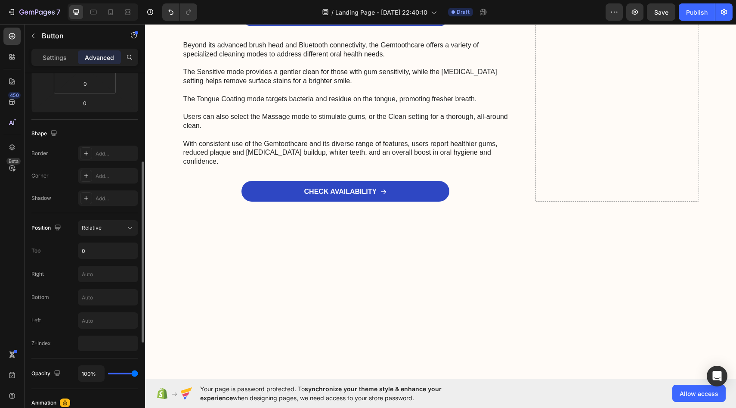
scroll to position [175, 0]
click at [98, 275] on input "text" at bounding box center [107, 273] width 59 height 15
click at [60, 263] on div "Position Relative Top 0 Right Bottom Left Z-Index" at bounding box center [84, 285] width 107 height 131
click at [93, 254] on input "0" at bounding box center [107, 249] width 59 height 15
type input "1"
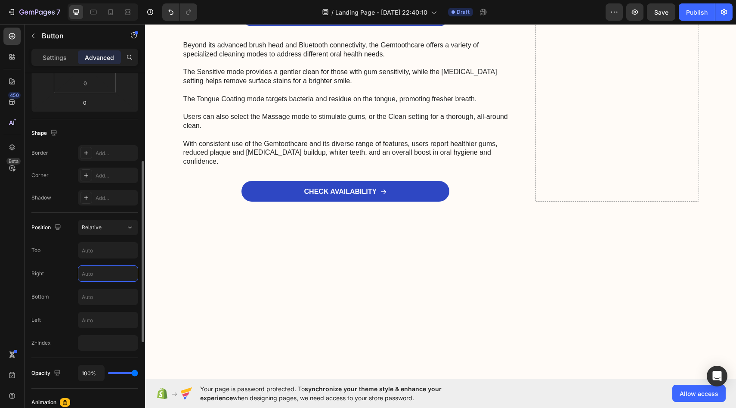
click at [93, 275] on input "text" at bounding box center [107, 273] width 59 height 15
type input "1"
click at [78, 297] on input "text" at bounding box center [107, 296] width 59 height 15
click at [95, 297] on input "text" at bounding box center [107, 296] width 59 height 15
type input "1"
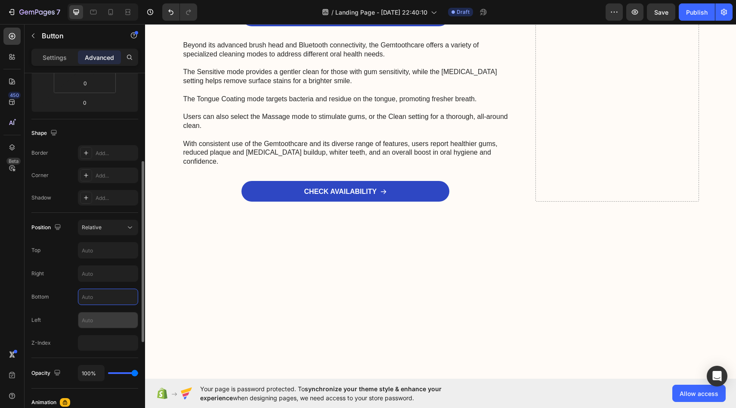
click at [101, 316] on input "text" at bounding box center [107, 319] width 59 height 15
type input "1"
type input "2"
type input "4"
type input "55"
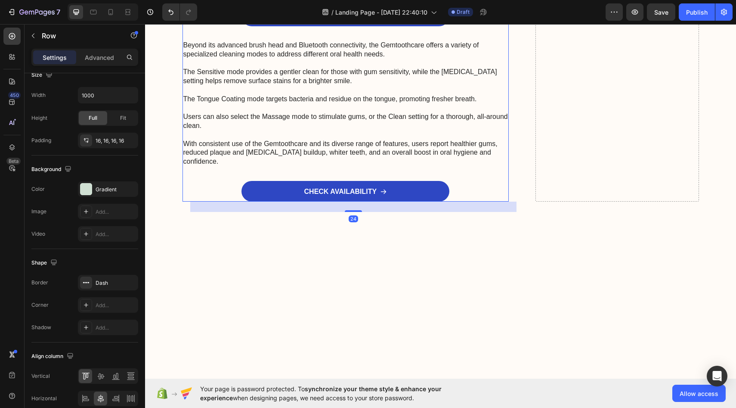
scroll to position [0, 0]
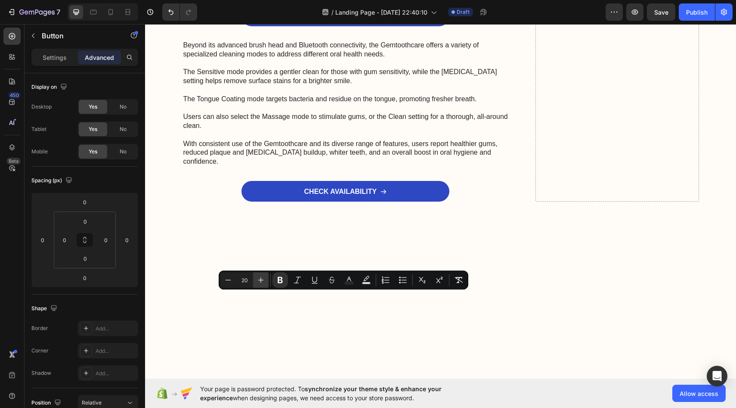
click at [263, 278] on icon "Editor contextual toolbar" at bounding box center [261, 279] width 9 height 9
type input "22"
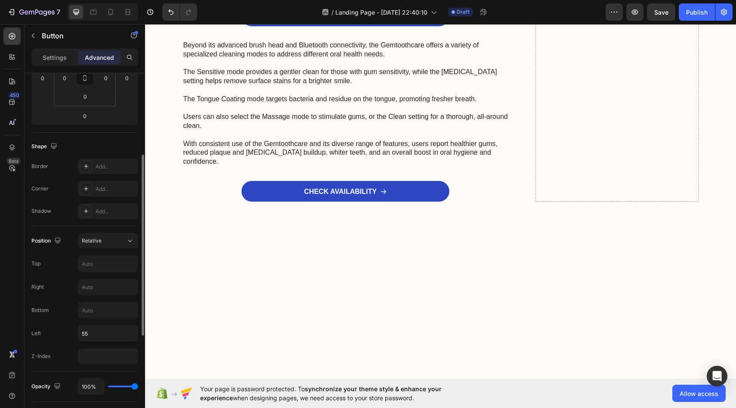
scroll to position [167, 0]
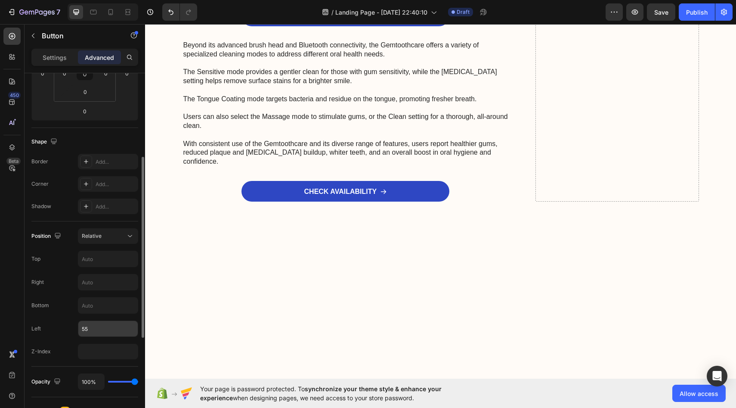
click at [98, 328] on input "55" at bounding box center [107, 328] width 59 height 15
type input "53"
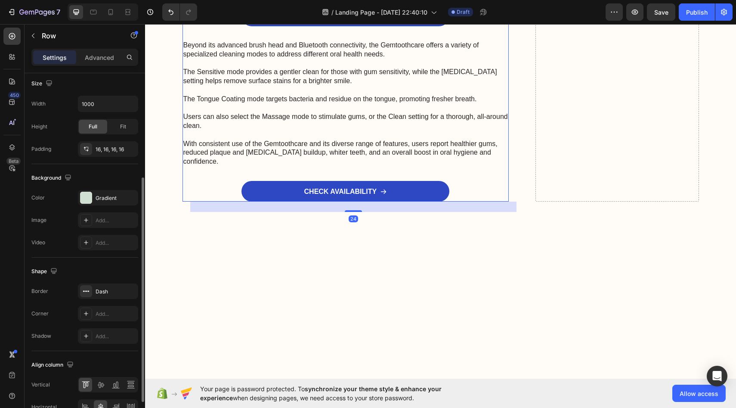
scroll to position [0, 0]
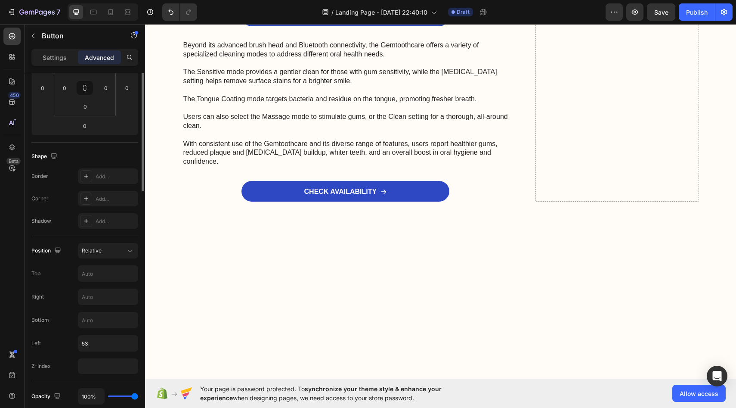
scroll to position [186, 0]
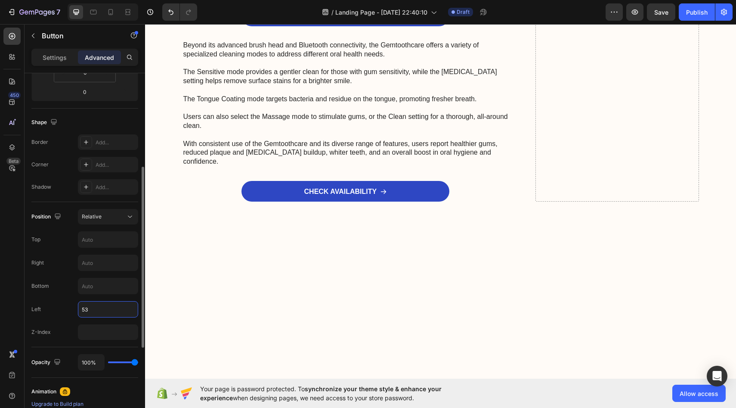
click at [97, 315] on input "53" at bounding box center [107, 308] width 59 height 15
click at [102, 311] on input "53" at bounding box center [107, 308] width 59 height 15
click at [102, 310] on input "53" at bounding box center [107, 308] width 59 height 15
type input "5"
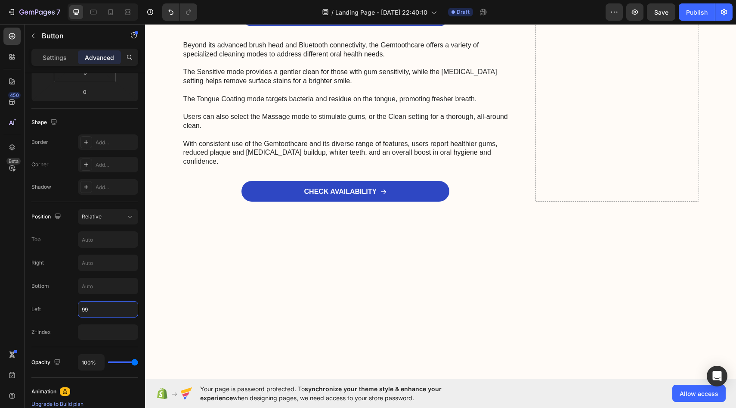
type input "9"
type input "49"
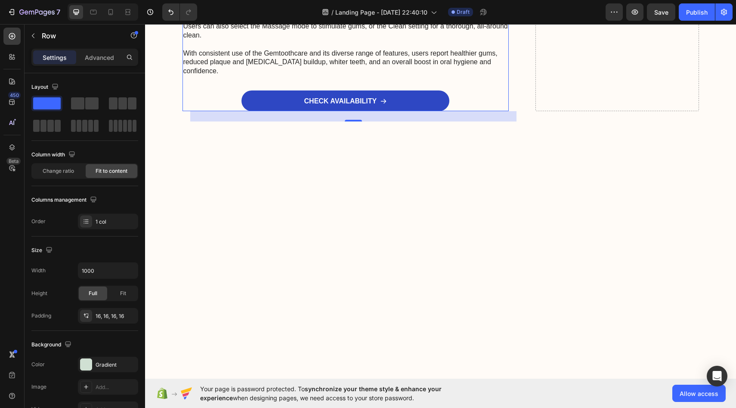
scroll to position [3537, 0]
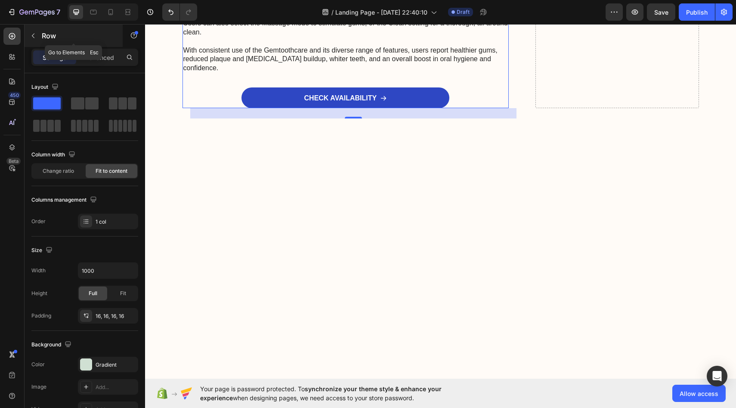
click at [39, 32] on button "button" at bounding box center [33, 36] width 14 height 14
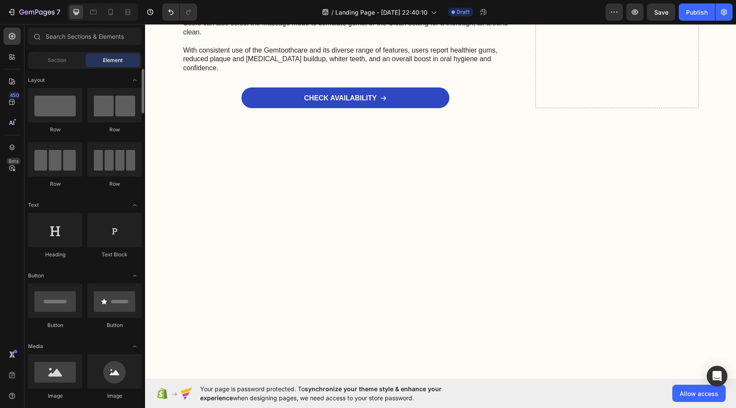
scroll to position [0, 0]
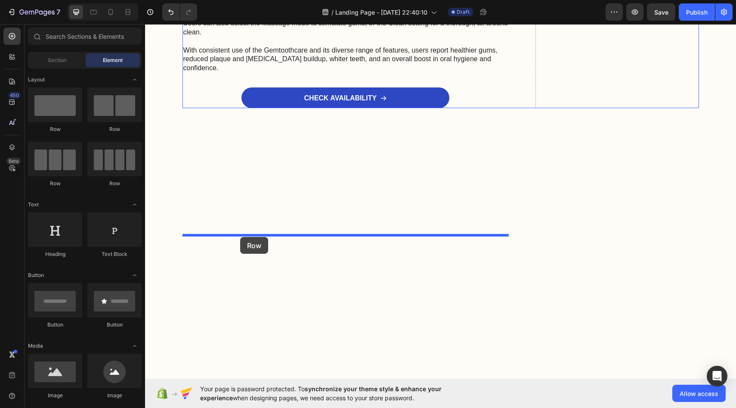
drag, startPoint x: 196, startPoint y: 123, endPoint x: 240, endPoint y: 237, distance: 122.0
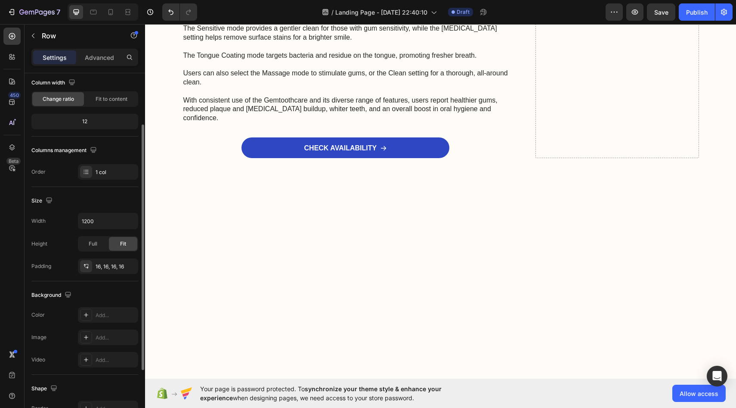
scroll to position [73, 0]
click at [97, 64] on div "Settings Advanced" at bounding box center [84, 57] width 107 height 17
click at [102, 61] on p "Advanced" at bounding box center [99, 57] width 29 height 9
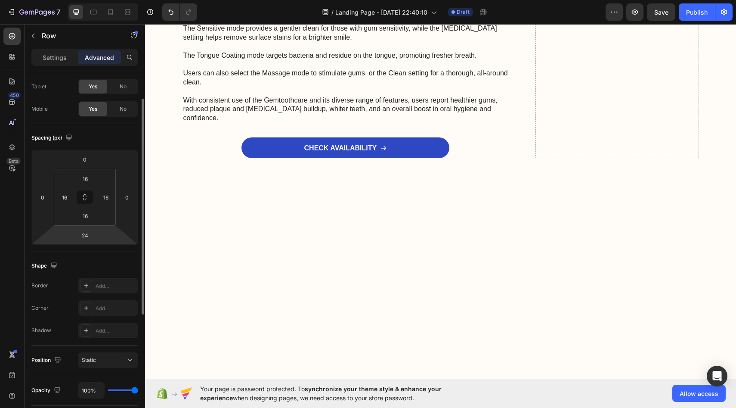
scroll to position [0, 0]
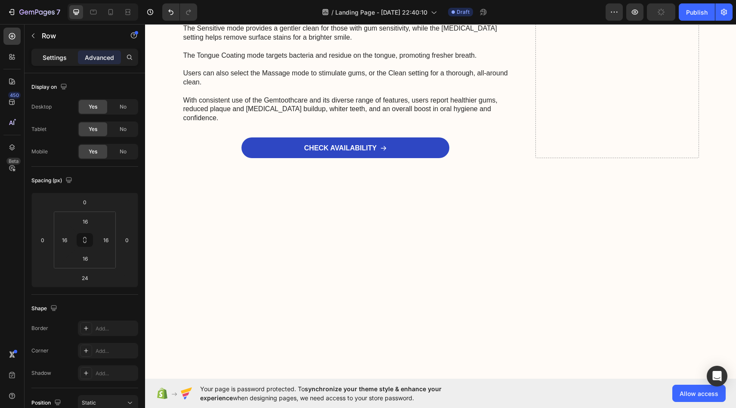
click at [61, 55] on p "Settings" at bounding box center [55, 57] width 24 height 9
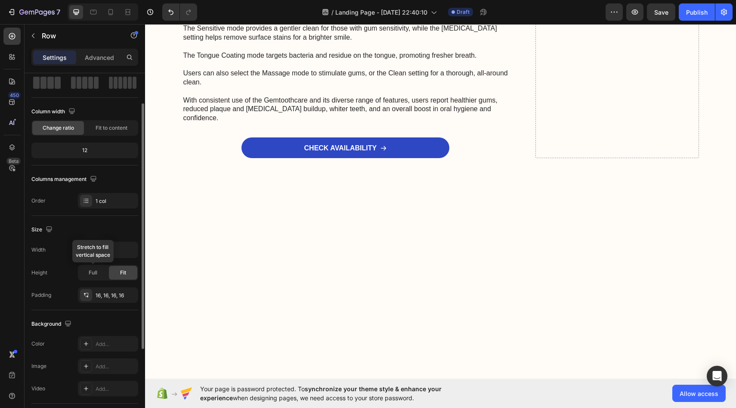
scroll to position [43, 0]
click at [108, 340] on div "Add..." at bounding box center [116, 344] width 40 height 8
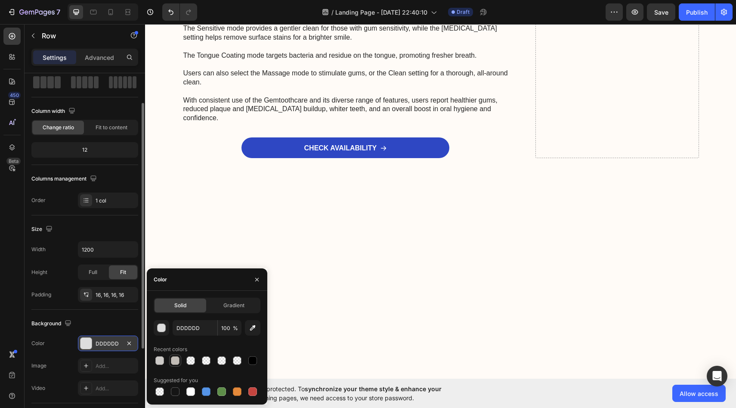
click at [174, 362] on div at bounding box center [175, 360] width 9 height 9
click at [160, 361] on div at bounding box center [159, 360] width 9 height 9
click at [165, 328] on div "button" at bounding box center [161, 327] width 9 height 9
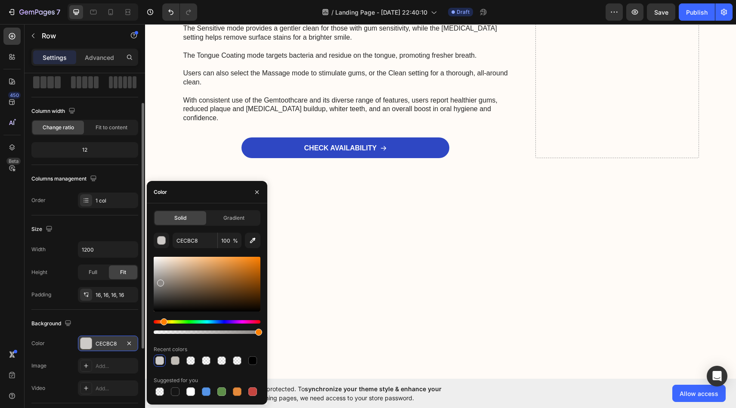
drag, startPoint x: 197, startPoint y: 274, endPoint x: 153, endPoint y: 279, distance: 44.7
click at [154, 279] on div at bounding box center [207, 284] width 107 height 55
type input "C4C1BE"
drag, startPoint x: 168, startPoint y: 282, endPoint x: 157, endPoint y: 269, distance: 17.4
click at [157, 269] on div at bounding box center [207, 284] width 107 height 55
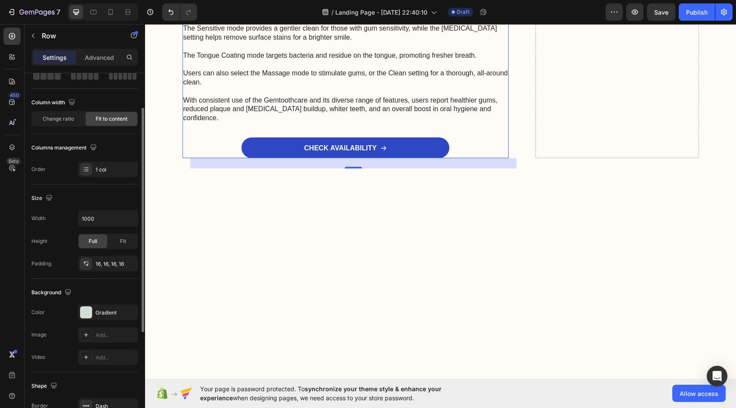
scroll to position [53, 0]
click at [108, 310] on div "Gradient" at bounding box center [108, 311] width 25 height 8
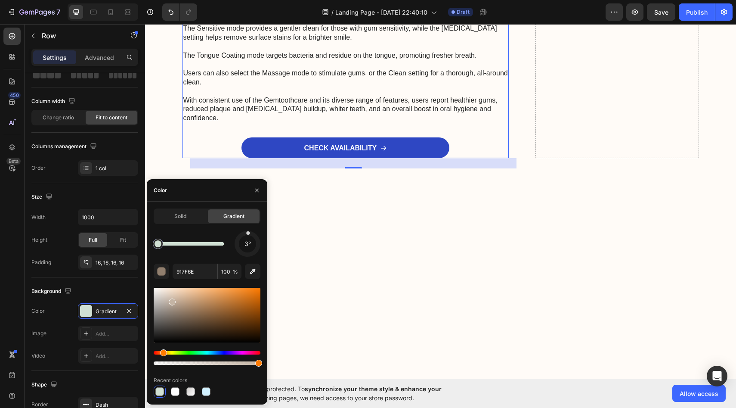
drag, startPoint x: 182, startPoint y: 318, endPoint x: 172, endPoint y: 300, distance: 20.4
click at [172, 300] on div at bounding box center [207, 315] width 107 height 55
click at [172, 300] on div at bounding box center [172, 301] width 7 height 7
click at [167, 299] on div at bounding box center [207, 315] width 107 height 55
click at [163, 295] on div at bounding box center [207, 315] width 107 height 55
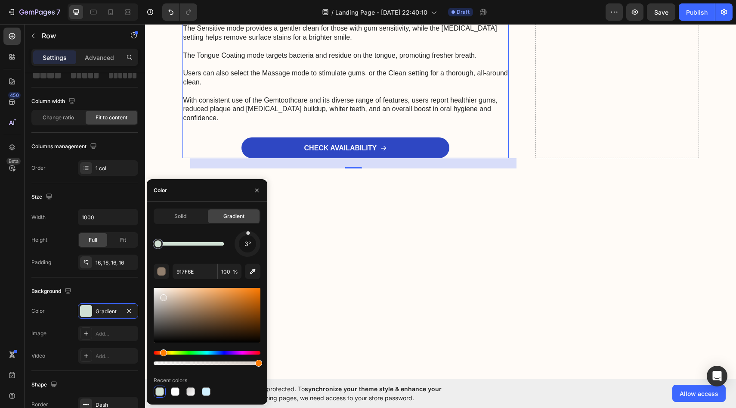
click at [163, 295] on div at bounding box center [163, 297] width 7 height 7
click at [163, 294] on div at bounding box center [163, 297] width 7 height 7
click at [161, 293] on div at bounding box center [207, 315] width 107 height 55
click at [159, 293] on div at bounding box center [162, 294] width 7 height 7
click at [160, 302] on div at bounding box center [207, 315] width 107 height 55
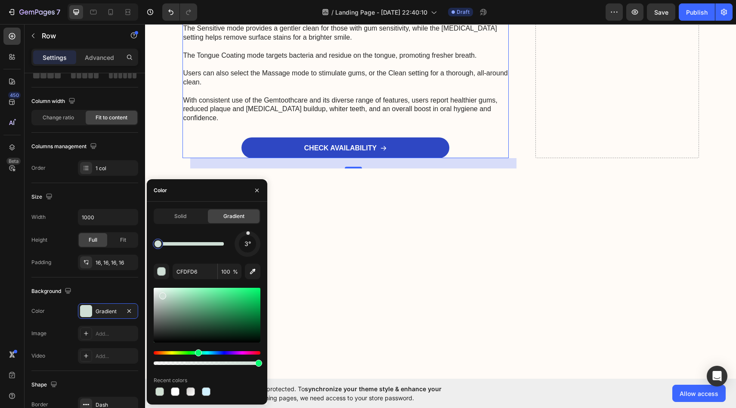
drag, startPoint x: 196, startPoint y: 352, endPoint x: 197, endPoint y: 344, distance: 8.2
type input "EAEAEA"
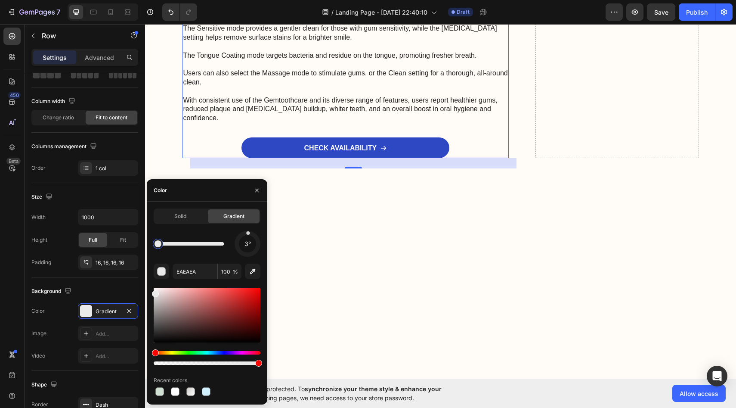
drag, startPoint x: 164, startPoint y: 296, endPoint x: 149, endPoint y: 292, distance: 15.6
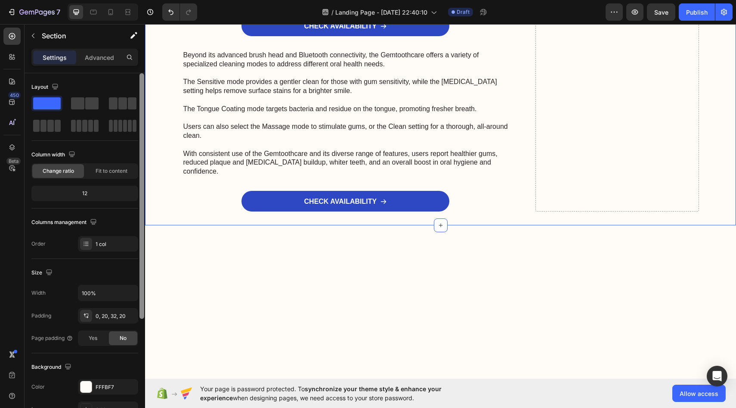
scroll to position [3485, 0]
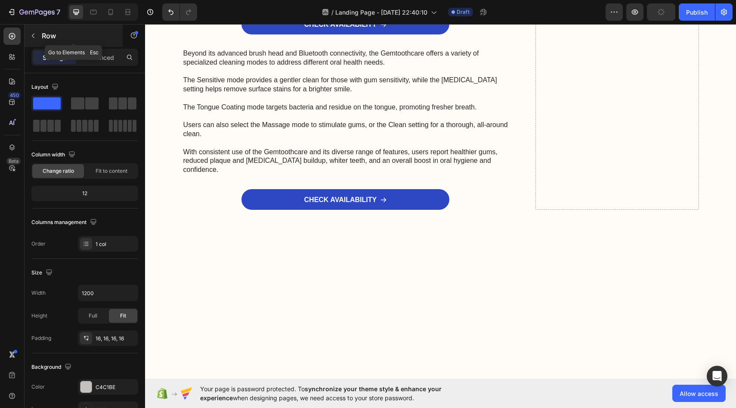
click at [71, 36] on p "Row" at bounding box center [78, 36] width 73 height 10
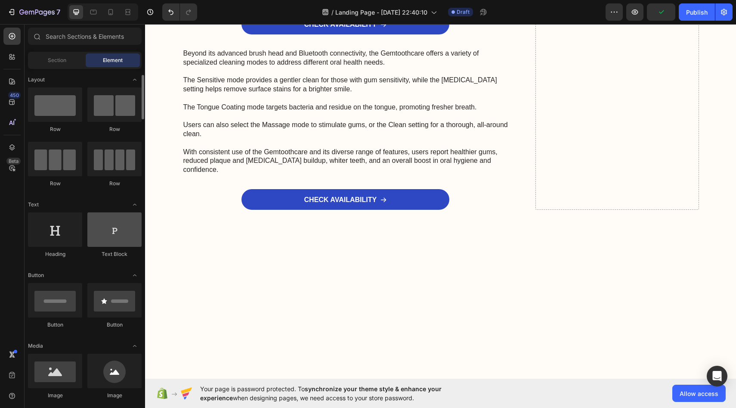
scroll to position [79, 0]
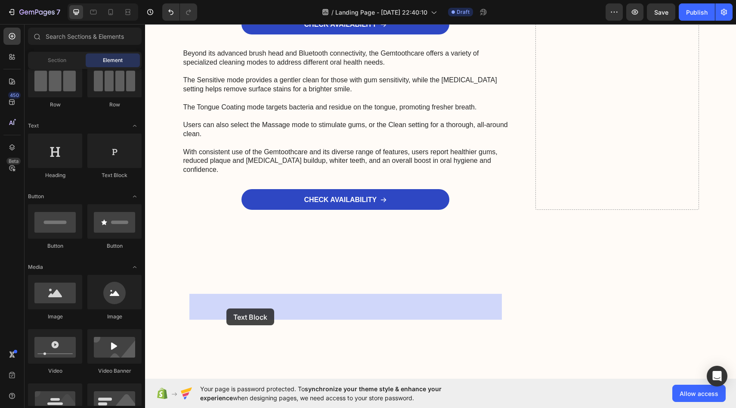
drag, startPoint x: 256, startPoint y: 183, endPoint x: 226, endPoint y: 308, distance: 128.6
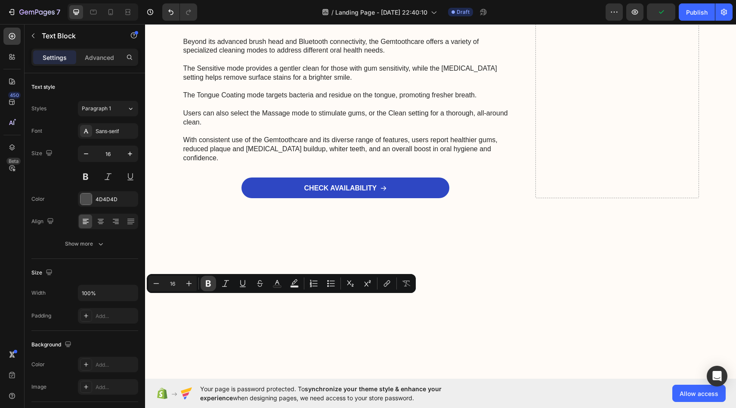
click at [207, 283] on icon "Editor contextual toolbar" at bounding box center [208, 283] width 5 height 6
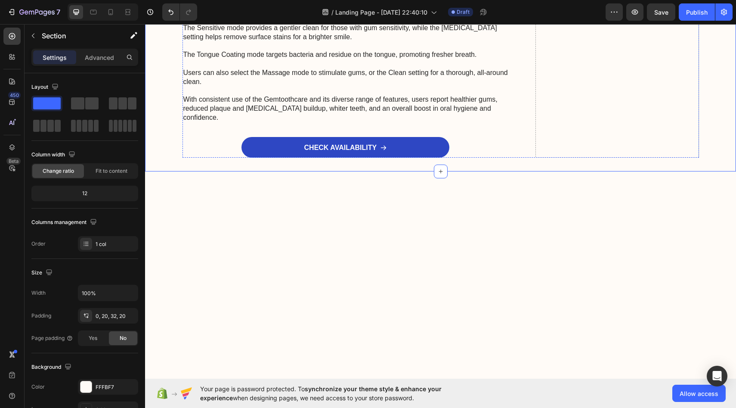
scroll to position [3526, 0]
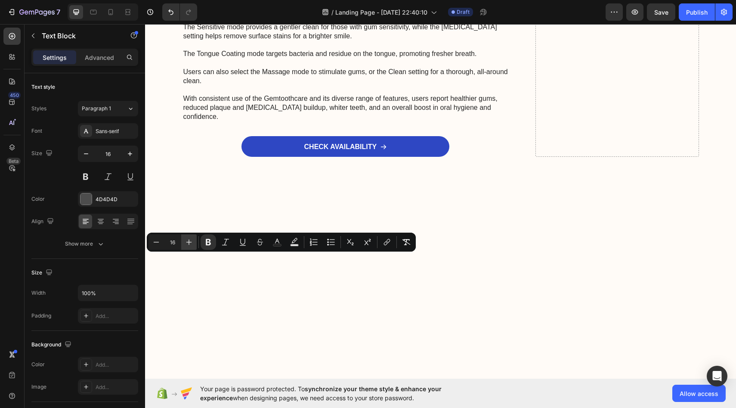
click at [187, 241] on icon "Editor contextual toolbar" at bounding box center [189, 242] width 9 height 9
type input "19"
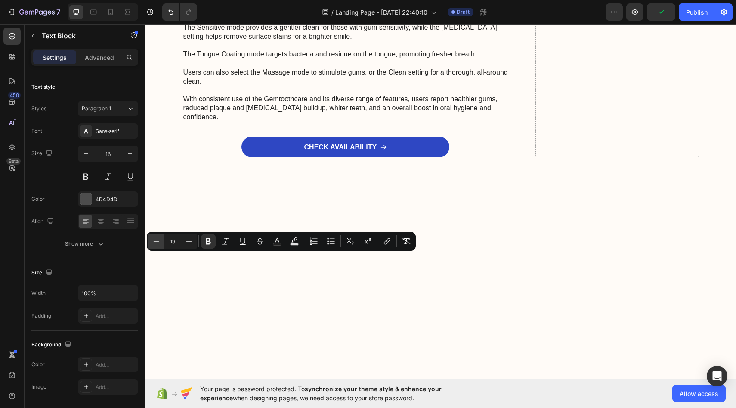
click at [162, 240] on button "Minus" at bounding box center [156, 240] width 15 height 15
click at [191, 239] on icon "Editor contextual toolbar" at bounding box center [189, 241] width 9 height 9
type input "18"
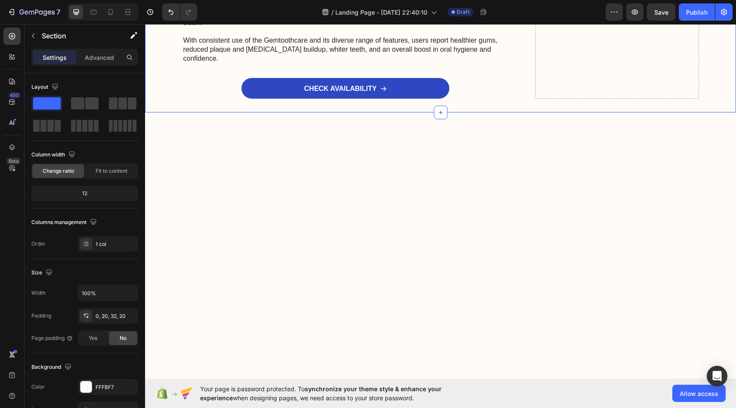
scroll to position [3586, 0]
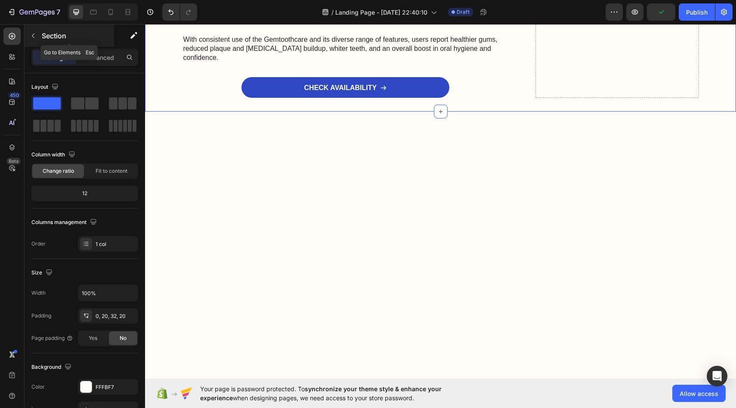
click at [38, 34] on button "button" at bounding box center [33, 36] width 14 height 14
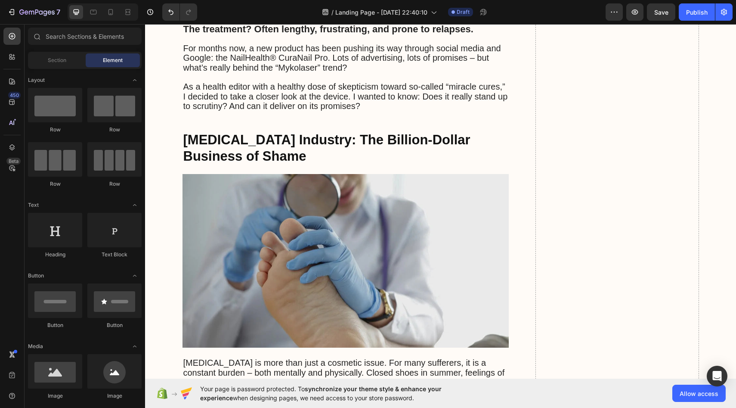
scroll to position [0, 0]
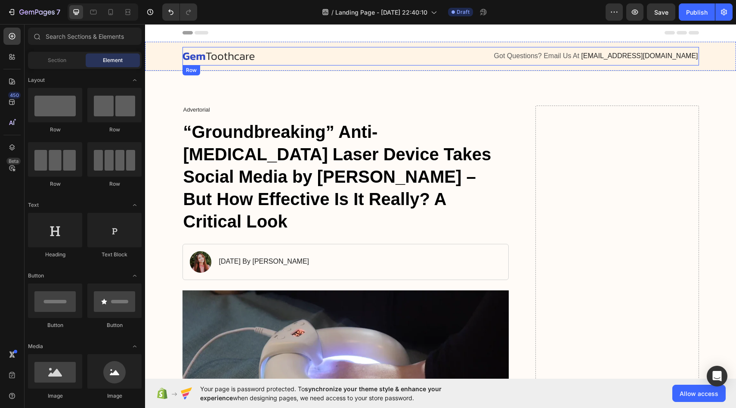
click at [224, 60] on div "Image" at bounding box center [309, 56] width 252 height 11
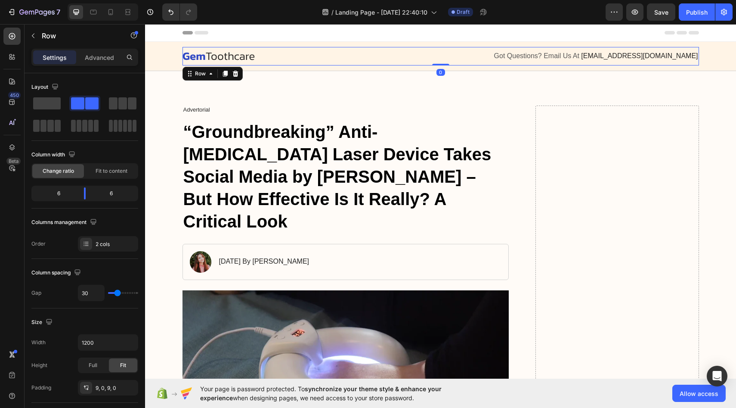
click at [224, 60] on div "Image" at bounding box center [309, 56] width 252 height 11
click at [219, 54] on img at bounding box center [219, 56] width 72 height 8
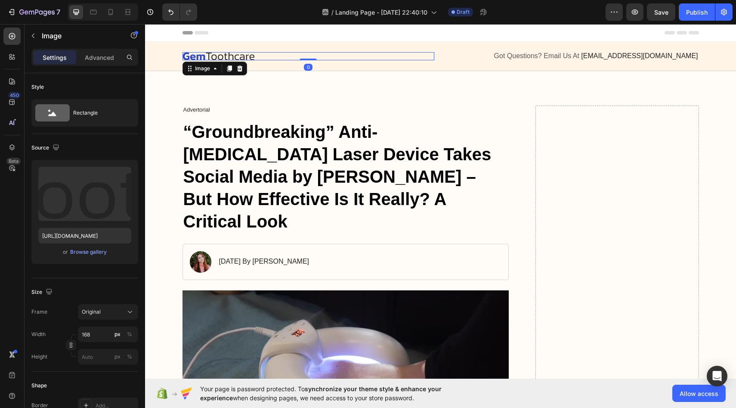
click at [218, 54] on img at bounding box center [219, 56] width 72 height 8
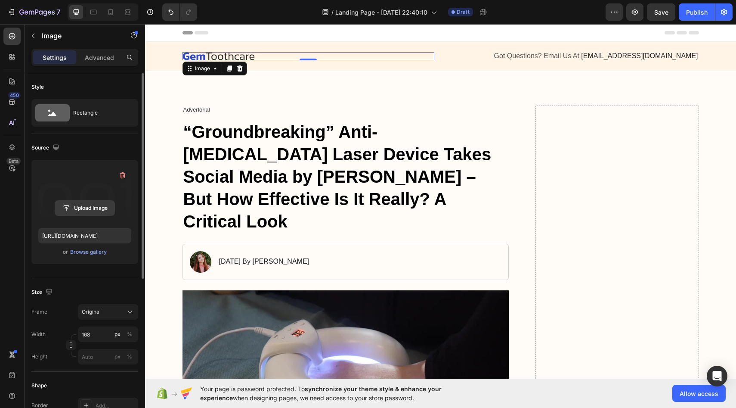
click at [97, 210] on input "file" at bounding box center [84, 208] width 59 height 15
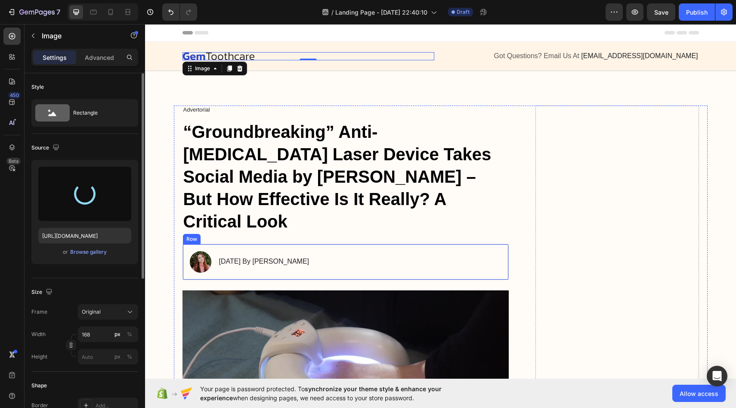
type input "https://cdn.shopify.com/s/files/1/0963/3120/2891/files/gempages_581340402406130…"
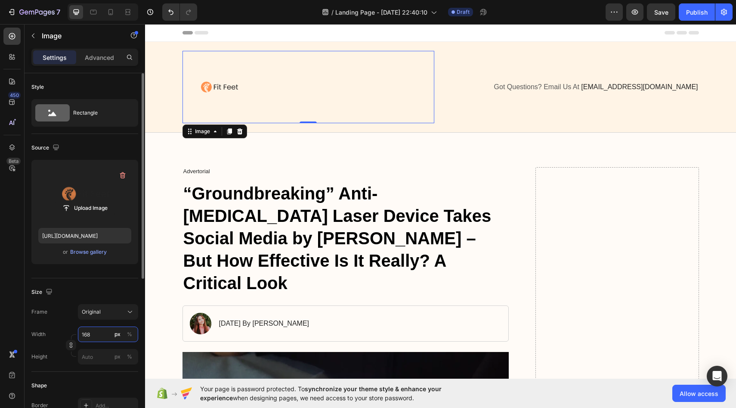
click at [107, 334] on input "168" at bounding box center [108, 333] width 60 height 15
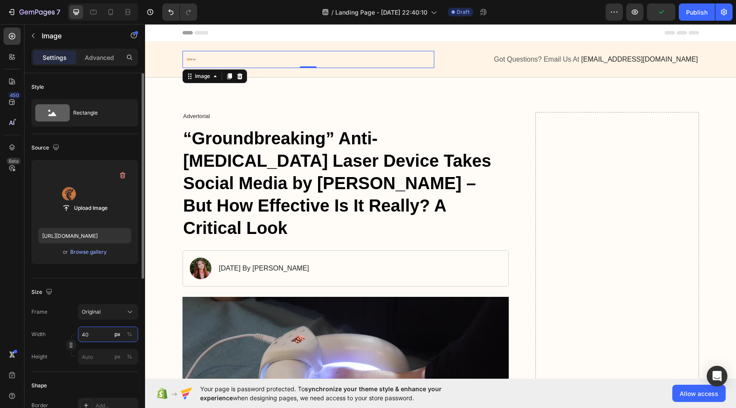
type input "4"
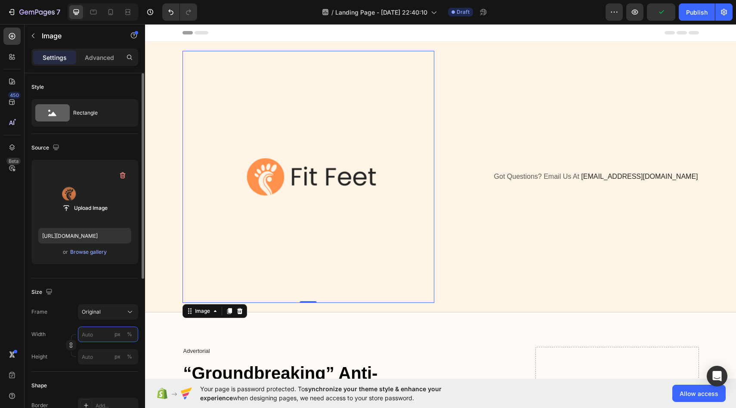
type input "4"
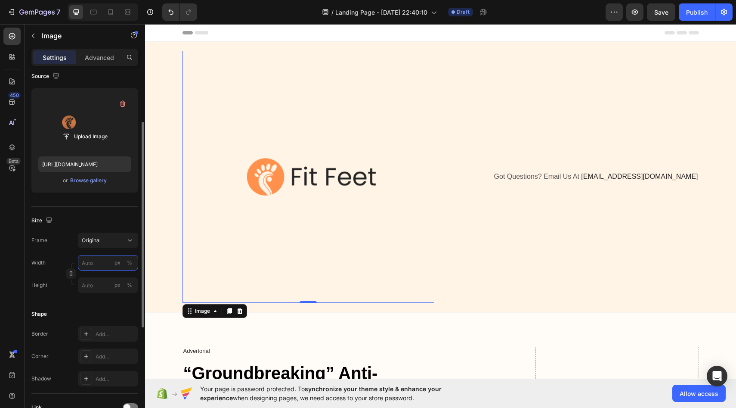
scroll to position [77, 0]
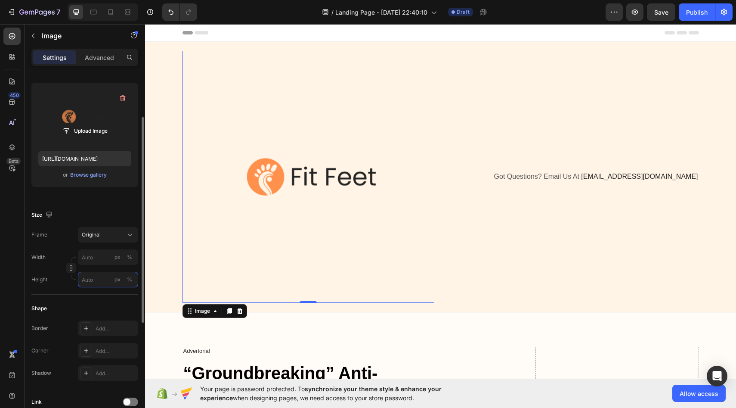
click at [106, 282] on input "px %" at bounding box center [108, 279] width 60 height 15
click at [110, 304] on div "Full 100%" at bounding box center [99, 299] width 71 height 15
type input "100"
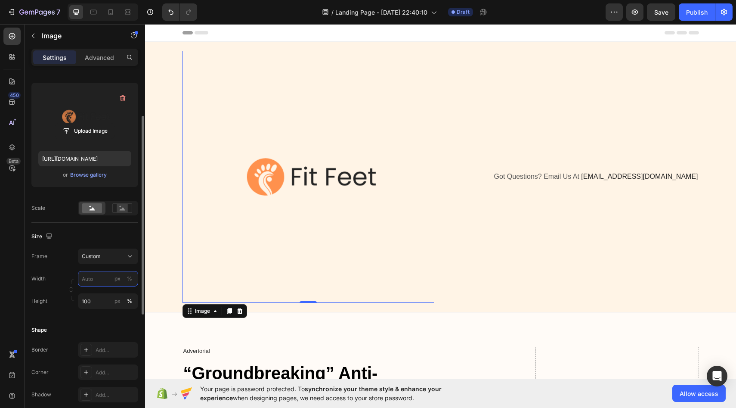
click at [111, 282] on input "px %" at bounding box center [108, 278] width 60 height 15
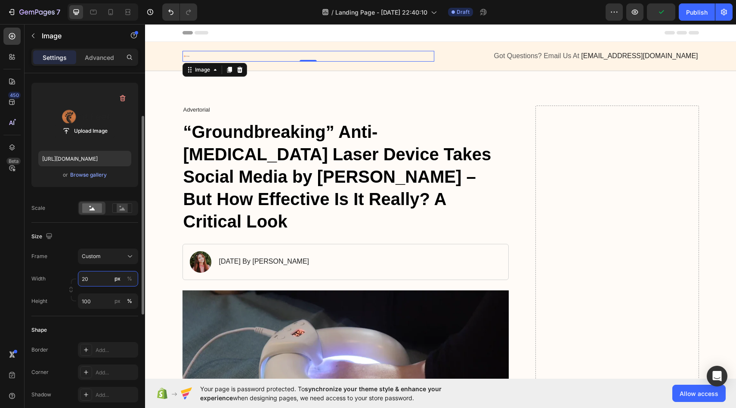
type input "2"
type input "4"
click at [92, 132] on input "file" at bounding box center [84, 131] width 59 height 15
click at [95, 134] on input "file" at bounding box center [84, 131] width 59 height 15
click at [102, 283] on input "4" at bounding box center [108, 278] width 60 height 15
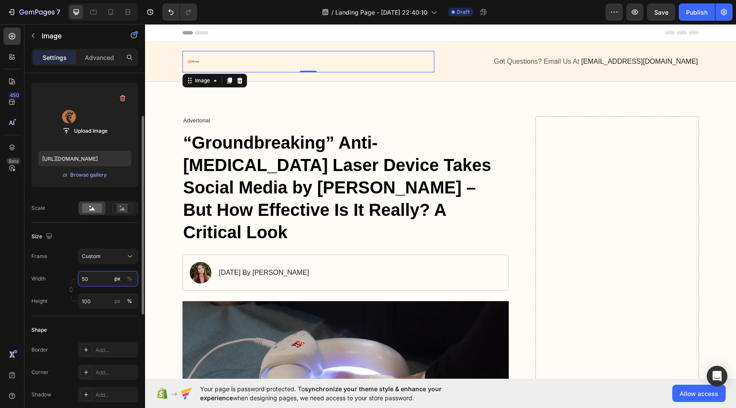
type input "5"
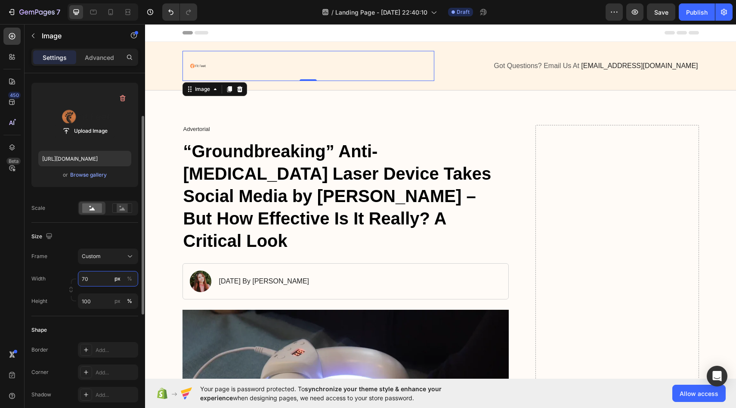
type input "7"
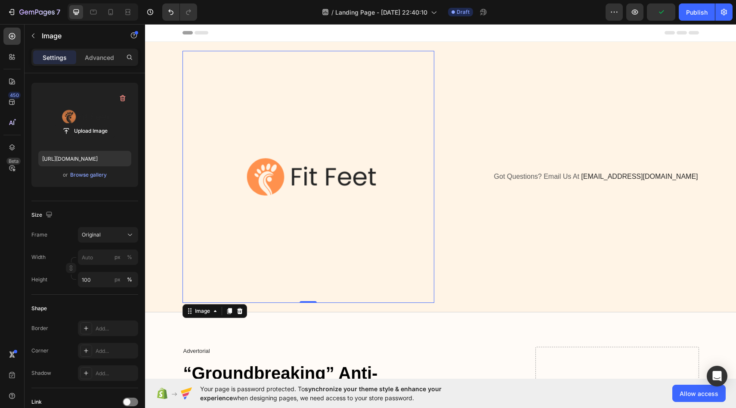
click at [289, 199] on img at bounding box center [309, 177] width 252 height 252
click at [93, 277] on input "100" at bounding box center [108, 279] width 60 height 15
click at [96, 129] on input "file" at bounding box center [84, 131] width 59 height 15
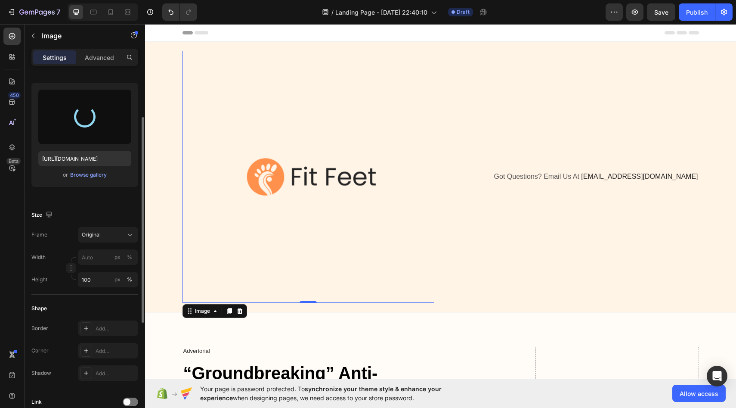
type input "https://cdn.shopify.com/s/files/1/0963/3120/2891/files/gempages_581340402406130…"
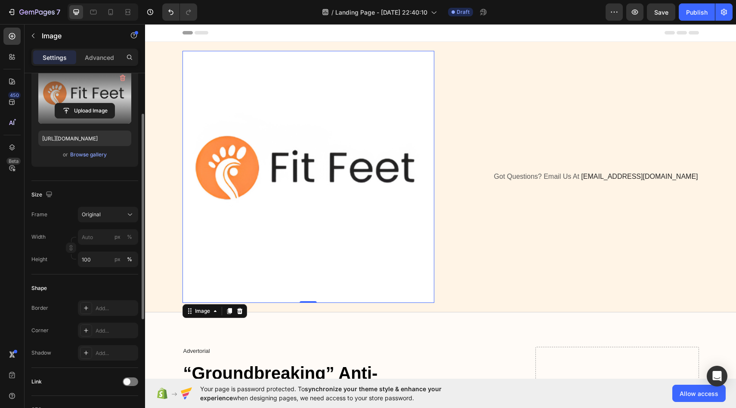
scroll to position [87, 0]
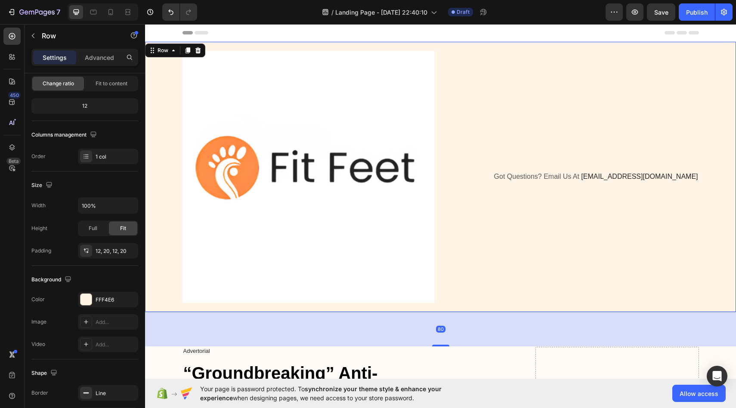
click at [162, 252] on div "Image Got Questions? Email Us At support@gemstore.com Text Block Row" at bounding box center [441, 177] width 574 height 260
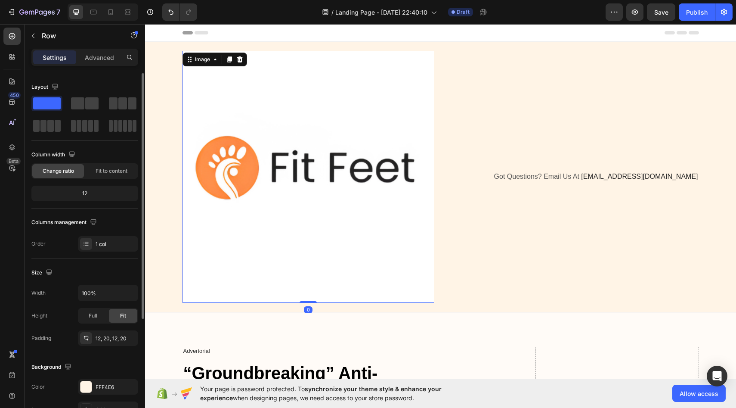
click at [221, 233] on img at bounding box center [309, 177] width 252 height 252
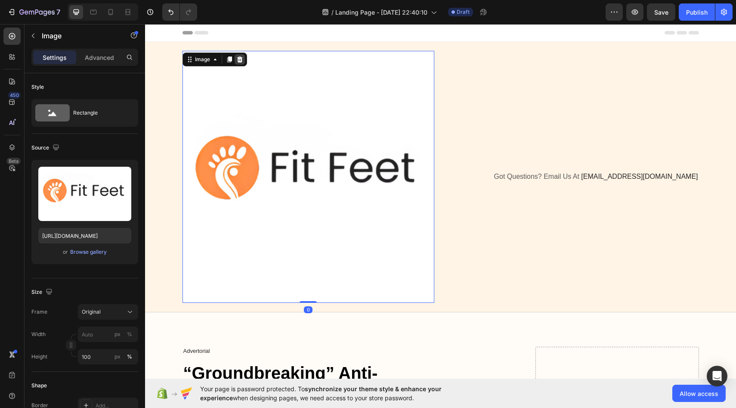
click at [238, 59] on icon at bounding box center [239, 59] width 7 height 7
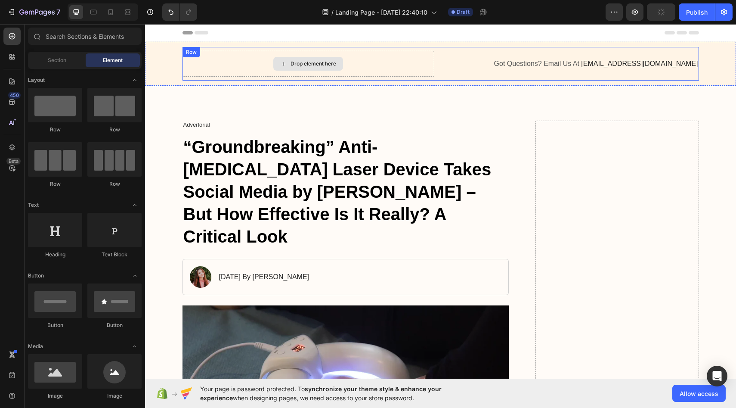
click at [286, 64] on icon at bounding box center [283, 63] width 7 height 7
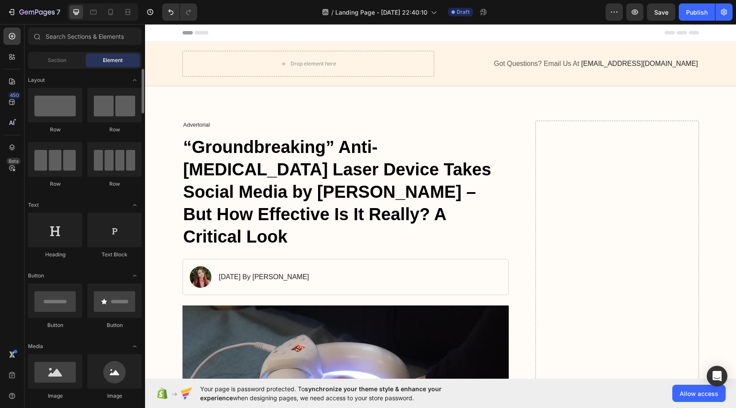
scroll to position [2, 0]
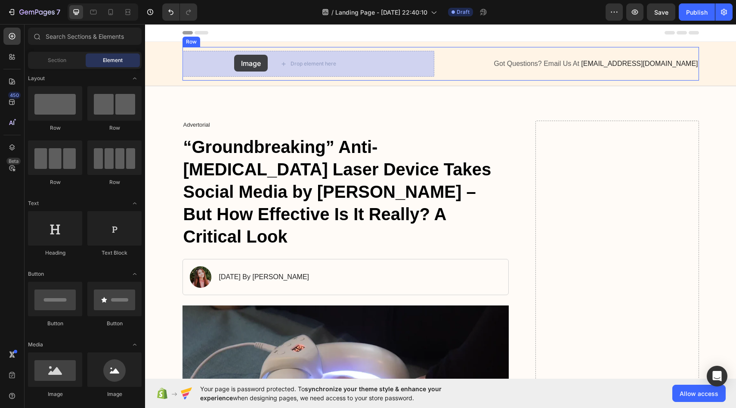
drag, startPoint x: 206, startPoint y: 399, endPoint x: 234, endPoint y: 55, distance: 345.5
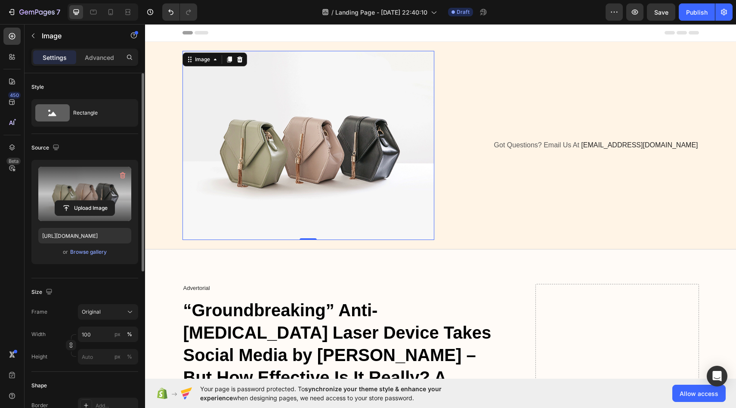
click at [93, 197] on label at bounding box center [84, 194] width 93 height 54
click at [93, 201] on input "file" at bounding box center [84, 208] width 59 height 15
click at [102, 207] on input "file" at bounding box center [84, 208] width 59 height 15
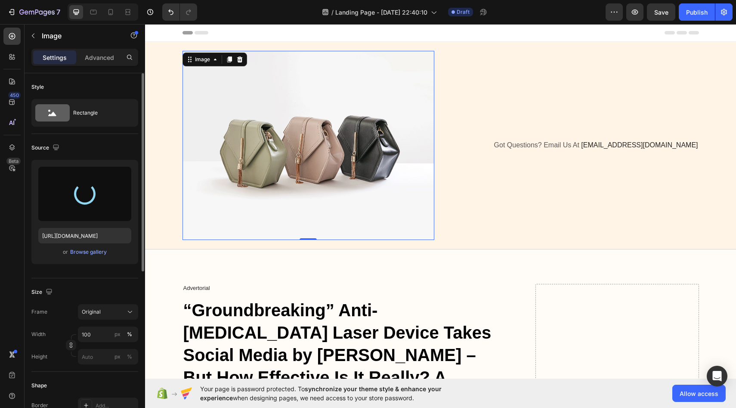
type input "https://cdn.shopify.com/s/files/1/0963/3120/2891/files/gempages_581340402406130…"
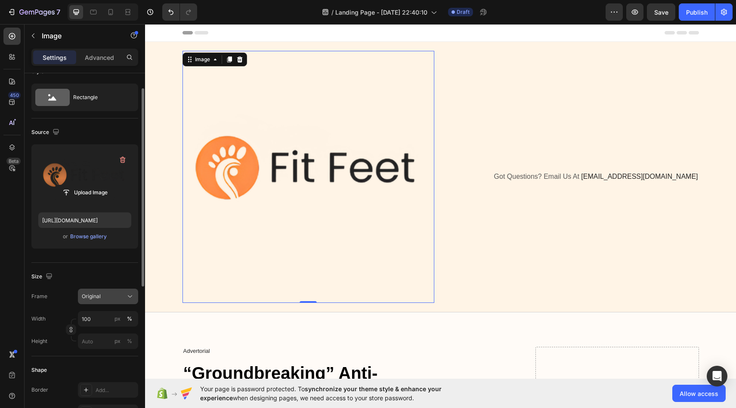
scroll to position [21, 0]
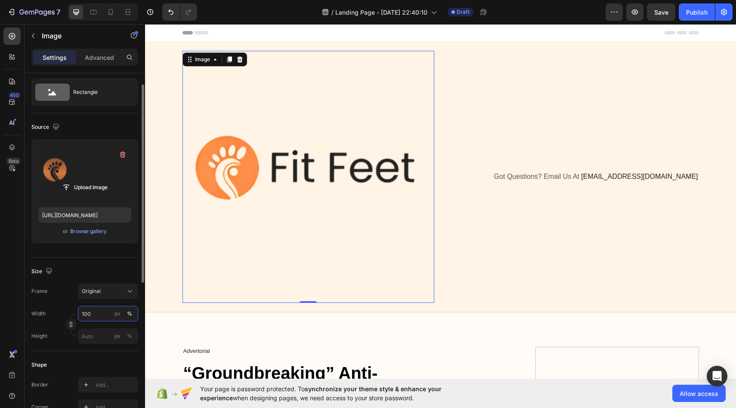
click at [103, 311] on input "100" at bounding box center [108, 313] width 60 height 15
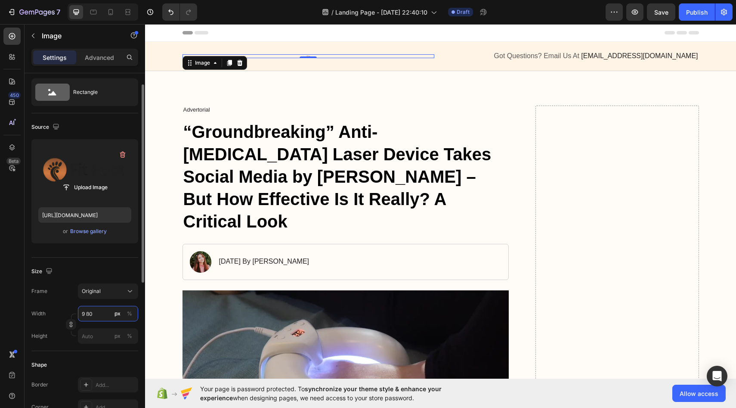
type input "9"
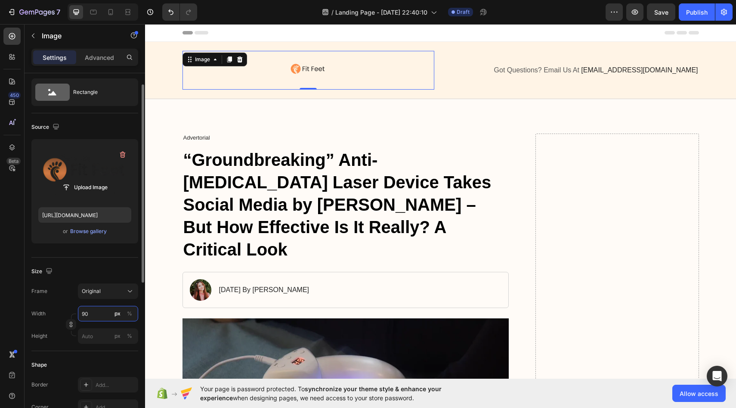
type input "9"
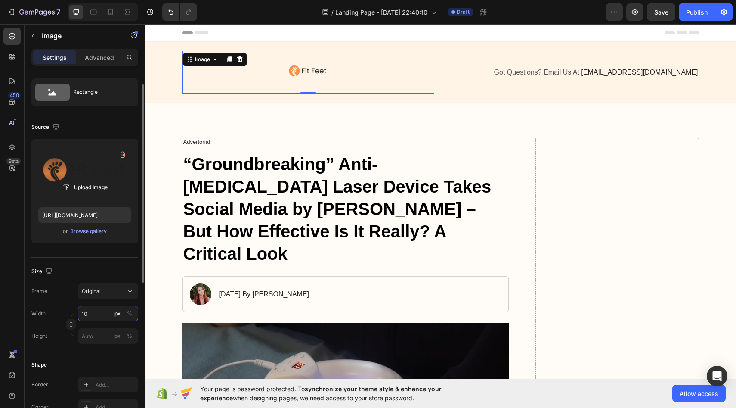
type input "1"
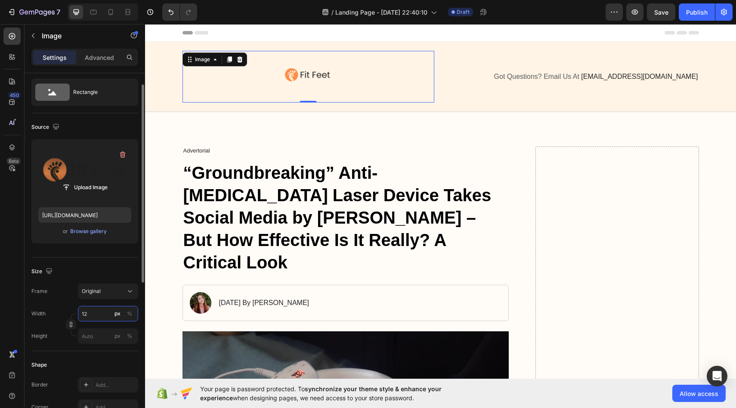
type input "1"
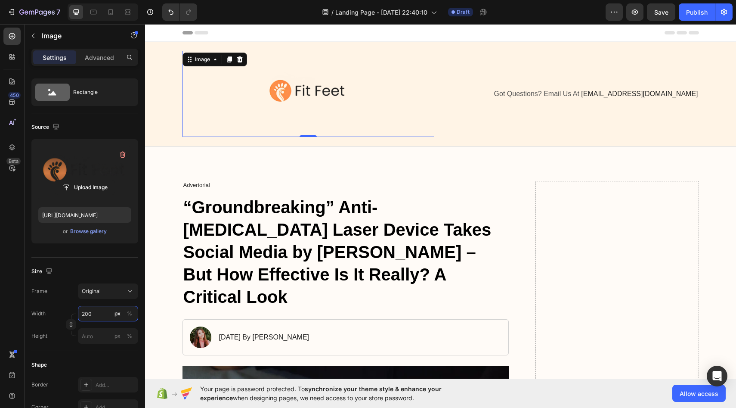
type input "200"
click at [309, 140] on div "0" at bounding box center [308, 143] width 9 height 7
drag, startPoint x: 310, startPoint y: 136, endPoint x: 310, endPoint y: 113, distance: 22.8
click at [310, 113] on div "Image 0" at bounding box center [309, 94] width 252 height 86
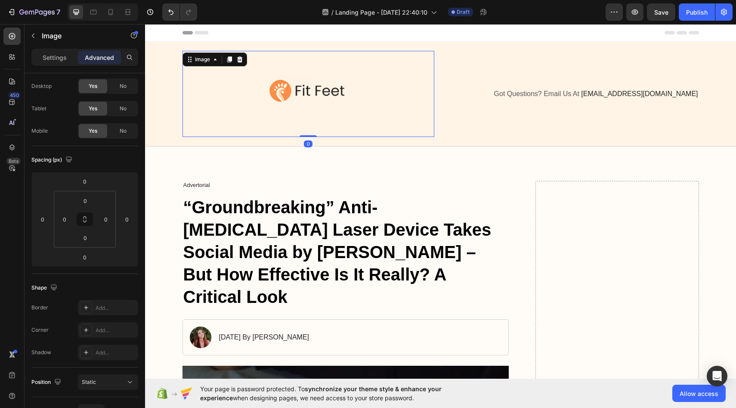
drag, startPoint x: 309, startPoint y: 136, endPoint x: 324, endPoint y: 91, distance: 47.6
click at [324, 91] on div "Image 0" at bounding box center [309, 94] width 252 height 86
click at [345, 105] on img at bounding box center [308, 94] width 86 height 86
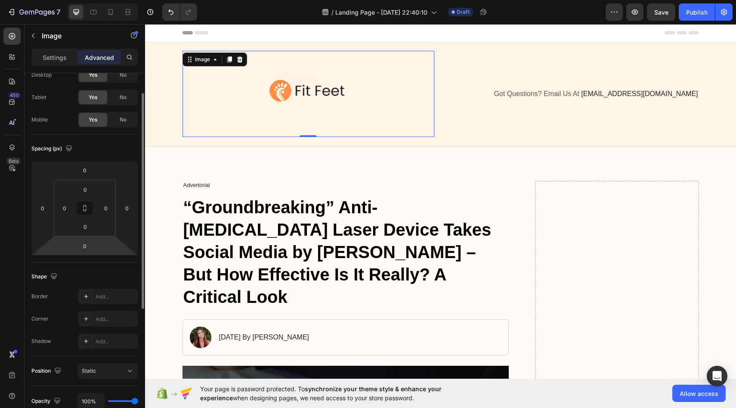
scroll to position [32, 0]
click at [90, 173] on input "0" at bounding box center [84, 169] width 17 height 13
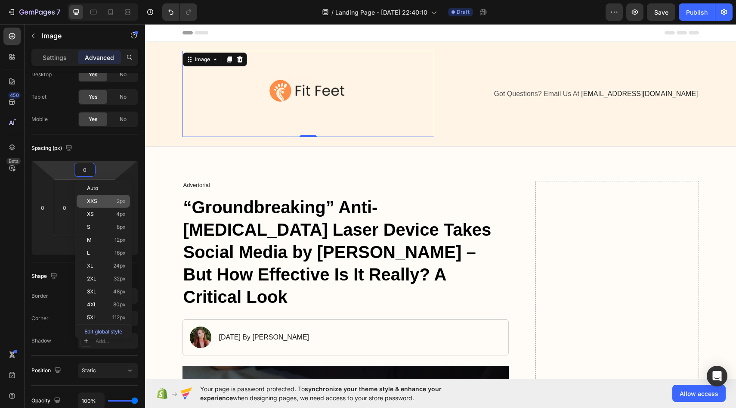
click at [101, 207] on div "XXS 2px" at bounding box center [103, 201] width 53 height 13
type input "2"
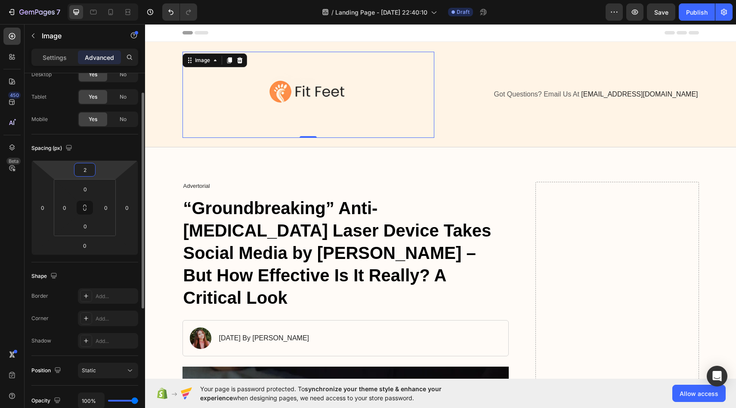
click at [90, 174] on input "2" at bounding box center [84, 169] width 17 height 13
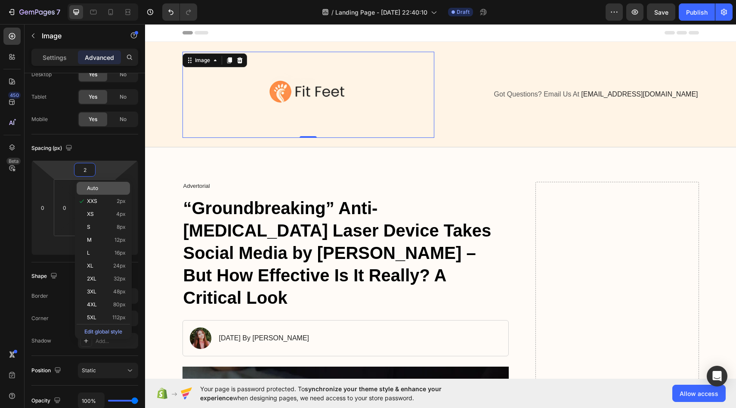
click at [93, 190] on span "Auto" at bounding box center [92, 188] width 11 height 6
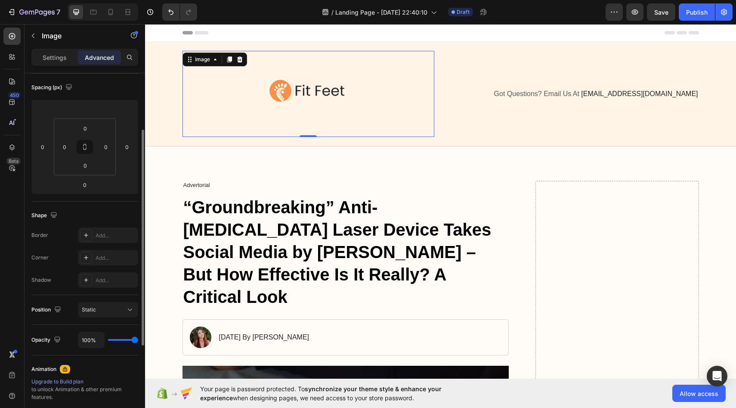
scroll to position [93, 0]
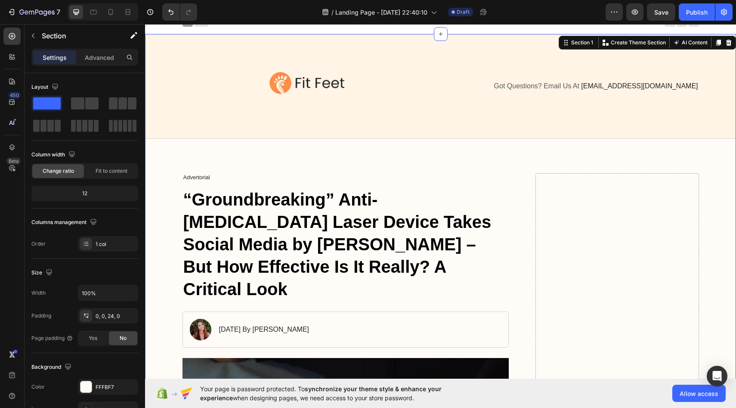
scroll to position [11, 0]
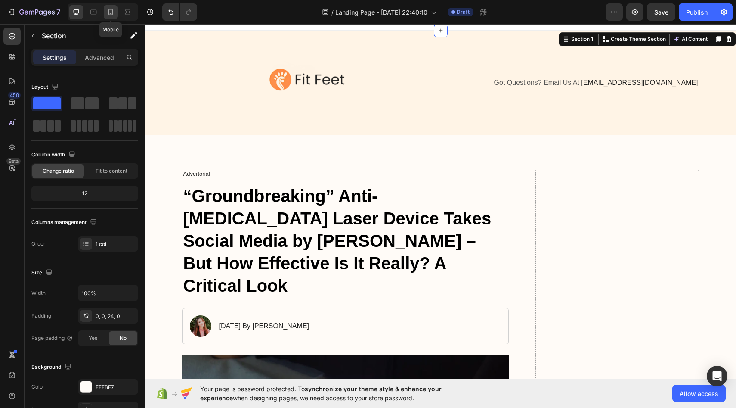
click at [113, 9] on icon at bounding box center [110, 12] width 9 height 9
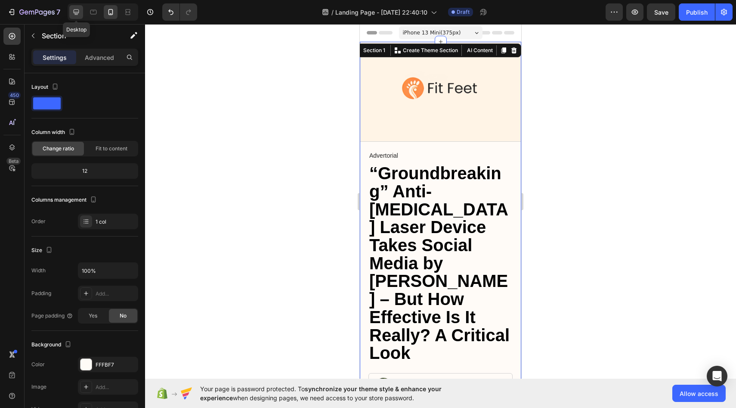
click at [78, 15] on icon at bounding box center [76, 12] width 9 height 9
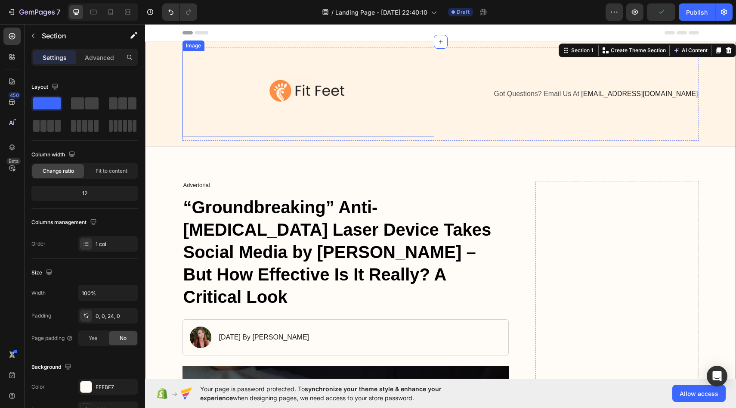
click at [306, 96] on img at bounding box center [308, 94] width 86 height 86
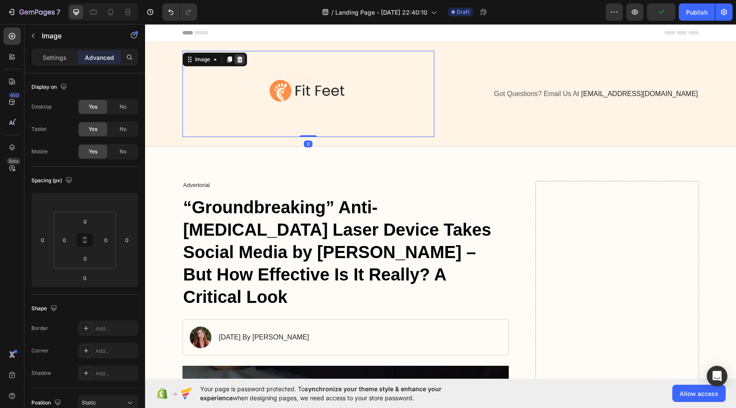
click at [238, 57] on icon at bounding box center [240, 59] width 6 height 6
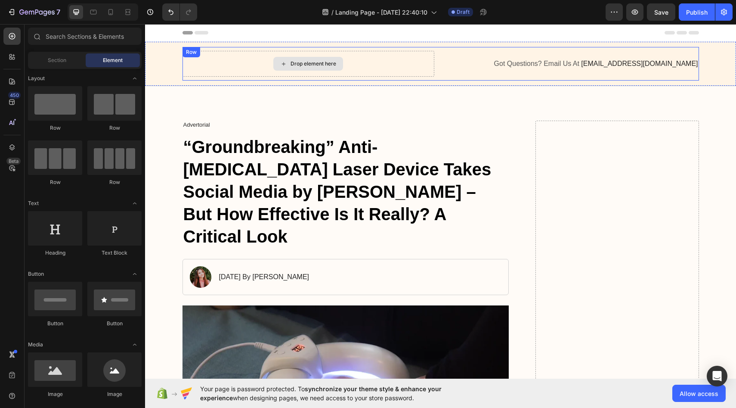
click at [297, 58] on div "Drop element here" at bounding box center [308, 64] width 70 height 14
click at [282, 68] on div "Drop element here" at bounding box center [308, 64] width 70 height 14
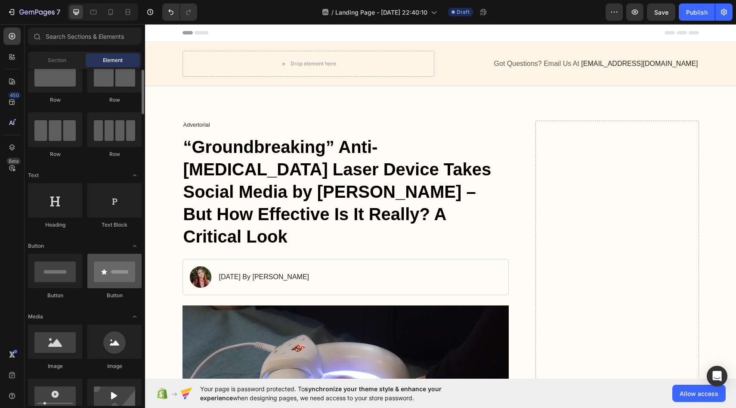
scroll to position [35, 0]
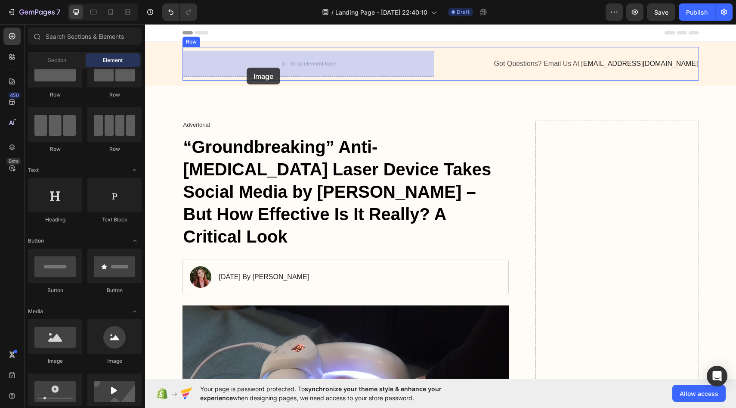
drag, startPoint x: 258, startPoint y: 363, endPoint x: 247, endPoint y: 68, distance: 295.5
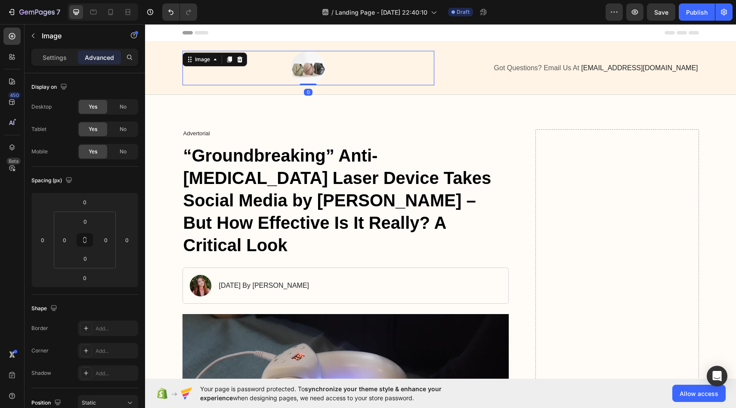
click at [310, 66] on img at bounding box center [308, 68] width 34 height 34
click at [307, 70] on img at bounding box center [308, 68] width 34 height 34
click at [311, 71] on img at bounding box center [308, 68] width 34 height 34
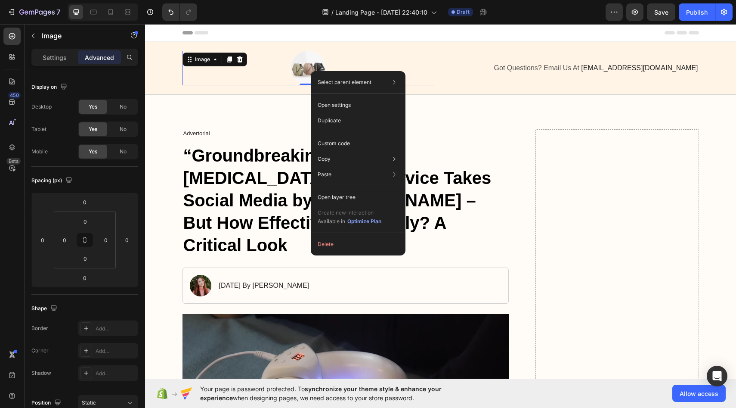
click at [304, 76] on img at bounding box center [308, 68] width 34 height 34
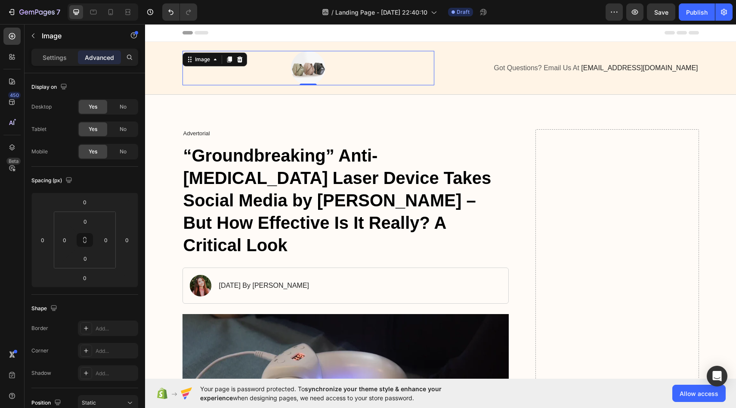
click at [306, 73] on img at bounding box center [308, 68] width 34 height 34
drag, startPoint x: 297, startPoint y: 64, endPoint x: 268, endPoint y: 64, distance: 28.8
click at [297, 64] on img at bounding box center [308, 68] width 34 height 34
click at [241, 59] on icon at bounding box center [240, 59] width 6 height 6
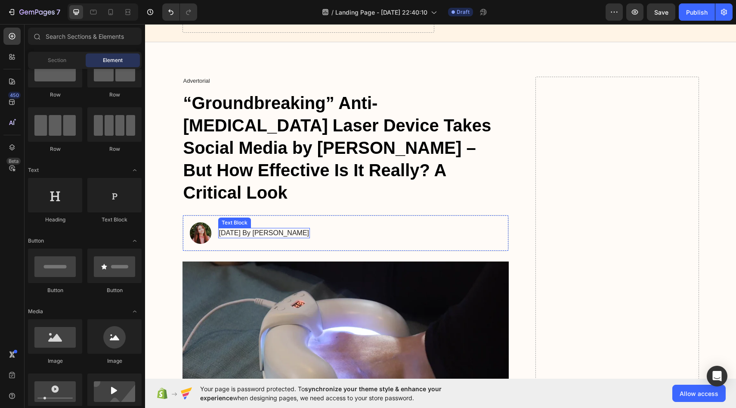
scroll to position [0, 0]
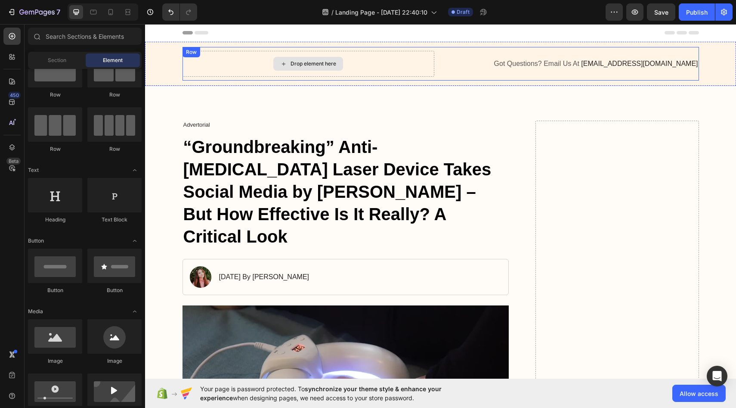
click at [239, 67] on div "Drop element here" at bounding box center [309, 64] width 252 height 26
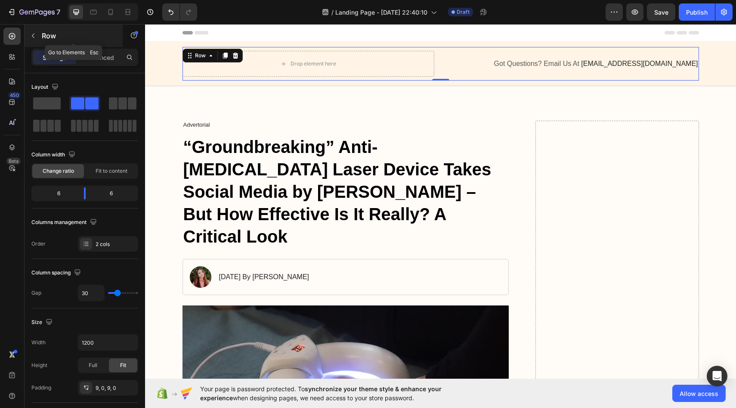
click at [65, 36] on p "Row" at bounding box center [78, 36] width 73 height 10
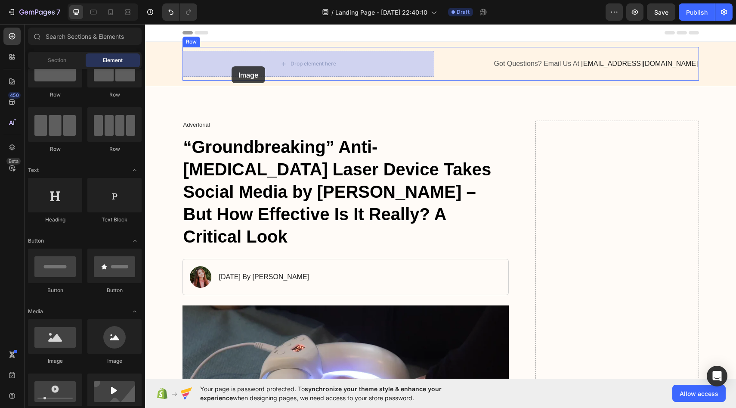
drag, startPoint x: 211, startPoint y: 356, endPoint x: 233, endPoint y: 61, distance: 295.7
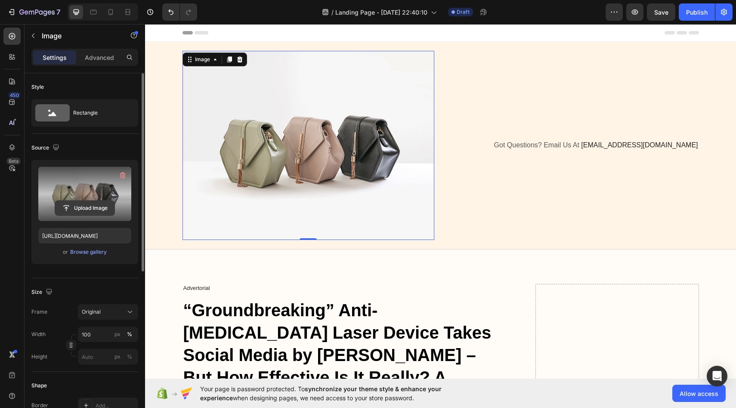
click at [97, 206] on input "file" at bounding box center [84, 208] width 59 height 15
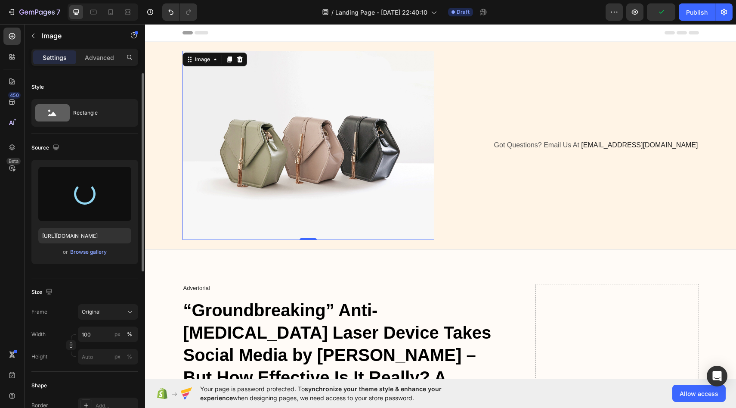
type input "https://cdn.shopify.com/s/files/1/0963/3120/2891/files/gempages_581340402406130…"
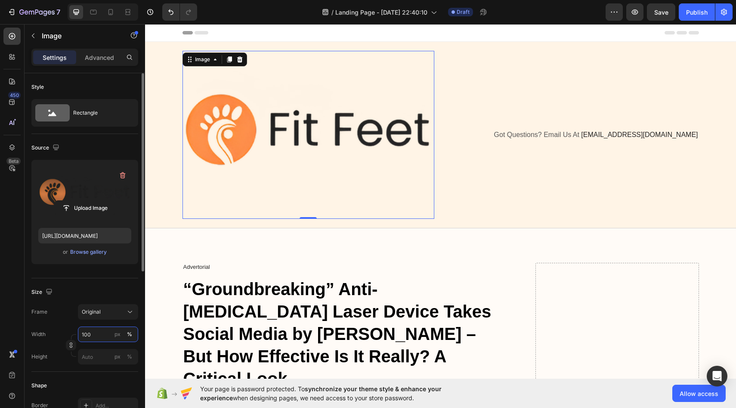
click at [106, 332] on input "100" at bounding box center [108, 333] width 60 height 15
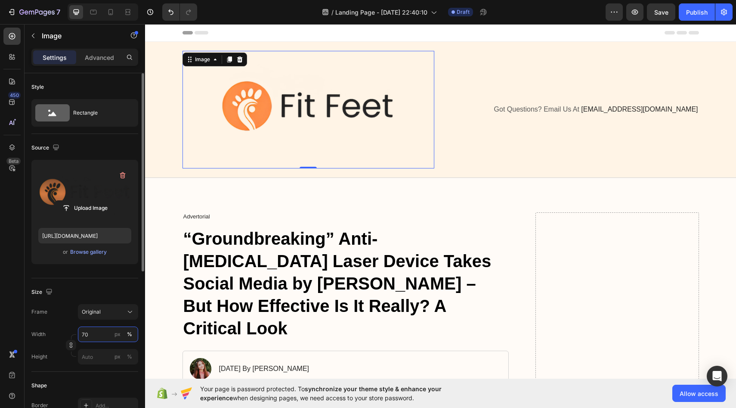
type input "7"
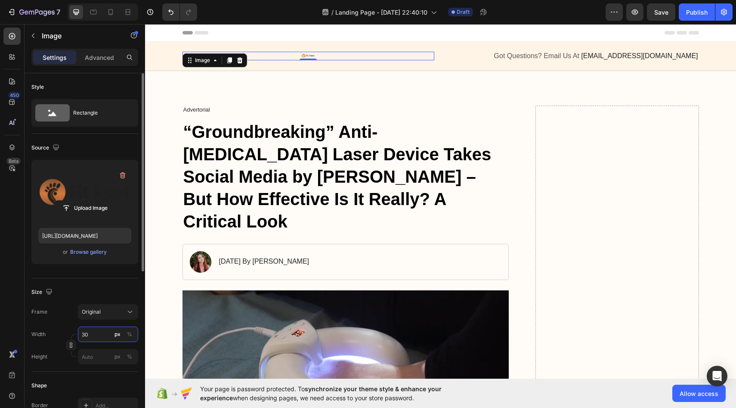
type input "3"
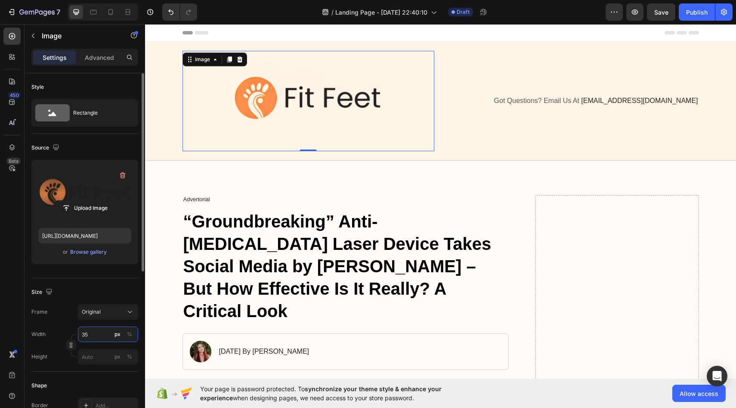
type input "3"
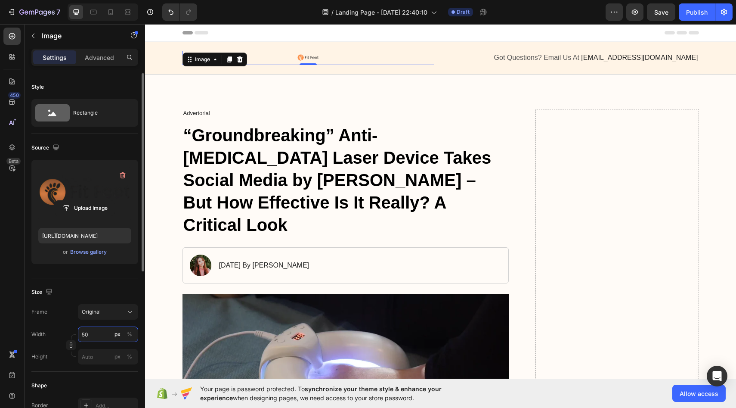
type input "5"
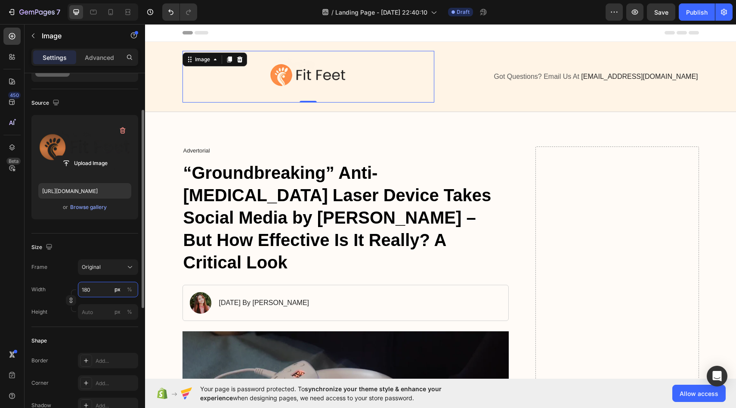
scroll to position [55, 0]
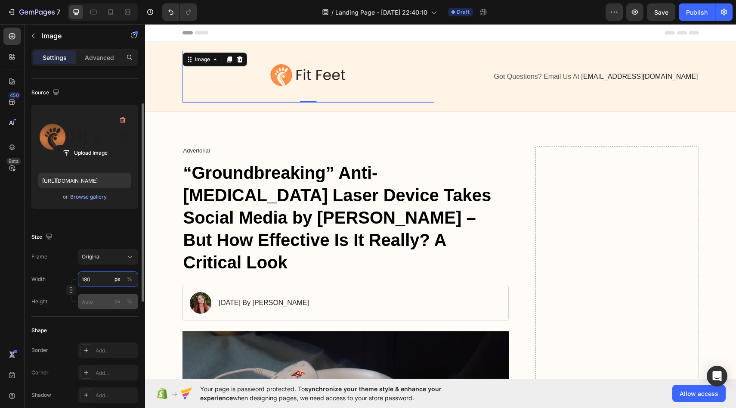
type input "180"
click at [89, 303] on input "px %" at bounding box center [108, 301] width 60 height 15
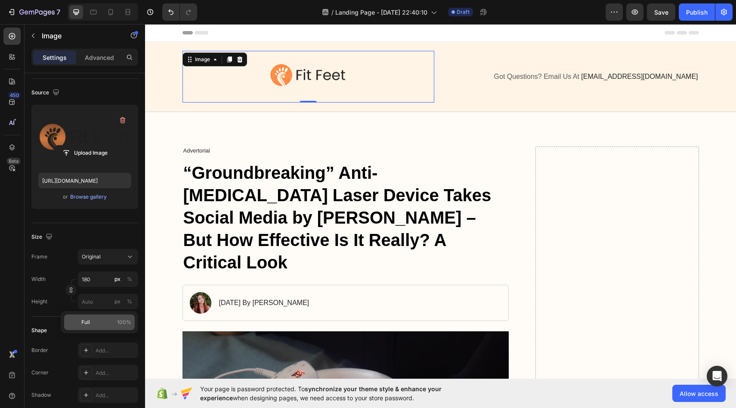
click at [89, 322] on span "Full" at bounding box center [85, 322] width 9 height 8
type input "100"
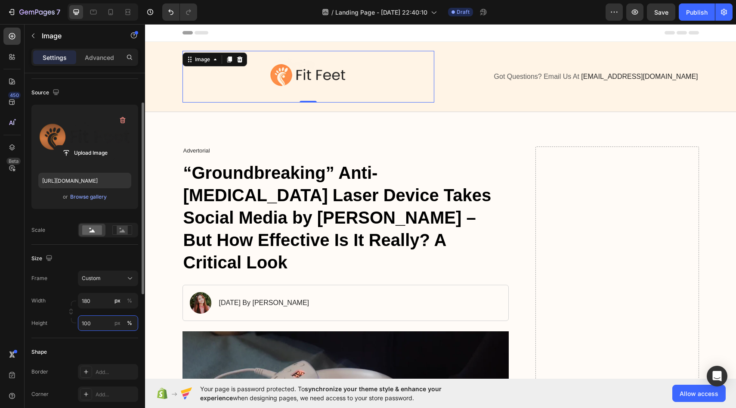
click at [100, 322] on input "100" at bounding box center [108, 322] width 60 height 15
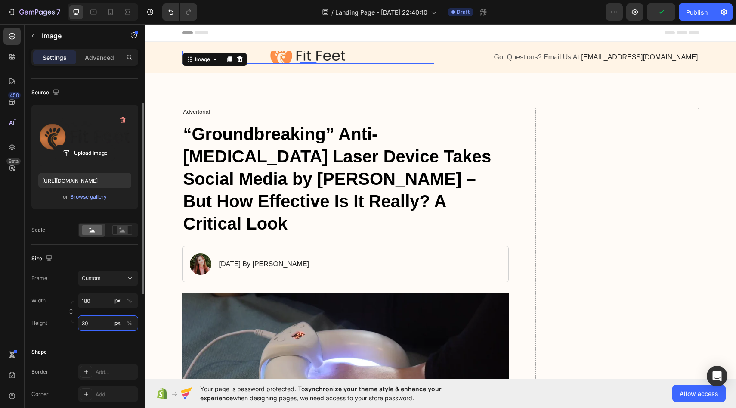
type input "3"
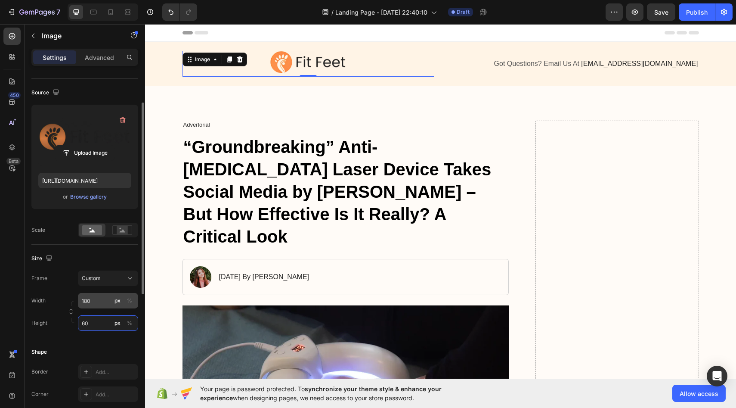
type input "60"
click at [96, 304] on input "180" at bounding box center [108, 300] width 60 height 15
type input "2"
type input "190"
click at [102, 320] on input "60" at bounding box center [108, 322] width 60 height 15
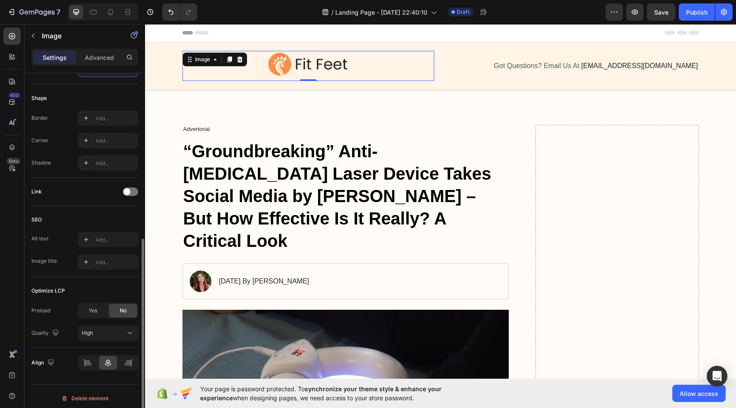
scroll to position [313, 0]
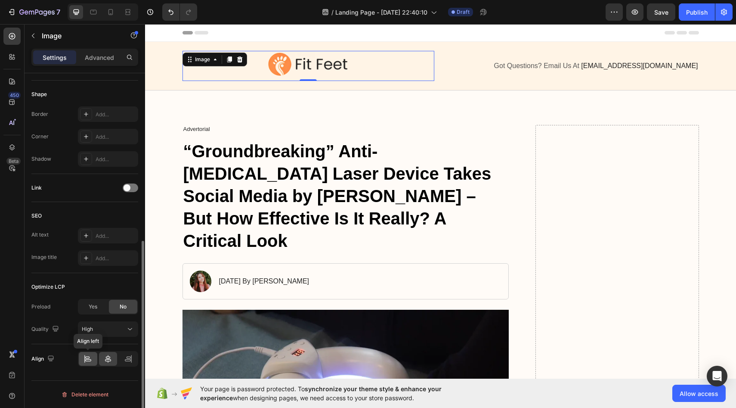
type input "70"
click at [90, 364] on div at bounding box center [88, 359] width 19 height 14
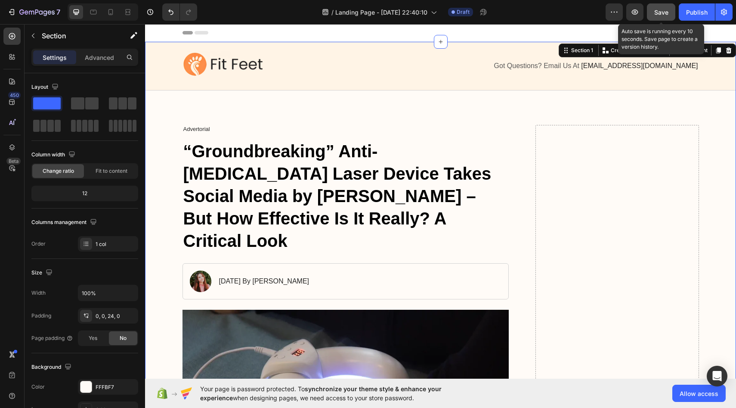
click at [663, 13] on span "Save" at bounding box center [661, 12] width 14 height 7
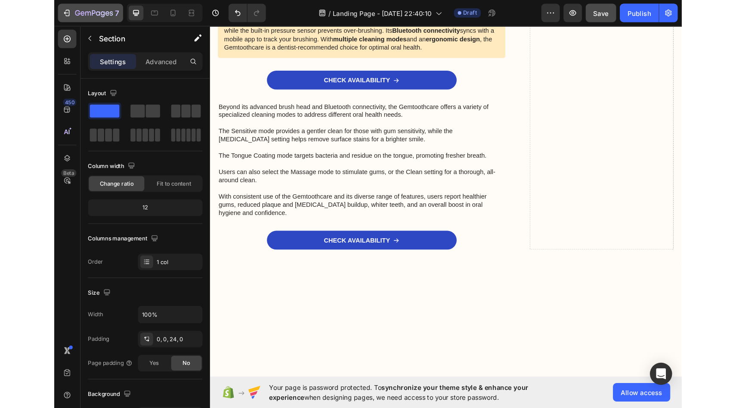
scroll to position [4818, 0]
